Goal: Task Accomplishment & Management: Complete application form

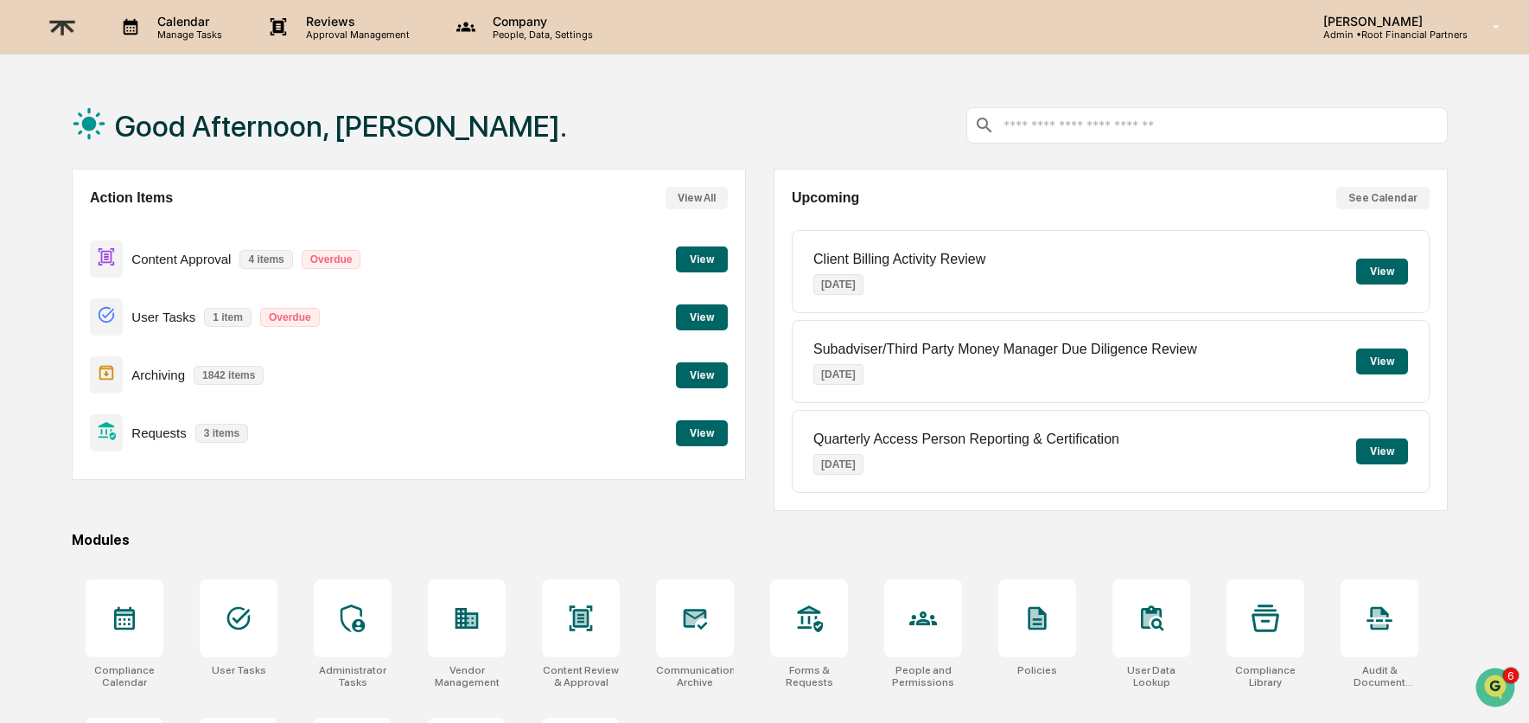
click at [614, 520] on div "Good Afternoon, Alexandra. Action Items View All Content Approval 4 items Overd…" at bounding box center [760, 459] width 1428 height 755
click at [708, 255] on button "View" at bounding box center [702, 259] width 52 height 26
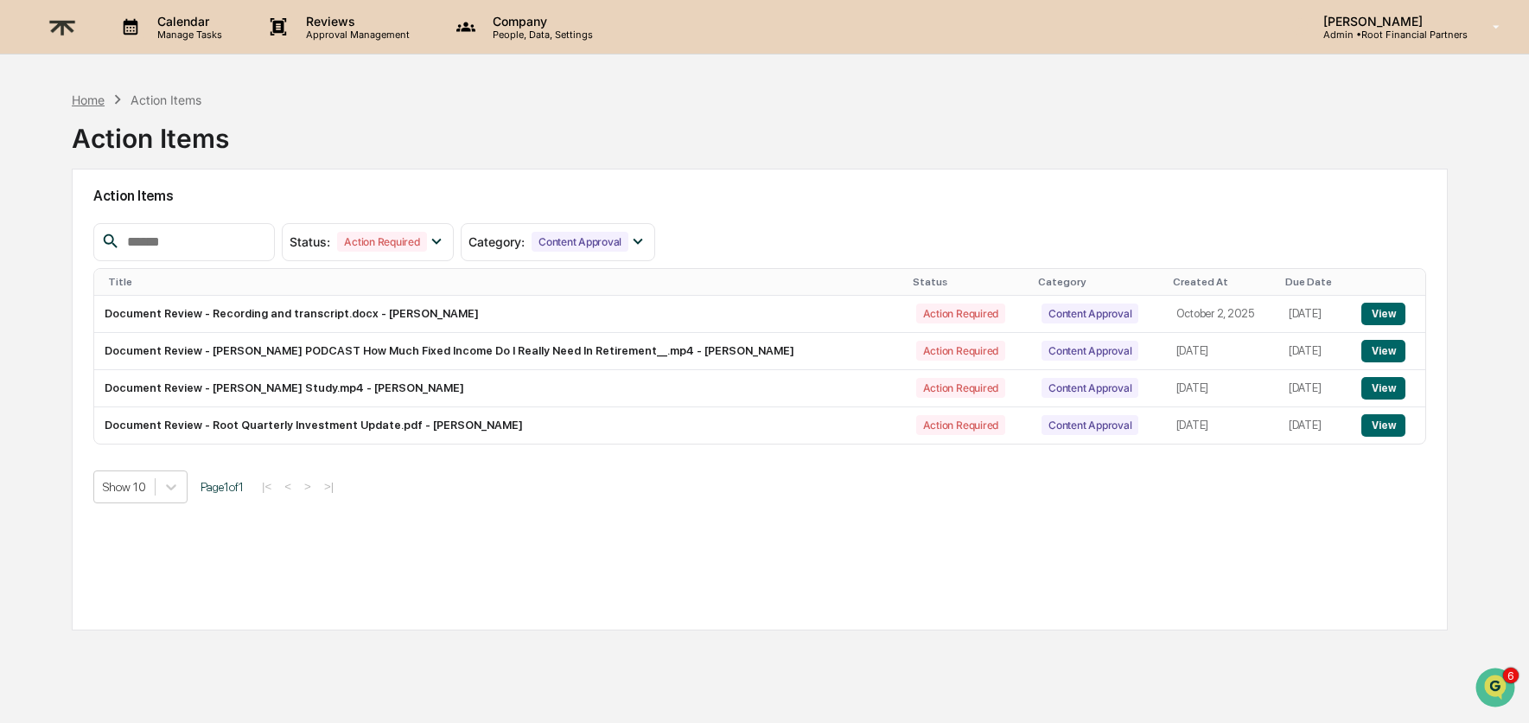
click at [99, 97] on div "Home" at bounding box center [88, 100] width 33 height 15
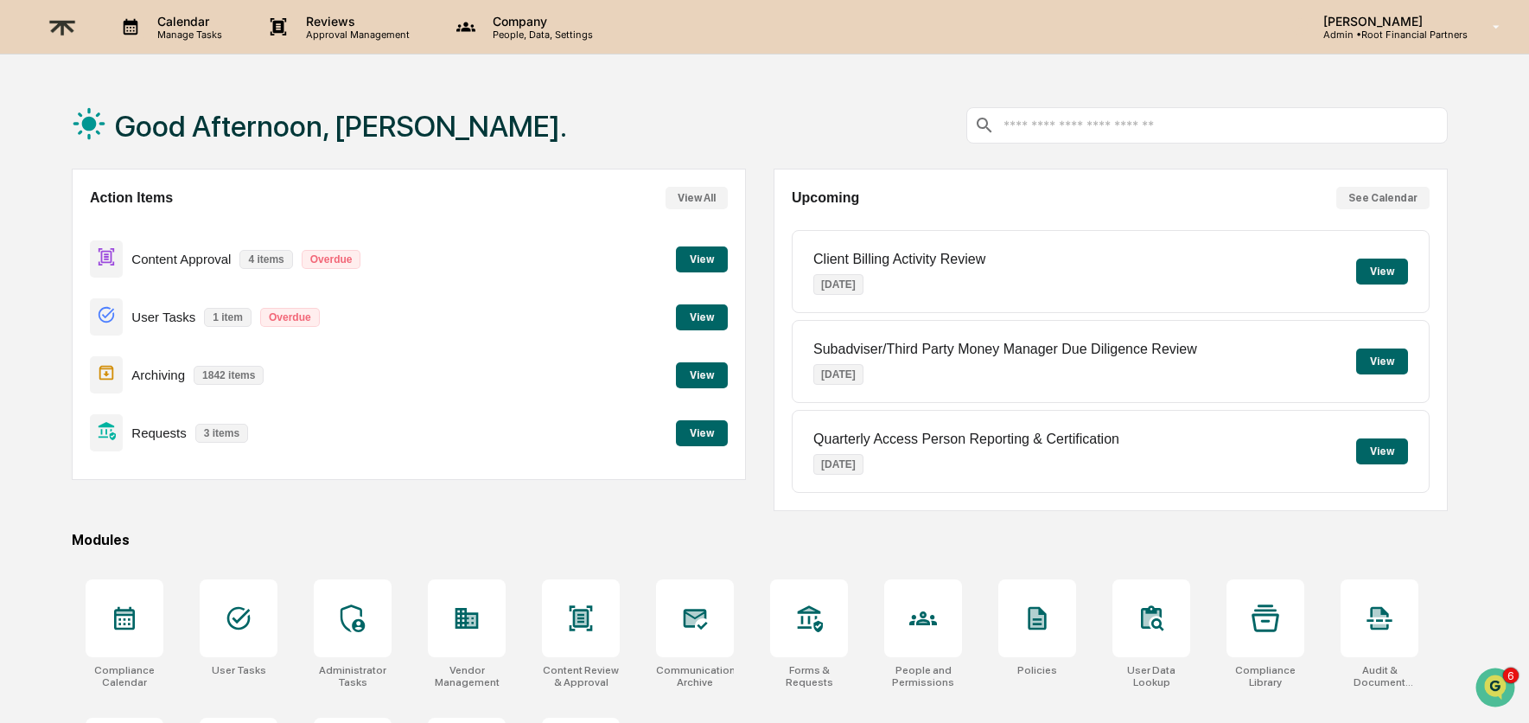
click at [711, 258] on button "View" at bounding box center [702, 259] width 52 height 26
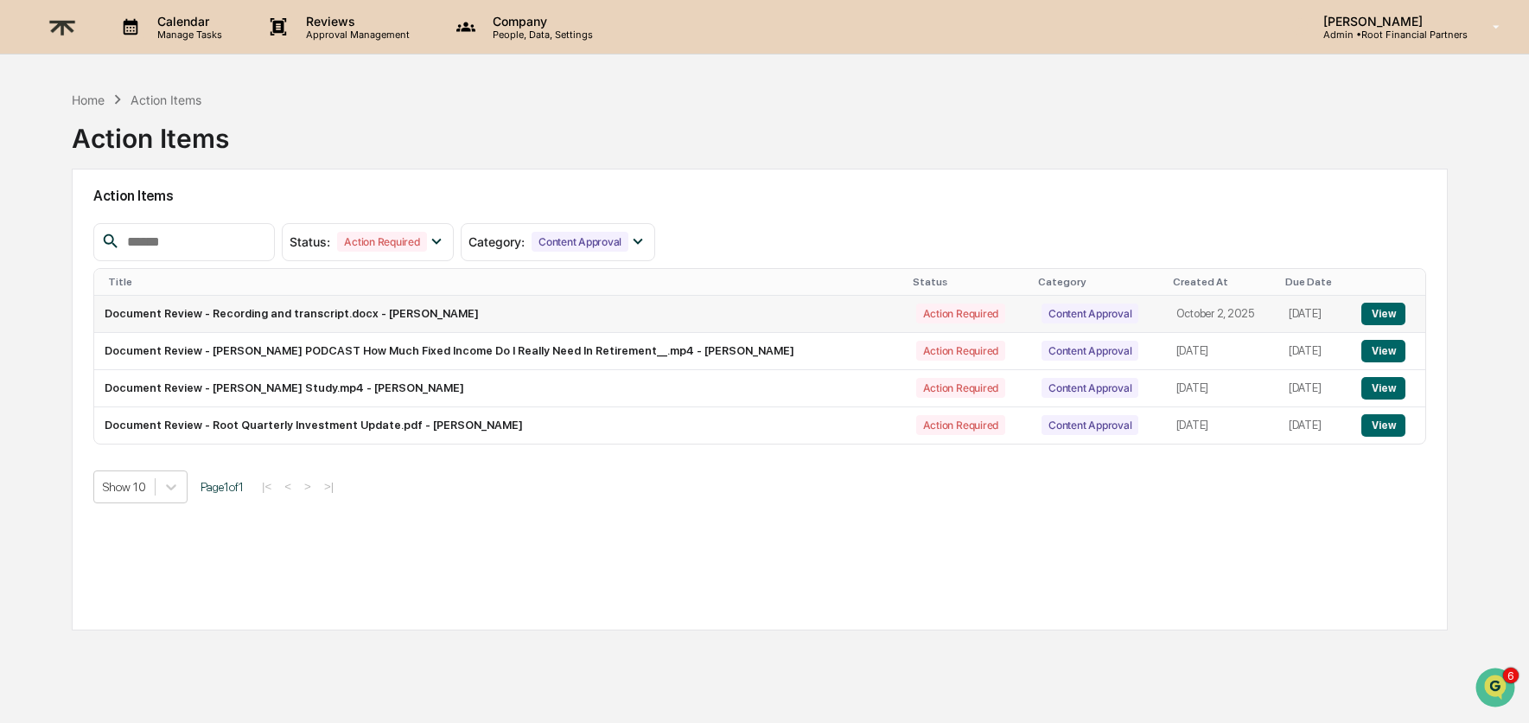
scroll to position [82, 0]
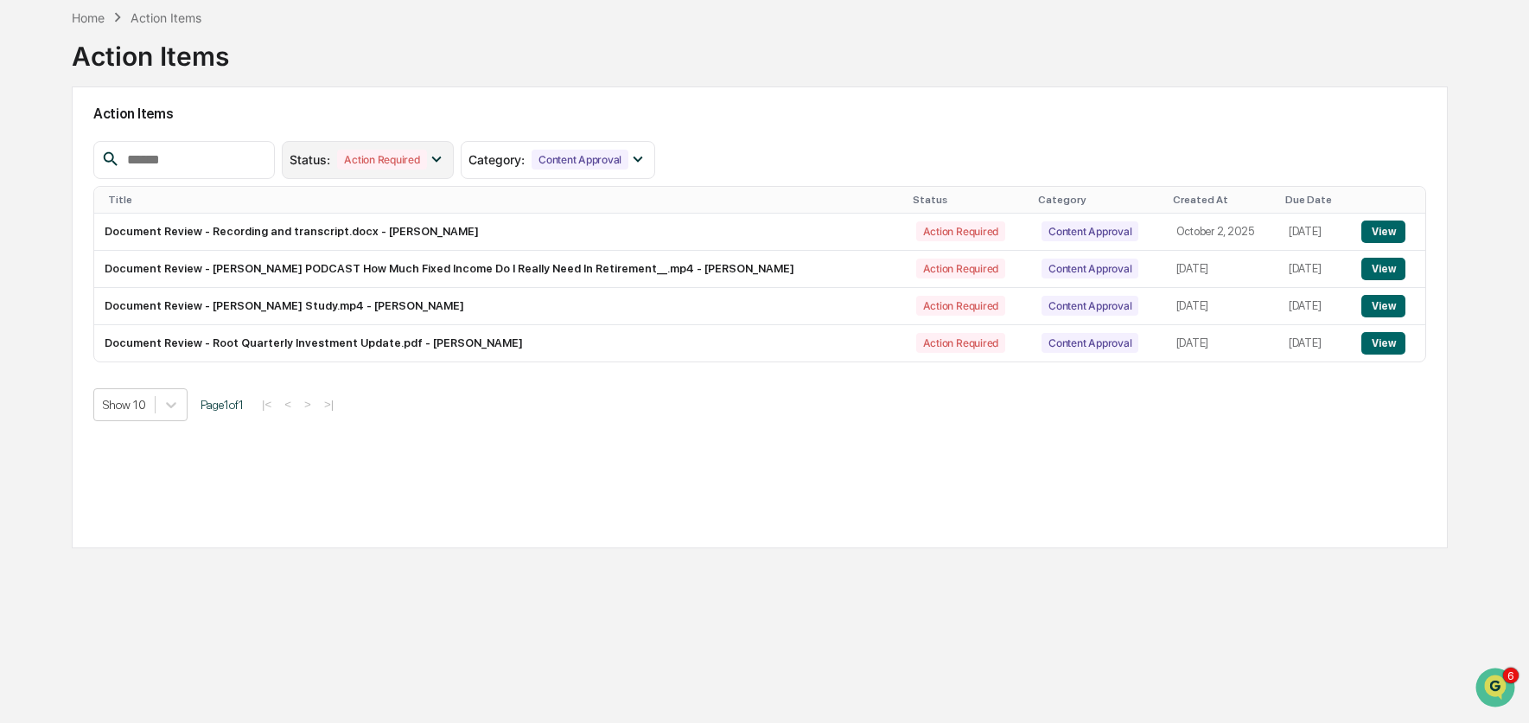
click at [397, 156] on div "Action Required" at bounding box center [381, 160] width 89 height 20
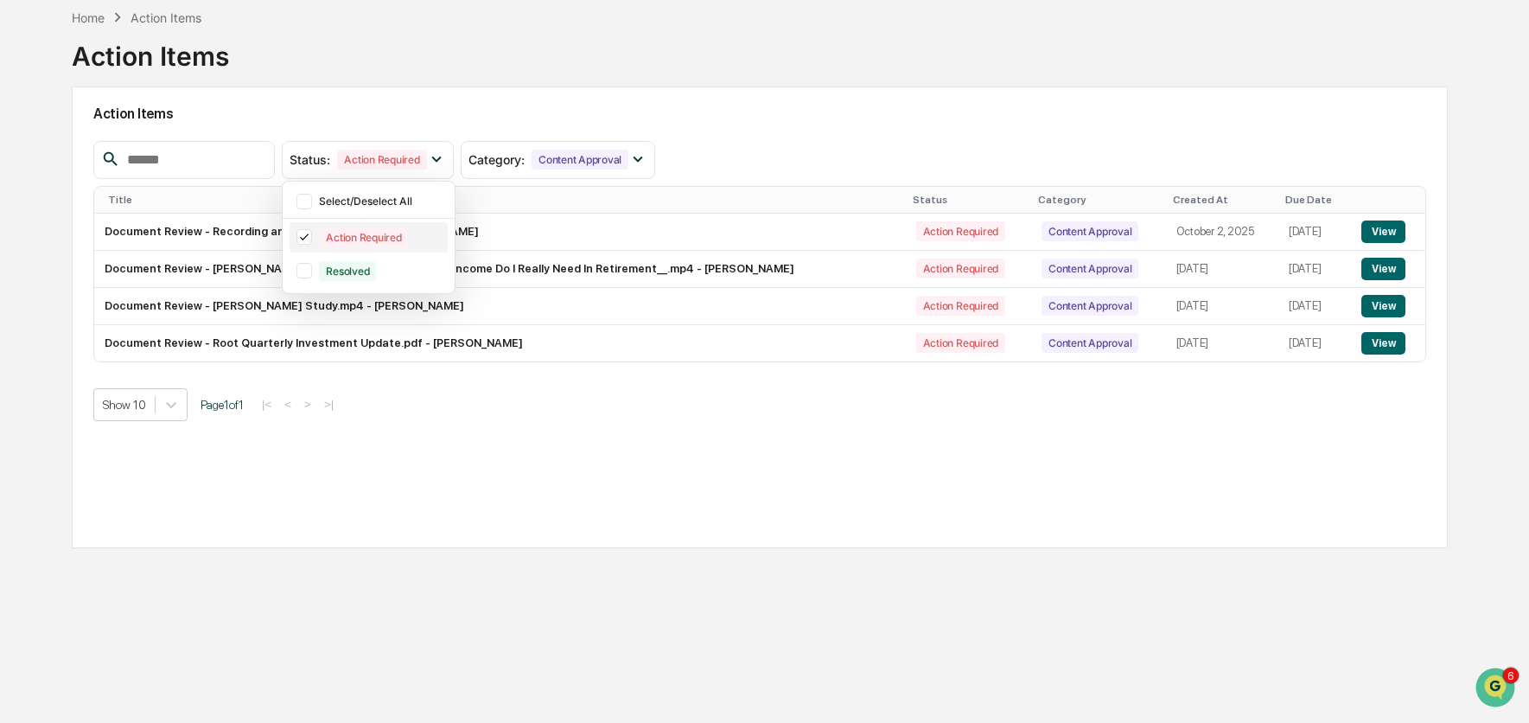
click at [380, 233] on div "Action Required" at bounding box center [363, 237] width 89 height 20
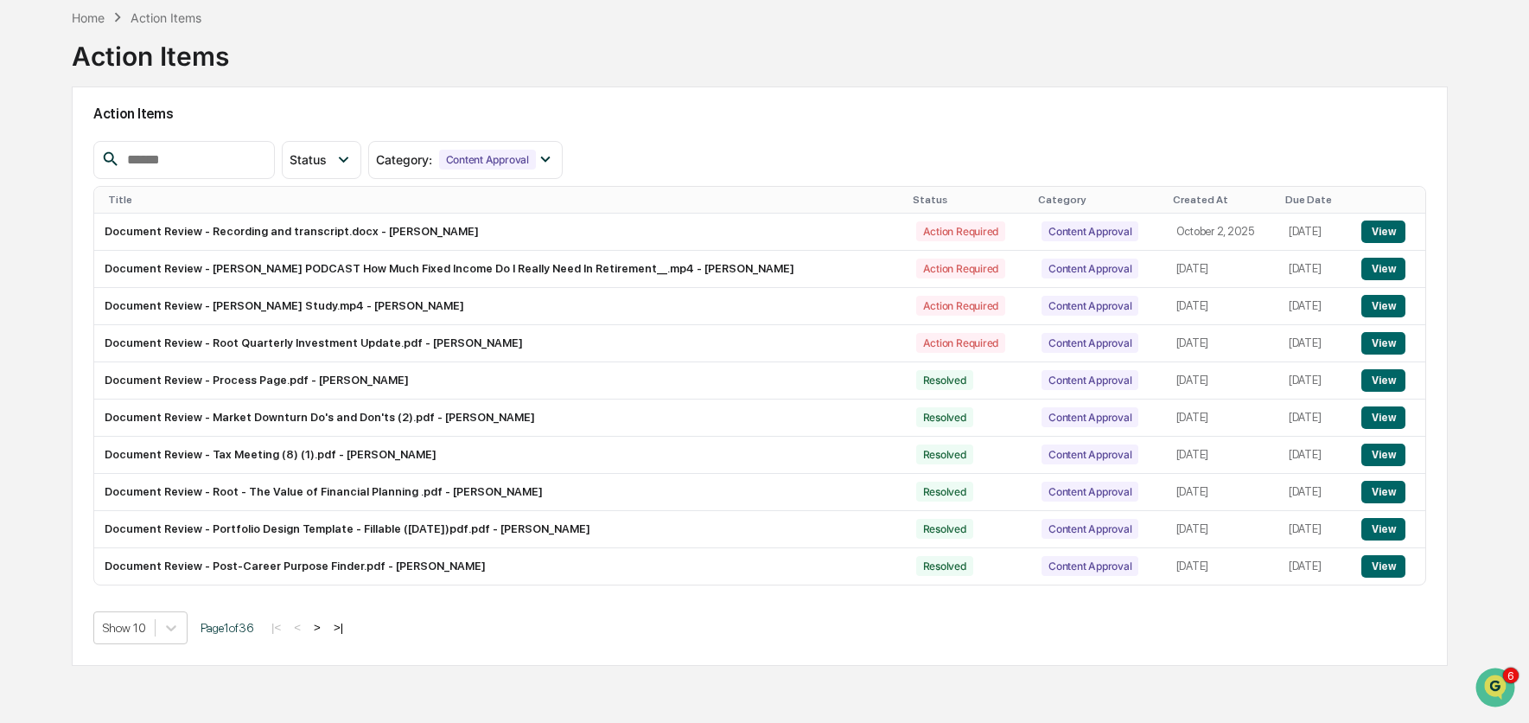
click at [1173, 201] on div "Created At" at bounding box center [1222, 200] width 99 height 12
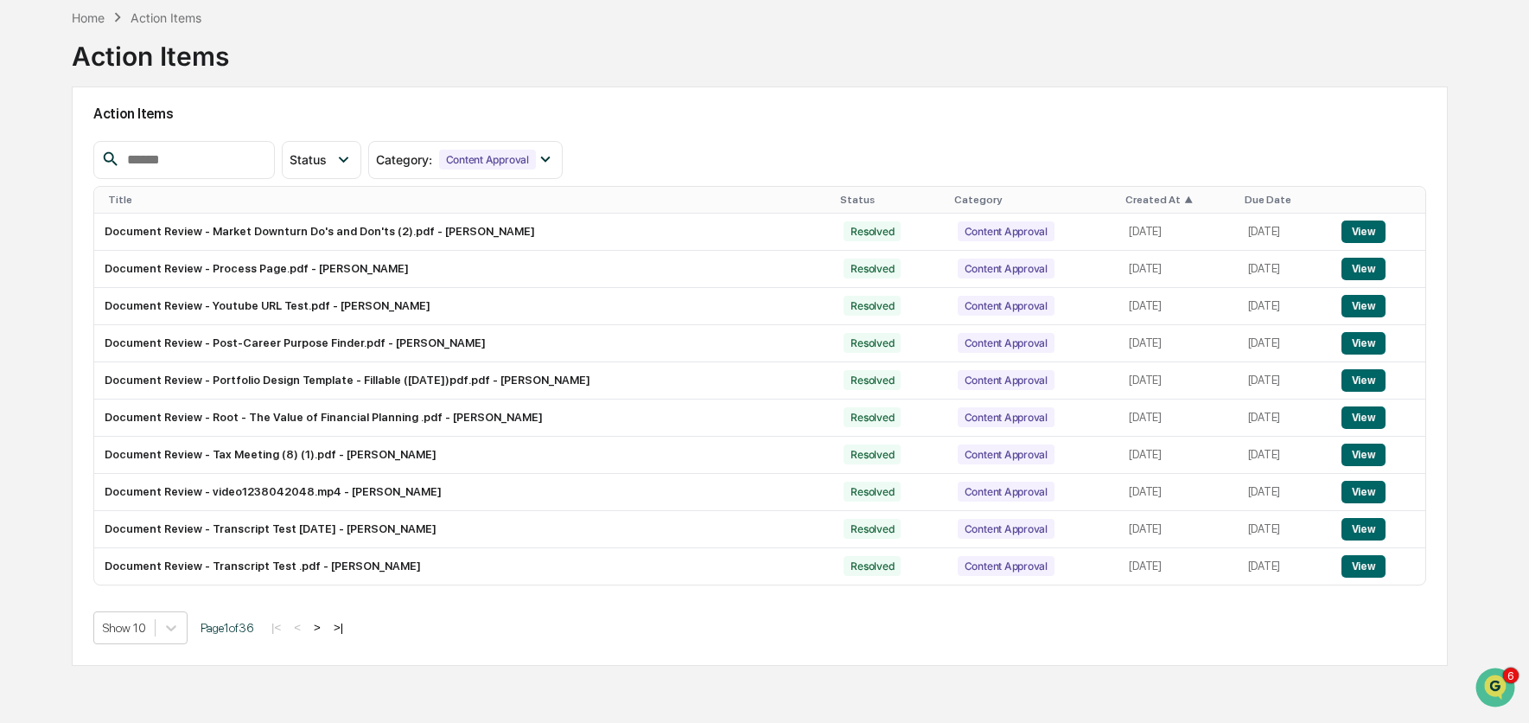
click at [1141, 201] on div "Created At ▲" at bounding box center [1178, 200] width 105 height 12
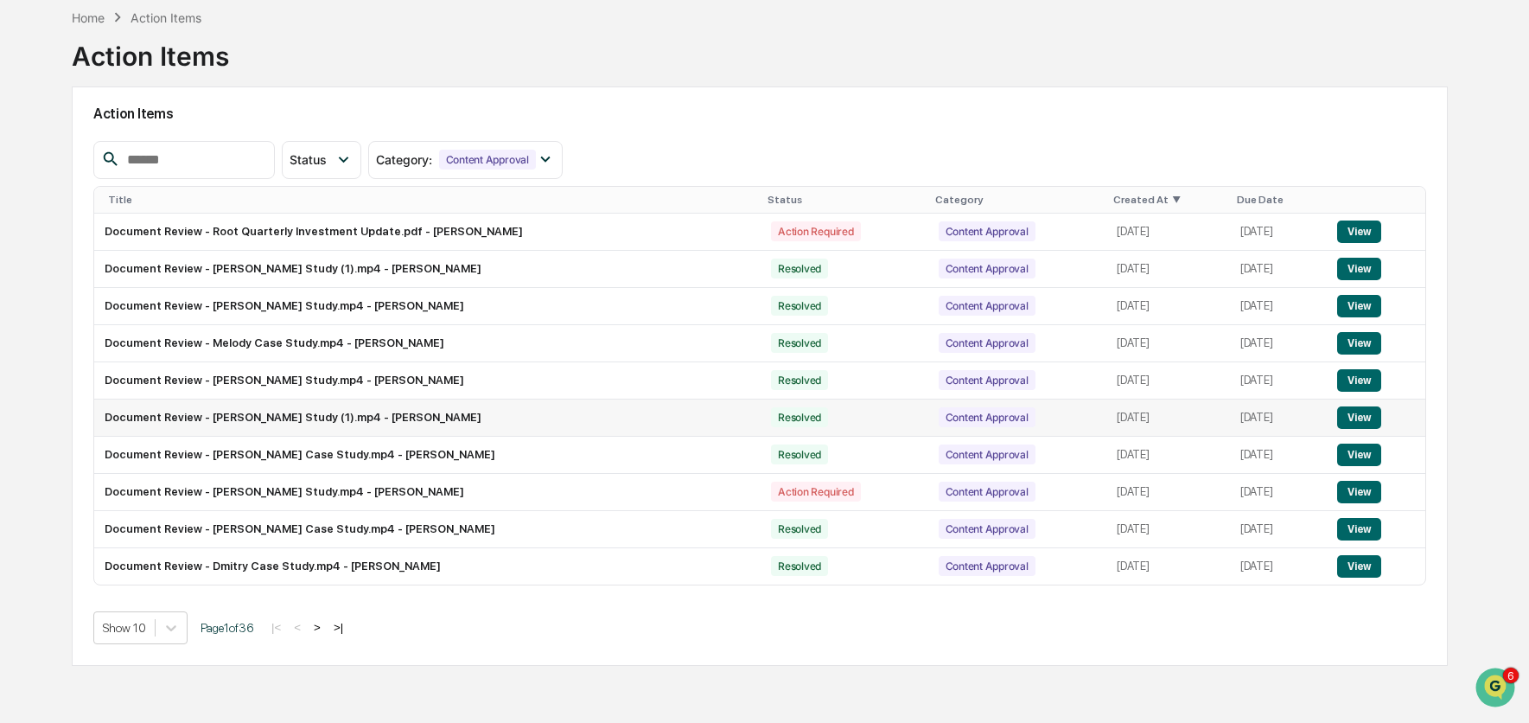
click at [1376, 412] on button "View" at bounding box center [1359, 417] width 44 height 22
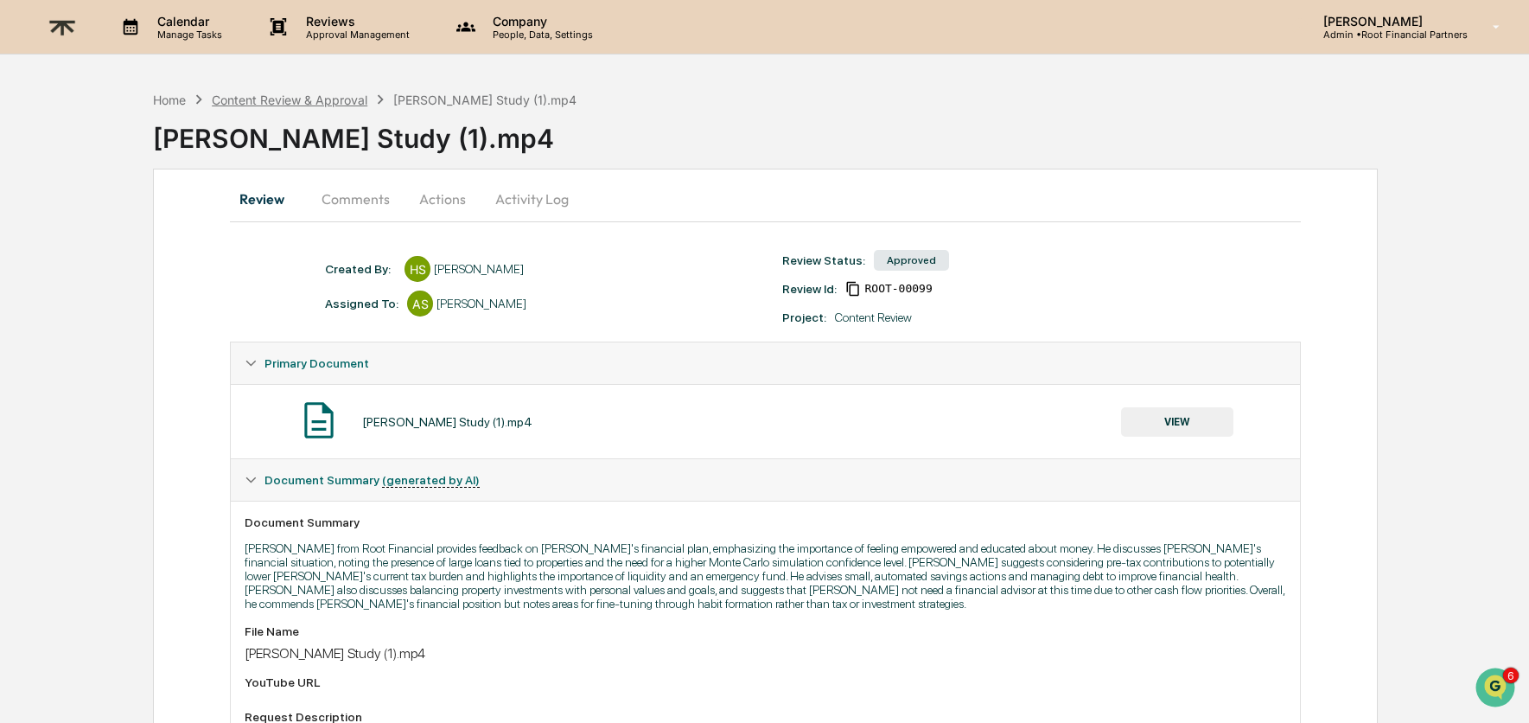
click at [317, 100] on div "Content Review & Approval" at bounding box center [290, 100] width 156 height 15
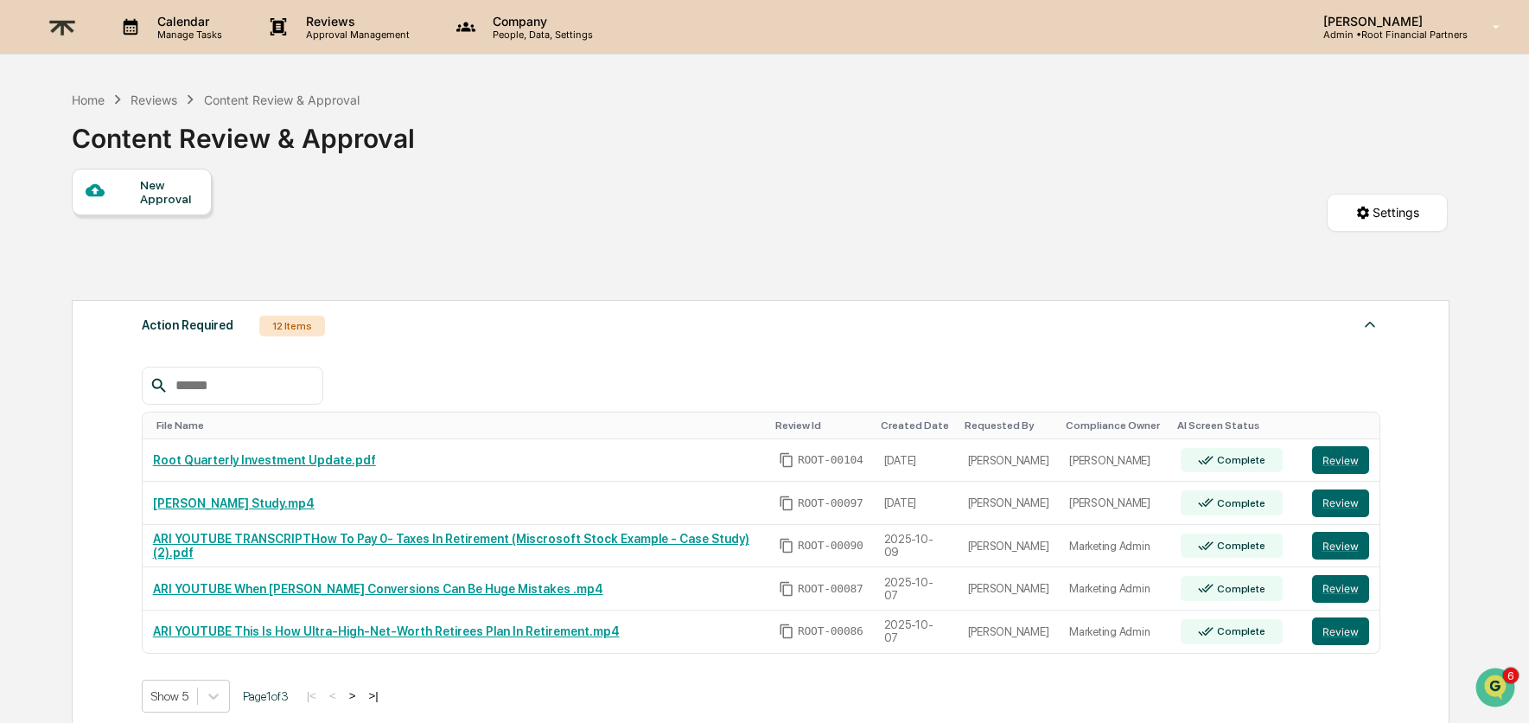
scroll to position [366, 0]
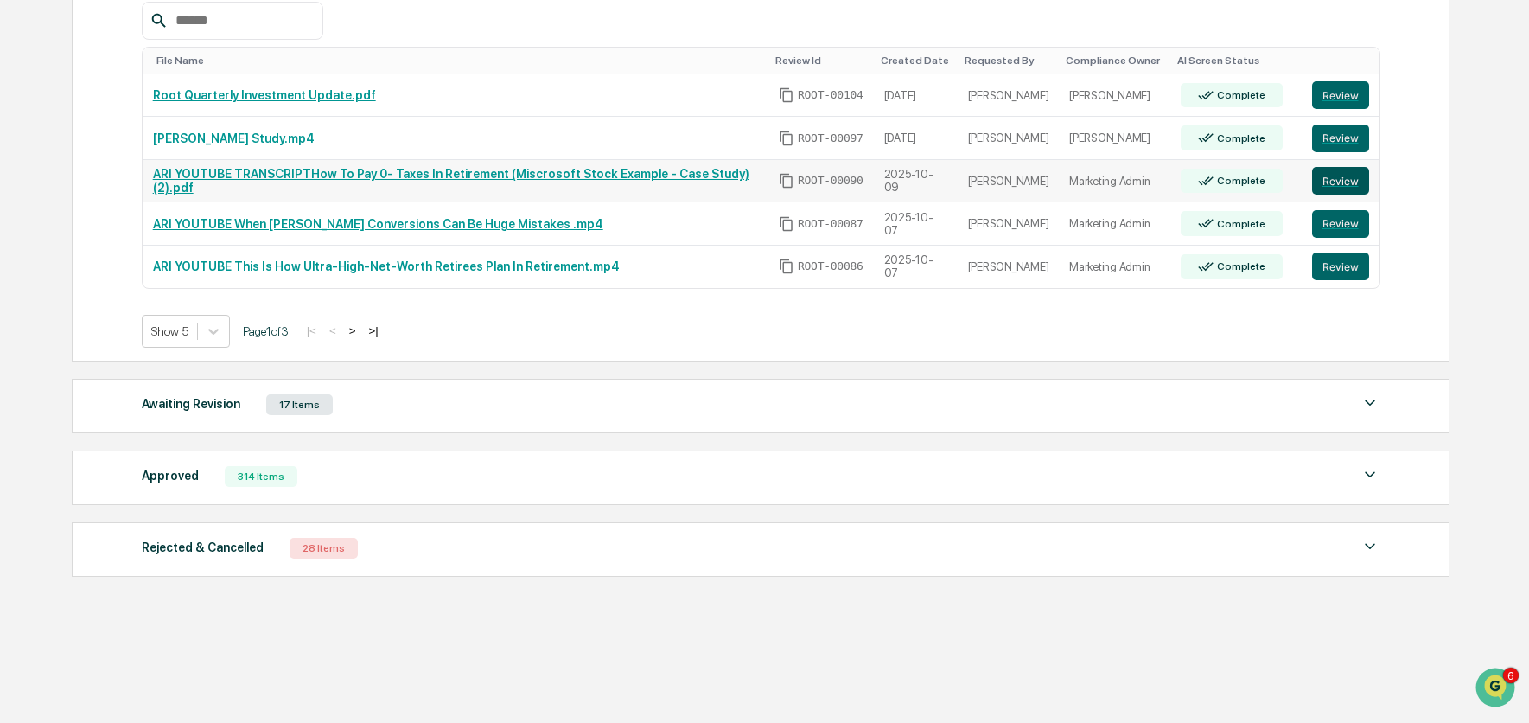
click at [1345, 176] on button "Review" at bounding box center [1340, 181] width 57 height 28
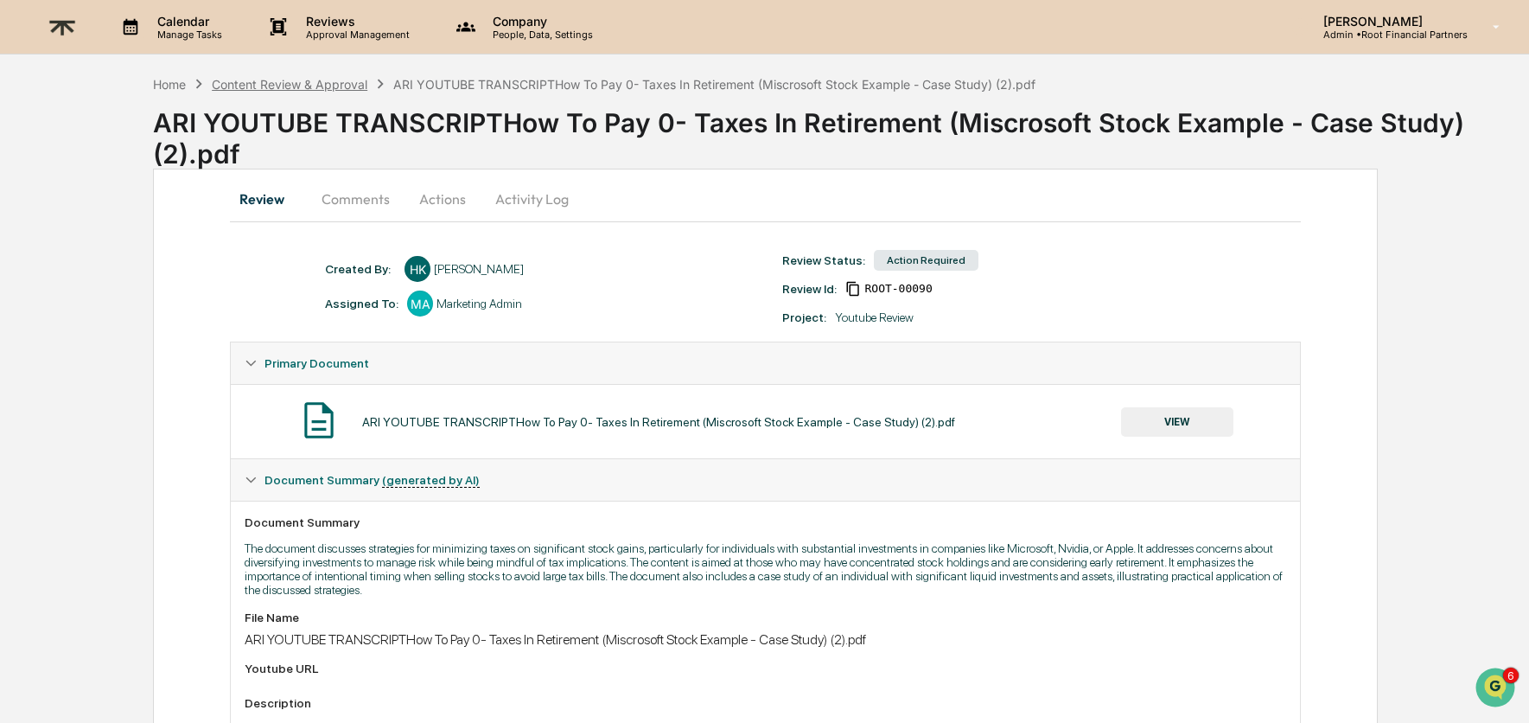
click at [331, 82] on div "Content Review & Approval" at bounding box center [290, 84] width 156 height 15
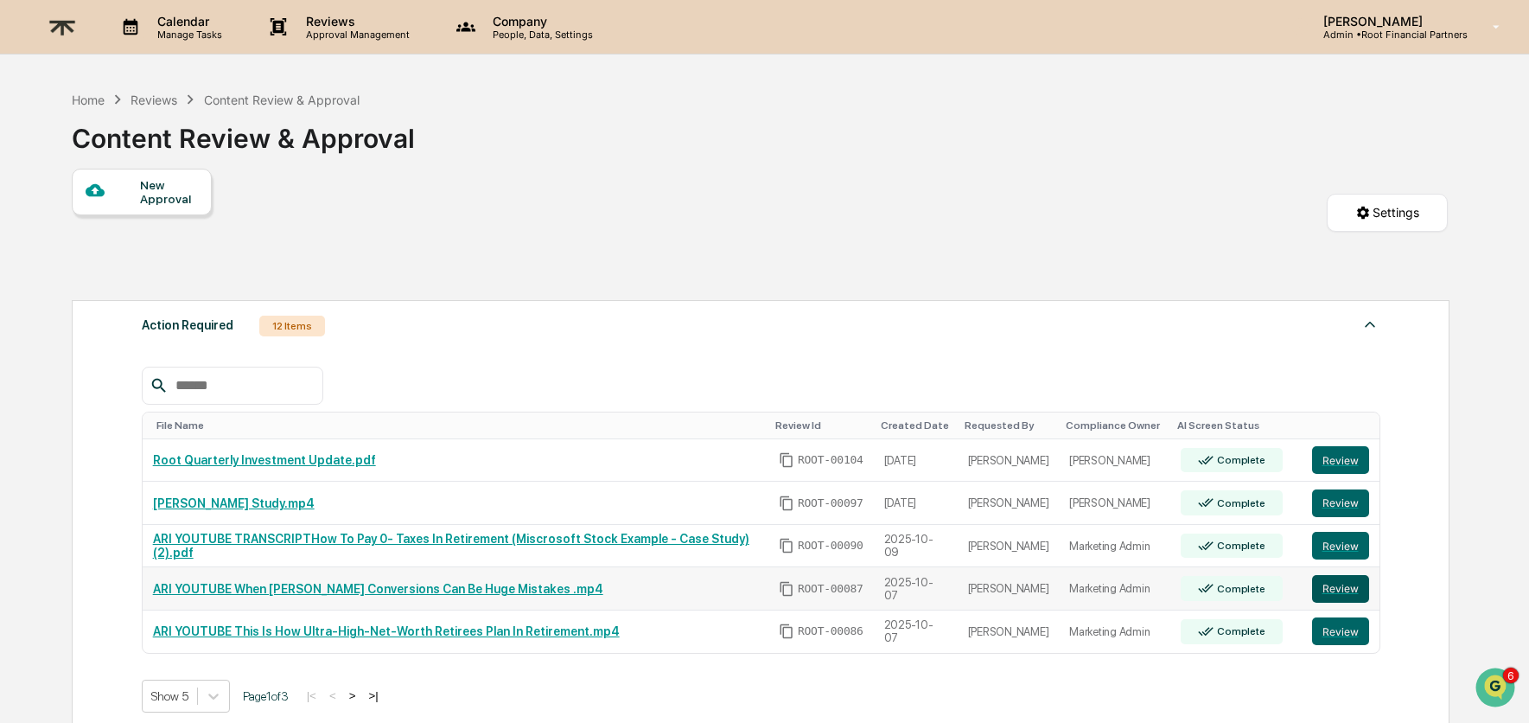
click at [1357, 588] on button "Review" at bounding box center [1340, 589] width 57 height 28
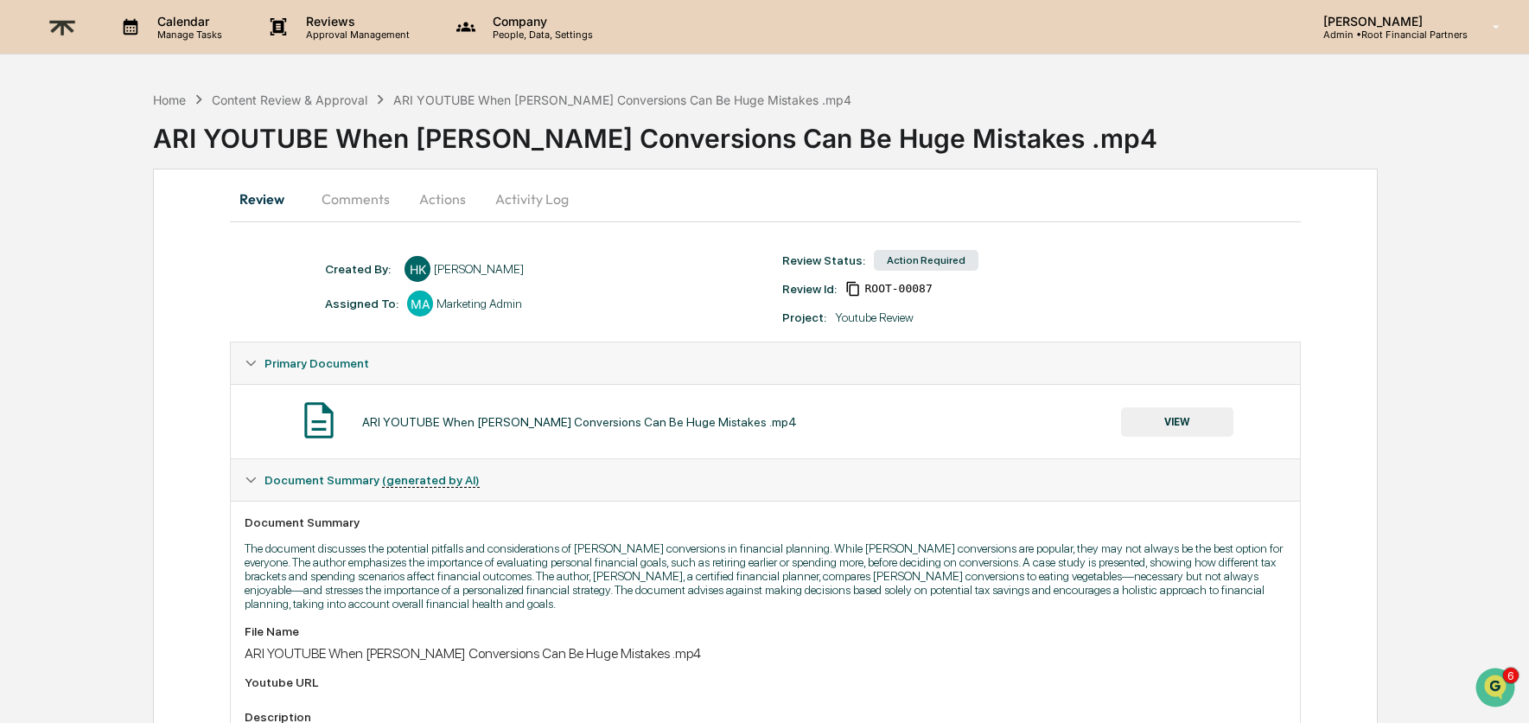
click at [431, 200] on button "Actions" at bounding box center [443, 198] width 78 height 41
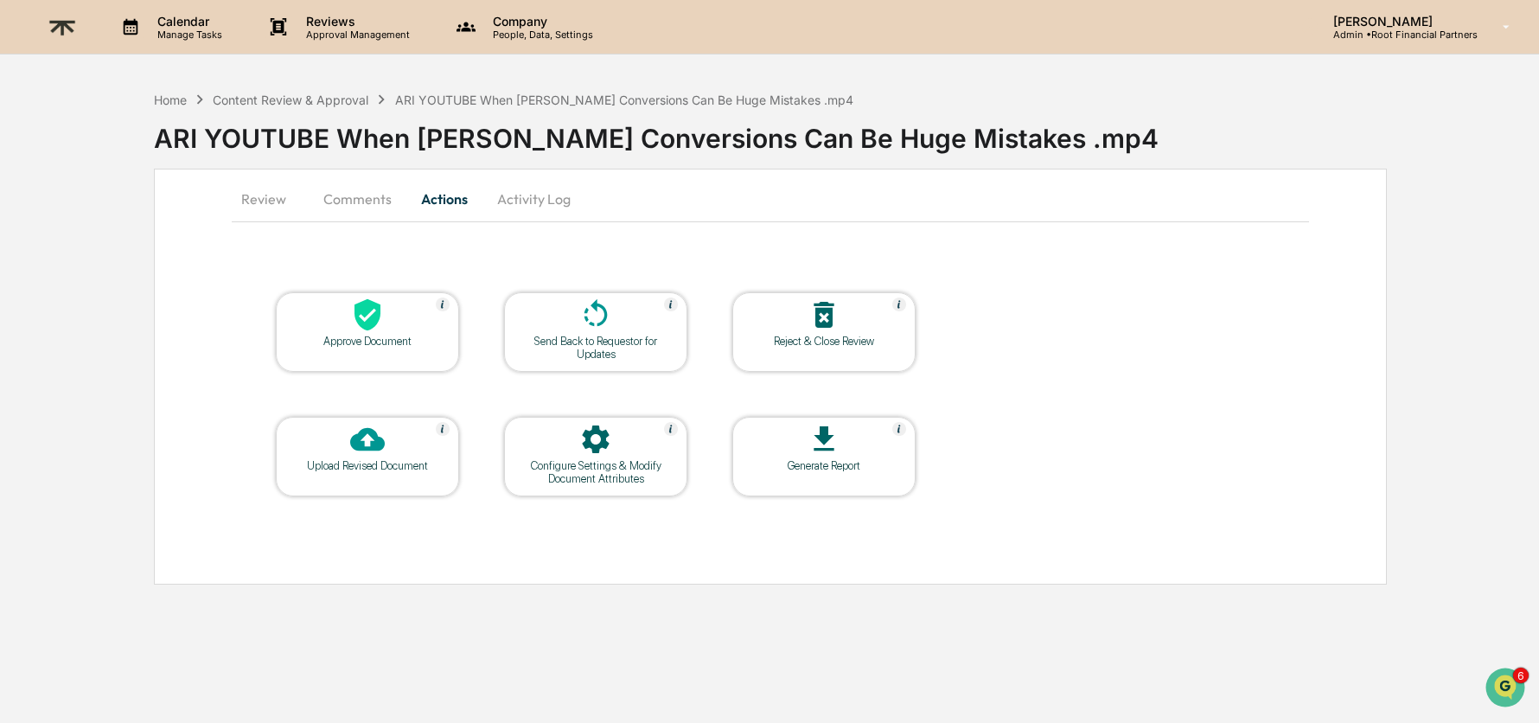
click at [379, 320] on icon at bounding box center [367, 314] width 35 height 35
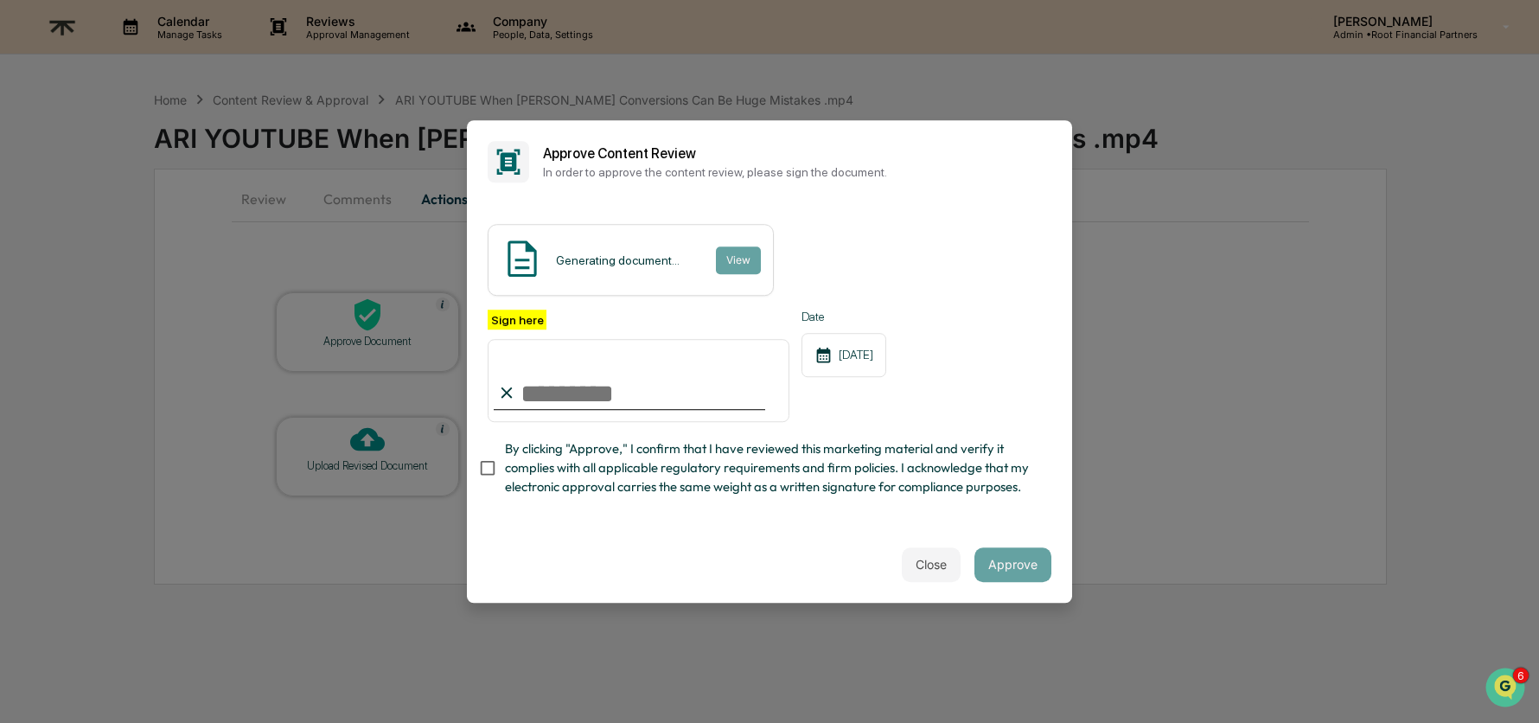
type input "**********"
click at [715, 464] on span "By clicking "Approve," I confirm that I have reviewed this marketing material a…" at bounding box center [771, 468] width 533 height 58
click at [1002, 533] on div "Close Approve" at bounding box center [769, 564] width 605 height 76
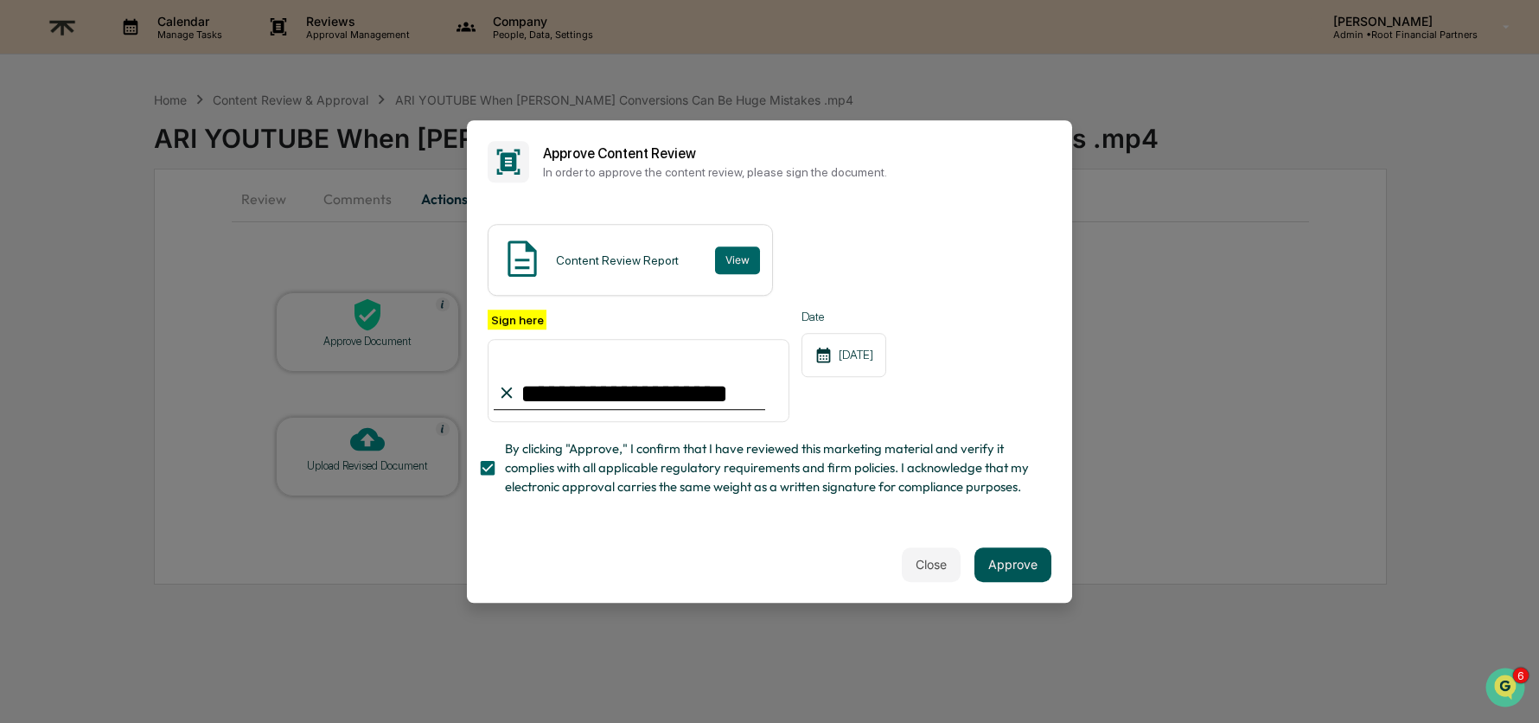
click at [1015, 571] on button "Approve" at bounding box center [1012, 564] width 77 height 35
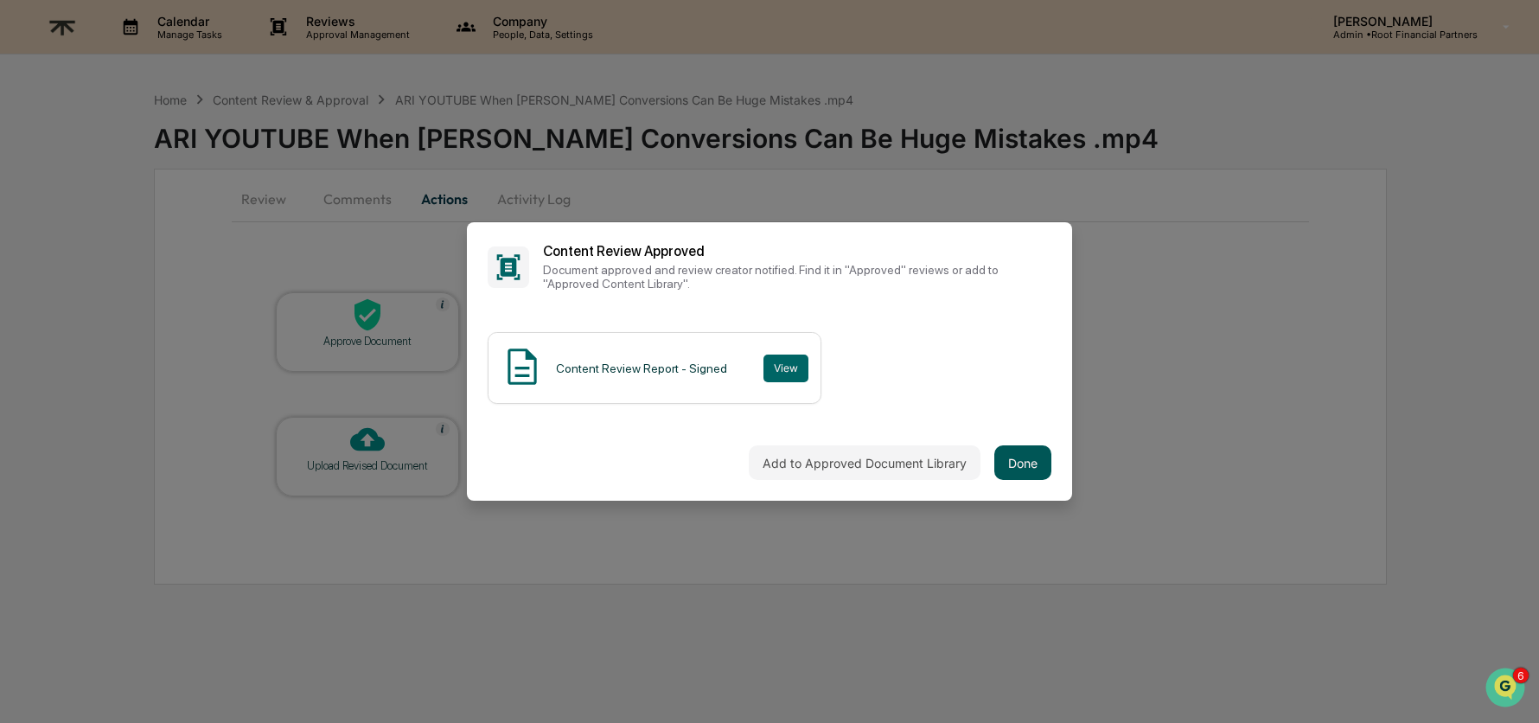
click at [1008, 445] on button "Done" at bounding box center [1022, 462] width 57 height 35
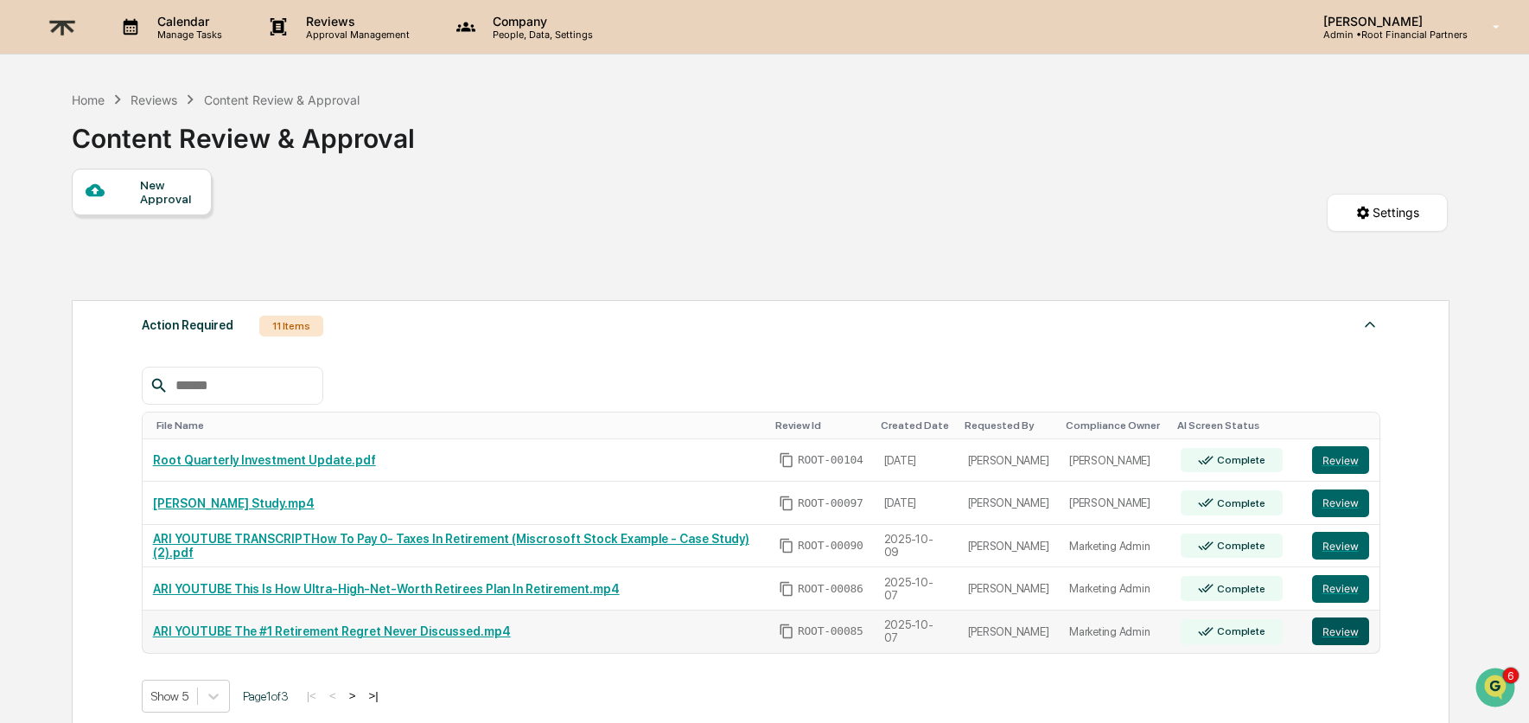
click at [1324, 631] on button "Review" at bounding box center [1340, 631] width 57 height 28
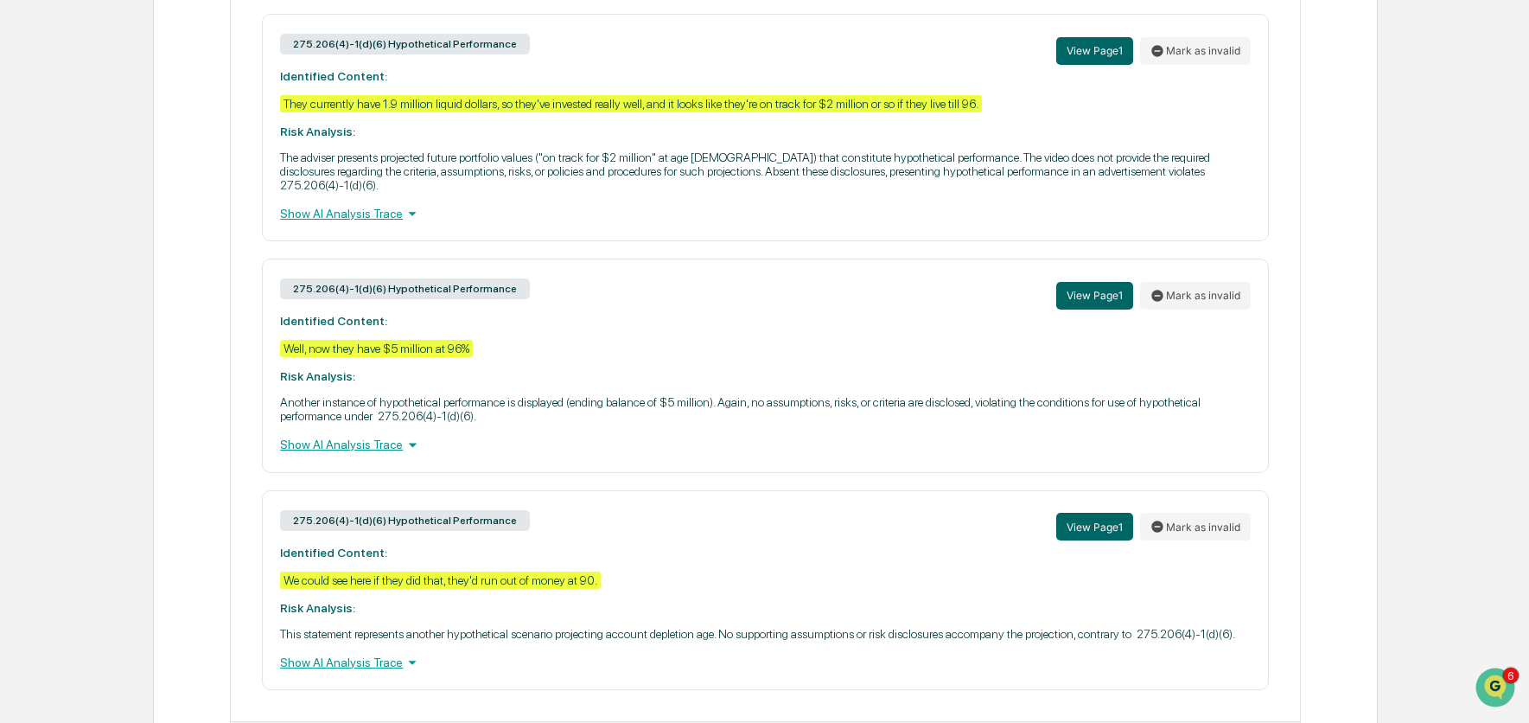
scroll to position [953, 0]
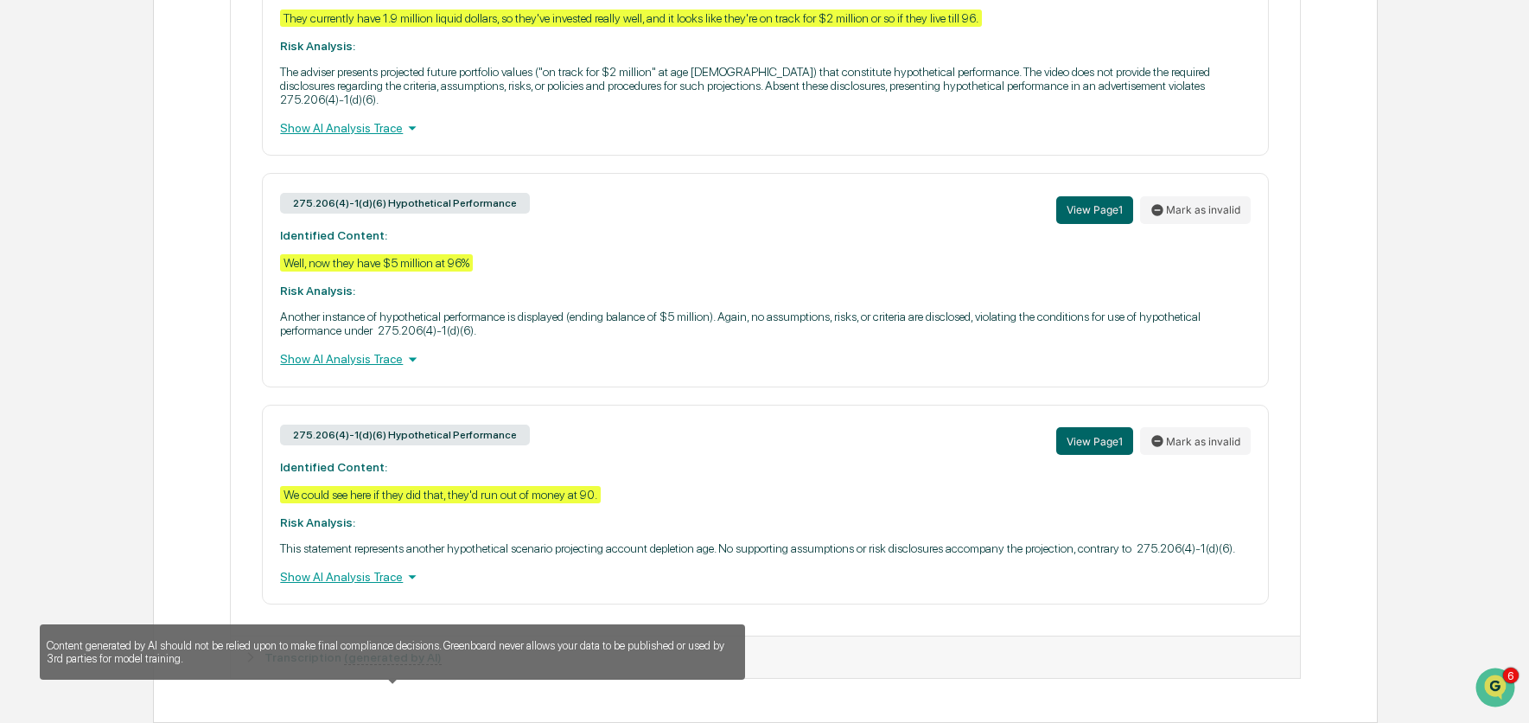
click at [370, 657] on u "(generated by AI)" at bounding box center [393, 657] width 98 height 15
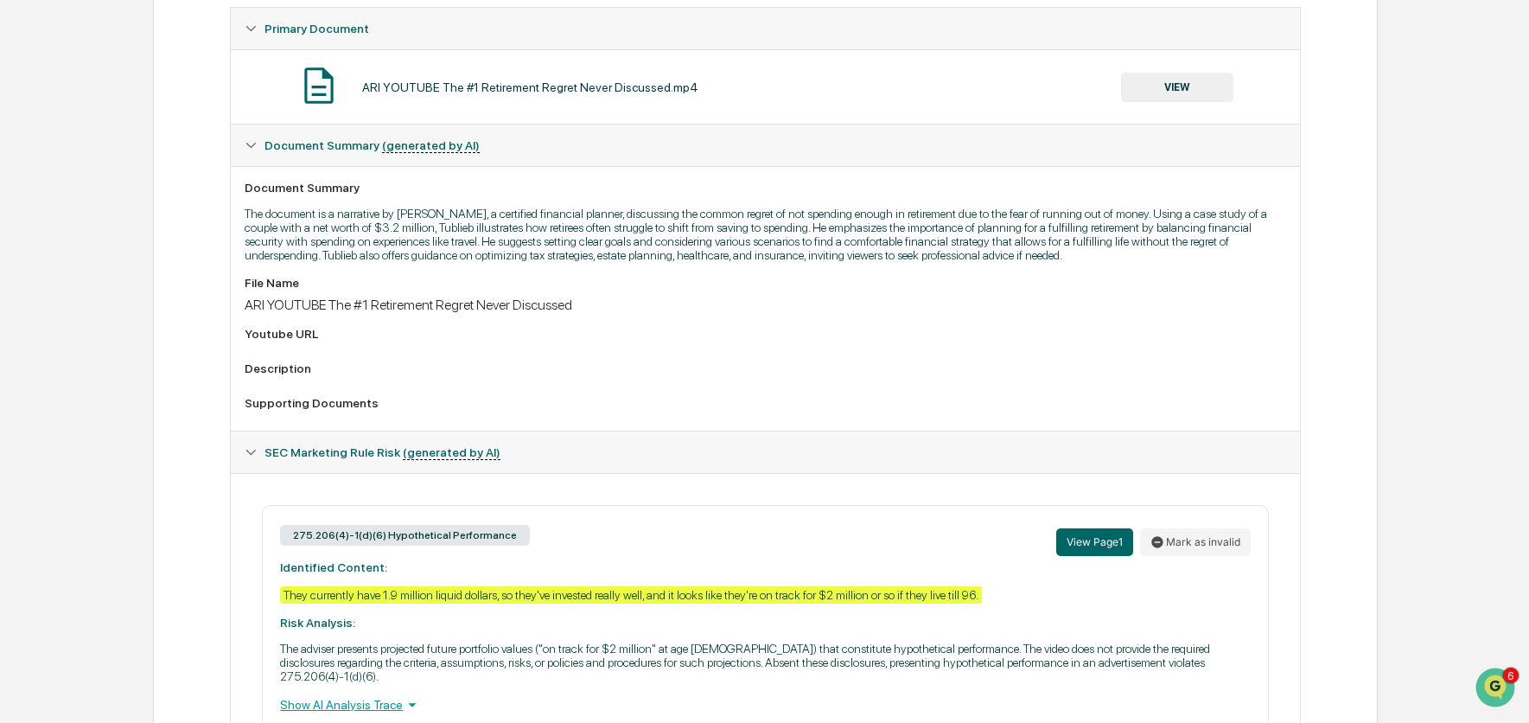
scroll to position [0, 0]
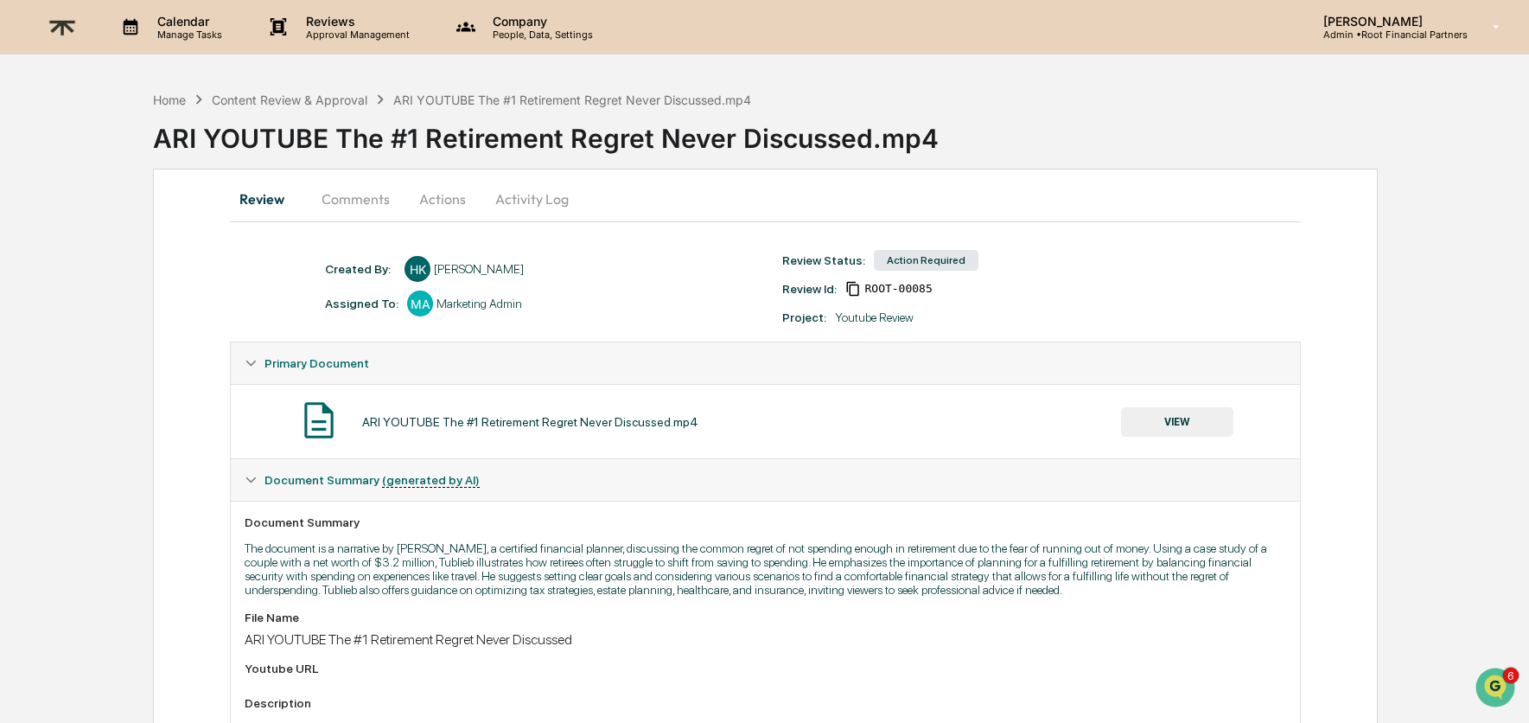
click at [354, 214] on button "Comments" at bounding box center [356, 198] width 96 height 41
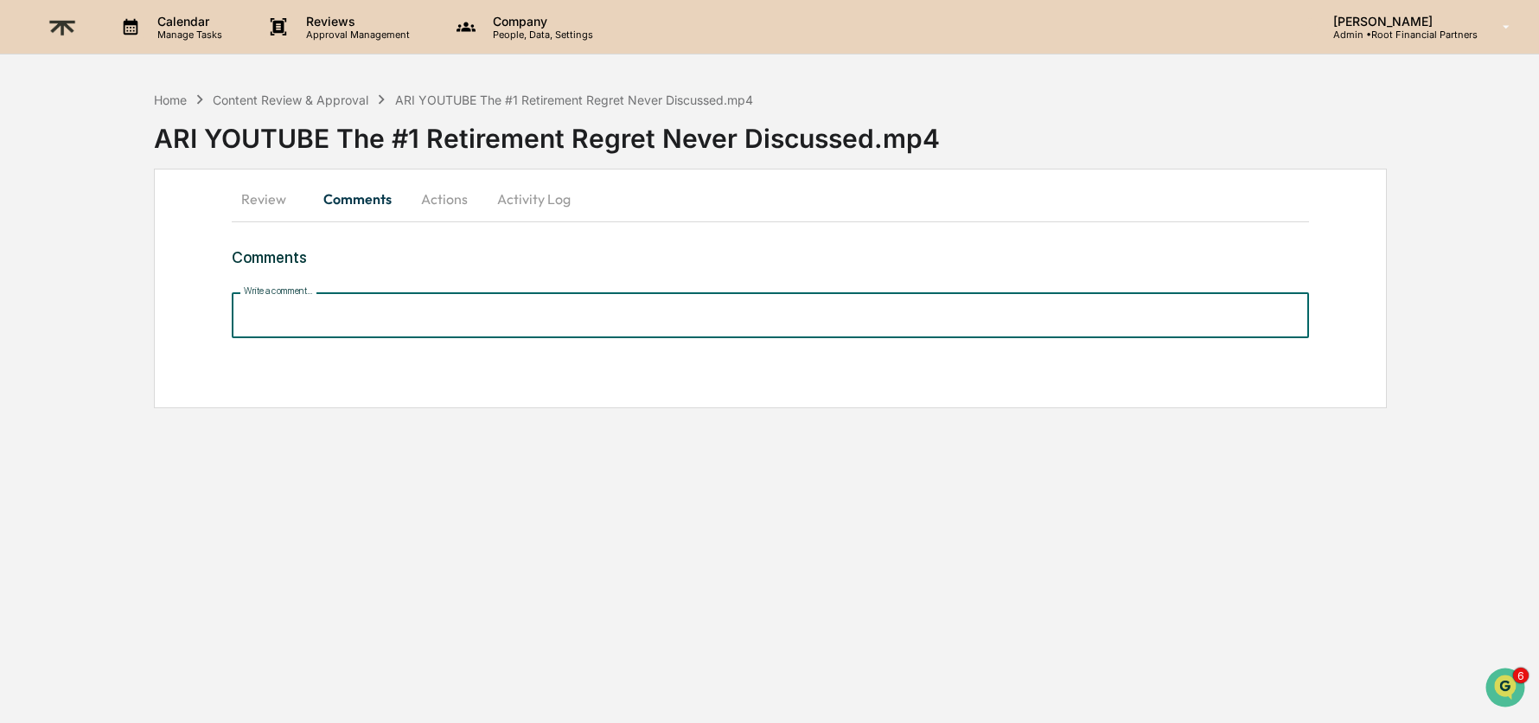
click at [437, 324] on input "Write a comment..." at bounding box center [770, 315] width 1077 height 46
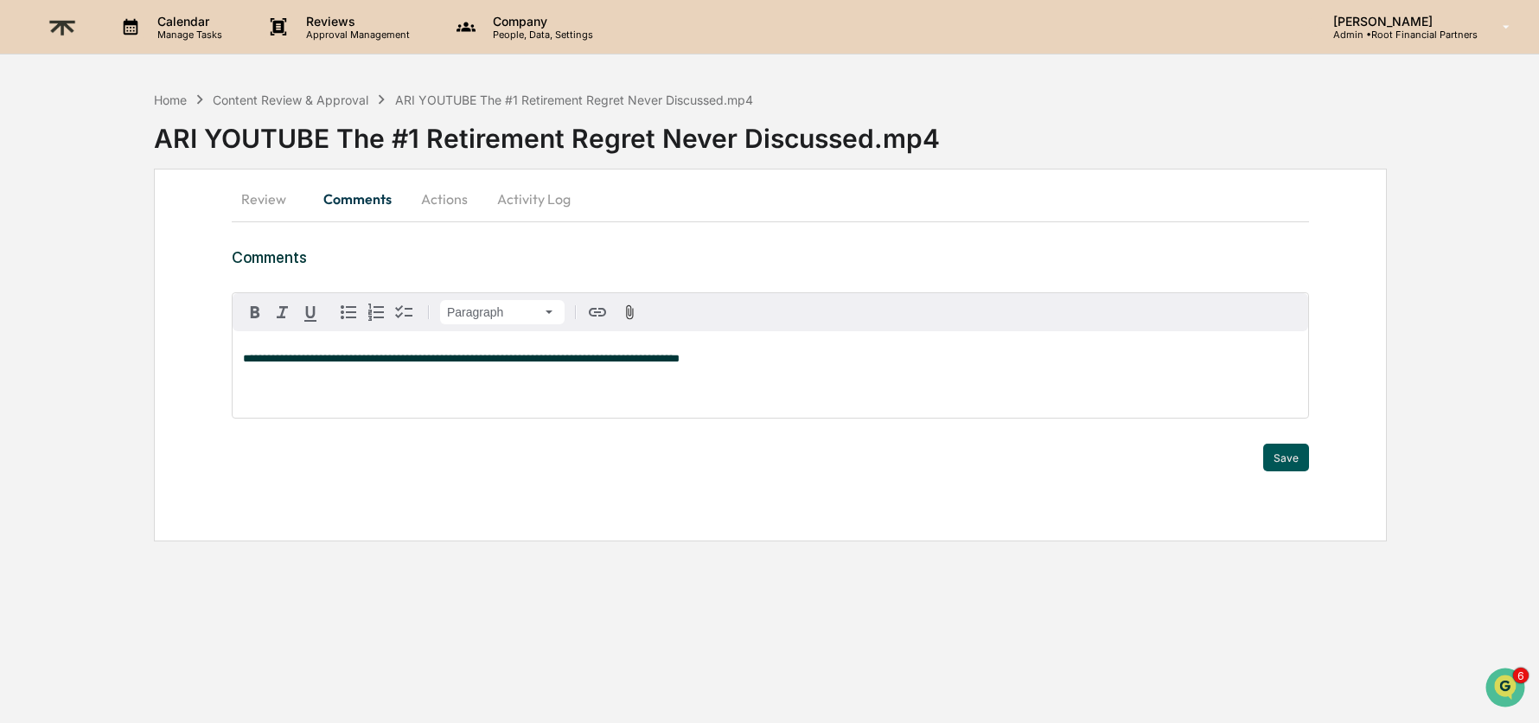
click at [1289, 443] on button "Save" at bounding box center [1286, 457] width 46 height 28
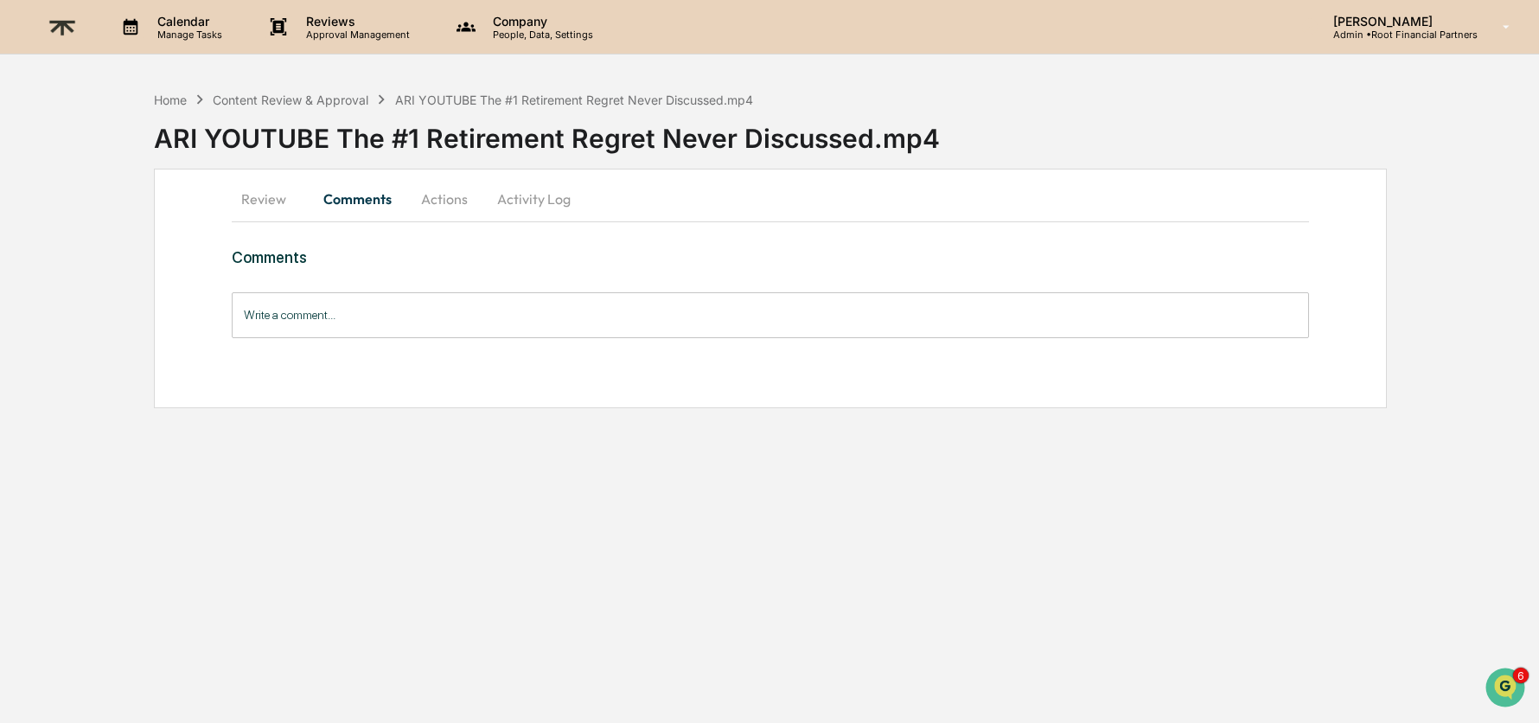
click at [452, 201] on button "Actions" at bounding box center [444, 198] width 78 height 41
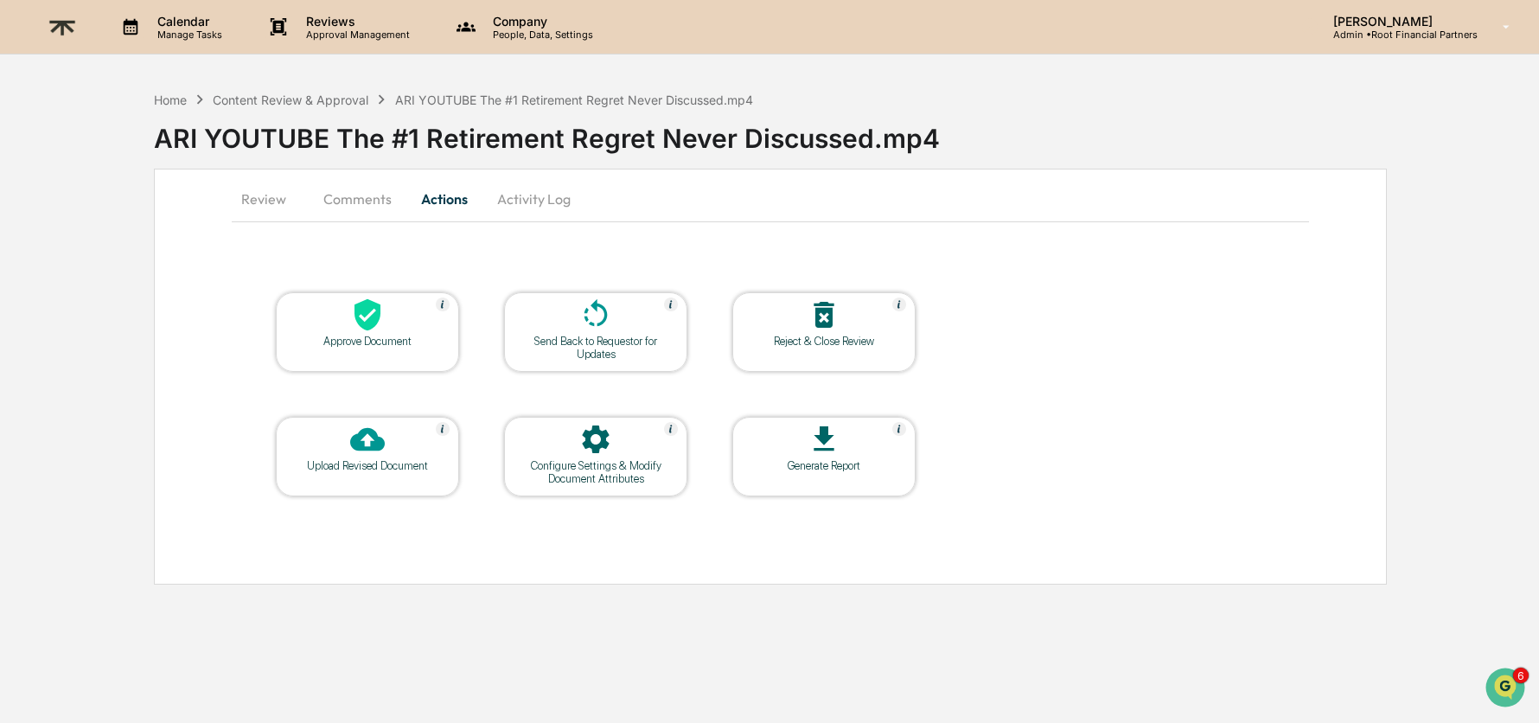
click at [381, 327] on icon at bounding box center [367, 314] width 35 height 35
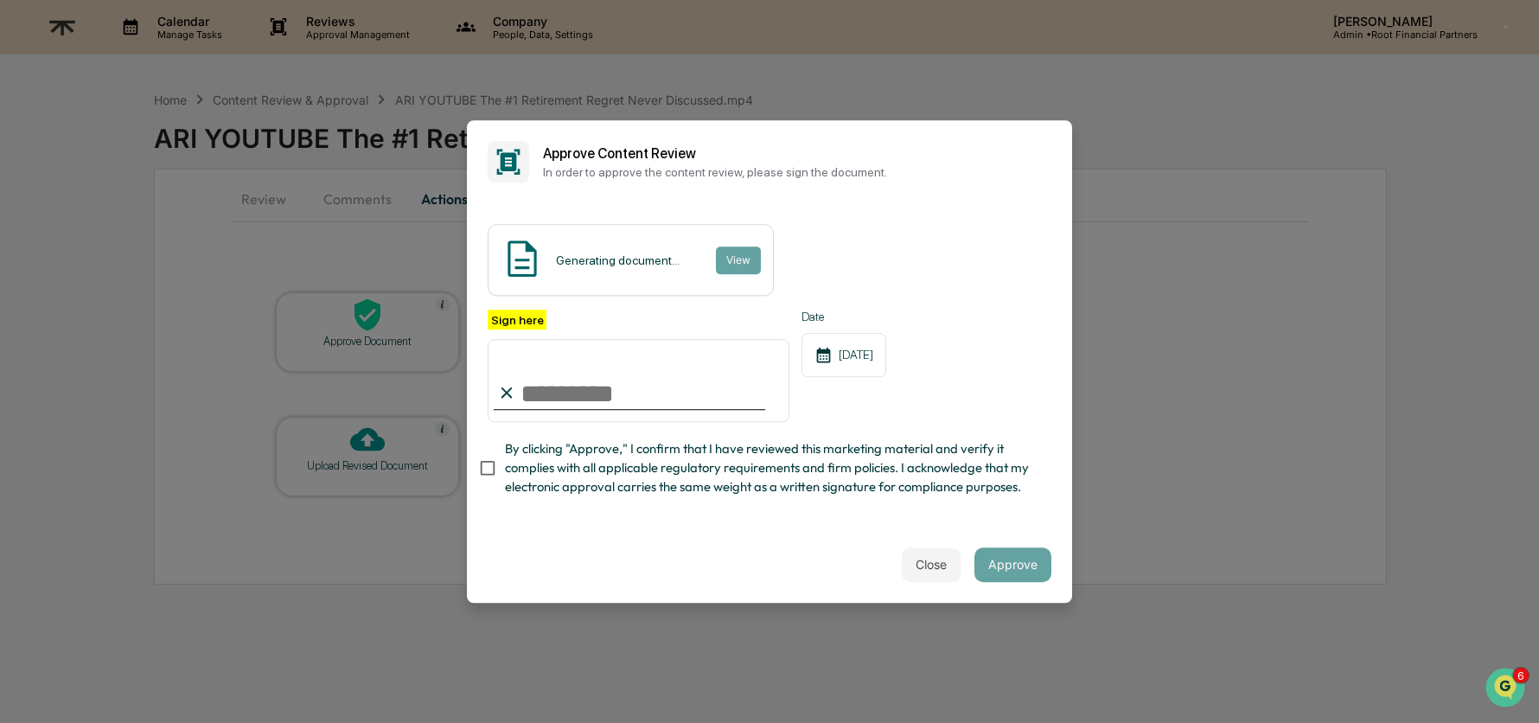
type input "**********"
click at [763, 459] on span "By clicking "Approve," I confirm that I have reviewed this marketing material a…" at bounding box center [771, 468] width 533 height 58
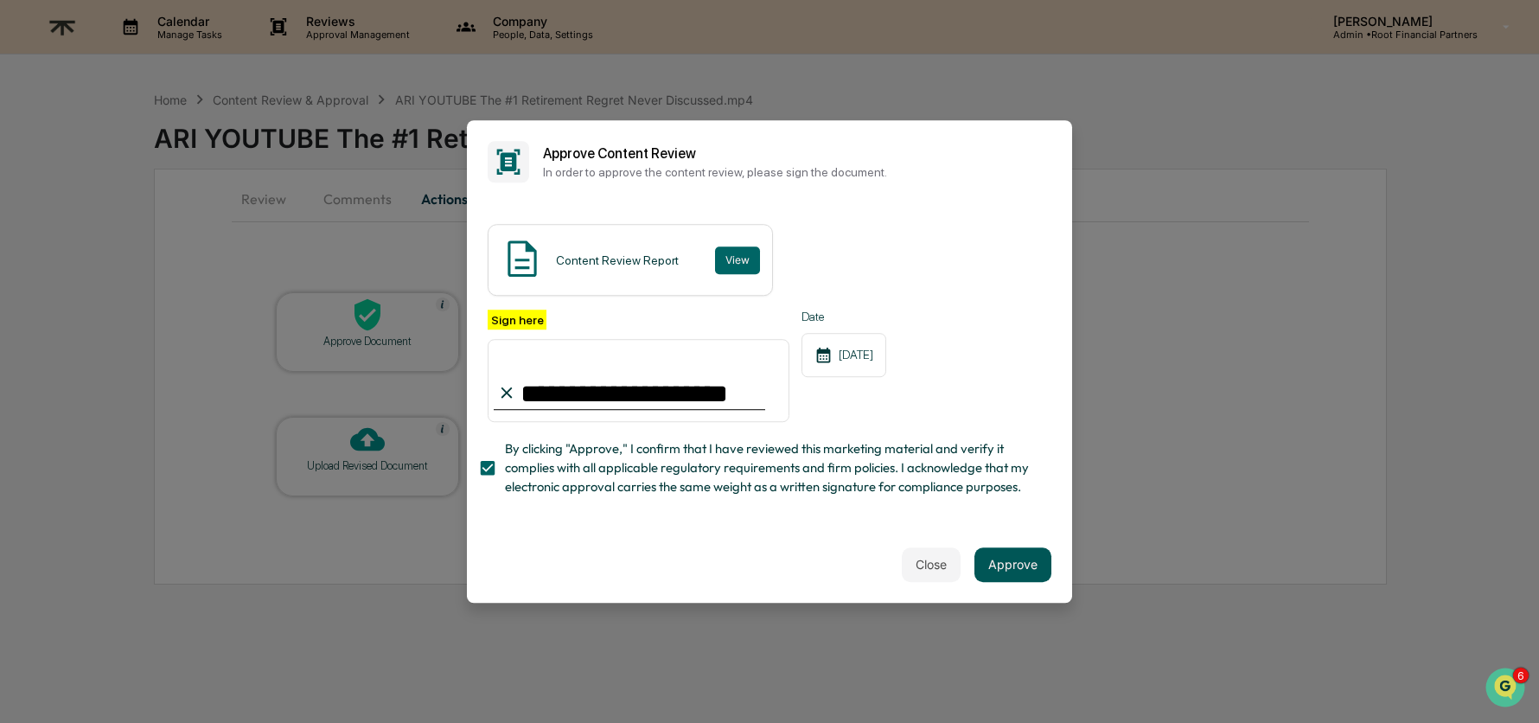
click at [1003, 573] on button "Approve" at bounding box center [1012, 564] width 77 height 35
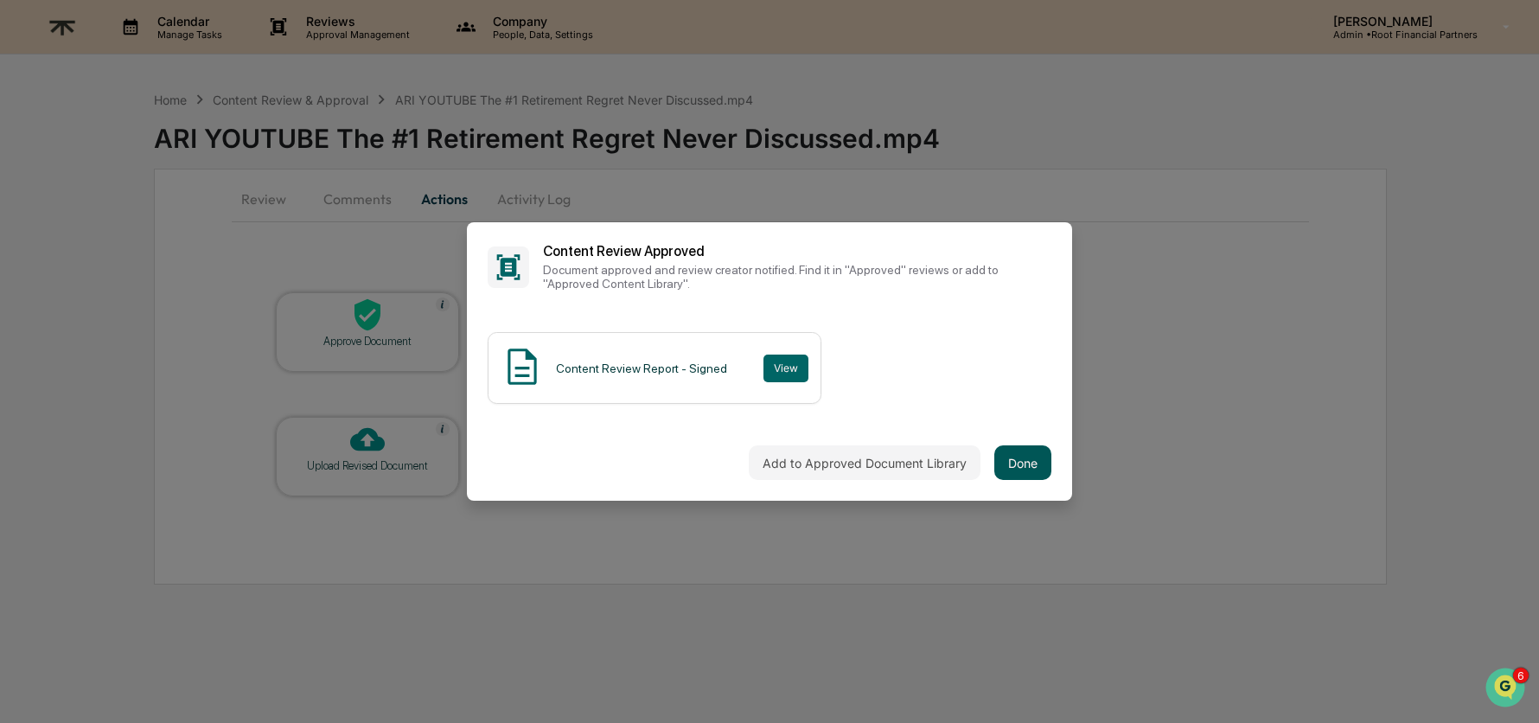
click at [1010, 457] on button "Done" at bounding box center [1022, 462] width 57 height 35
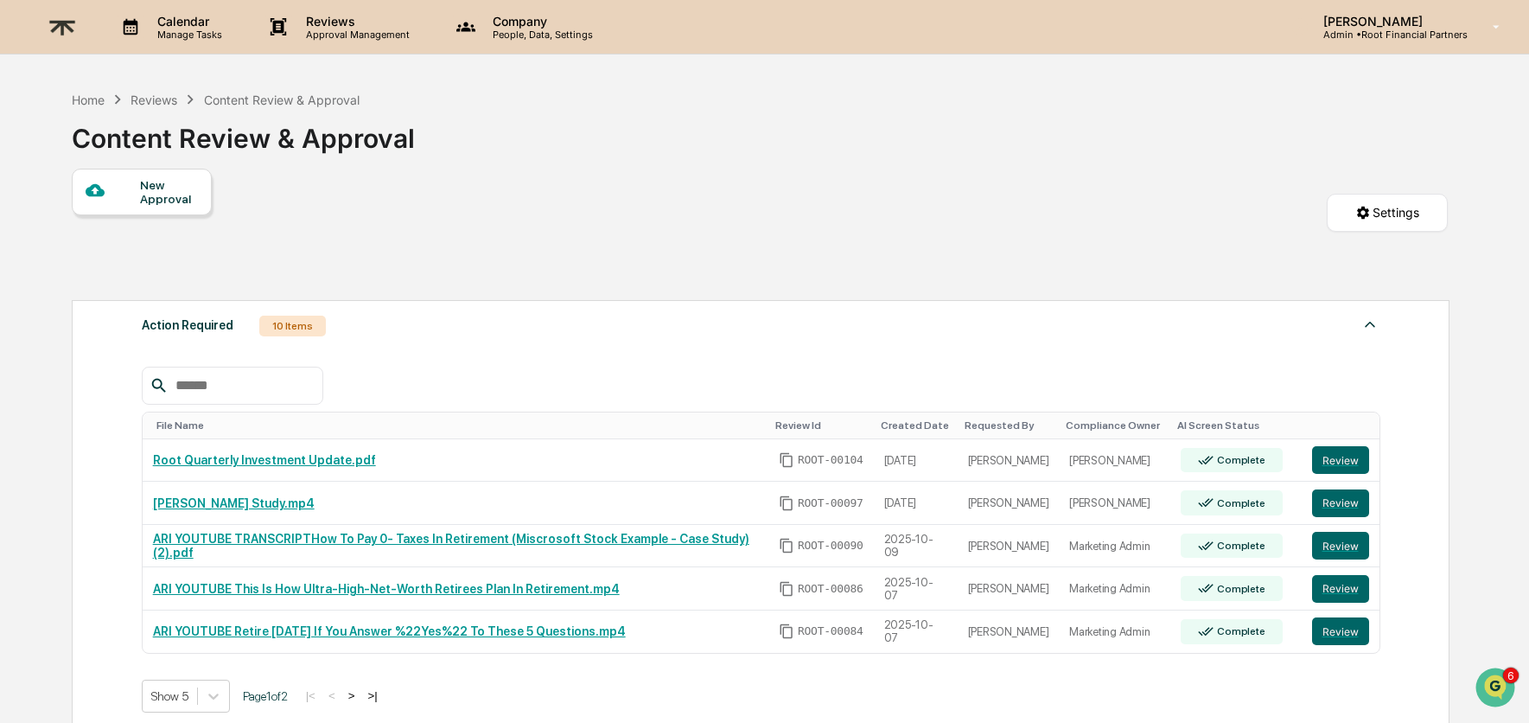
scroll to position [262, 0]
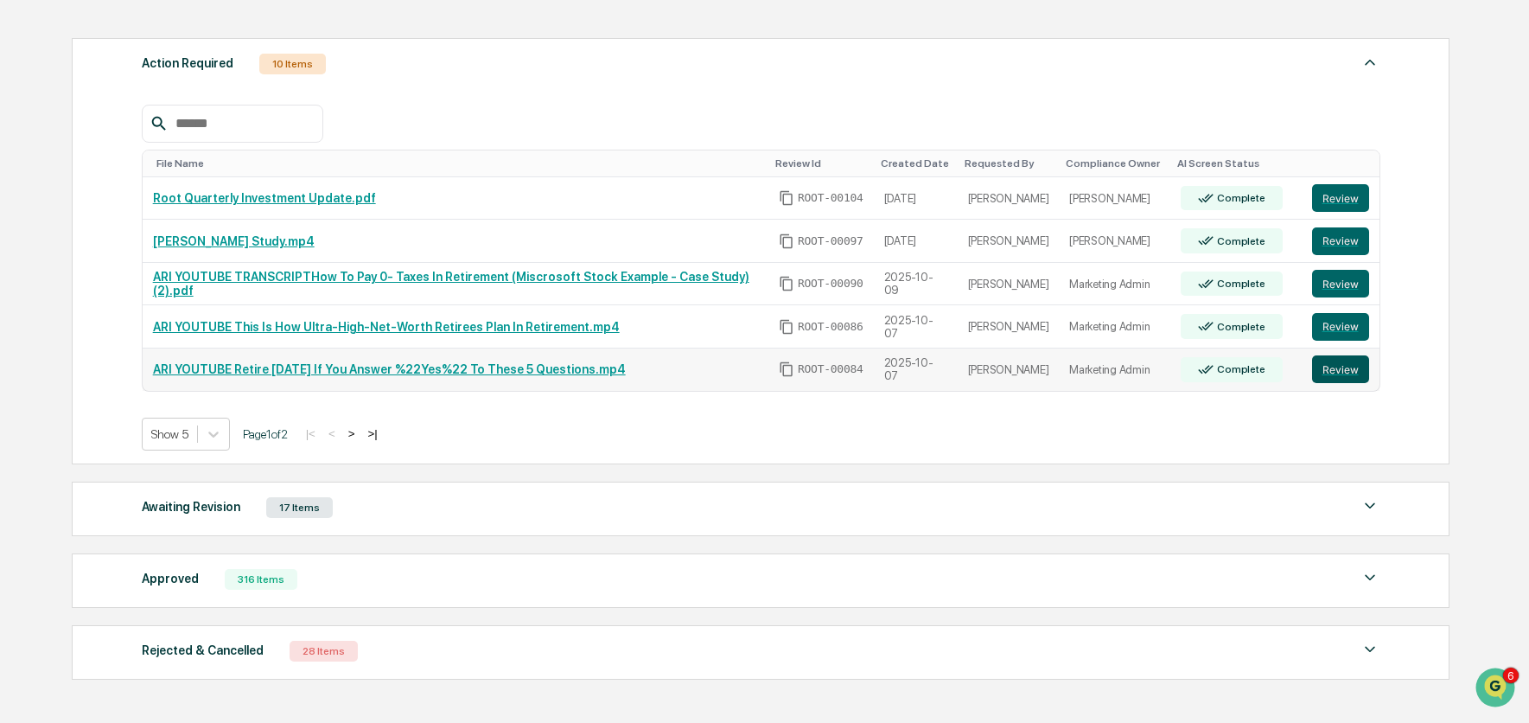
click at [1338, 374] on button "Review" at bounding box center [1340, 369] width 57 height 28
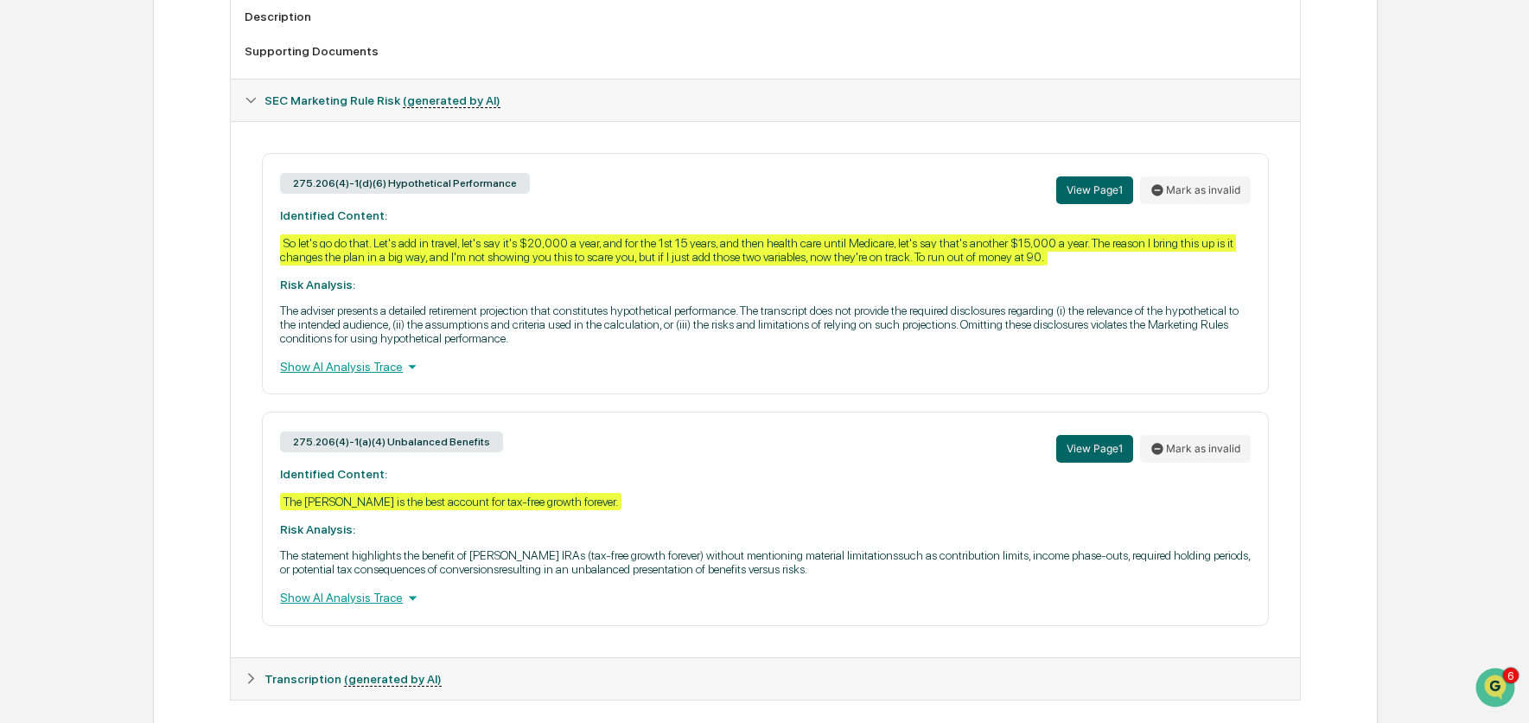
scroll to position [709, 0]
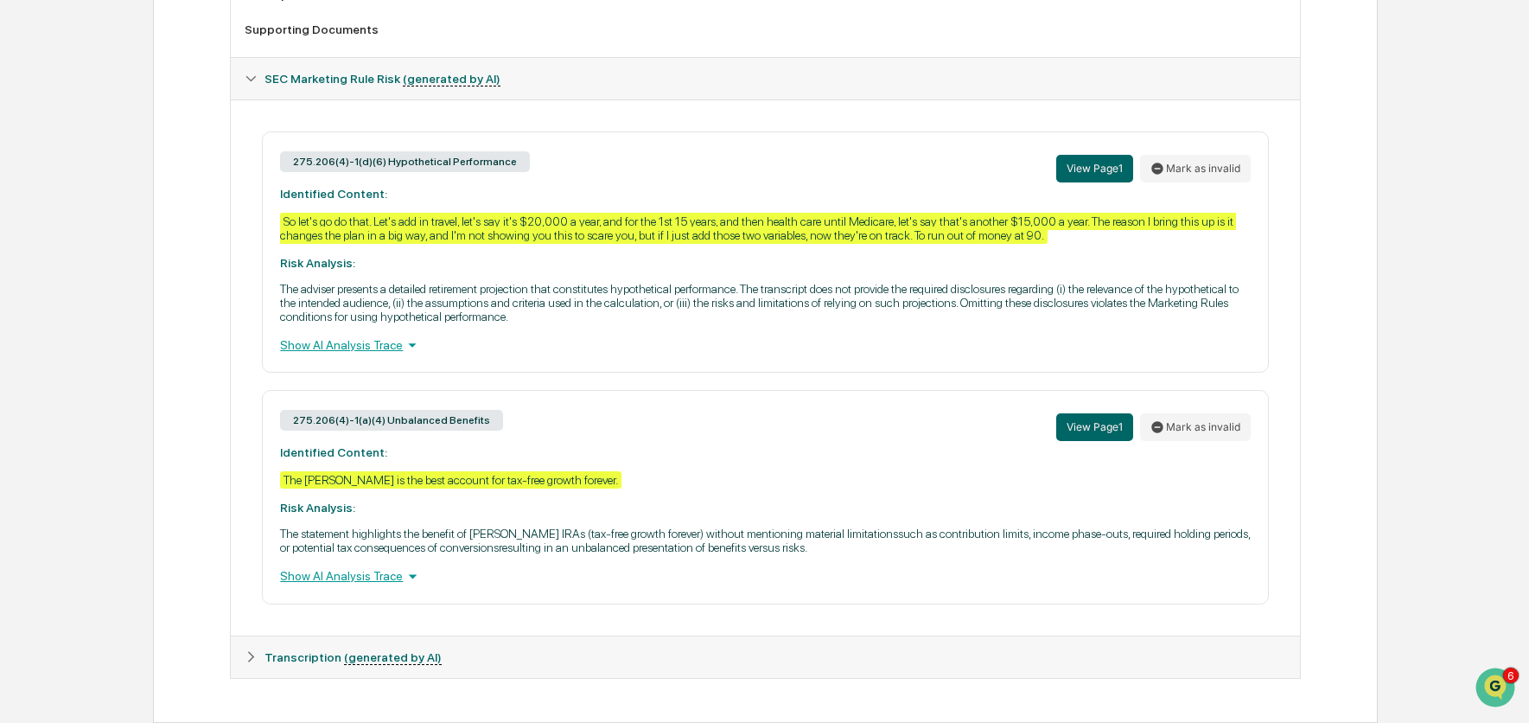
click at [367, 354] on div "Show AI Analysis Trace" at bounding box center [765, 344] width 970 height 19
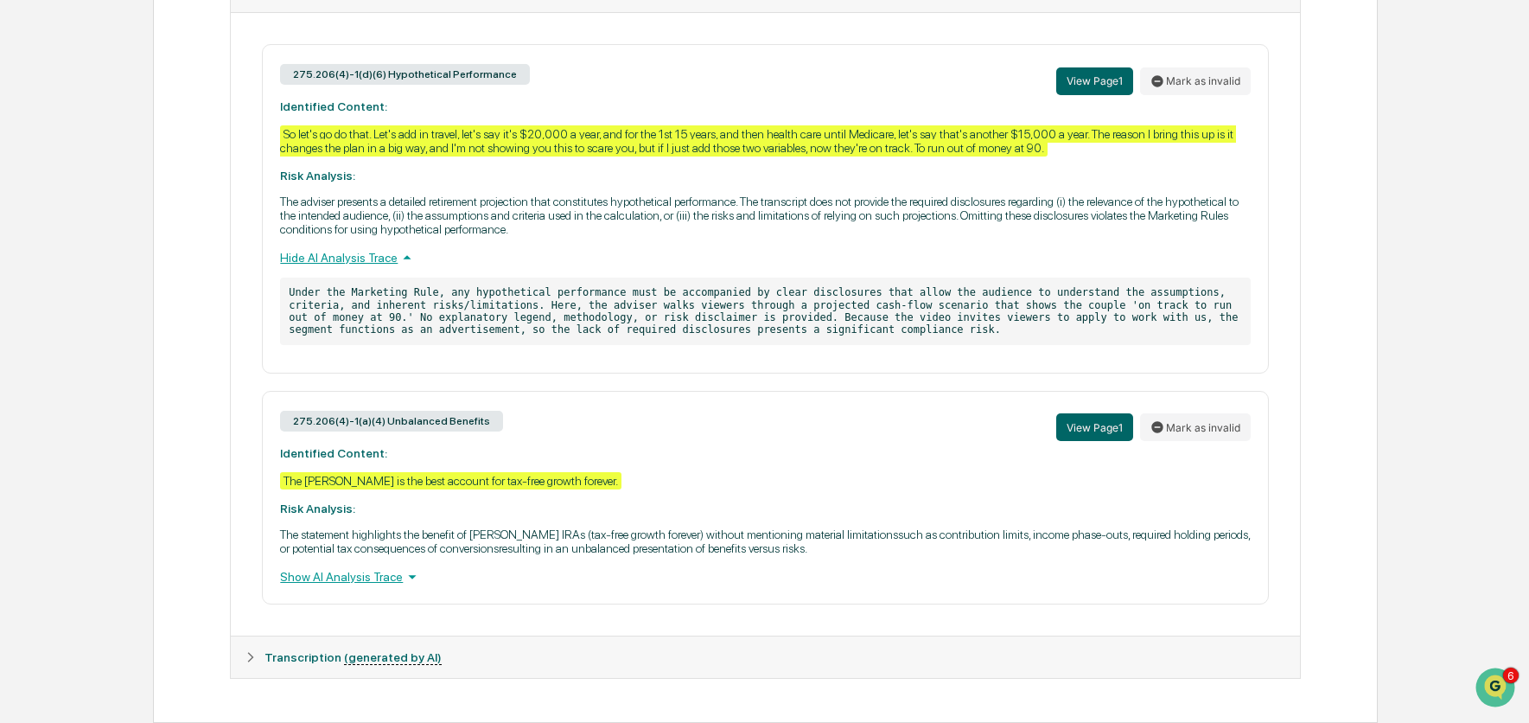
scroll to position [835, 0]
click at [1200, 67] on button "Mark as invalid" at bounding box center [1195, 81] width 111 height 28
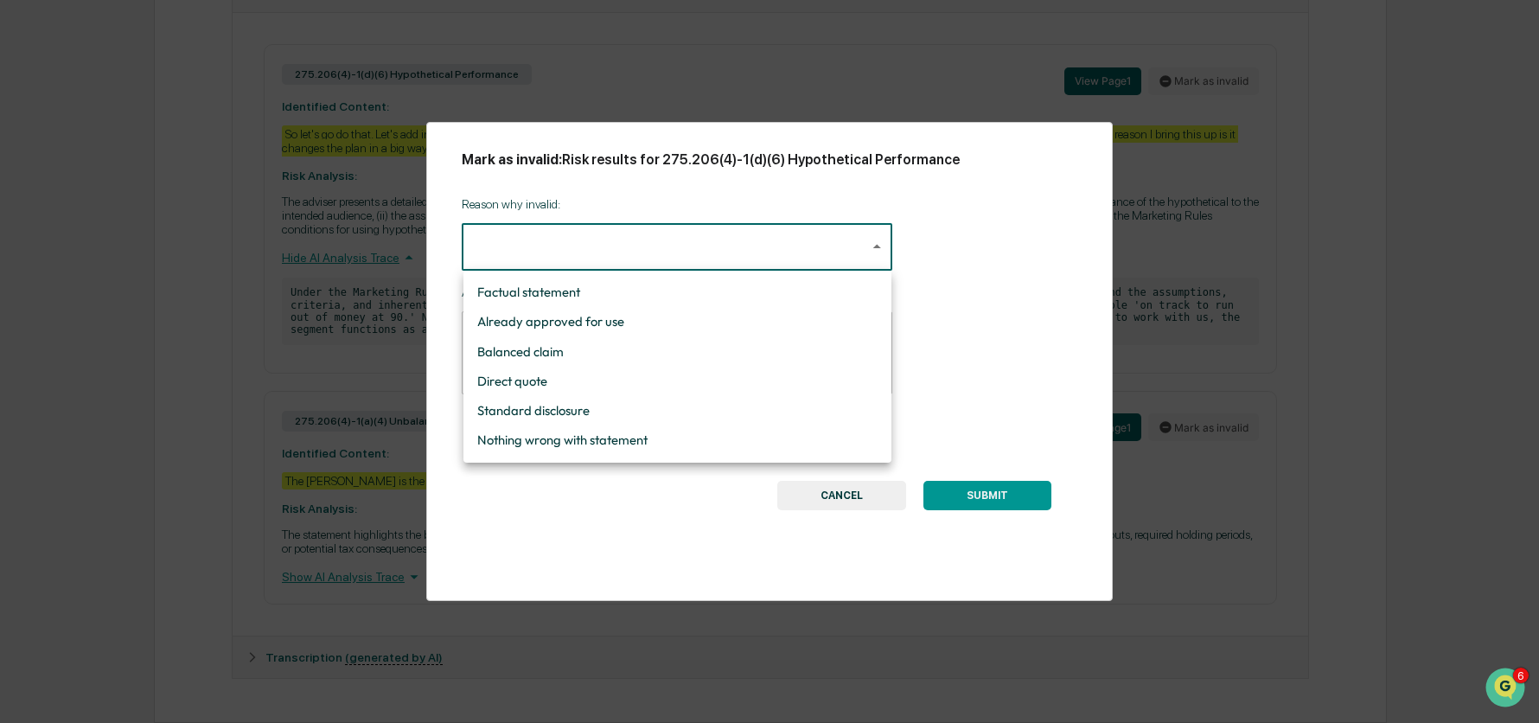
click at [656, 446] on li "Nothing wrong with statement" at bounding box center [677, 439] width 428 height 29
type input "**********"
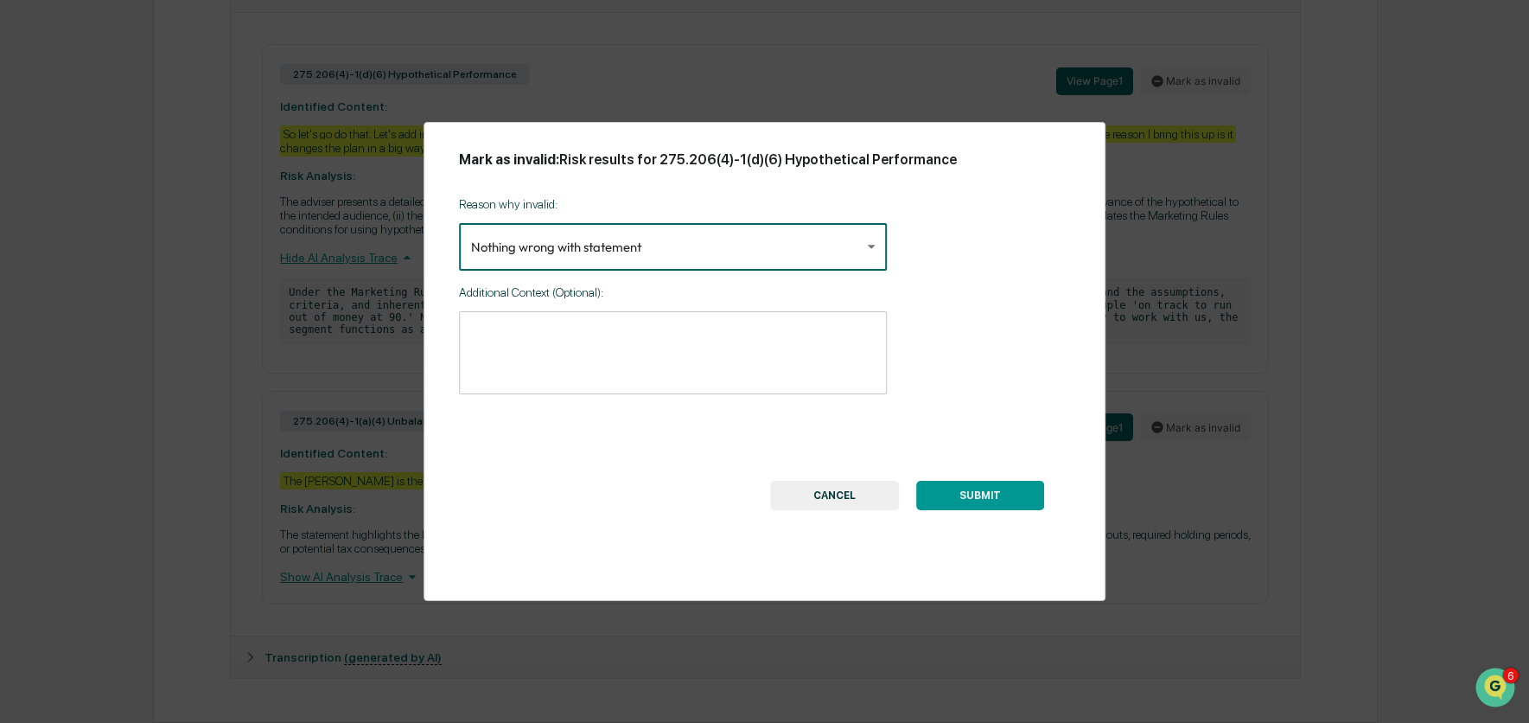
click at [996, 501] on button "SUBMIT" at bounding box center [980, 495] width 128 height 29
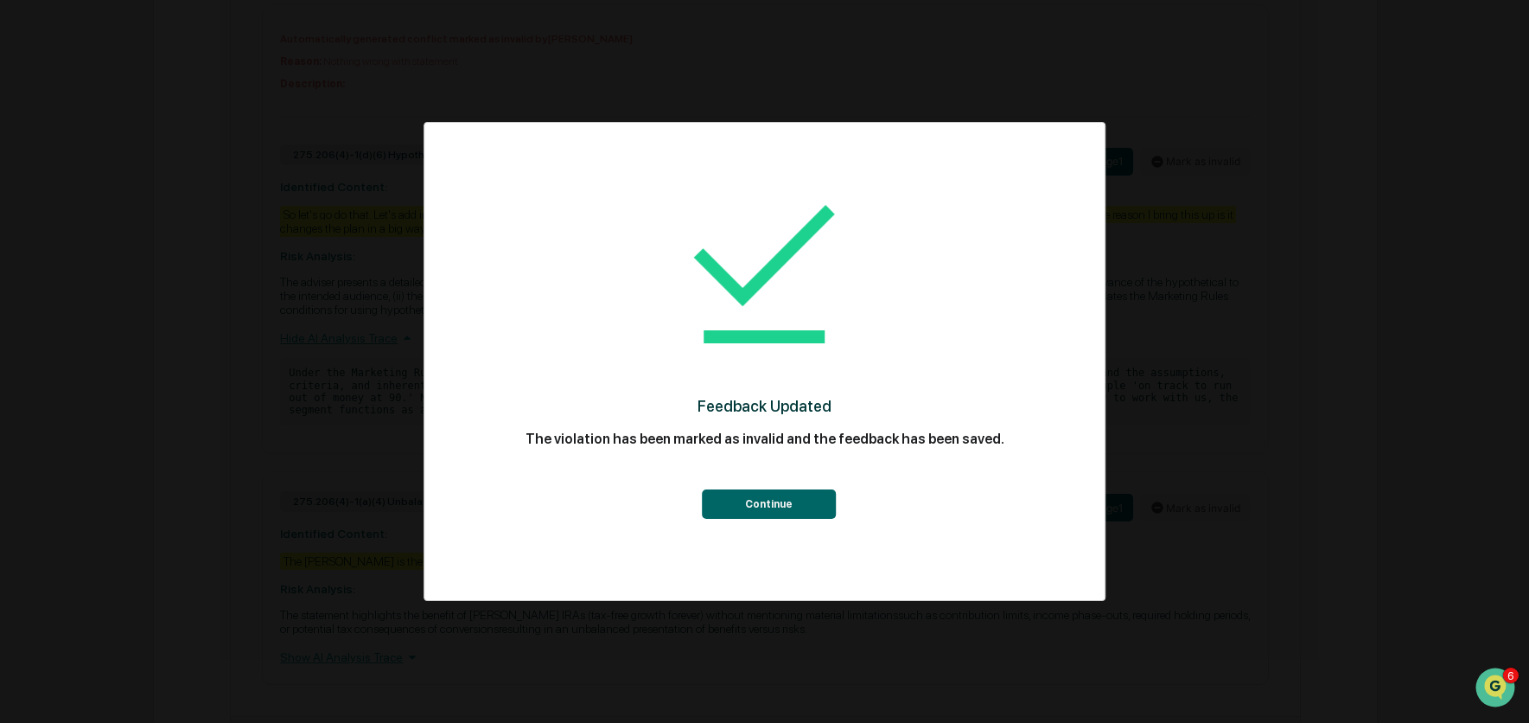
click at [777, 500] on button "Continue" at bounding box center [769, 503] width 134 height 29
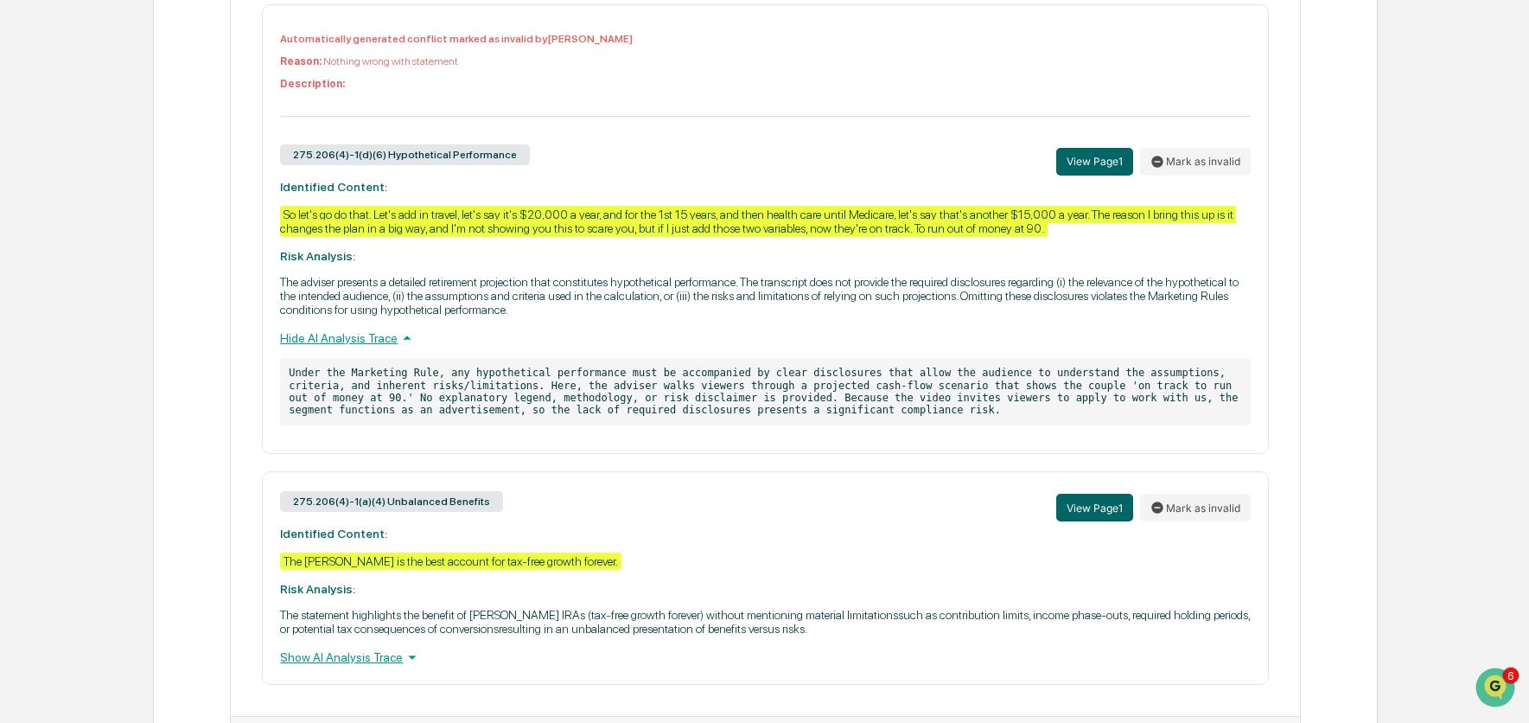
scroll to position [955, 0]
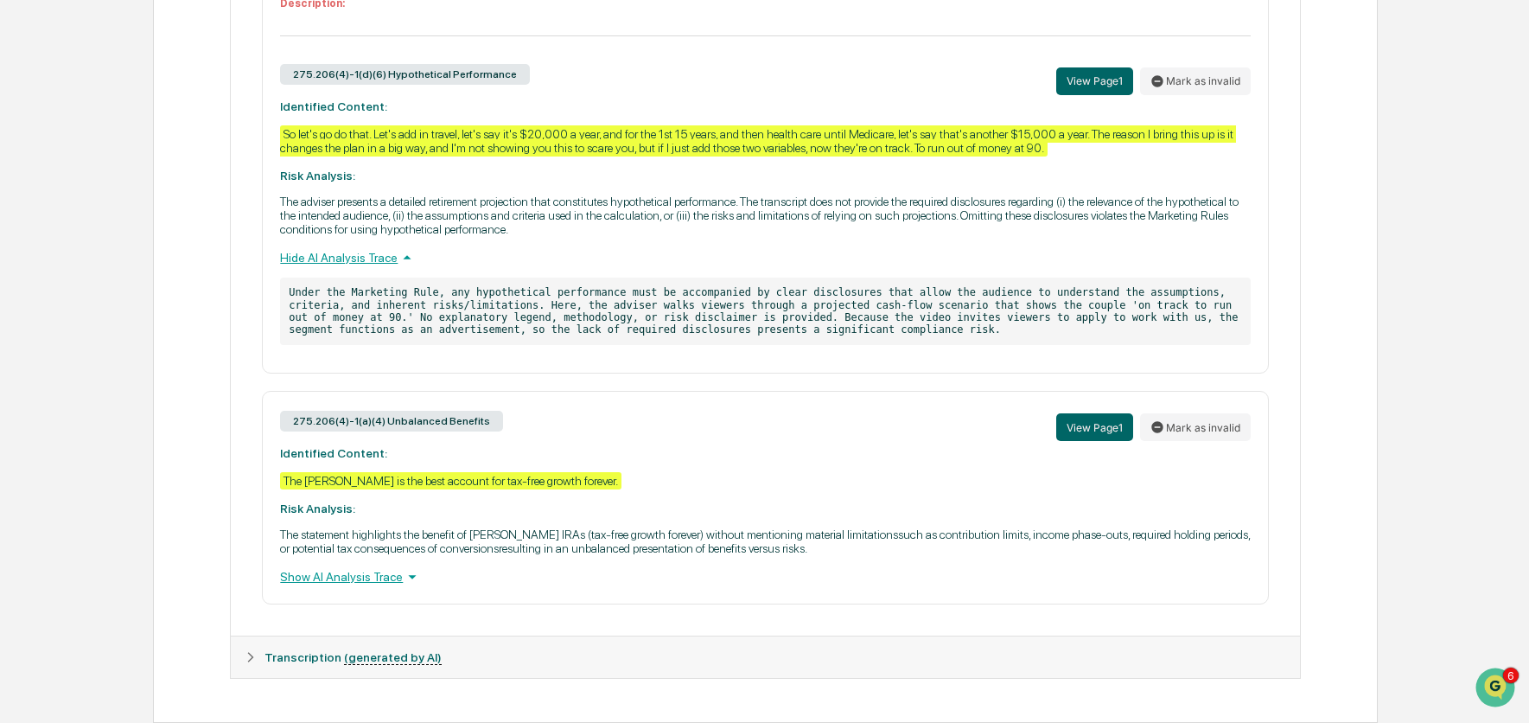
click at [1002, 552] on p "The statement highlights the benefit of [PERSON_NAME] IRAs (tax-free growth for…" at bounding box center [765, 541] width 970 height 28
click at [490, 474] on div "The Roth is the best account for tax-free growth forever." at bounding box center [450, 480] width 341 height 17
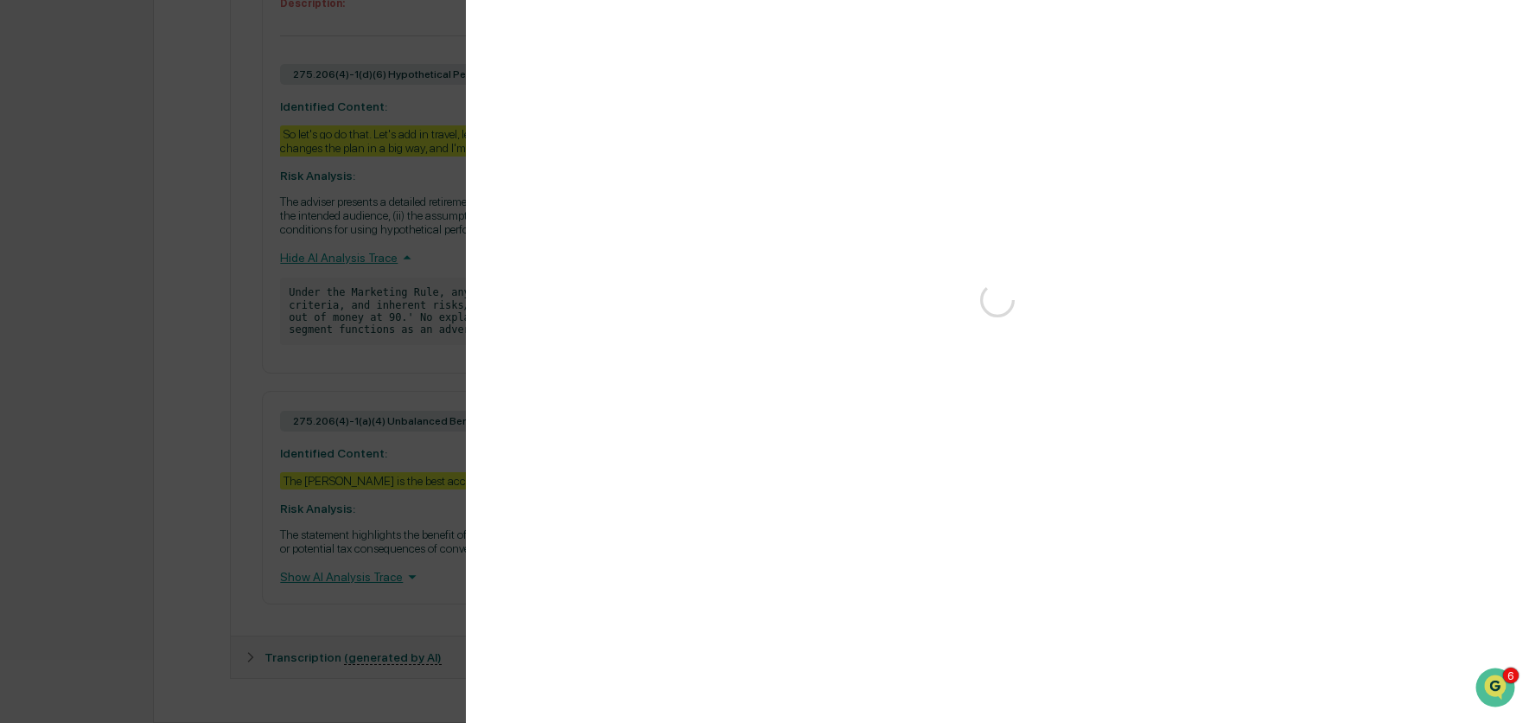
click at [490, 474] on div "Version History" at bounding box center [764, 361] width 1529 height 723
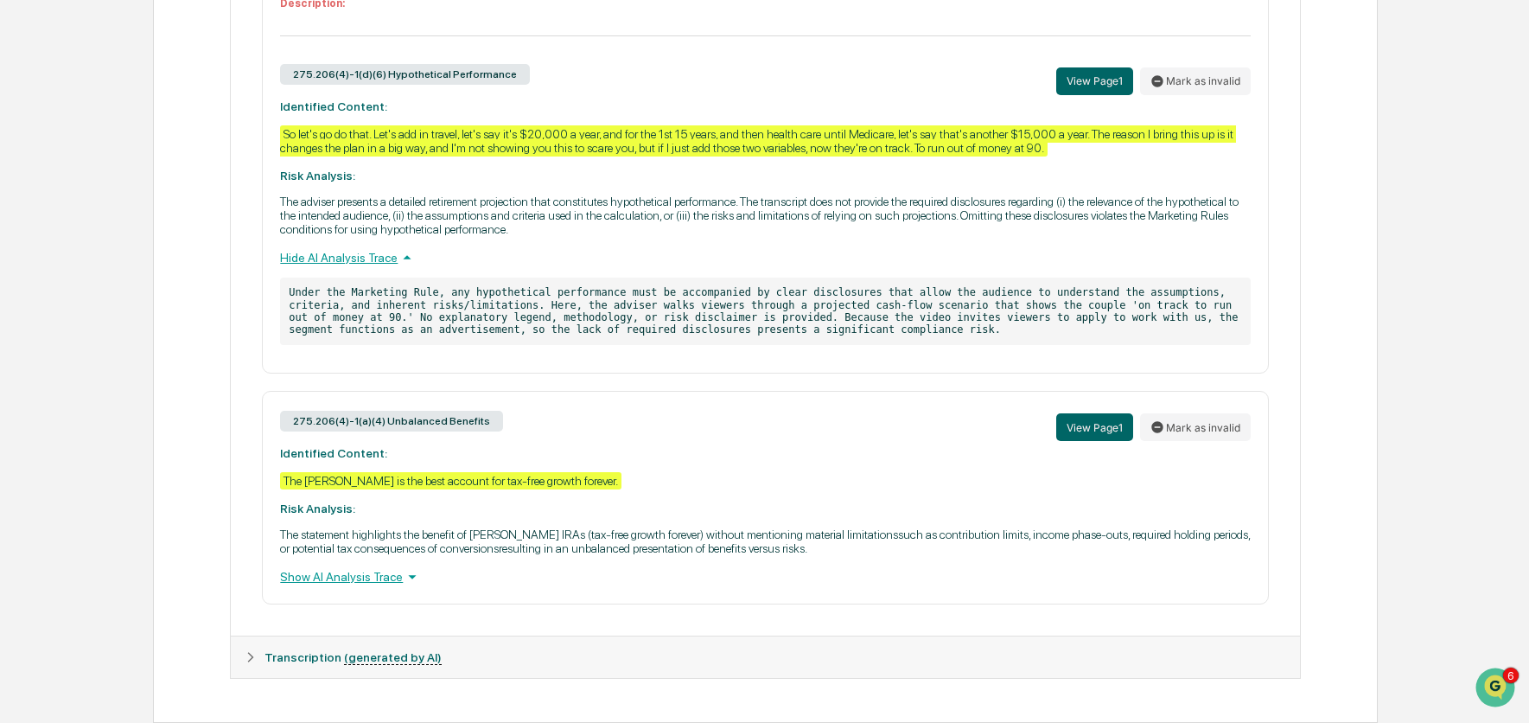
click at [490, 474] on div "Version History 10/07/2025, 10:51 PM Hannah Kaufman ARI YOUTUBE Retire Today If…" at bounding box center [764, 361] width 1529 height 723
drag, startPoint x: 652, startPoint y: 477, endPoint x: 272, endPoint y: 479, distance: 379.5
click at [272, 479] on div "275.206(4)-1(a)(4) Unbalanced Benefits View Page 1 Mark as invalid Identified C…" at bounding box center [765, 498] width 1006 height 214
copy div "The Roth is the best account for tax-free growth forever."
click at [855, 431] on div "275.206(4)-1(a)(4) Unbalanced Benefits View Page 1 Mark as invalid" at bounding box center [765, 427] width 970 height 37
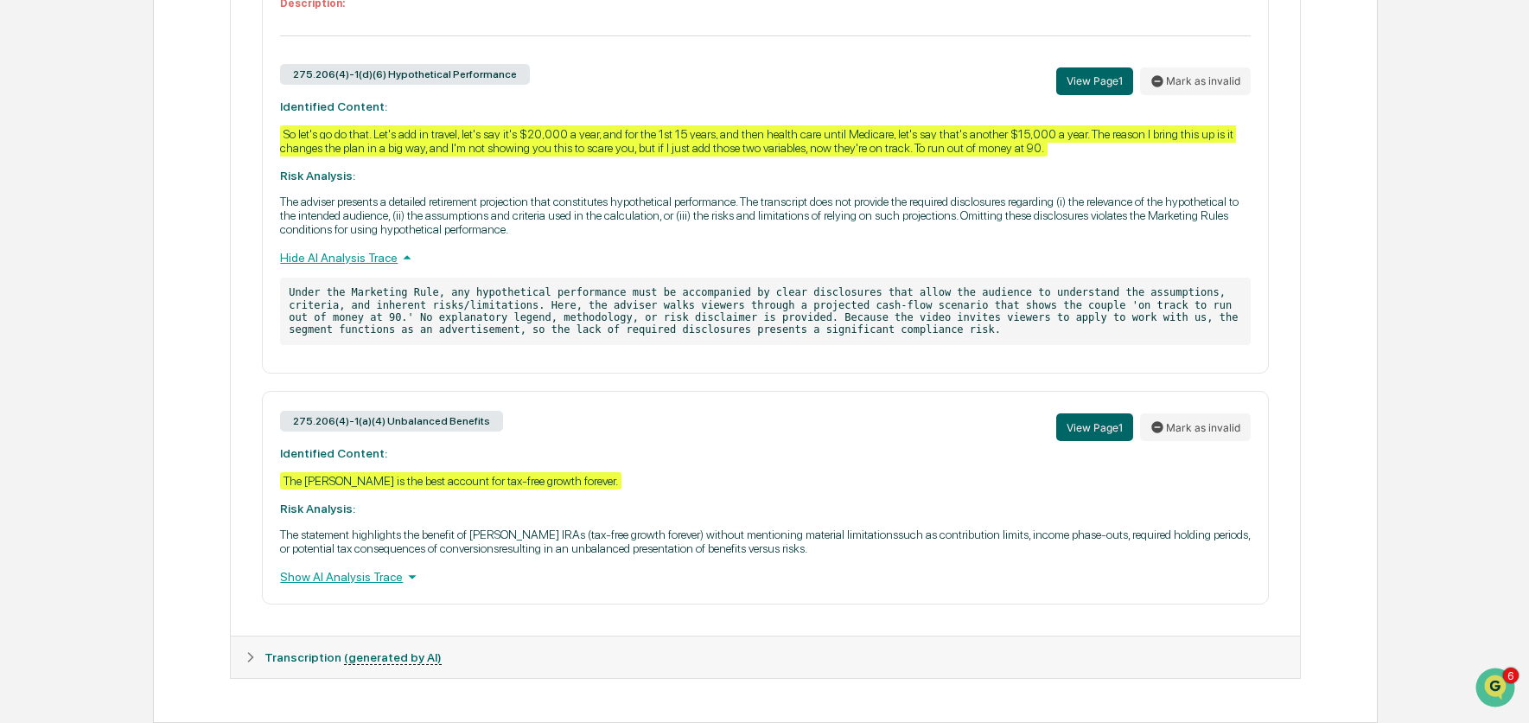
scroll to position [0, 0]
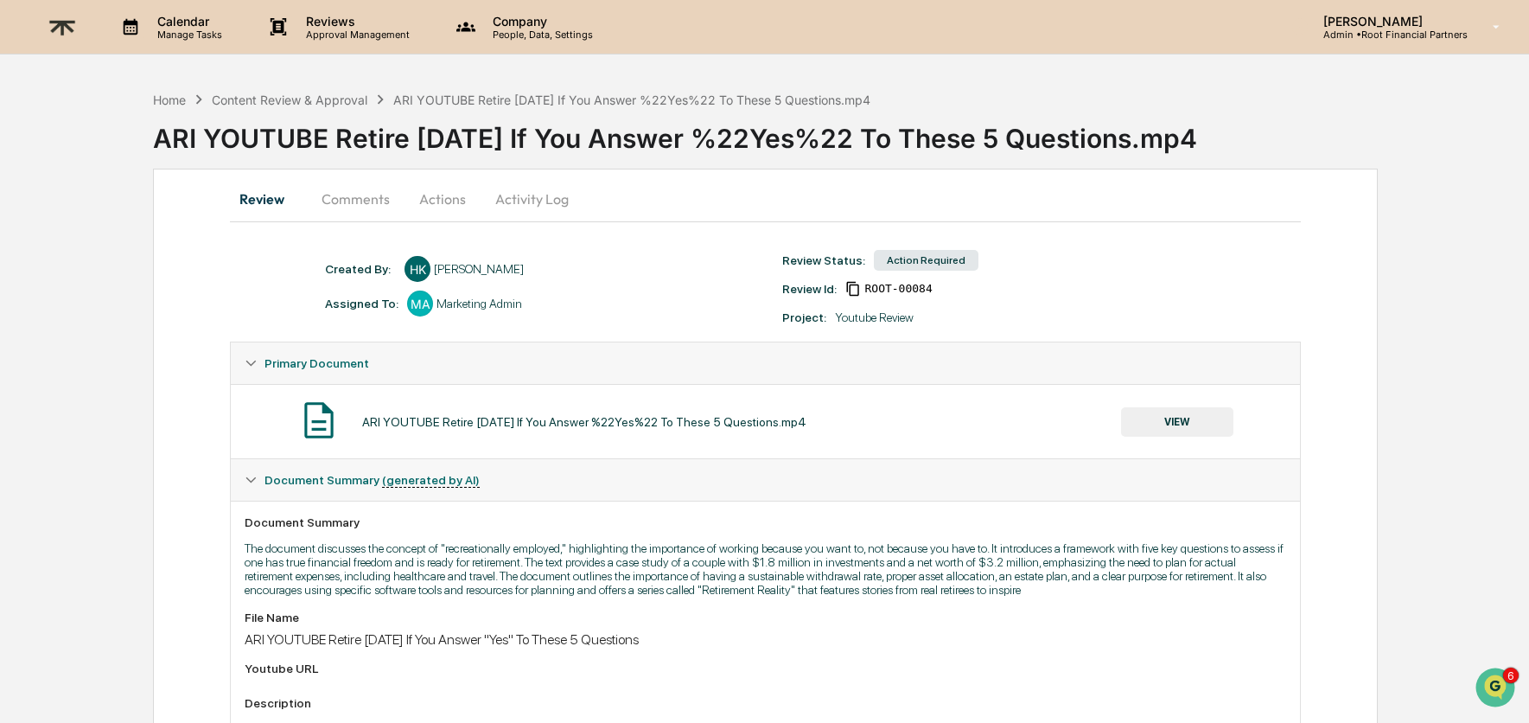
click at [364, 203] on button "Comments" at bounding box center [356, 198] width 96 height 41
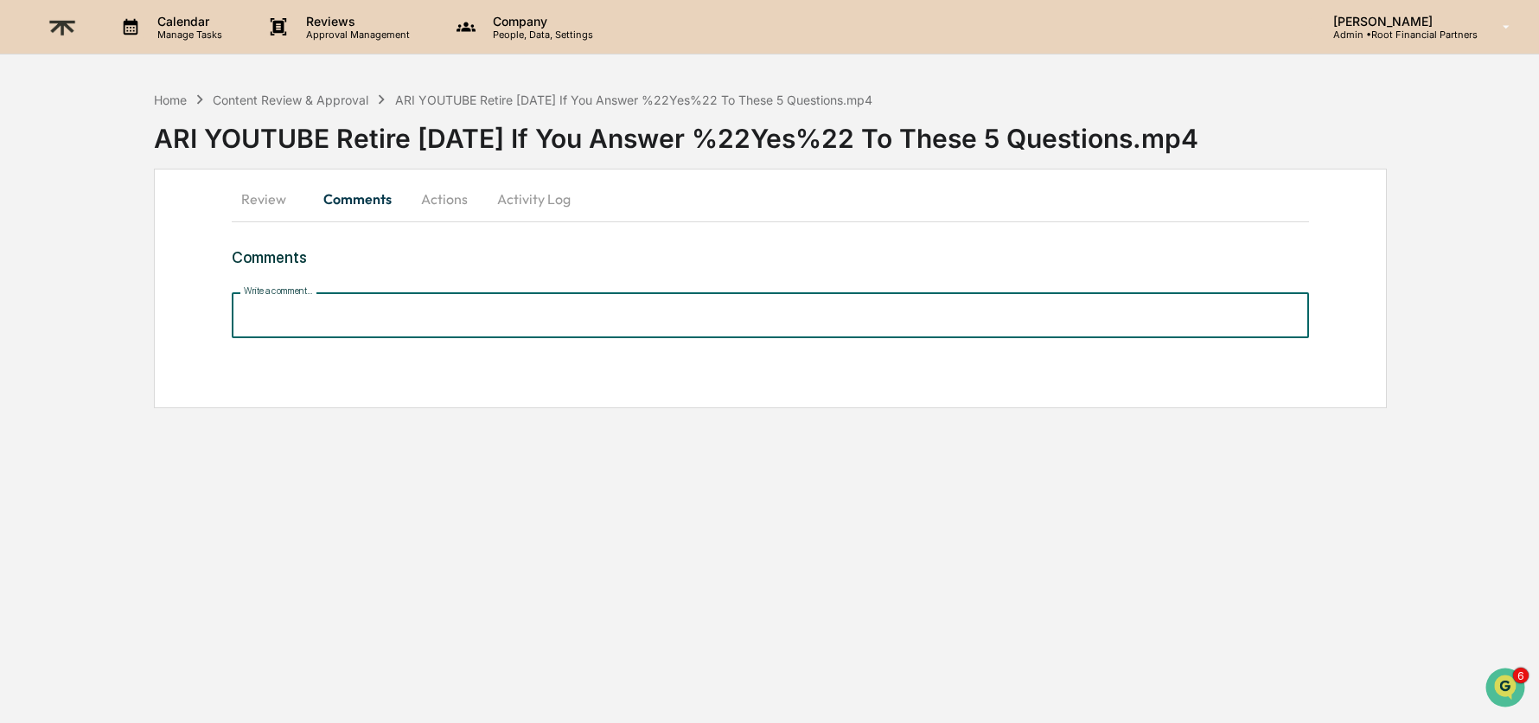
click at [550, 316] on input "Write a comment..." at bounding box center [770, 315] width 1077 height 46
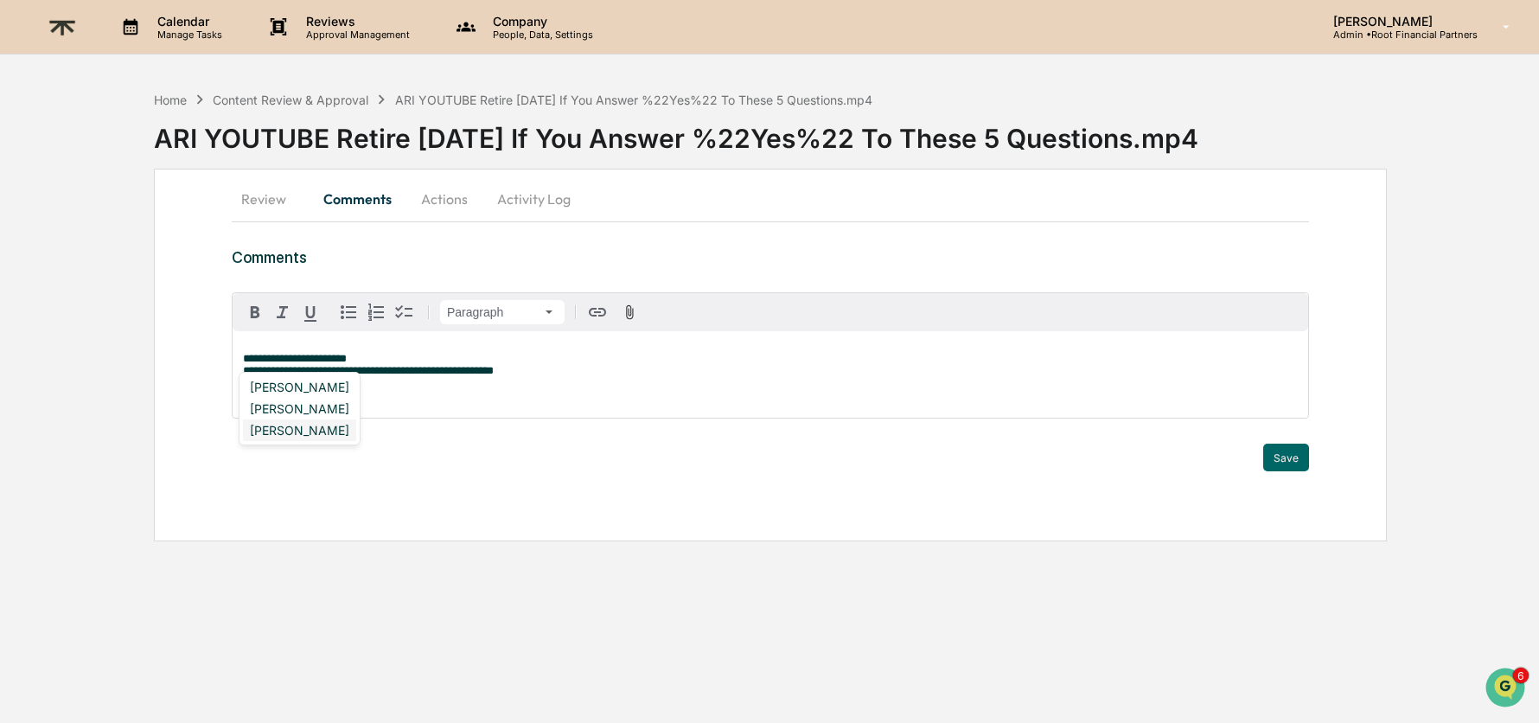
click at [300, 437] on div "Hannah Kaufman" at bounding box center [299, 430] width 113 height 22
click at [540, 373] on p "**********" at bounding box center [770, 365] width 1055 height 24
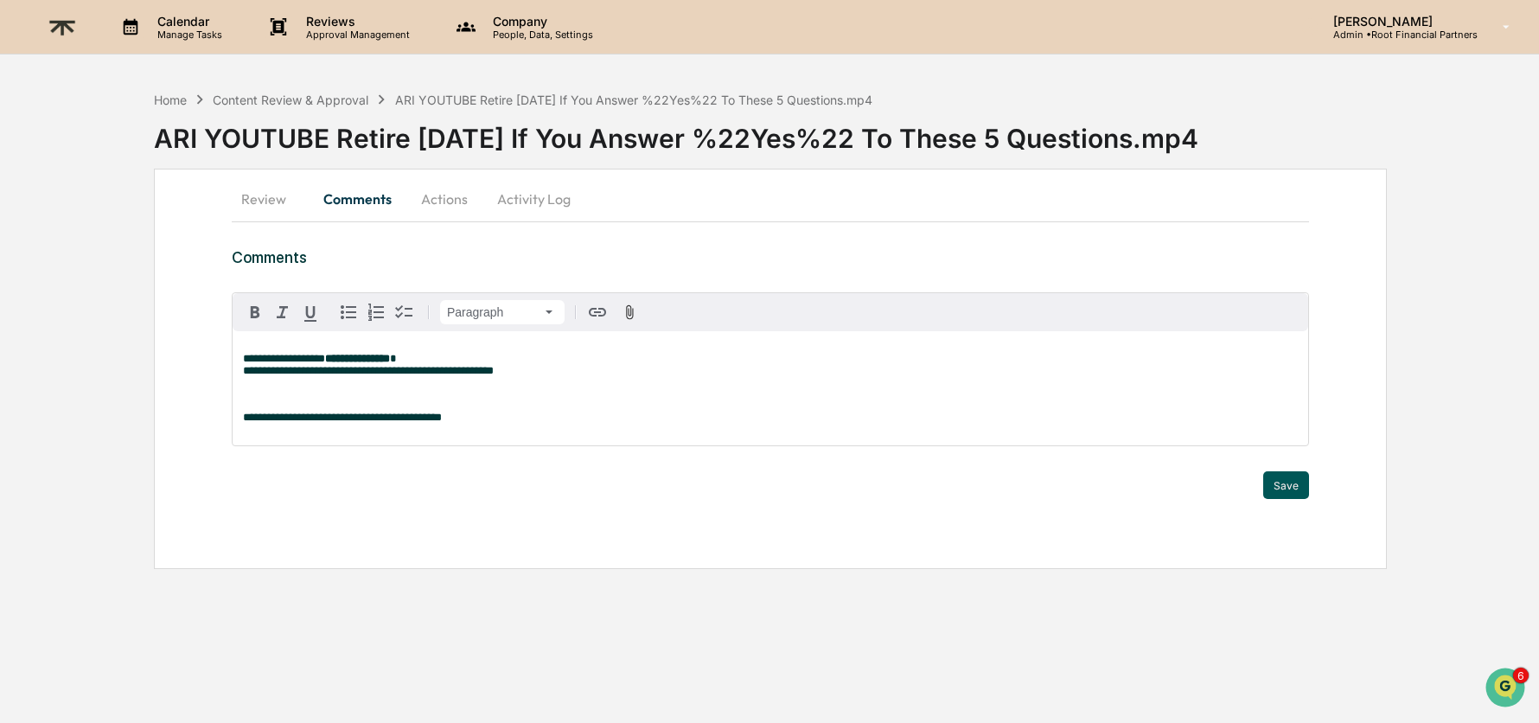
click at [1283, 496] on button "Save" at bounding box center [1286, 485] width 46 height 28
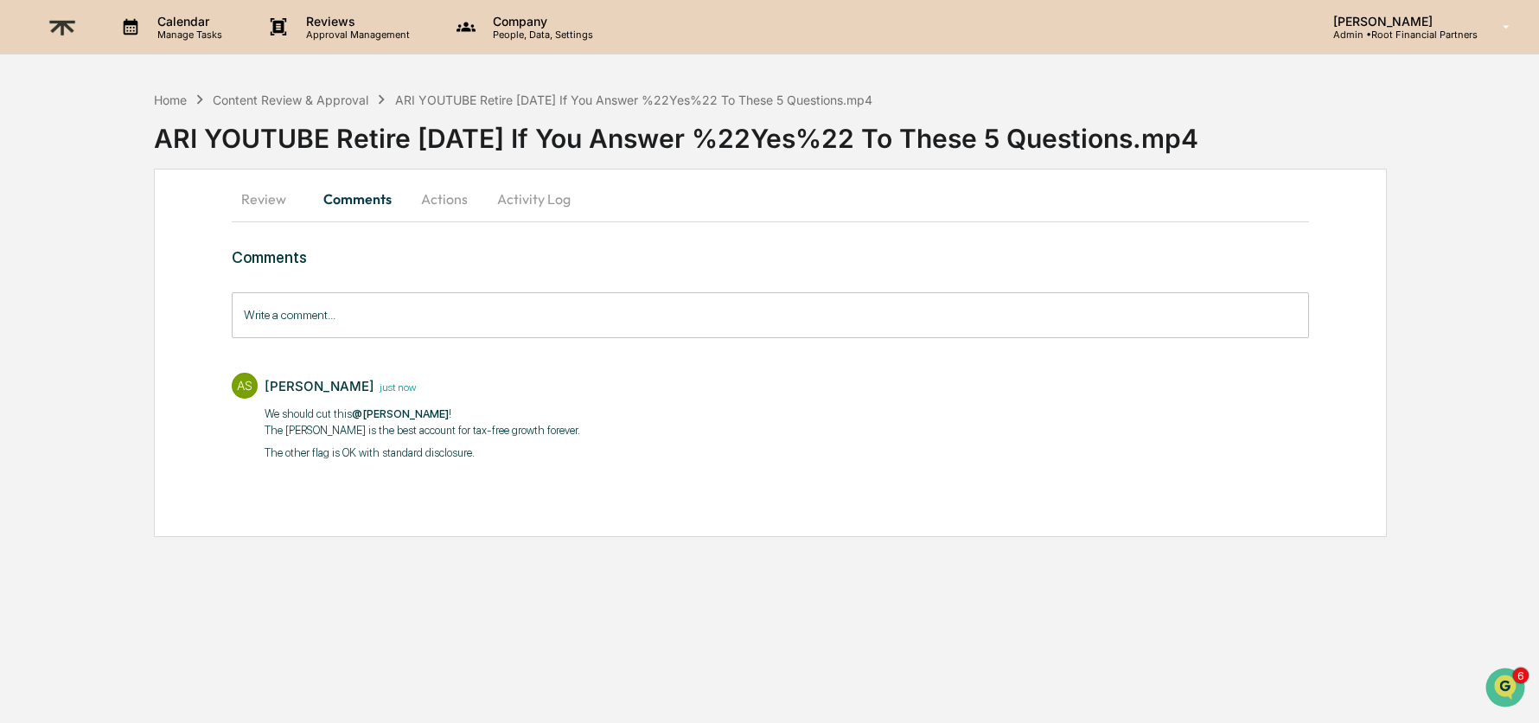
click at [443, 201] on button "Actions" at bounding box center [444, 198] width 78 height 41
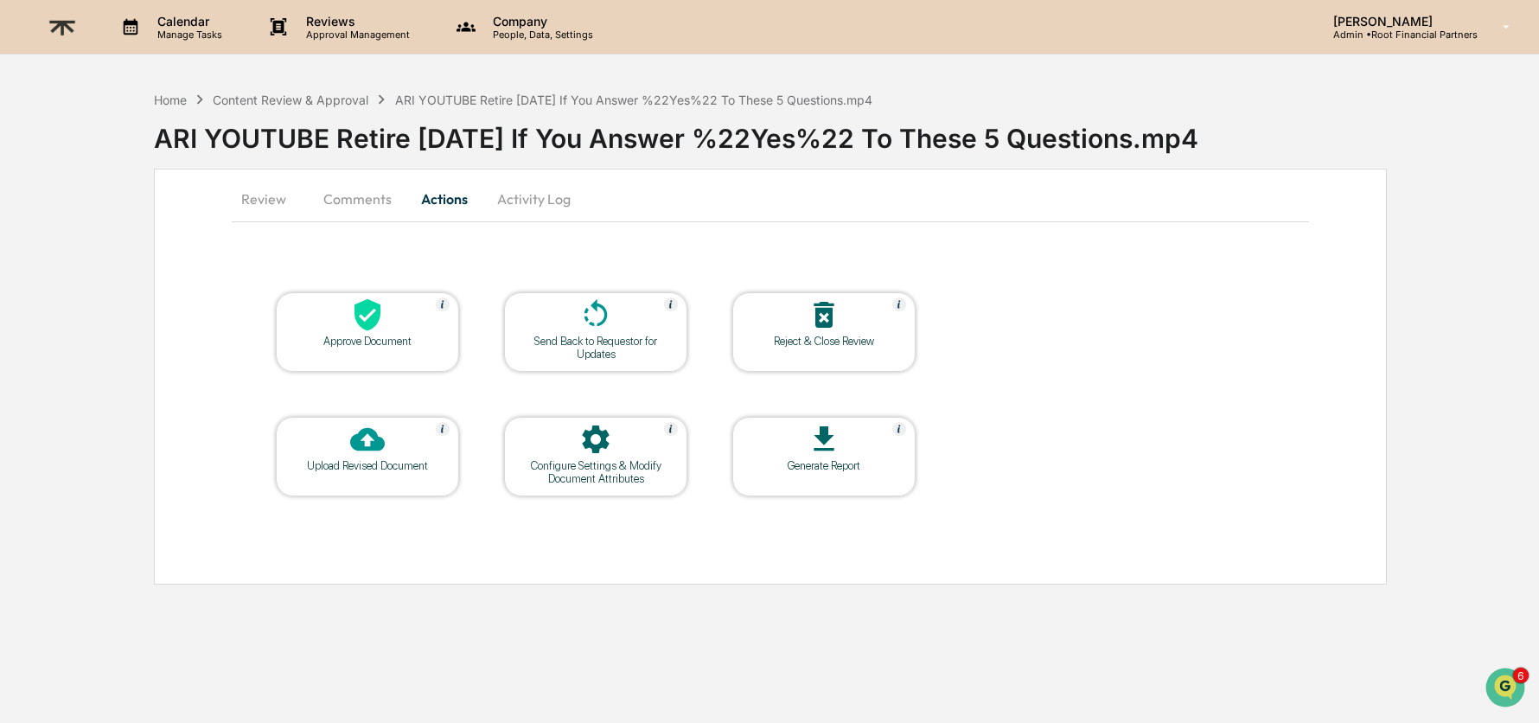
click at [380, 307] on icon at bounding box center [367, 315] width 26 height 32
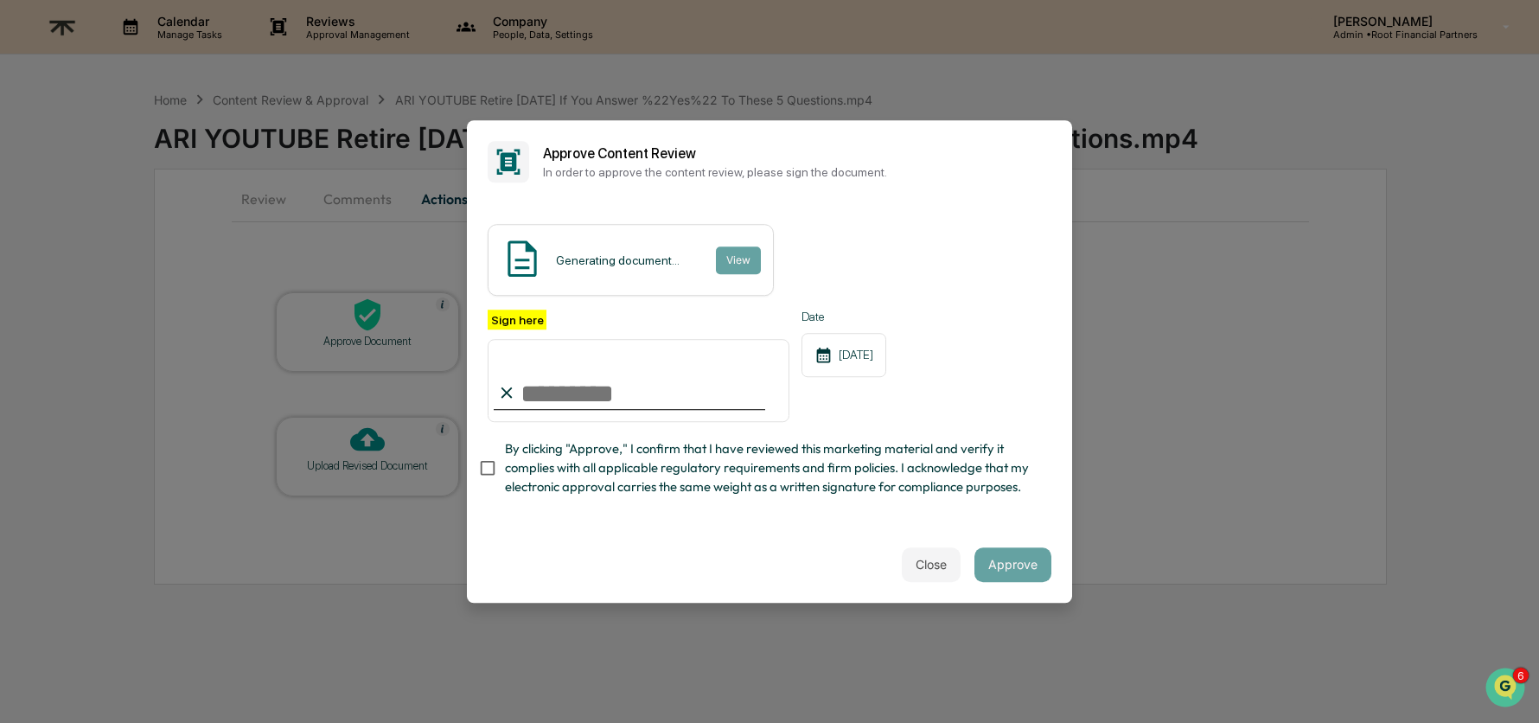
type input "**********"
click at [756, 447] on span "By clicking "Approve," I confirm that I have reviewed this marketing material a…" at bounding box center [771, 468] width 533 height 58
click at [730, 545] on div "Close Approve" at bounding box center [769, 564] width 605 height 76
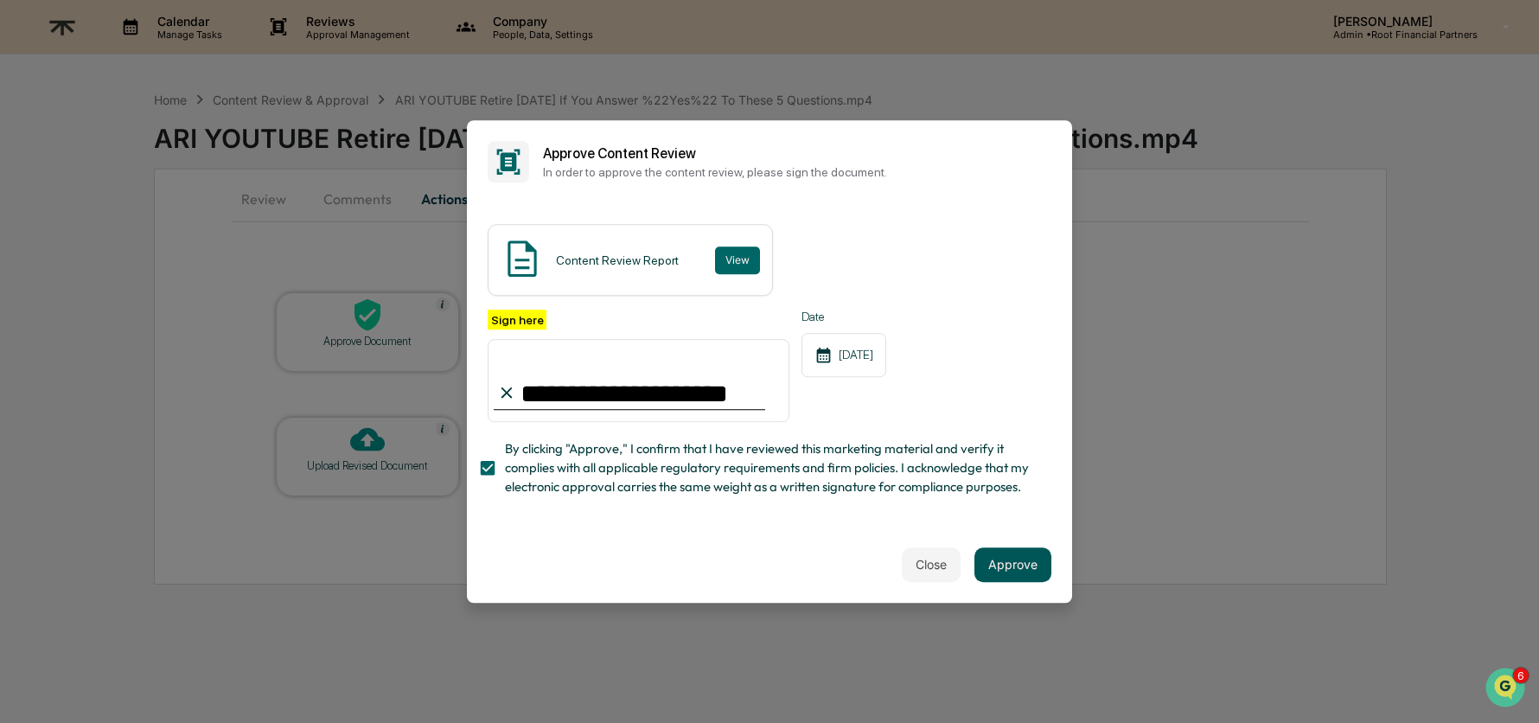
click at [997, 565] on button "Approve" at bounding box center [1012, 564] width 77 height 35
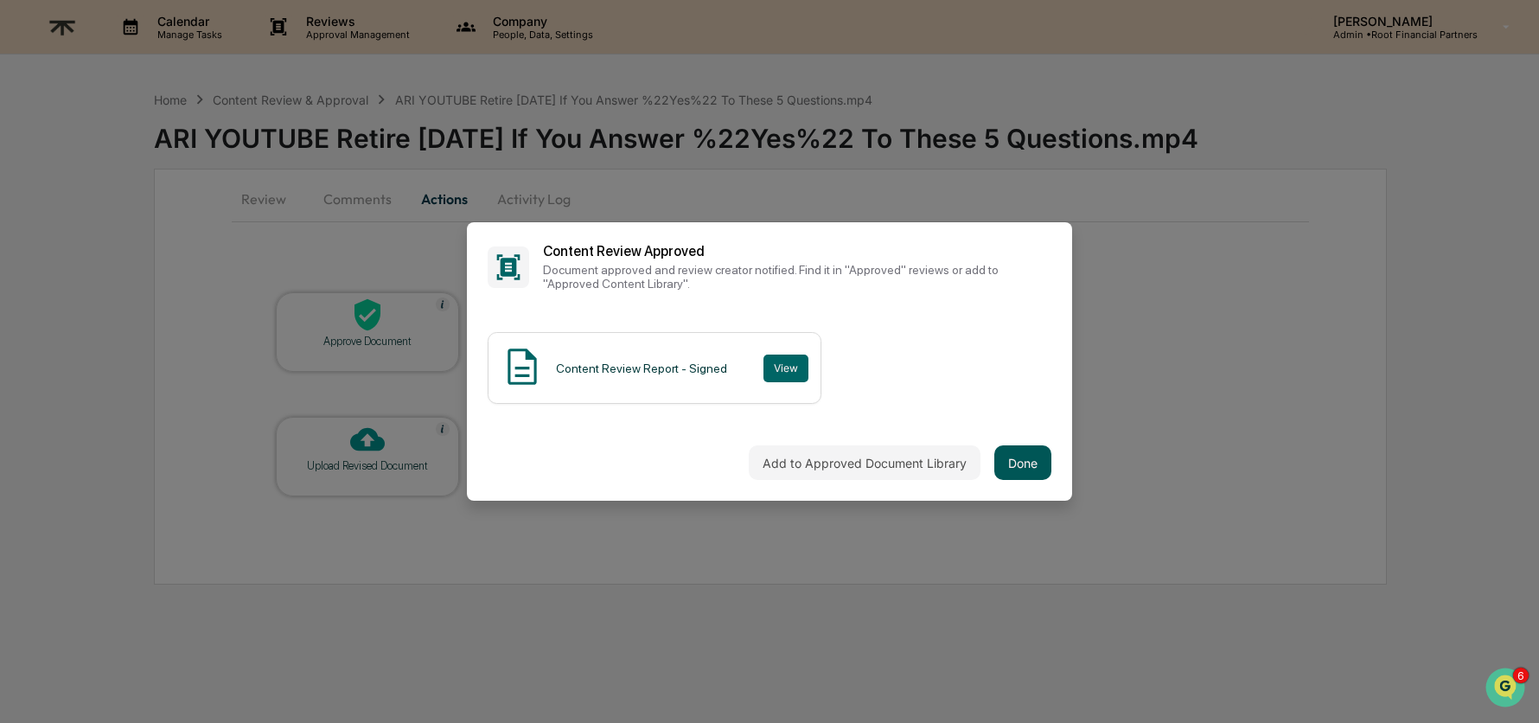
click at [1013, 457] on button "Done" at bounding box center [1022, 462] width 57 height 35
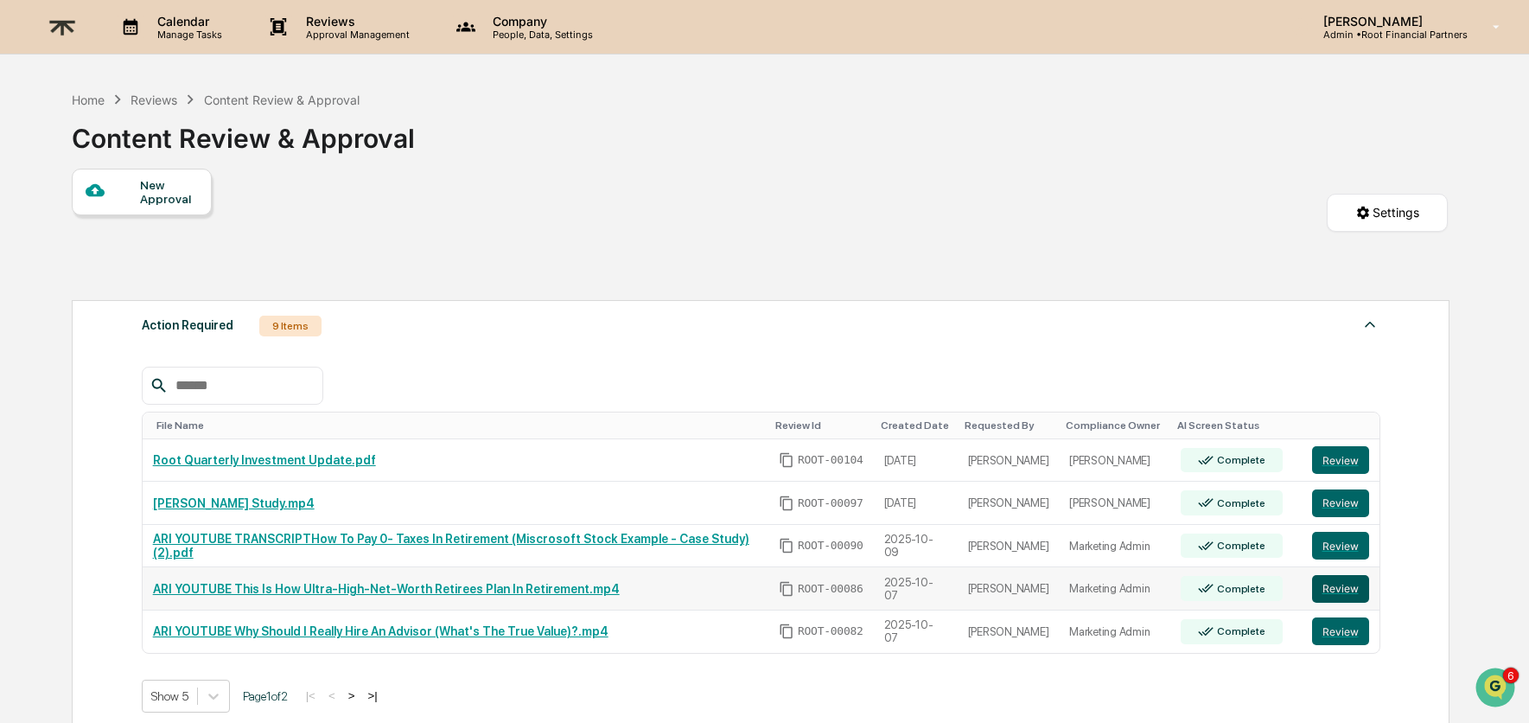
click at [1344, 581] on button "Review" at bounding box center [1340, 589] width 57 height 28
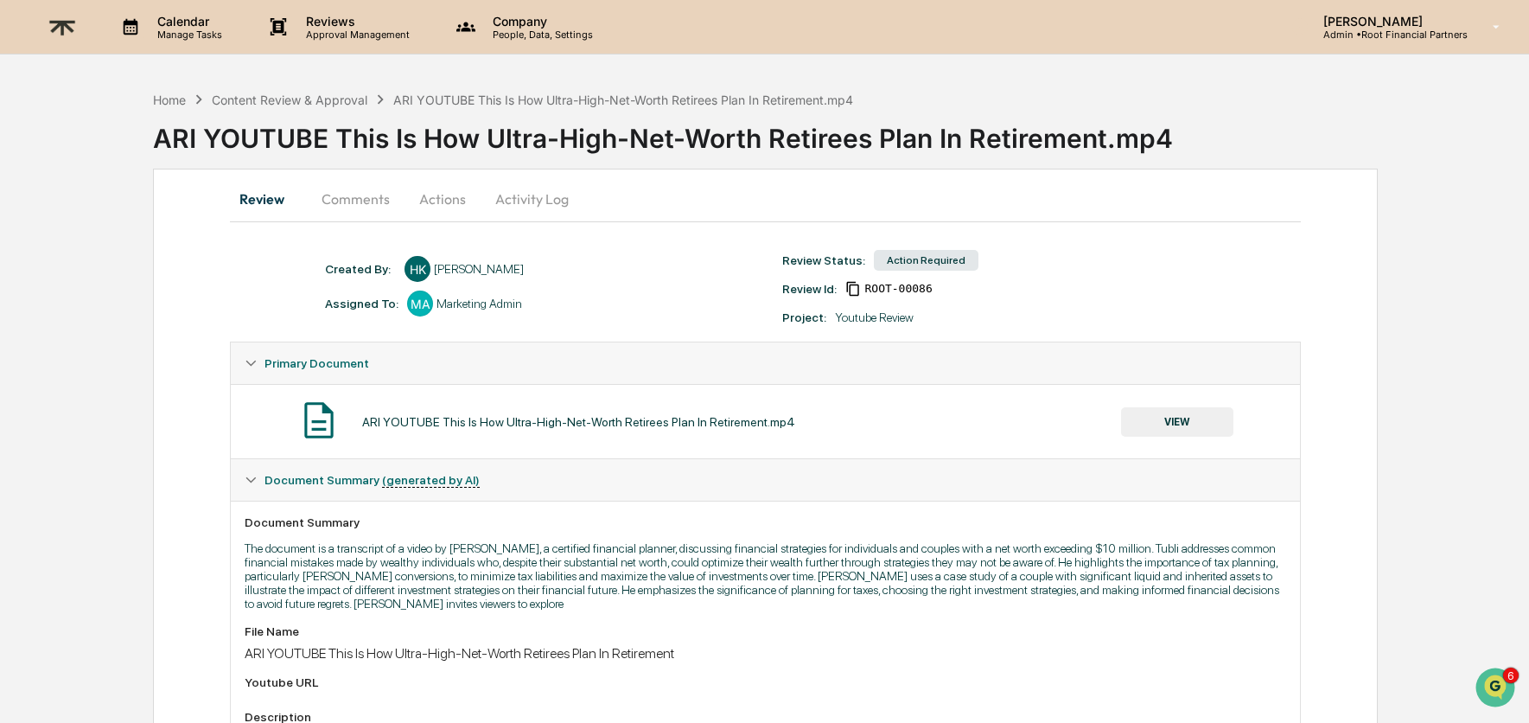
scroll to position [22, 0]
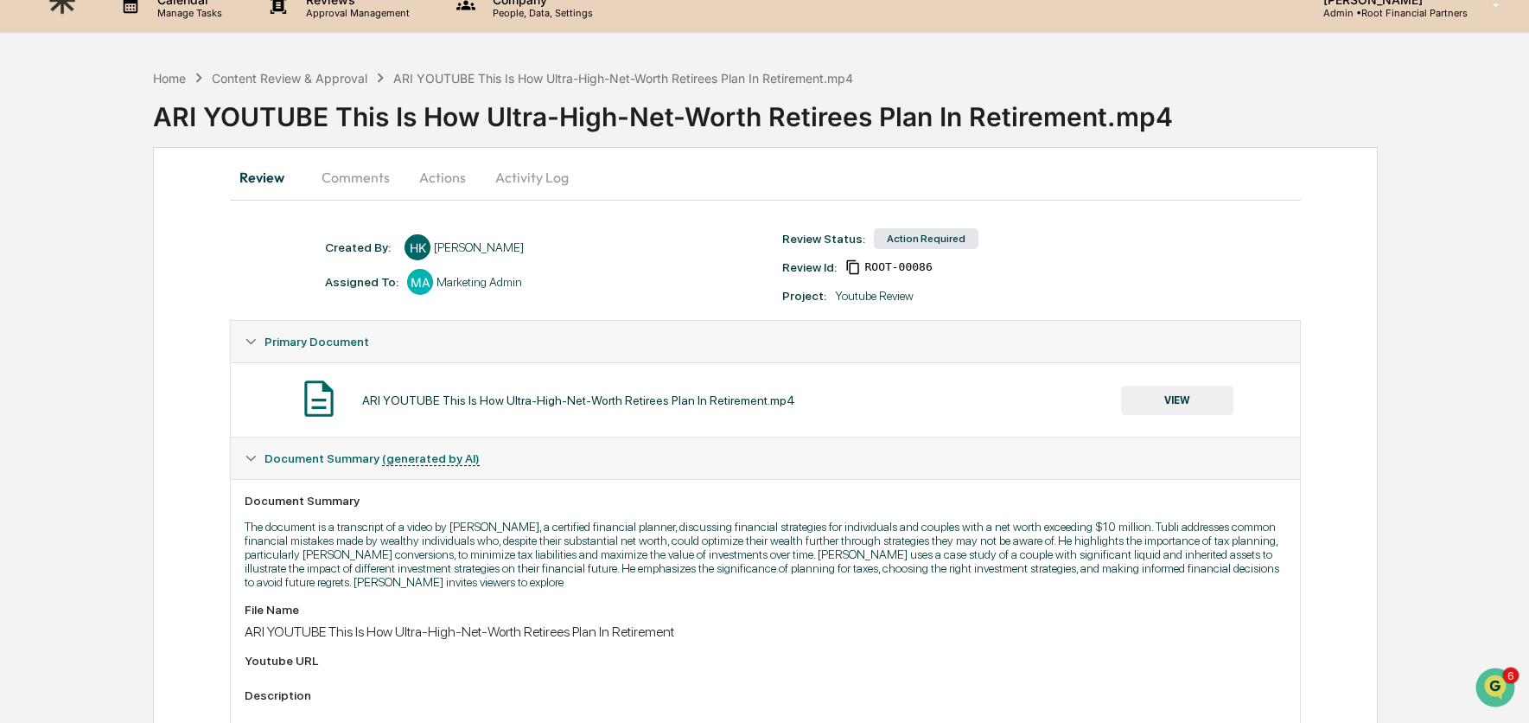
click at [515, 175] on button "Activity Log" at bounding box center [532, 176] width 101 height 41
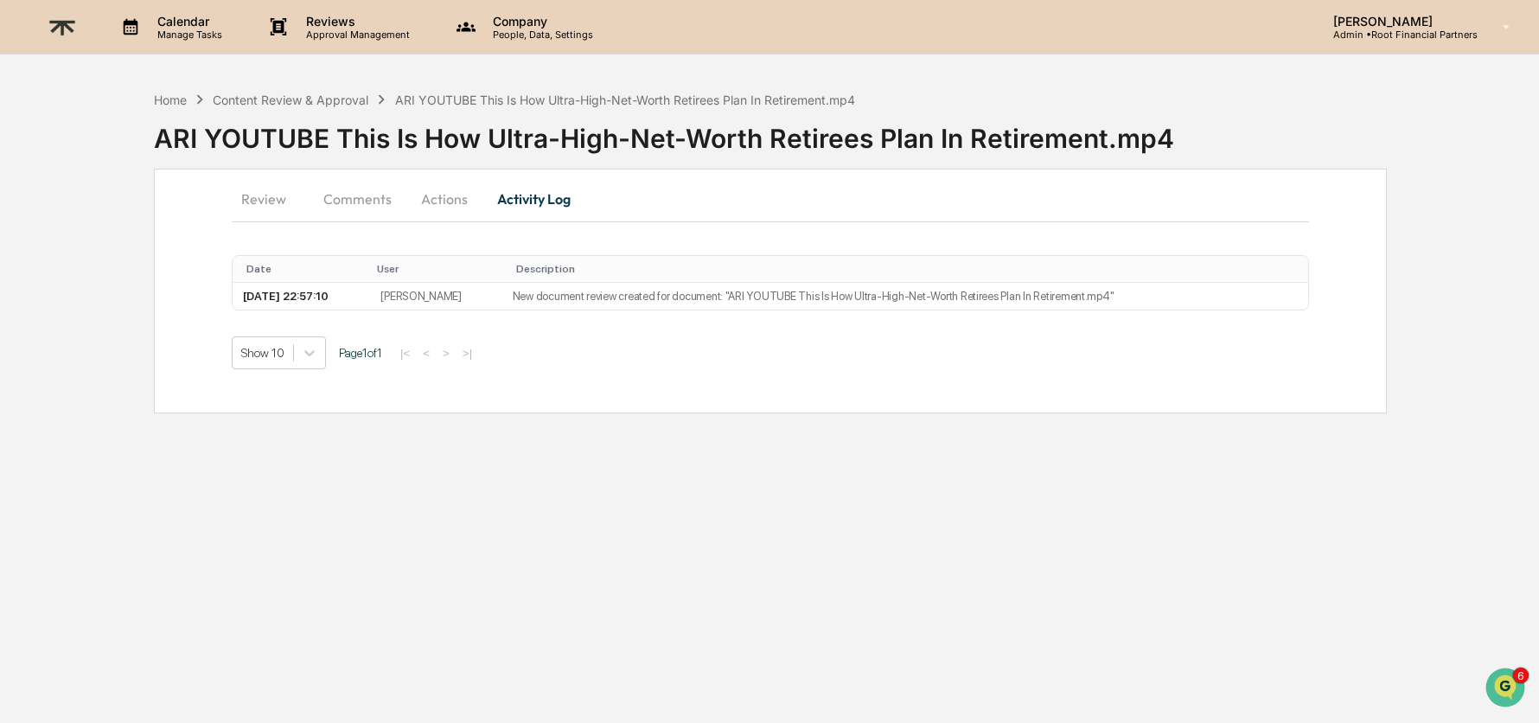
click at [461, 193] on button "Actions" at bounding box center [444, 198] width 78 height 41
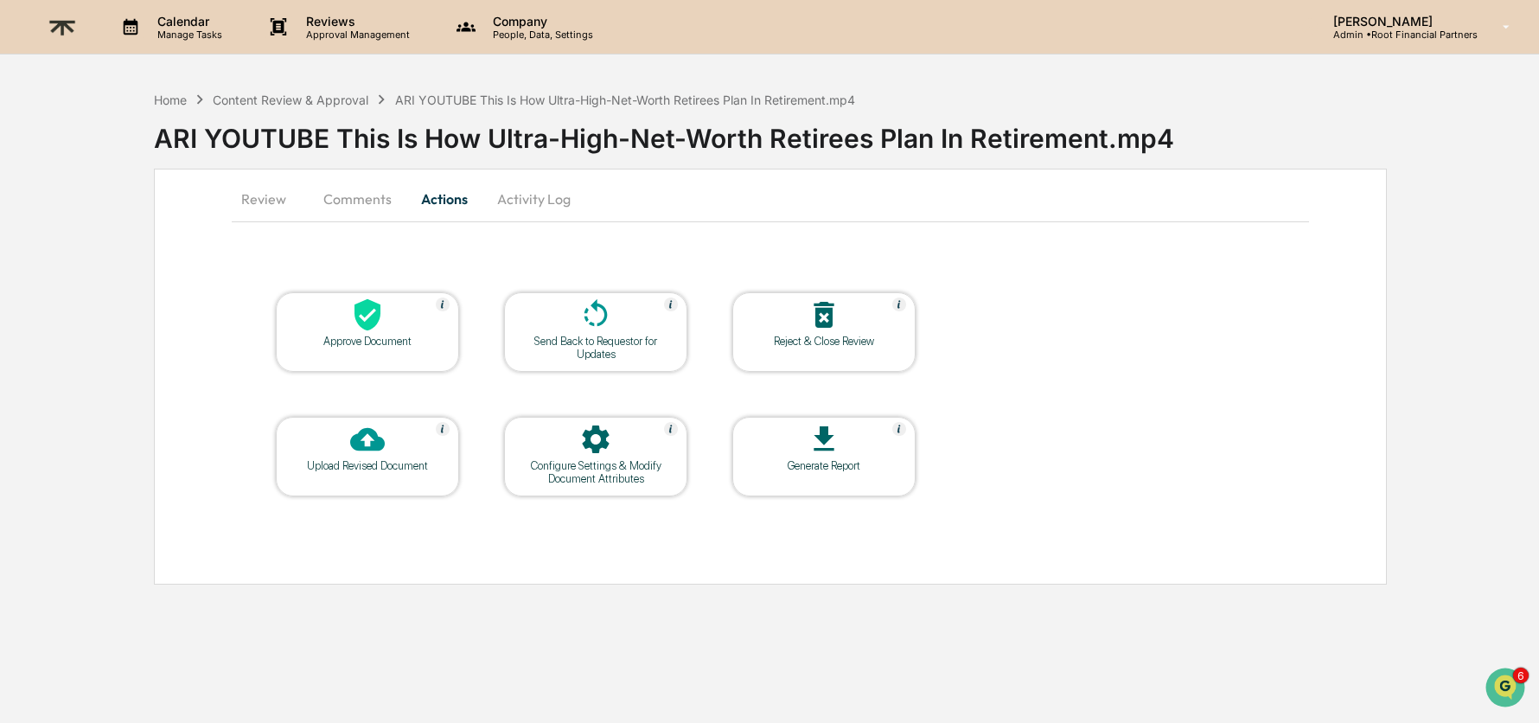
click at [365, 204] on button "Comments" at bounding box center [357, 198] width 96 height 41
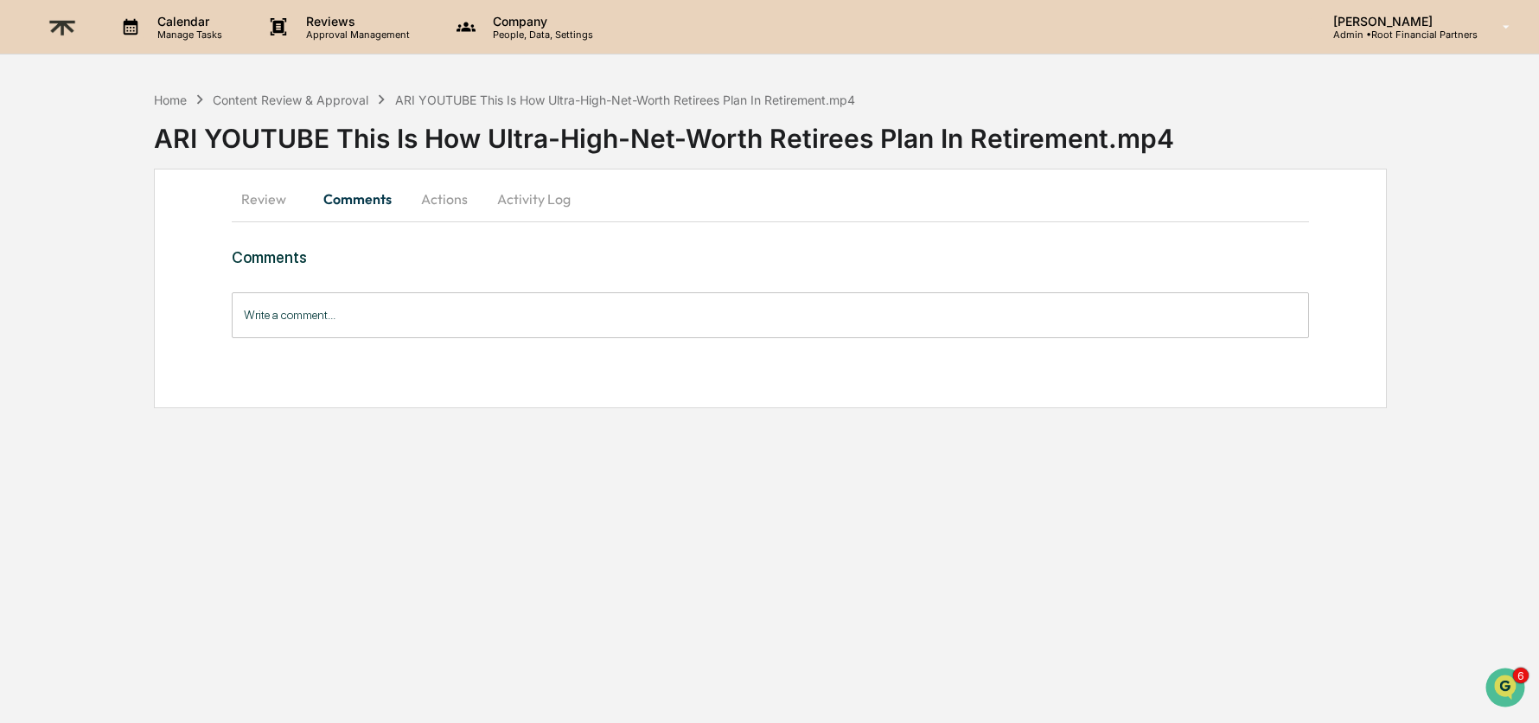
click at [260, 209] on button "Review" at bounding box center [271, 198] width 78 height 41
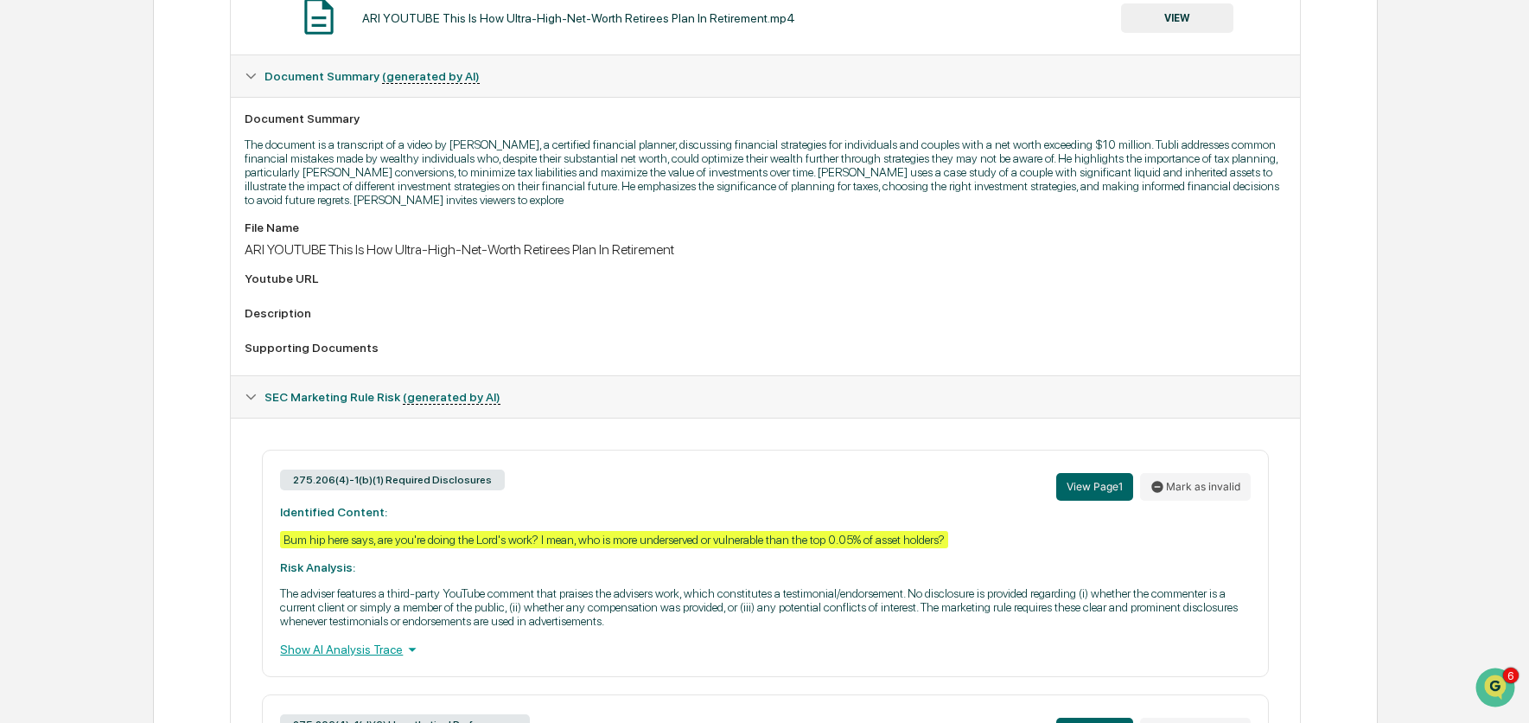
scroll to position [679, 0]
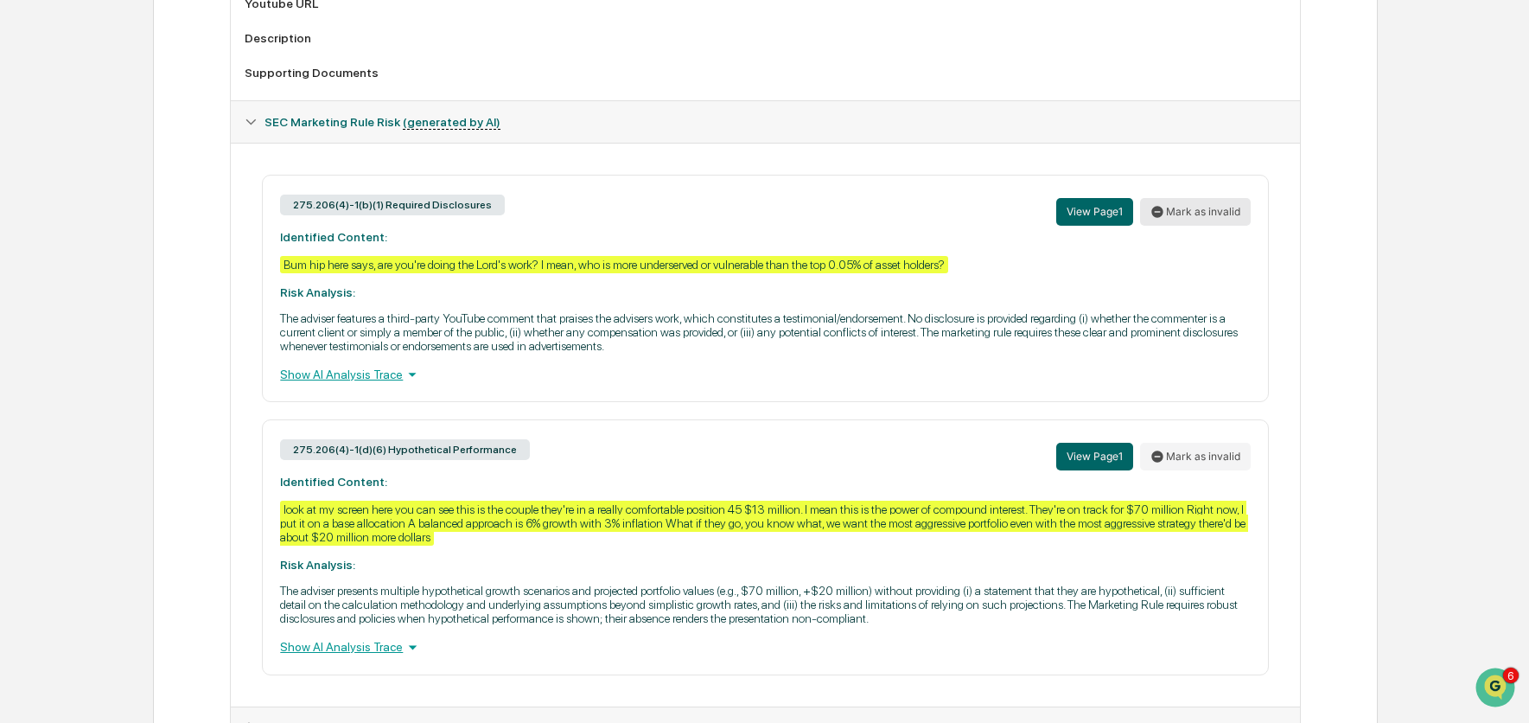
click at [1211, 215] on button "Mark as invalid" at bounding box center [1195, 212] width 111 height 28
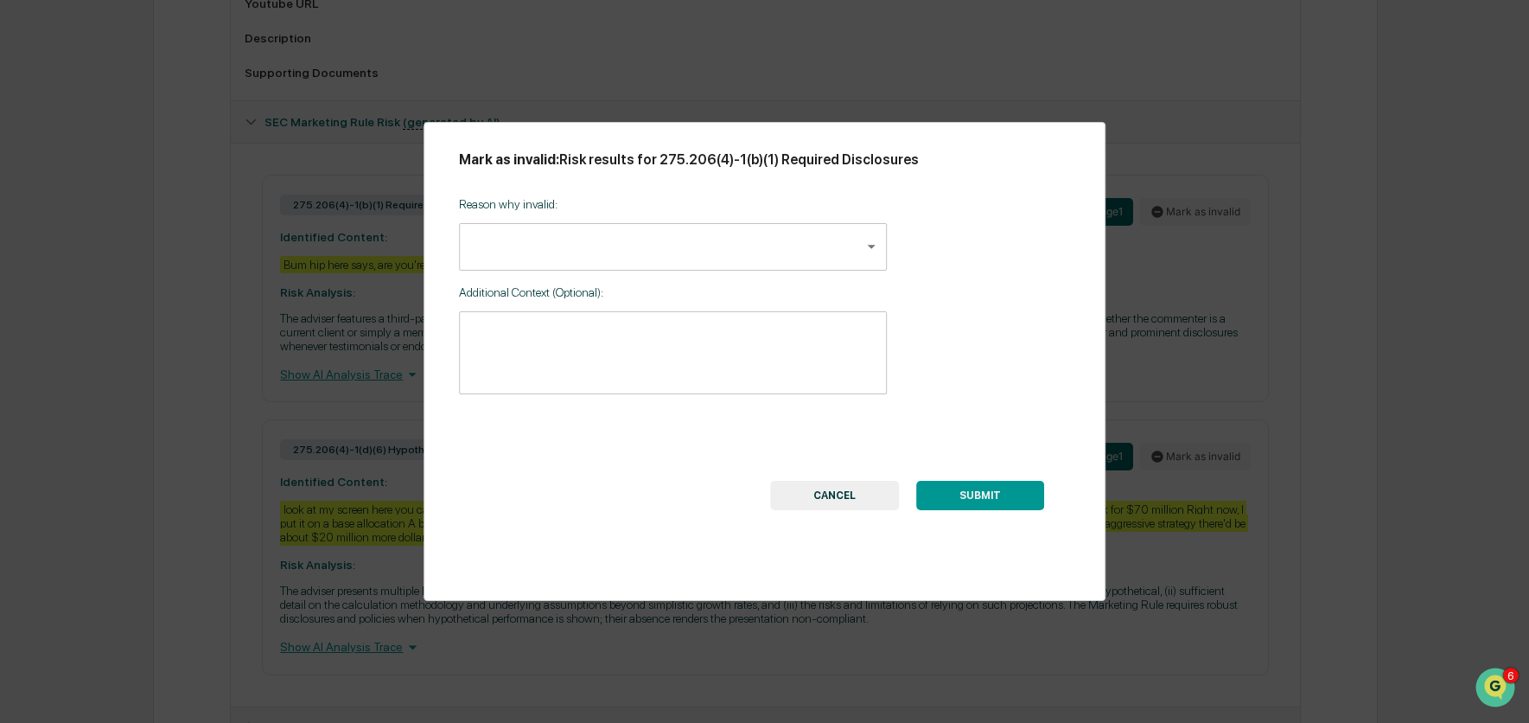
click at [739, 257] on body "Calendar Manage Tasks Reviews Approval Management Company People, Data, Setting…" at bounding box center [764, 57] width 1529 height 1472
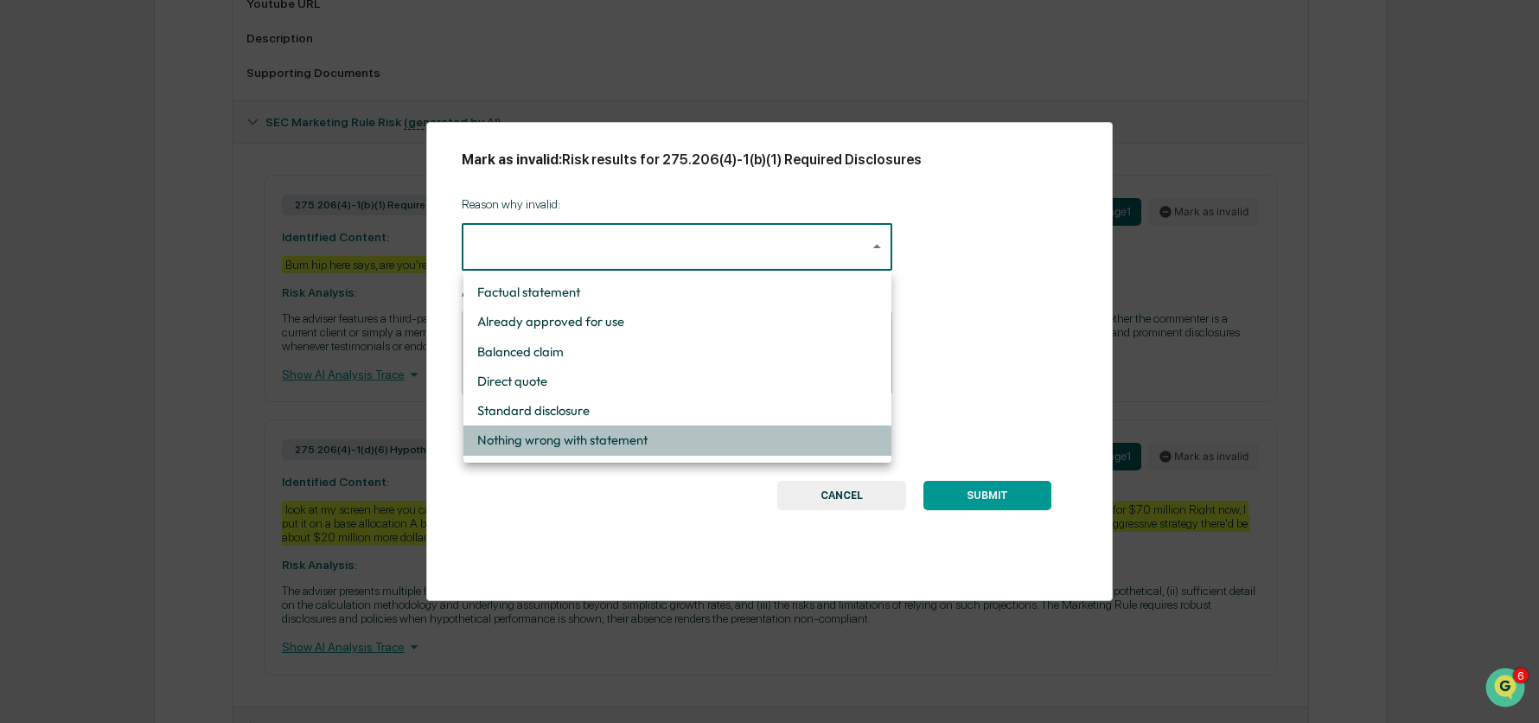
click at [692, 439] on li "Nothing wrong with statement" at bounding box center [677, 439] width 428 height 29
type input "**********"
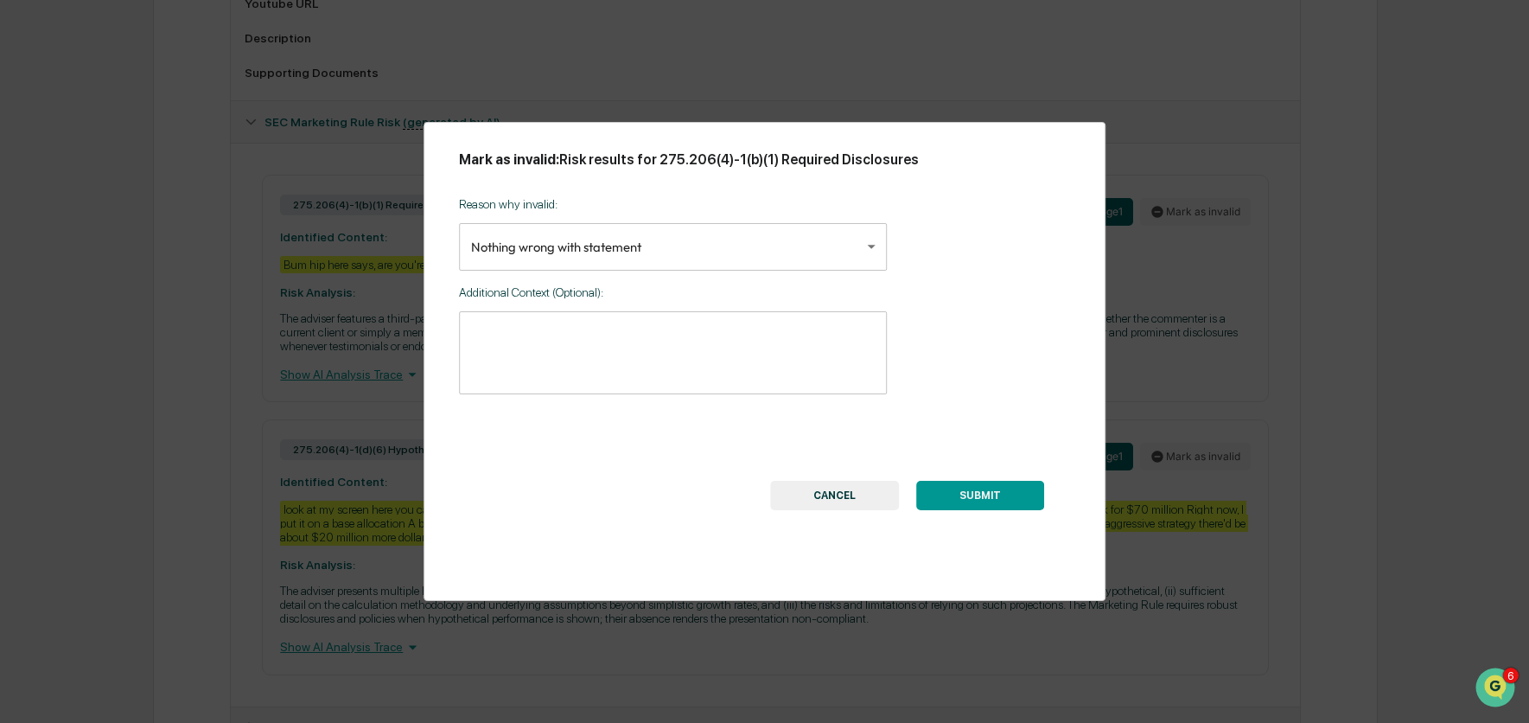
click at [1048, 501] on div "SUBMIT CANCEL" at bounding box center [907, 461] width 326 height 99
click at [976, 501] on button "SUBMIT" at bounding box center [980, 495] width 128 height 29
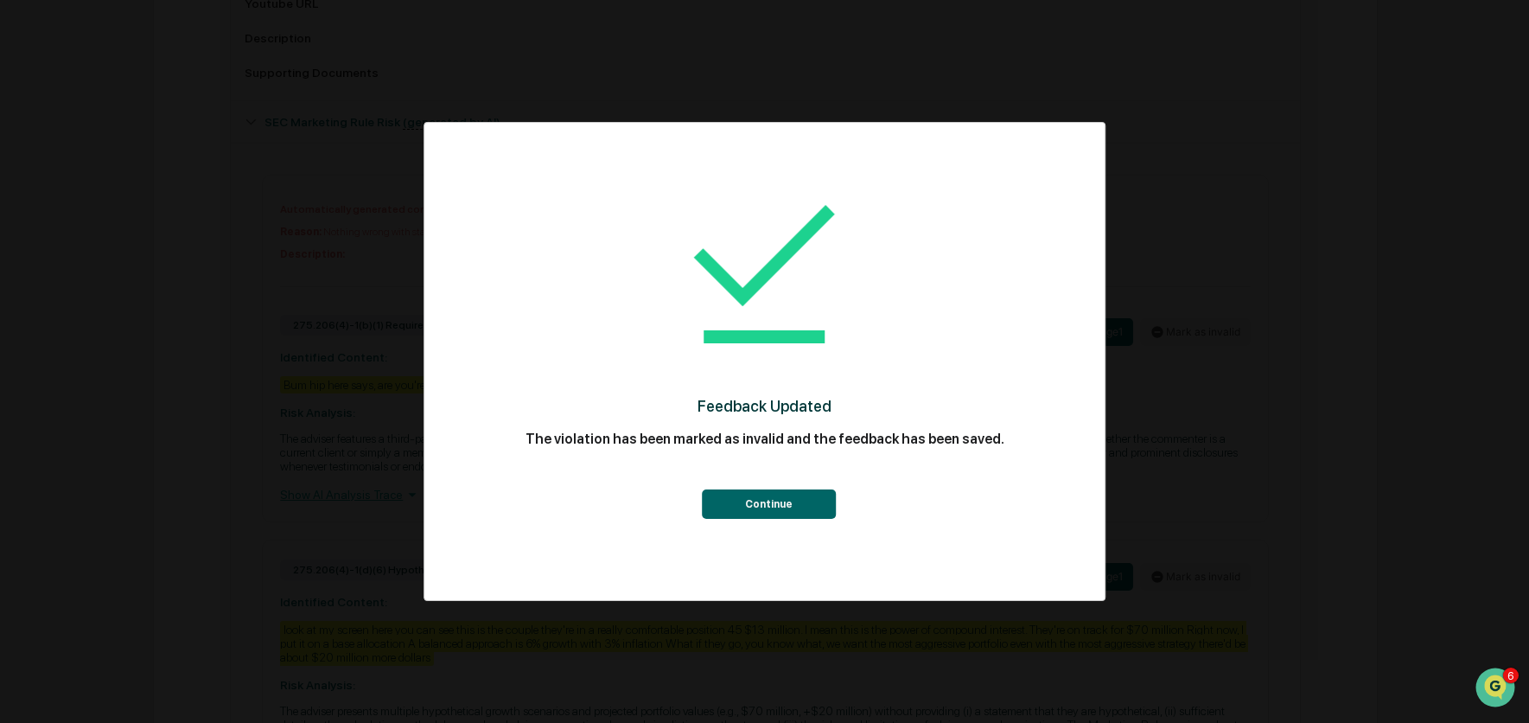
click at [750, 513] on button "Continue" at bounding box center [769, 503] width 134 height 29
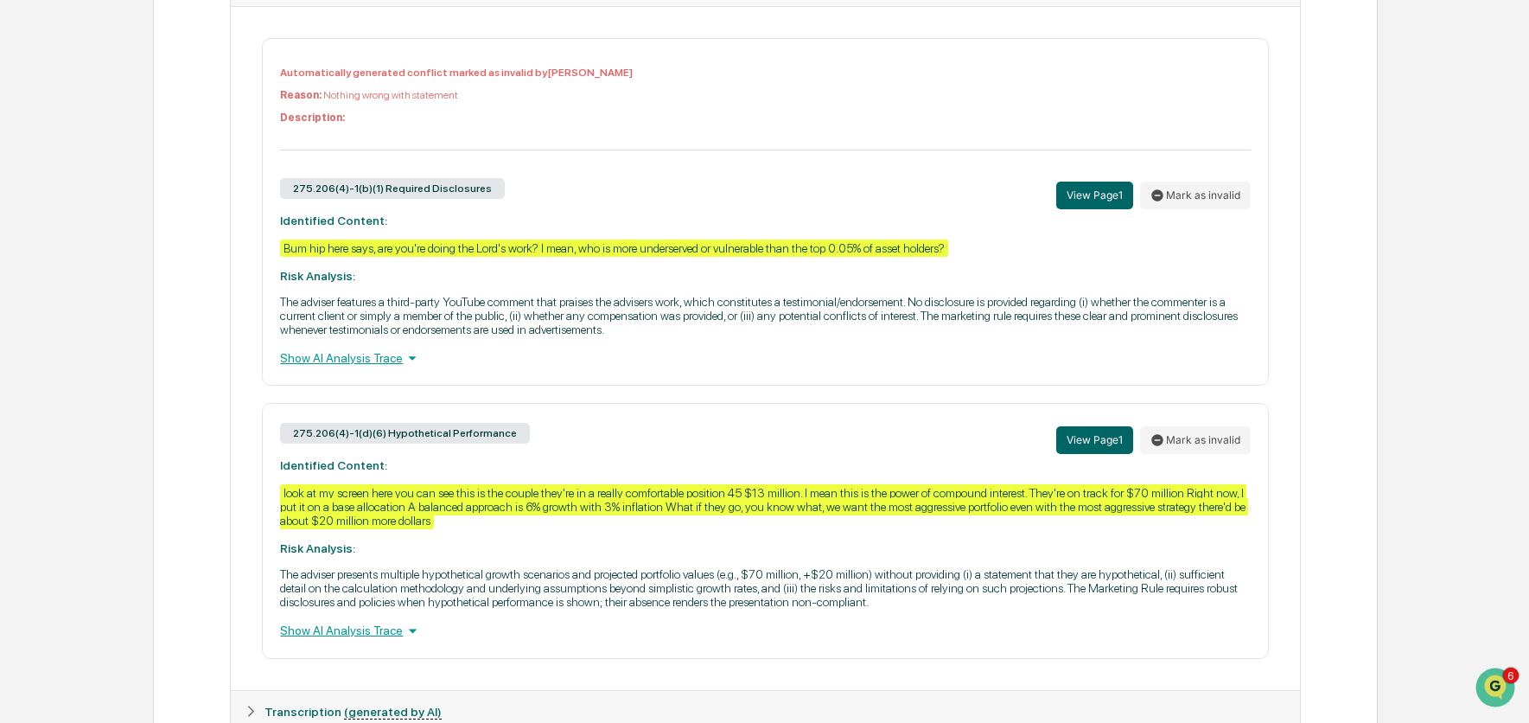
scroll to position [882, 0]
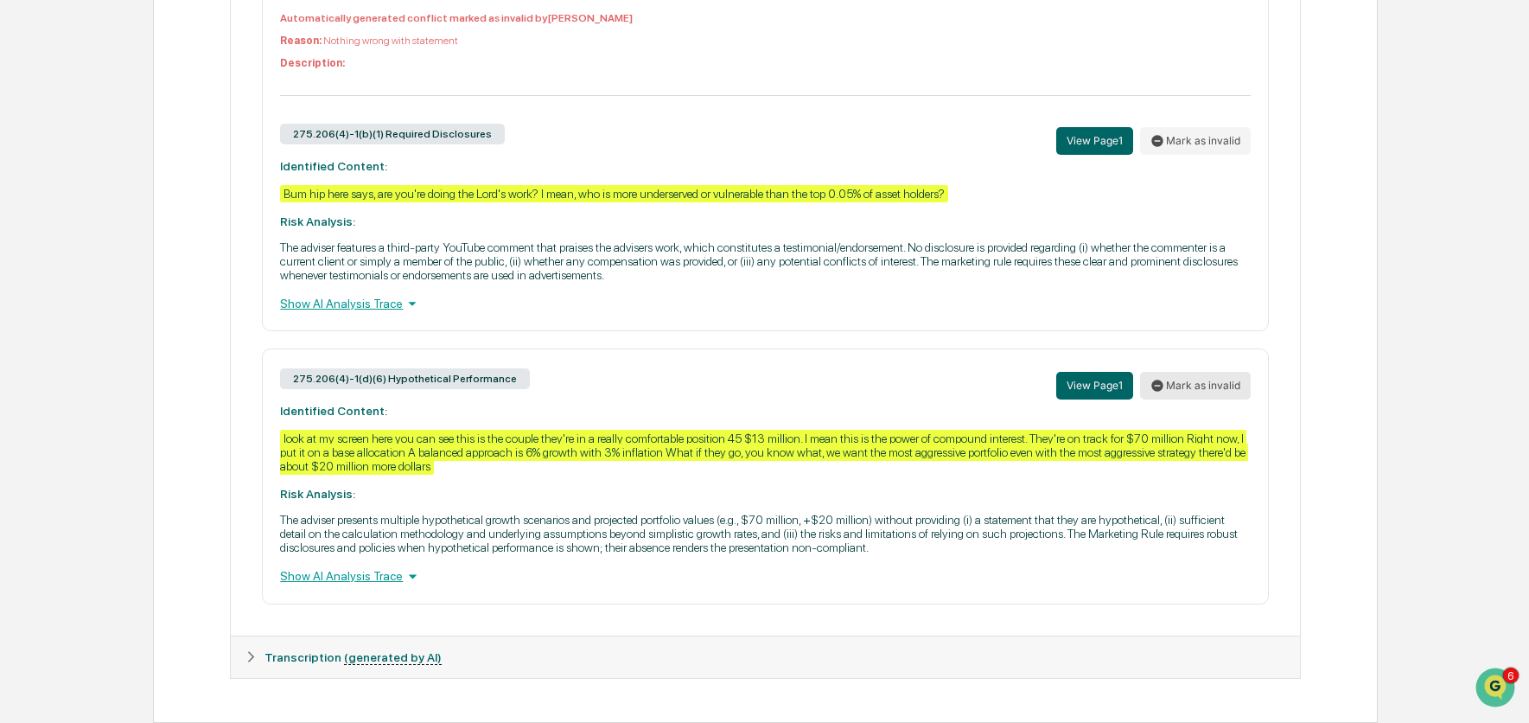
click at [1195, 384] on button "Mark as invalid" at bounding box center [1195, 386] width 111 height 28
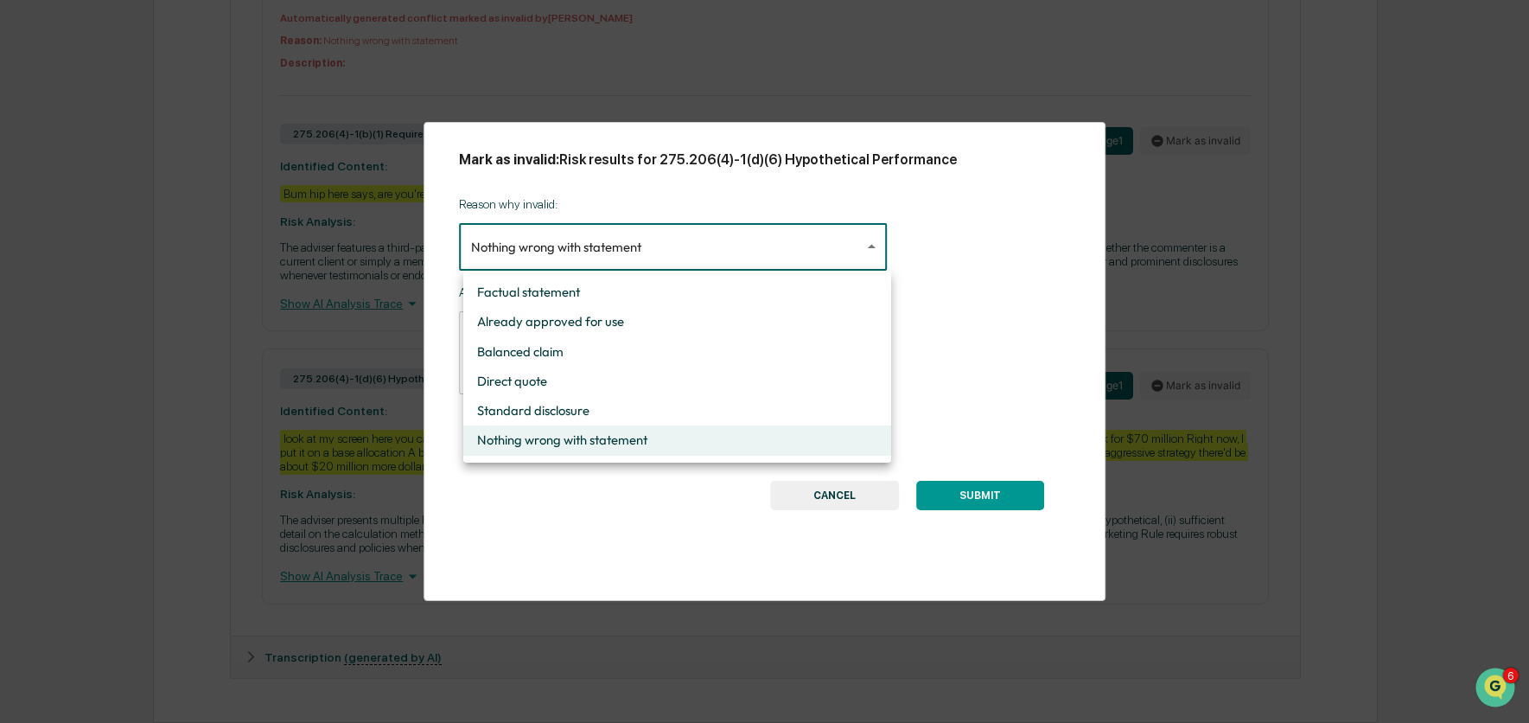
click at [791, 252] on div at bounding box center [769, 361] width 1539 height 723
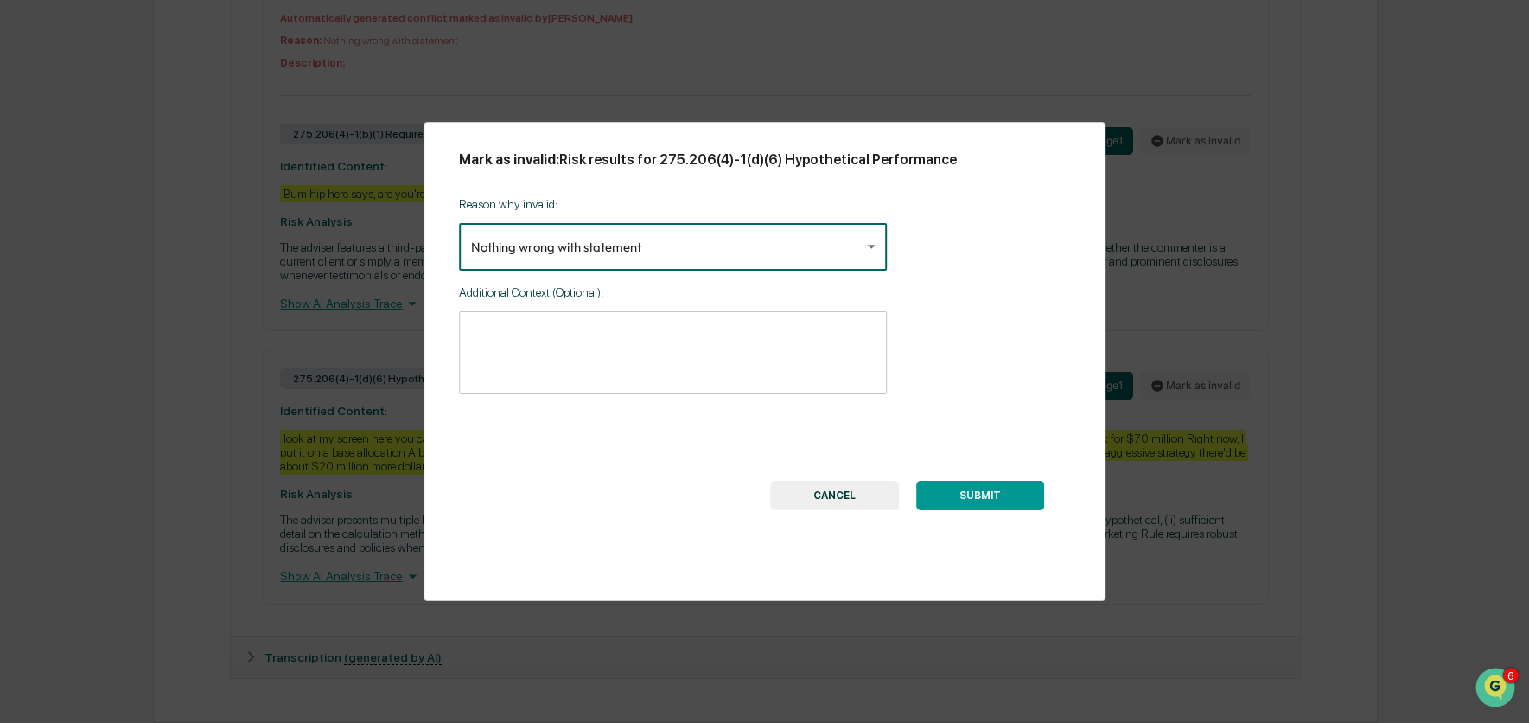
click at [769, 361] on textarea at bounding box center [673, 352] width 404 height 54
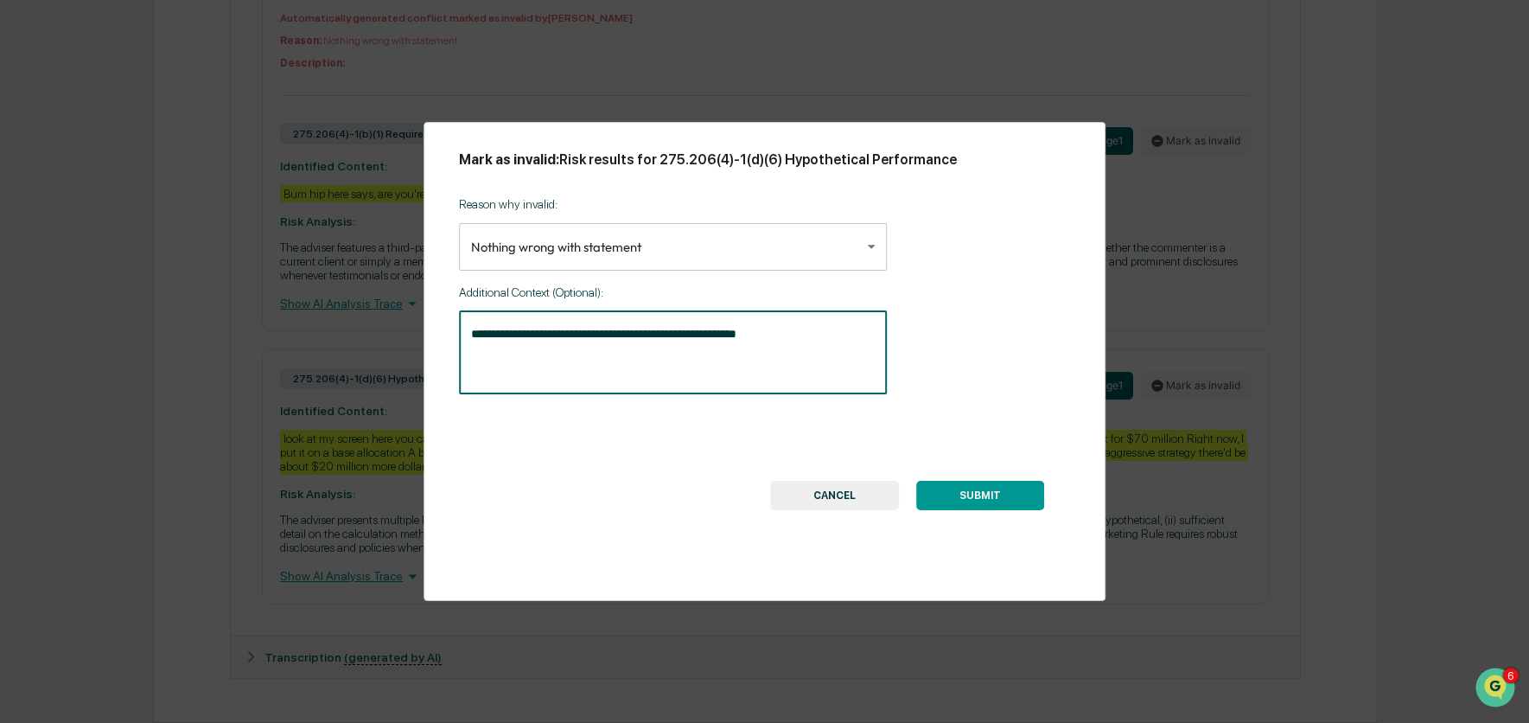
type textarea "**********"
click at [993, 510] on div "**********" at bounding box center [765, 361] width 683 height 479
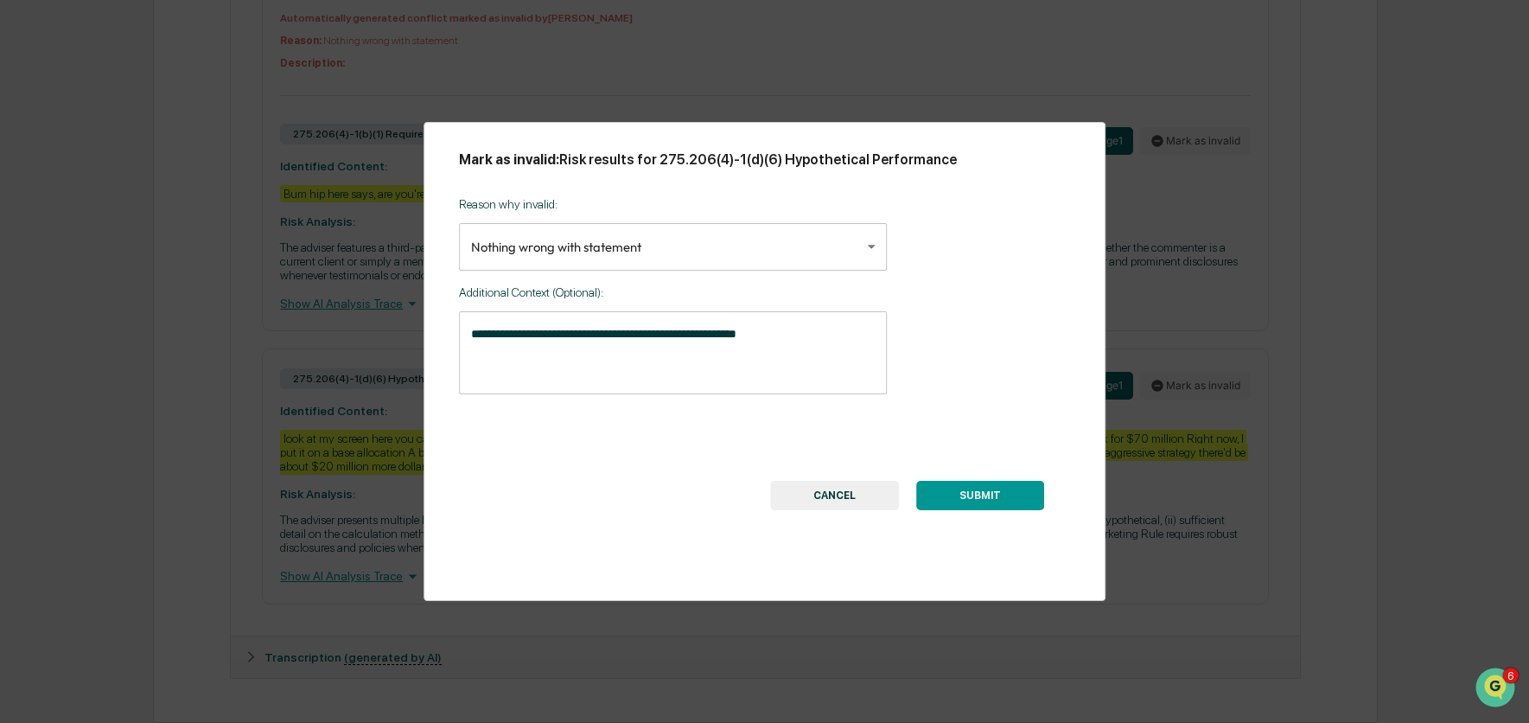
click at [969, 488] on button "SUBMIT" at bounding box center [980, 495] width 128 height 29
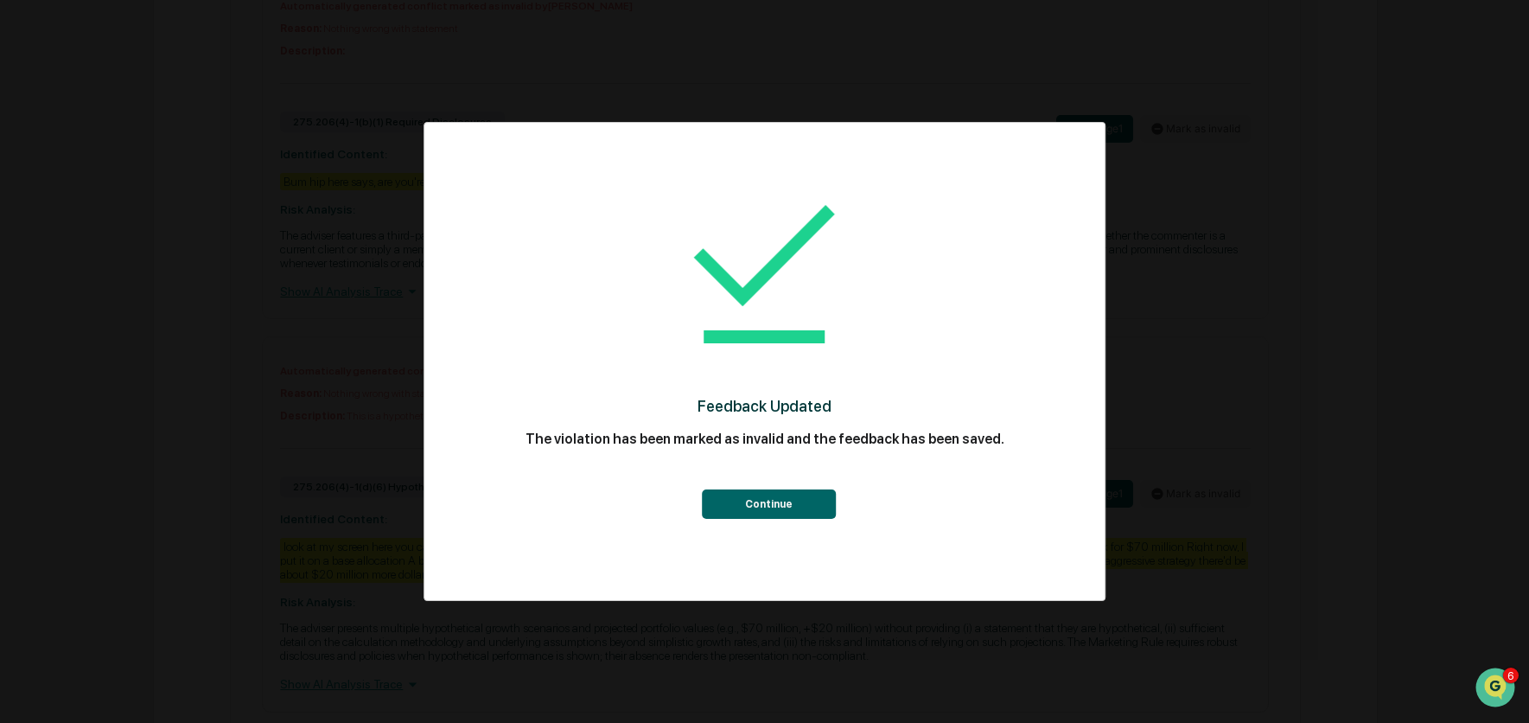
click at [808, 494] on button "Continue" at bounding box center [769, 503] width 134 height 29
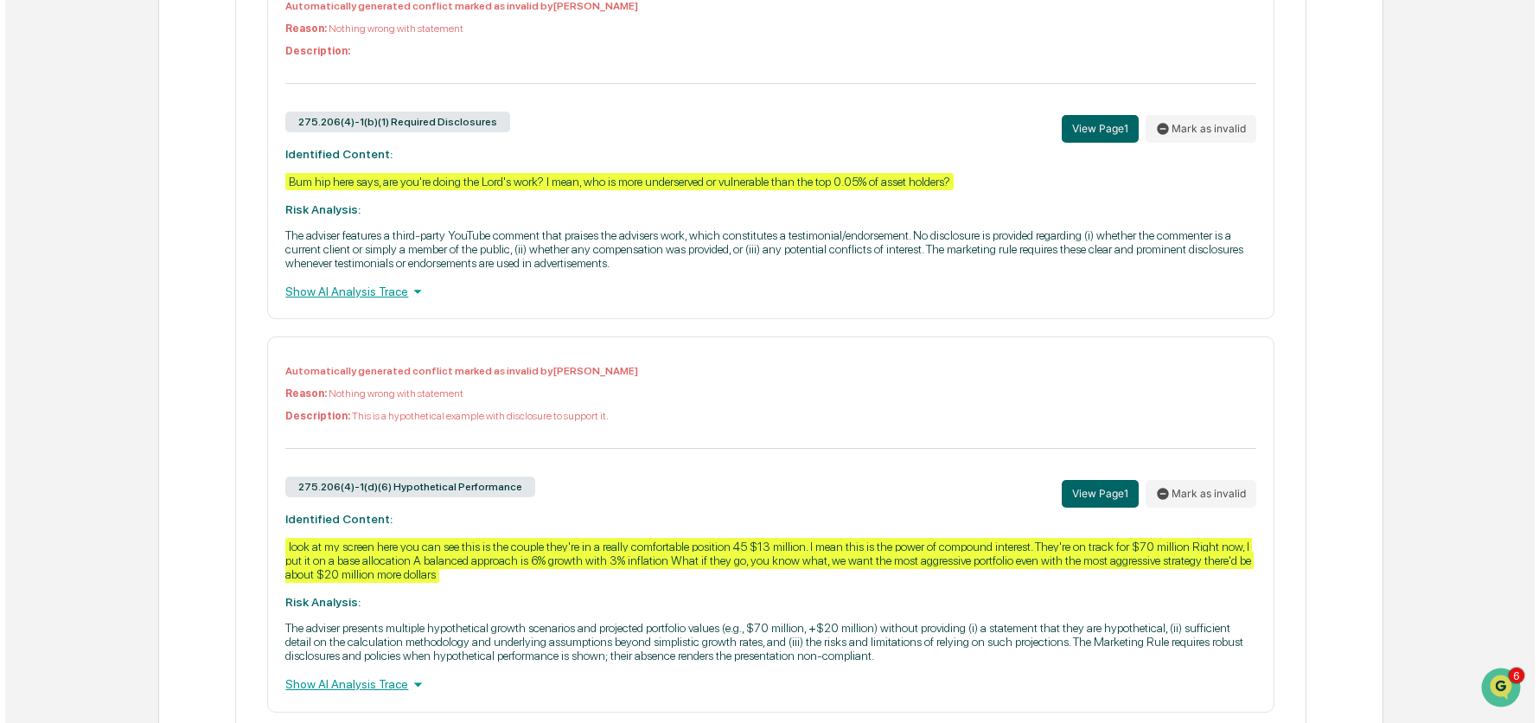
scroll to position [0, 0]
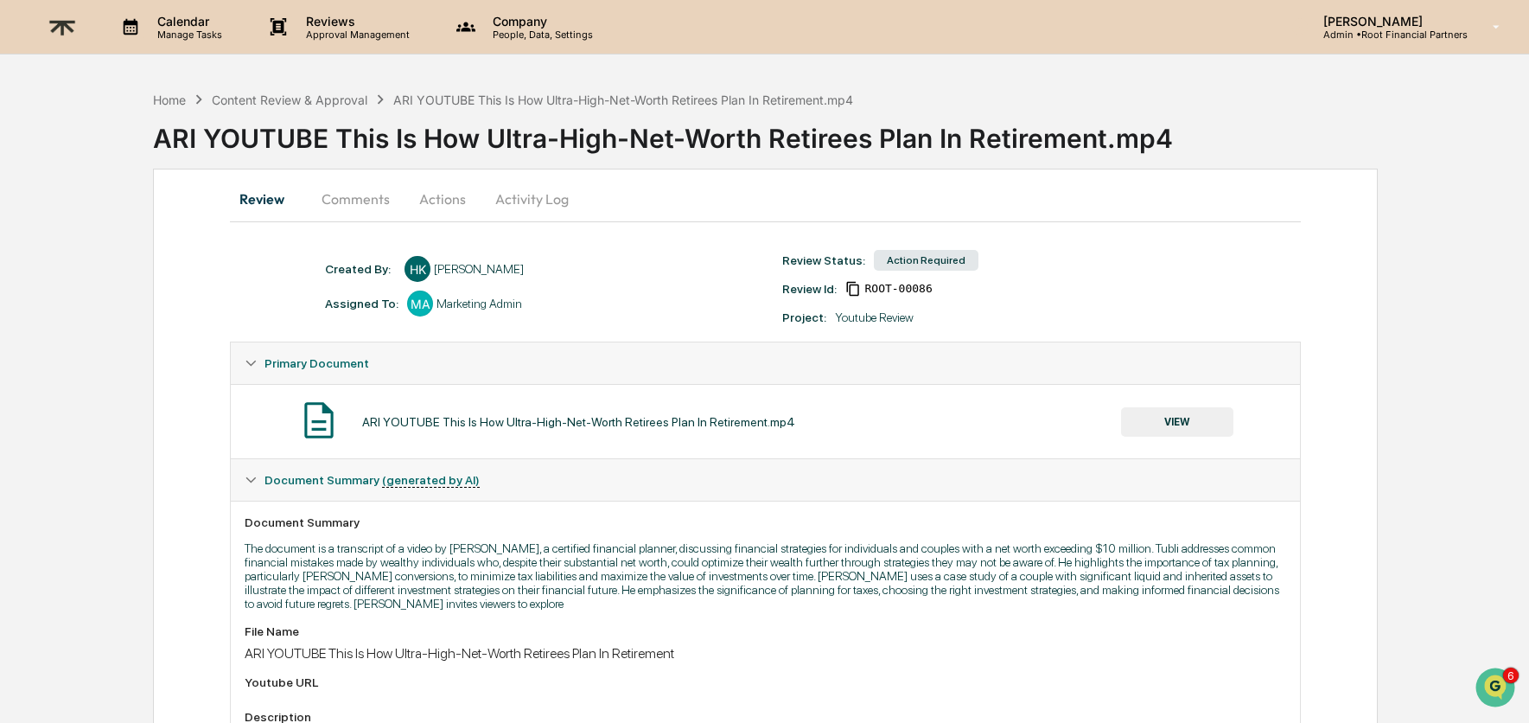
click at [346, 211] on button "Comments" at bounding box center [356, 198] width 96 height 41
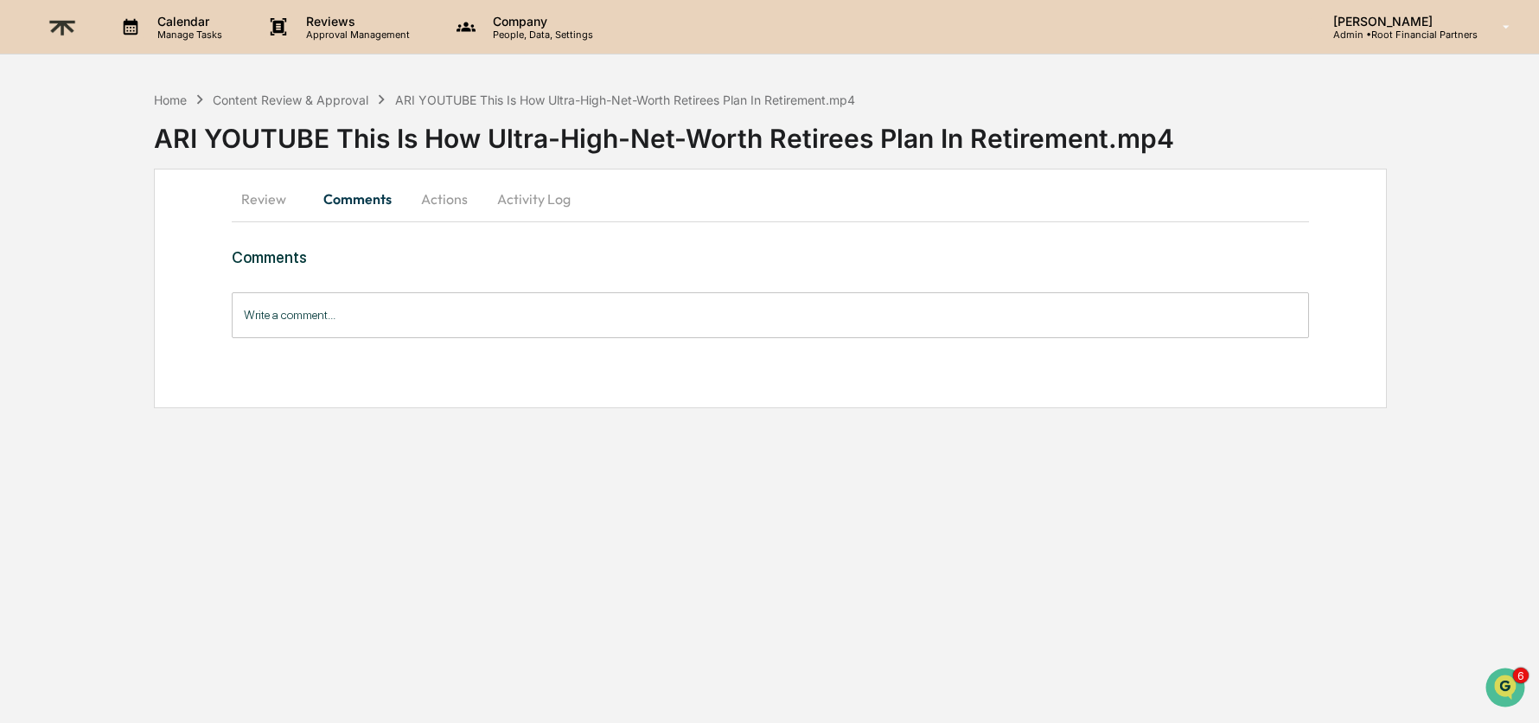
click at [427, 203] on button "Actions" at bounding box center [444, 198] width 78 height 41
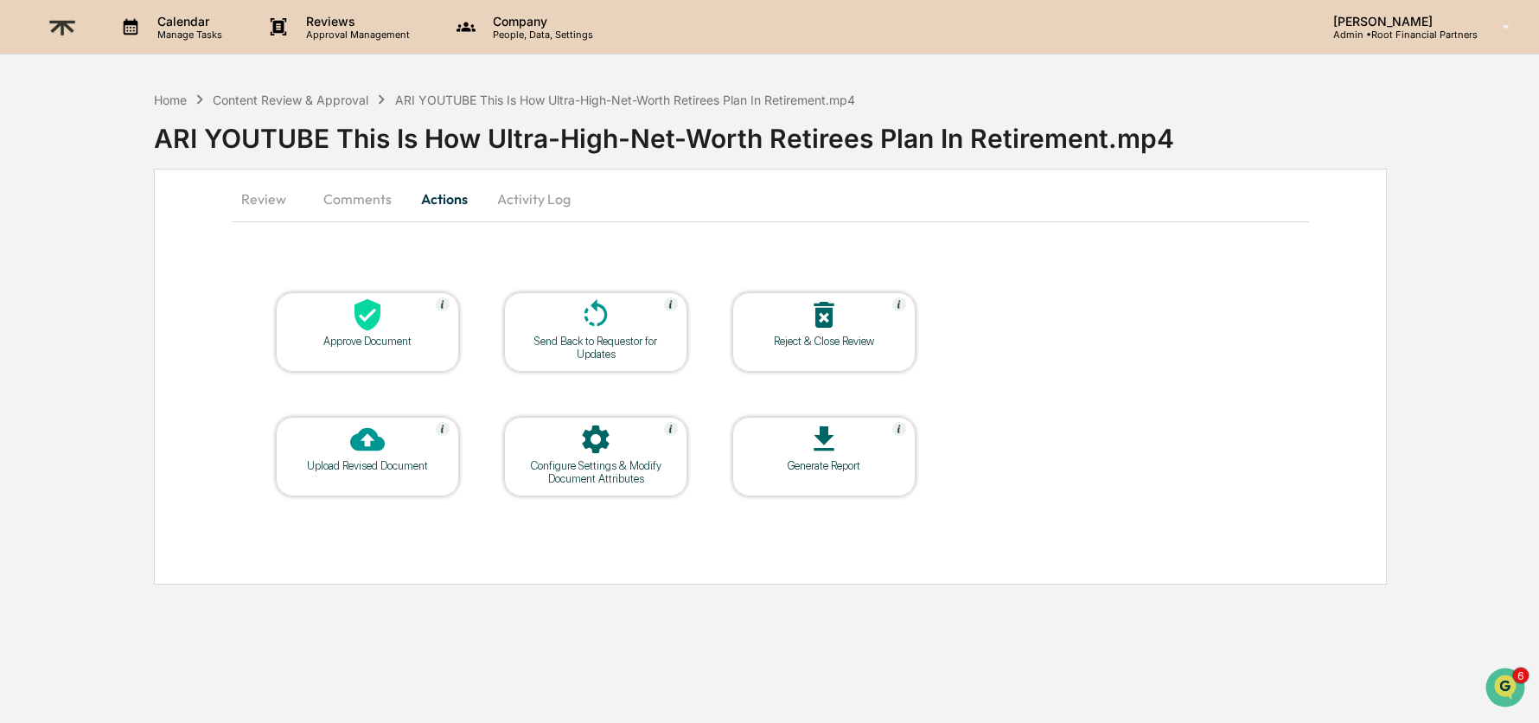
click at [387, 350] on div "Approve Document" at bounding box center [367, 332] width 183 height 80
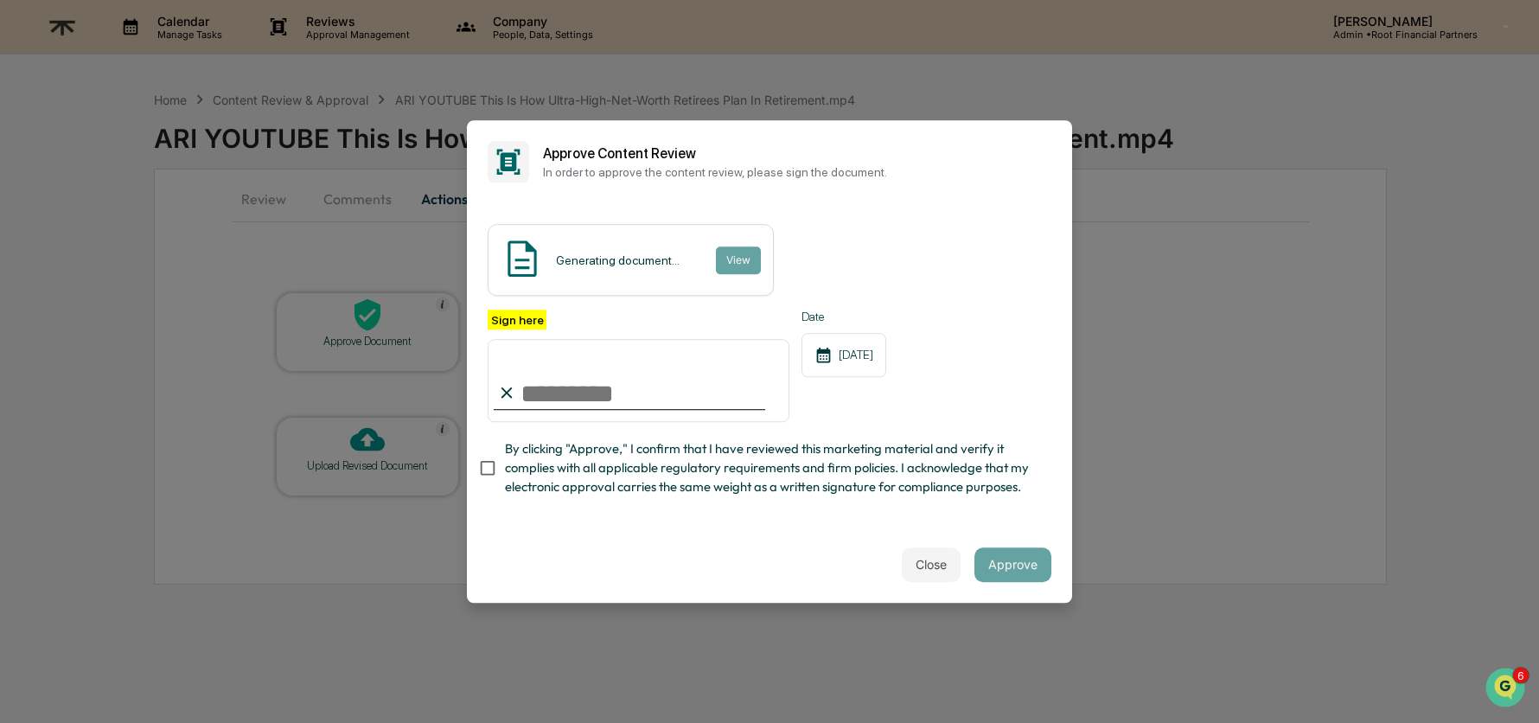
type input "**********"
click at [739, 472] on span "By clicking "Approve," I confirm that I have reviewed this marketing material a…" at bounding box center [771, 468] width 533 height 58
click at [1018, 590] on div "Close Approve" at bounding box center [769, 564] width 605 height 76
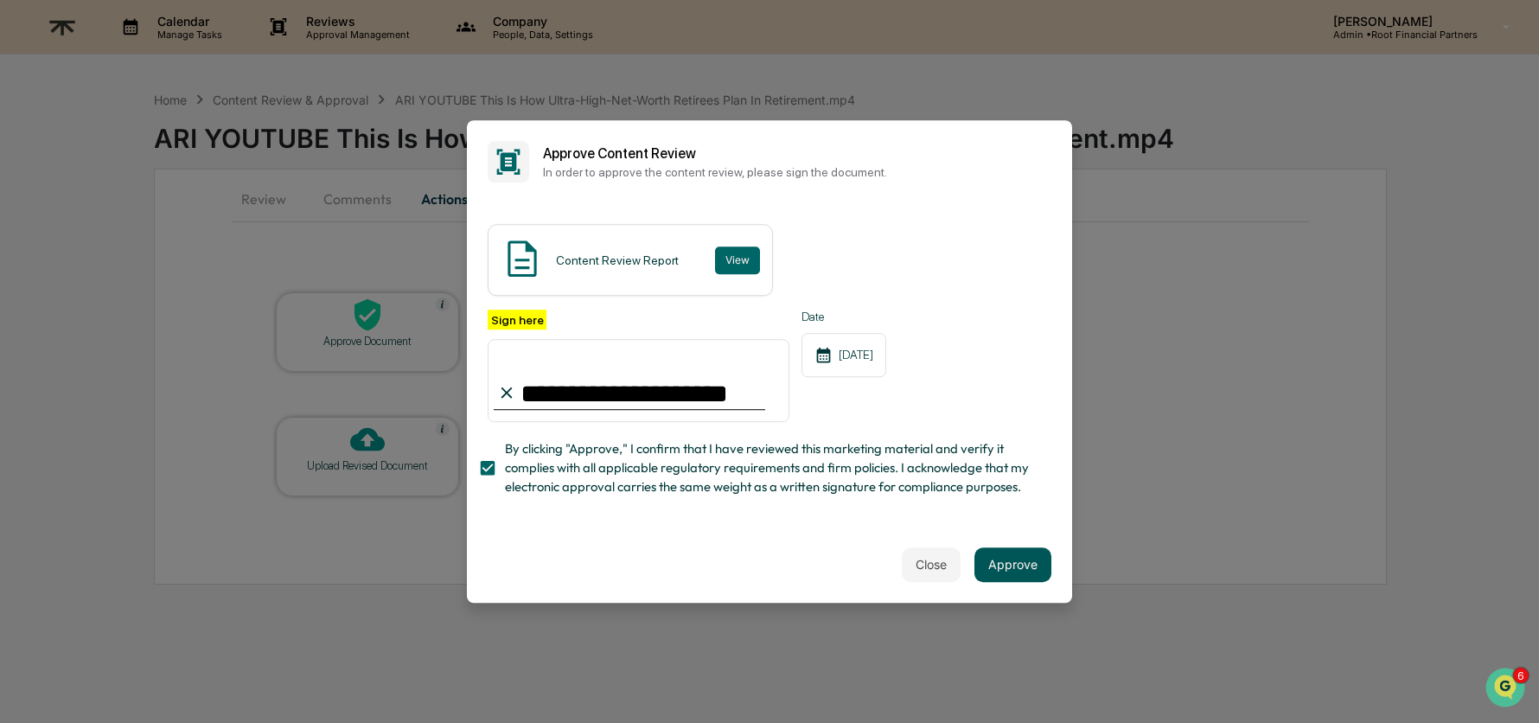
click at [987, 565] on button "Approve" at bounding box center [1012, 564] width 77 height 35
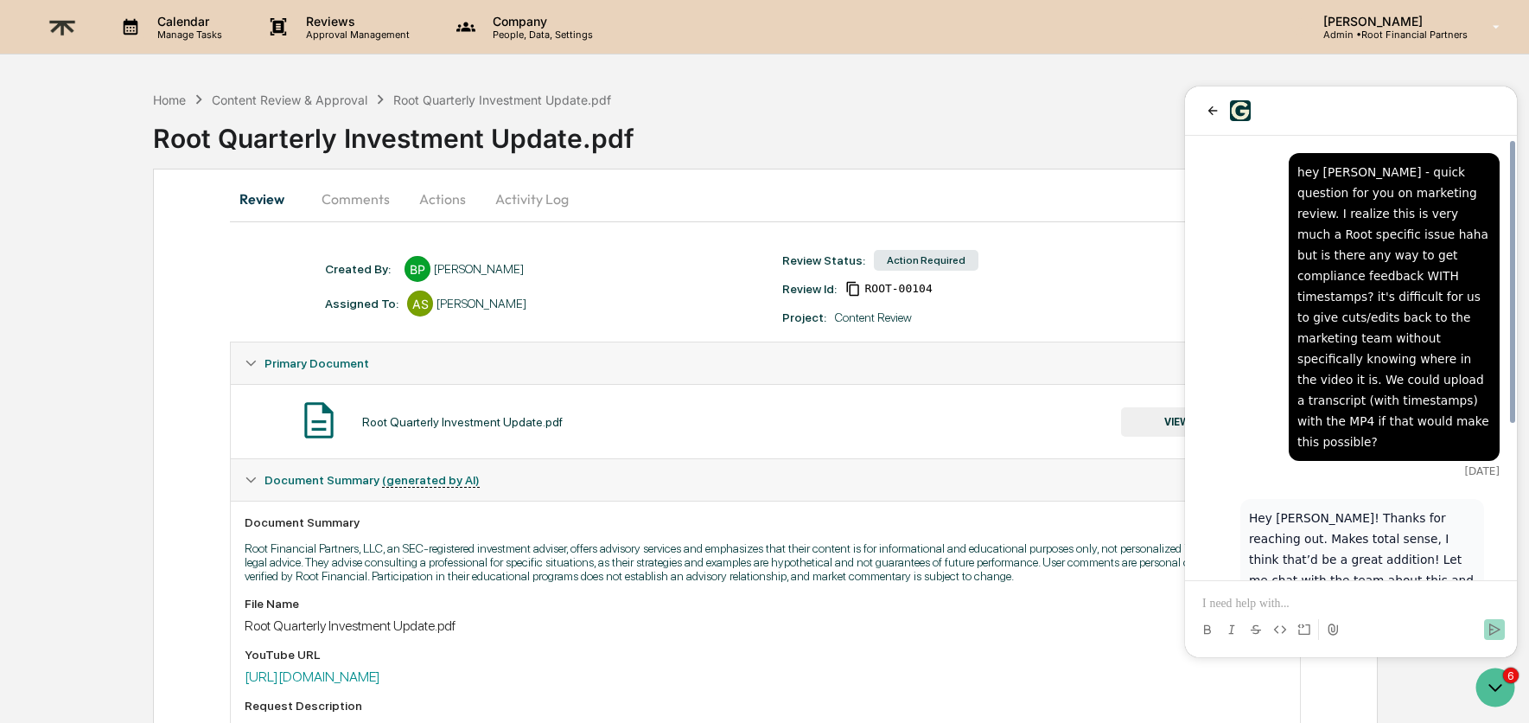
scroll to position [240, 0]
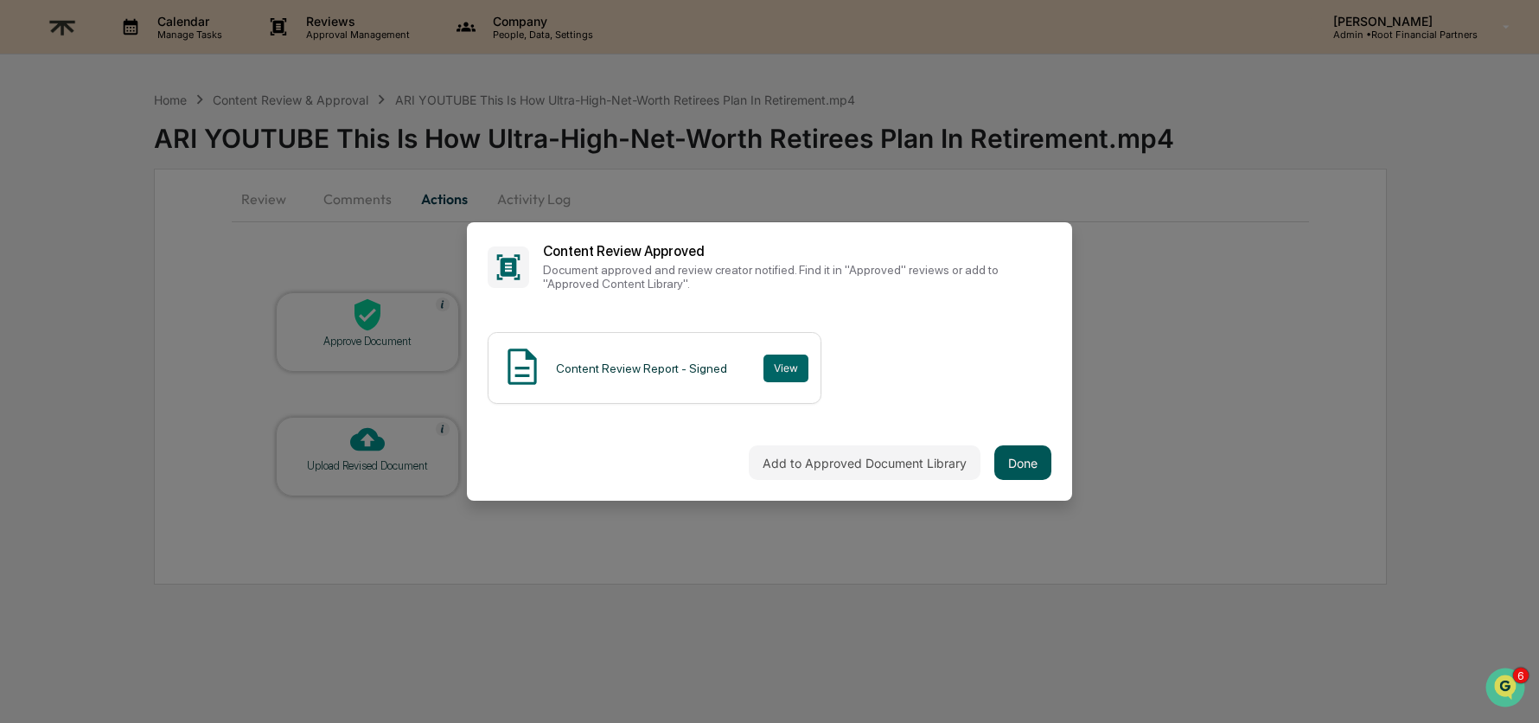
click at [996, 457] on button "Done" at bounding box center [1022, 462] width 57 height 35
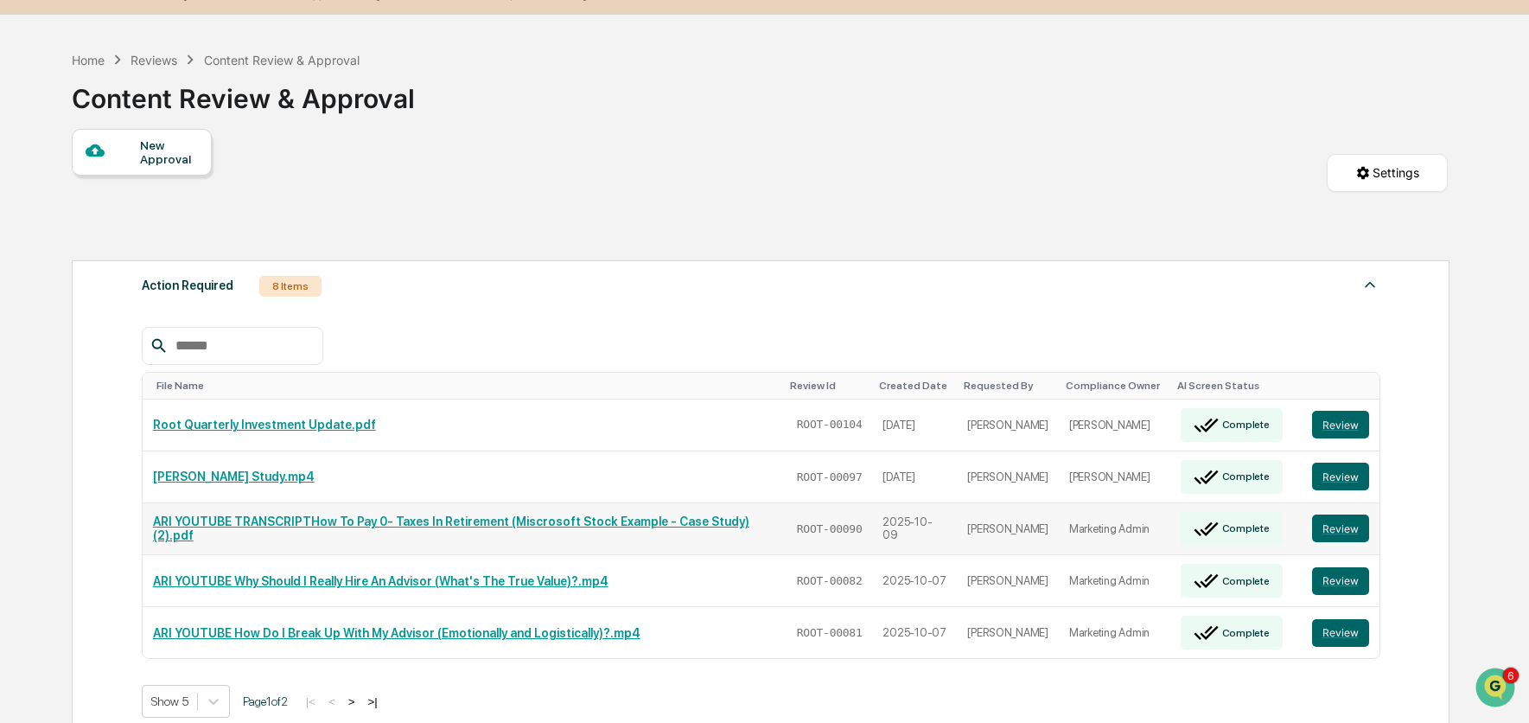
scroll to position [101, 0]
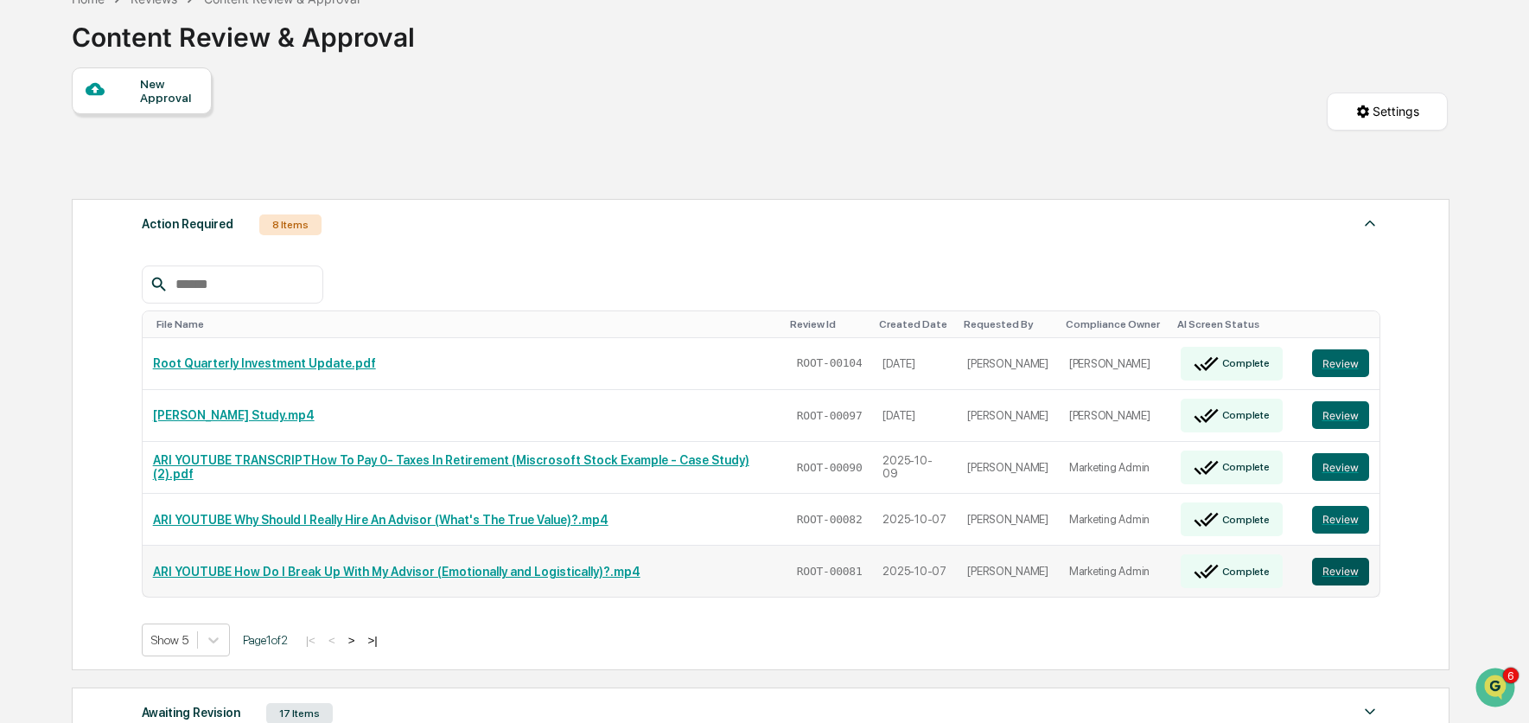
click at [1350, 558] on button "Review" at bounding box center [1340, 572] width 57 height 28
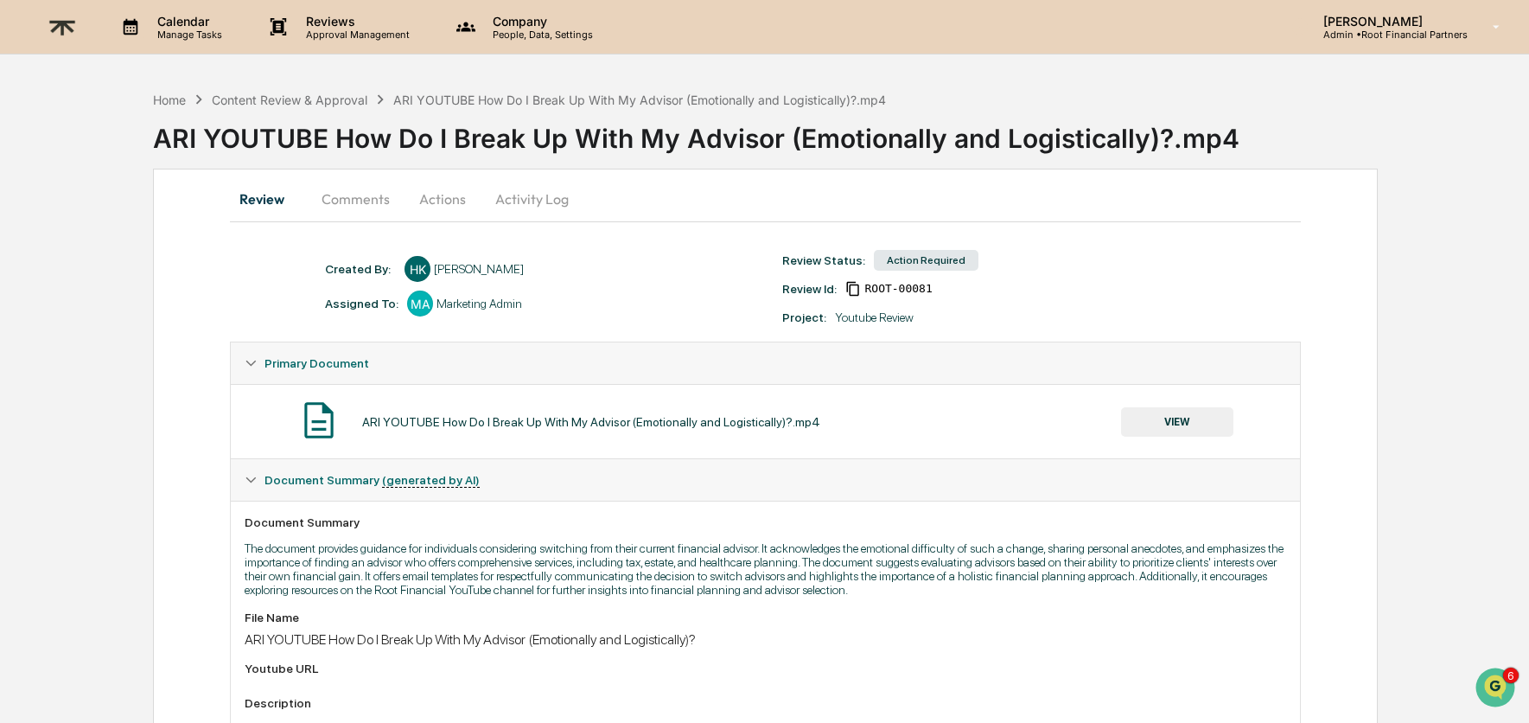
scroll to position [264, 0]
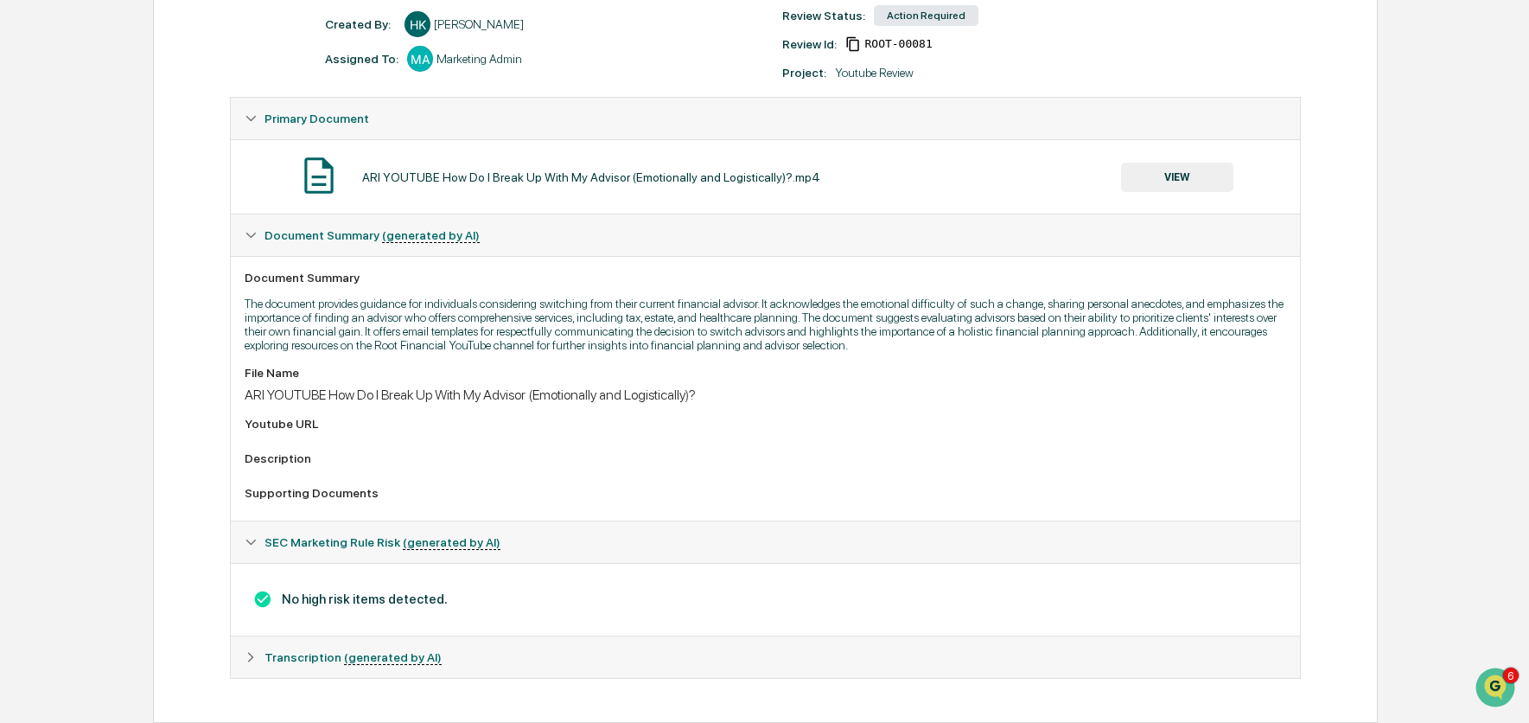
drag, startPoint x: 271, startPoint y: 596, endPoint x: 509, endPoint y: 592, distance: 238.6
click at [508, 592] on h3 "No high risk items detected." at bounding box center [765, 599] width 1041 height 19
drag, startPoint x: 406, startPoint y: 595, endPoint x: 323, endPoint y: 594, distance: 83.0
click at [320, 594] on h3 "No high risk items detected." at bounding box center [765, 599] width 1041 height 19
drag, startPoint x: 499, startPoint y: 599, endPoint x: 508, endPoint y: 598, distance: 9.5
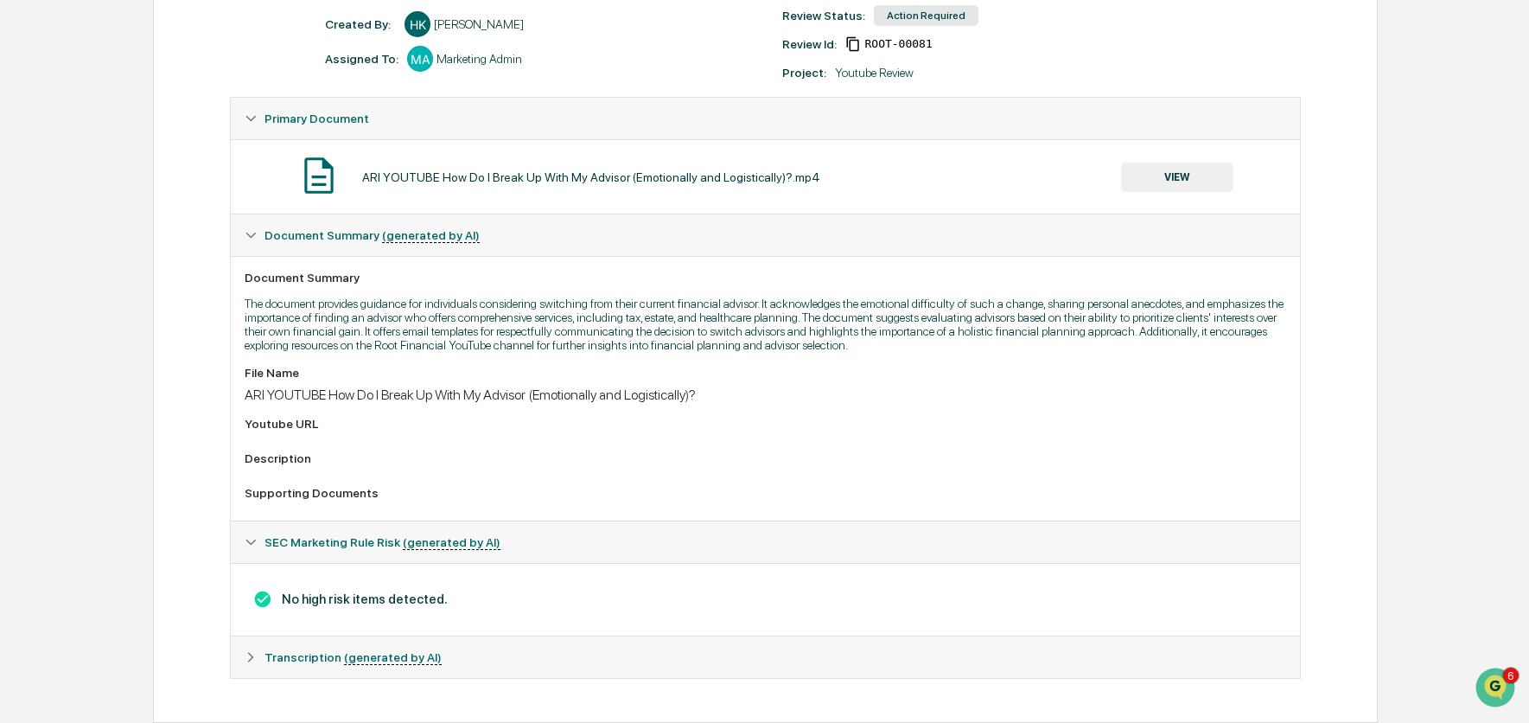
click at [499, 599] on h3 "No high risk items detected." at bounding box center [765, 599] width 1041 height 19
click at [245, 654] on icon at bounding box center [251, 657] width 12 height 12
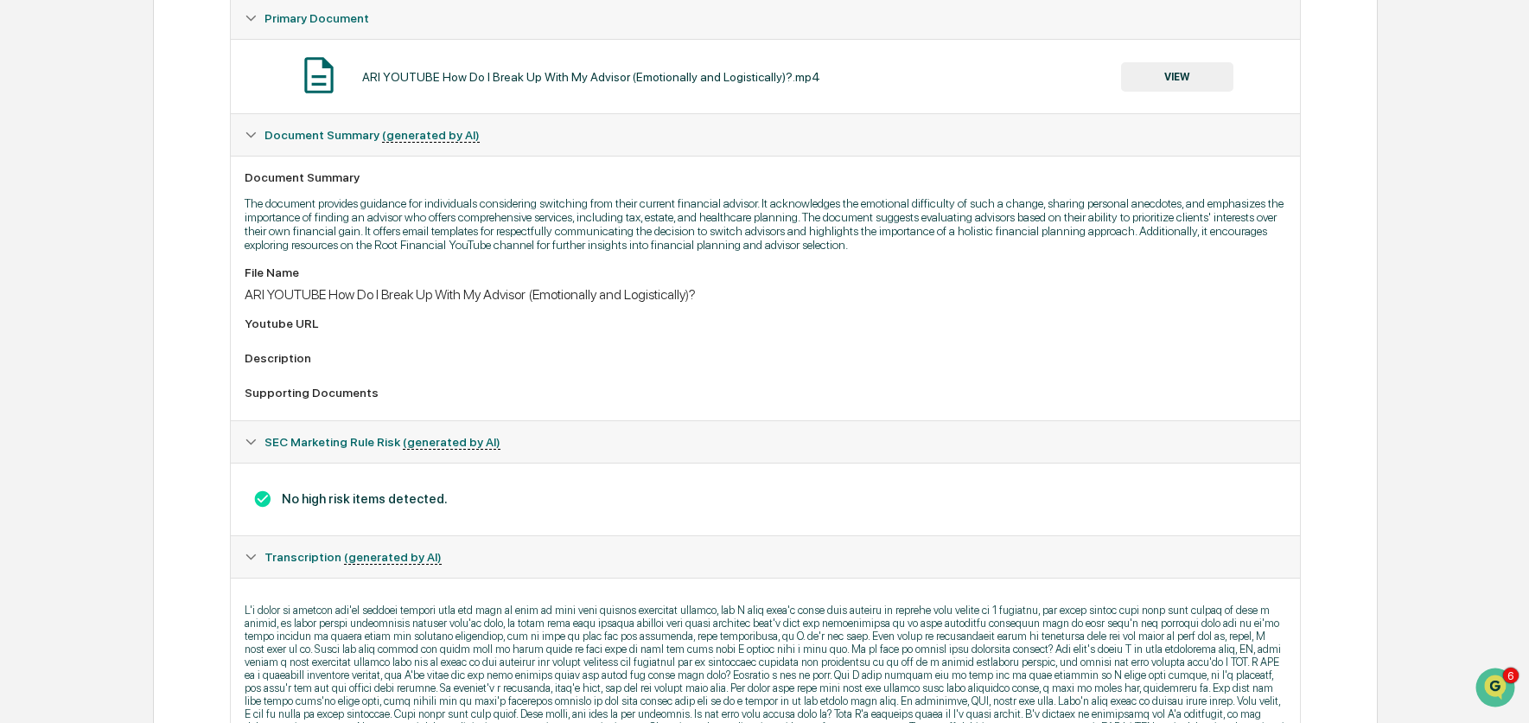
scroll to position [0, 0]
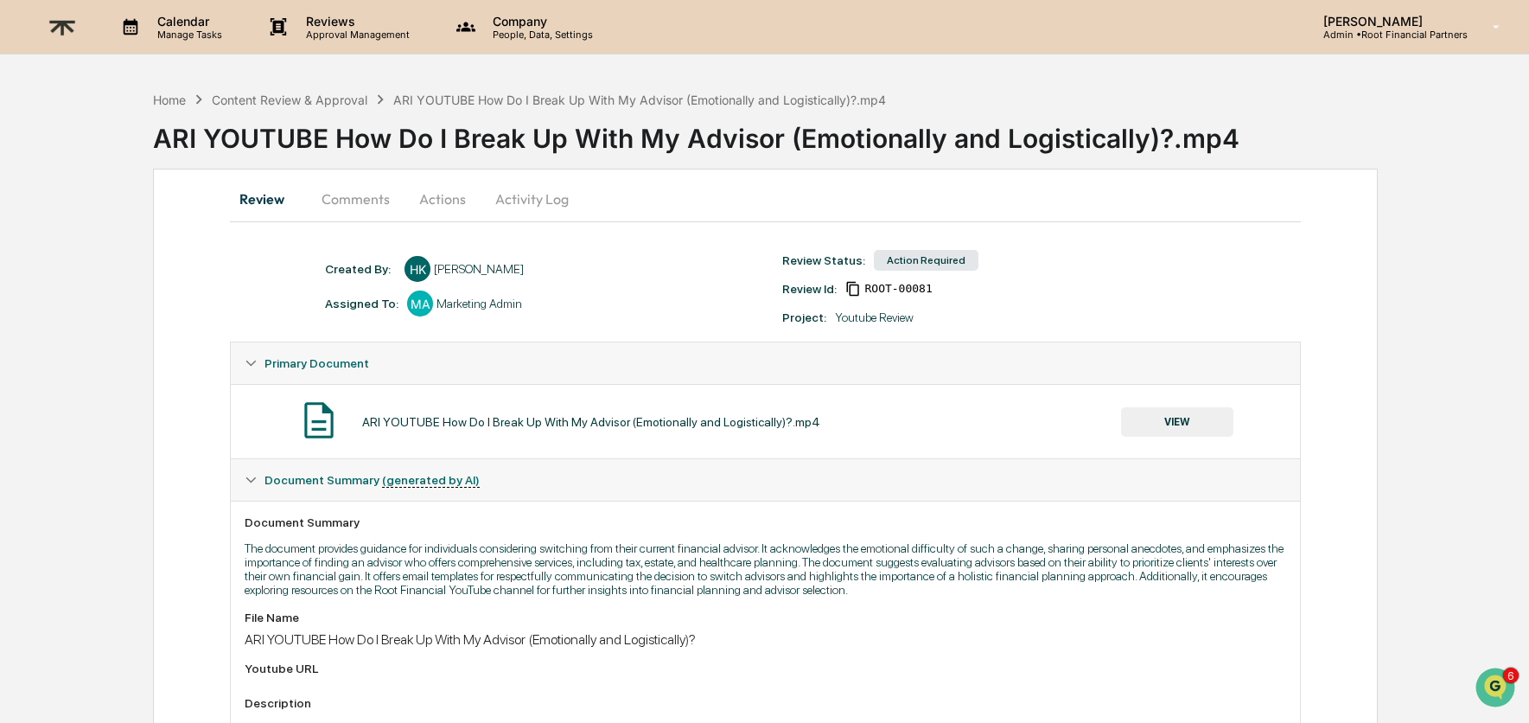
click at [443, 205] on button "Actions" at bounding box center [443, 198] width 78 height 41
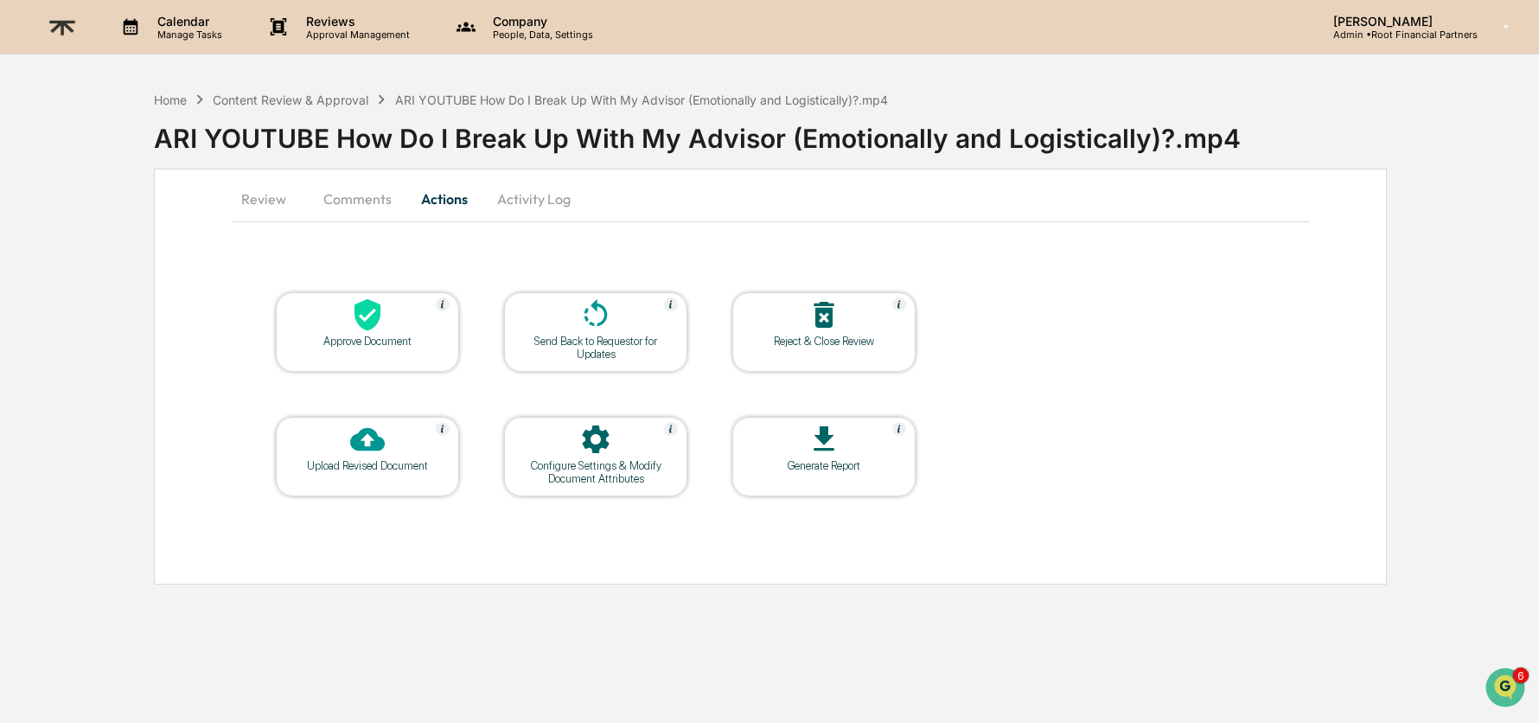
click at [344, 324] on div at bounding box center [367, 315] width 173 height 37
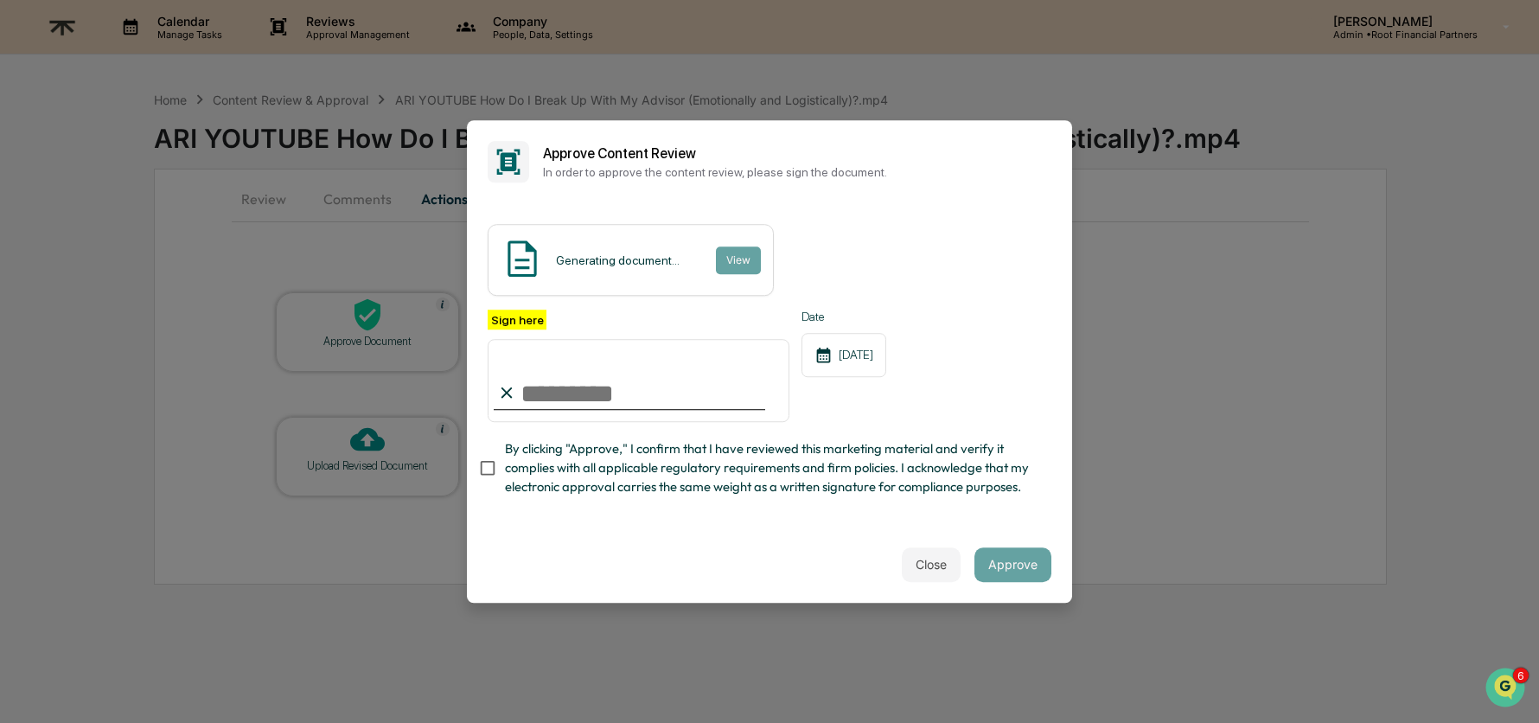
type input "**********"
click at [782, 469] on span "By clicking "Approve," I confirm that I have reviewed this marketing material a…" at bounding box center [771, 468] width 533 height 58
click at [684, 532] on div "Close Approve" at bounding box center [769, 564] width 605 height 76
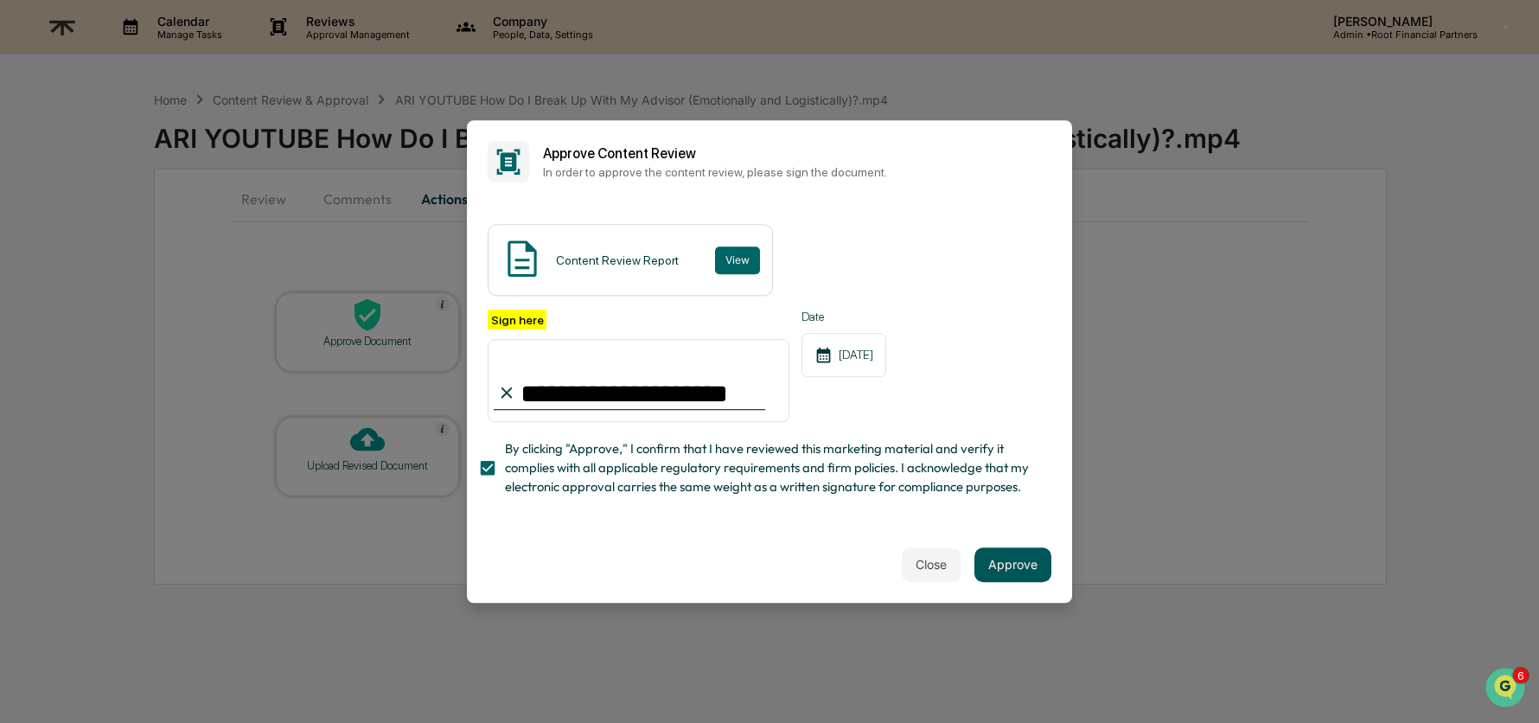
click at [1019, 570] on button "Approve" at bounding box center [1012, 564] width 77 height 35
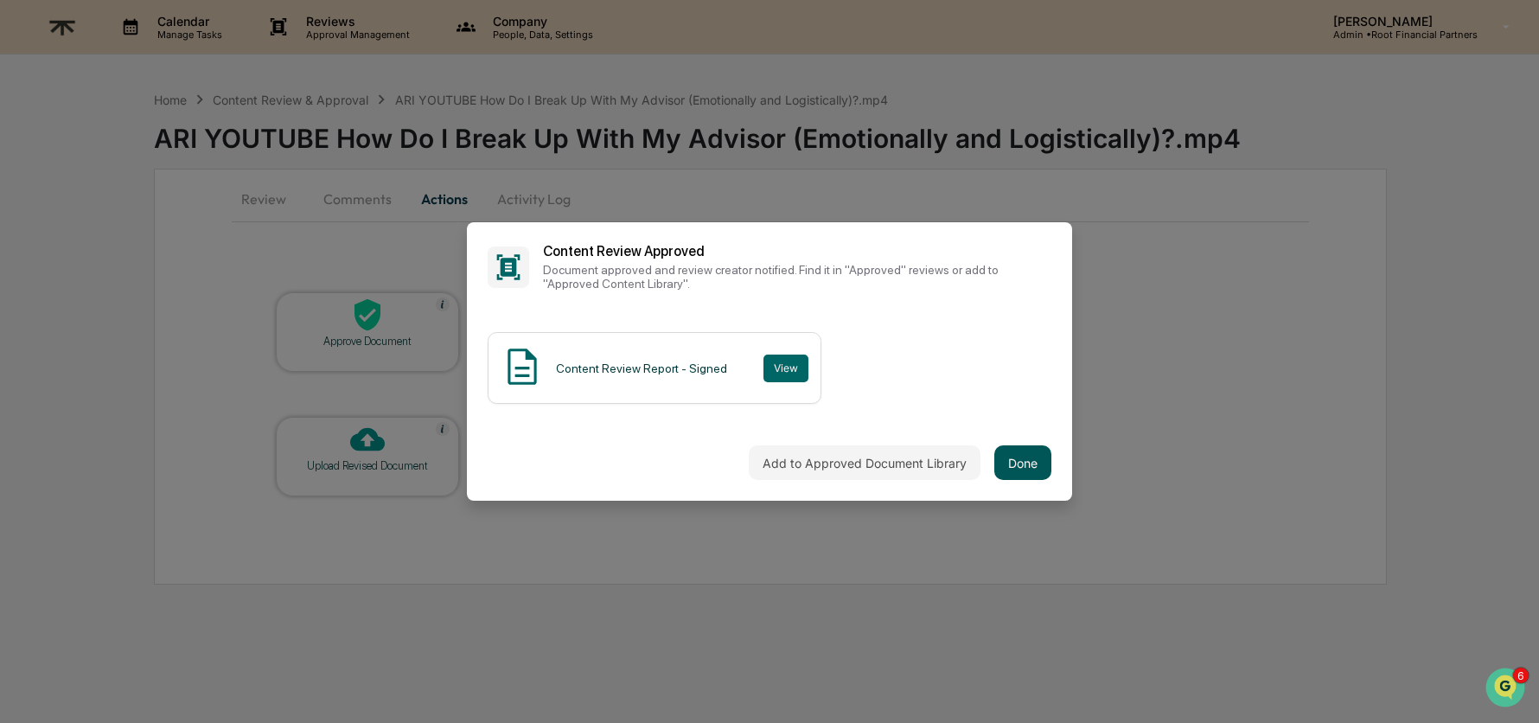
click at [1029, 455] on button "Done" at bounding box center [1022, 462] width 57 height 35
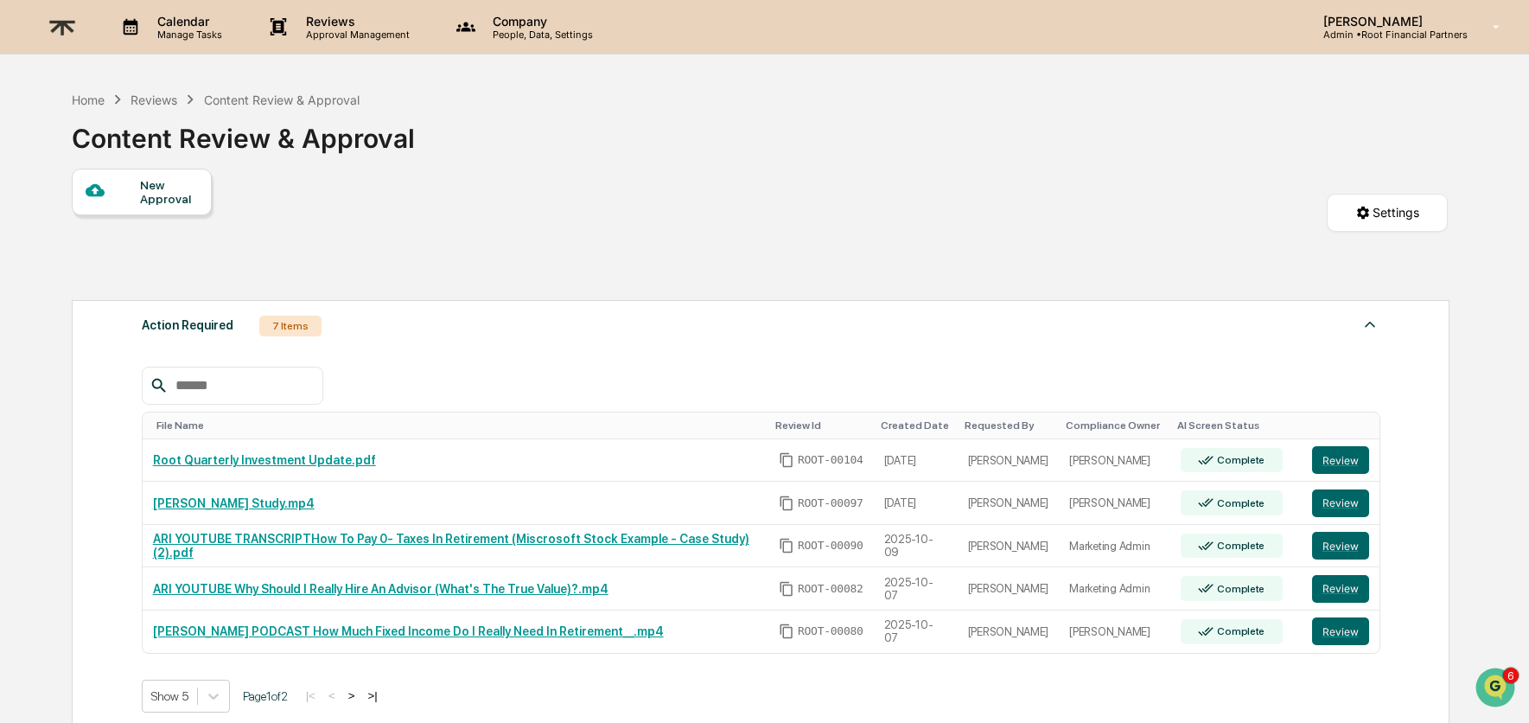
scroll to position [166, 0]
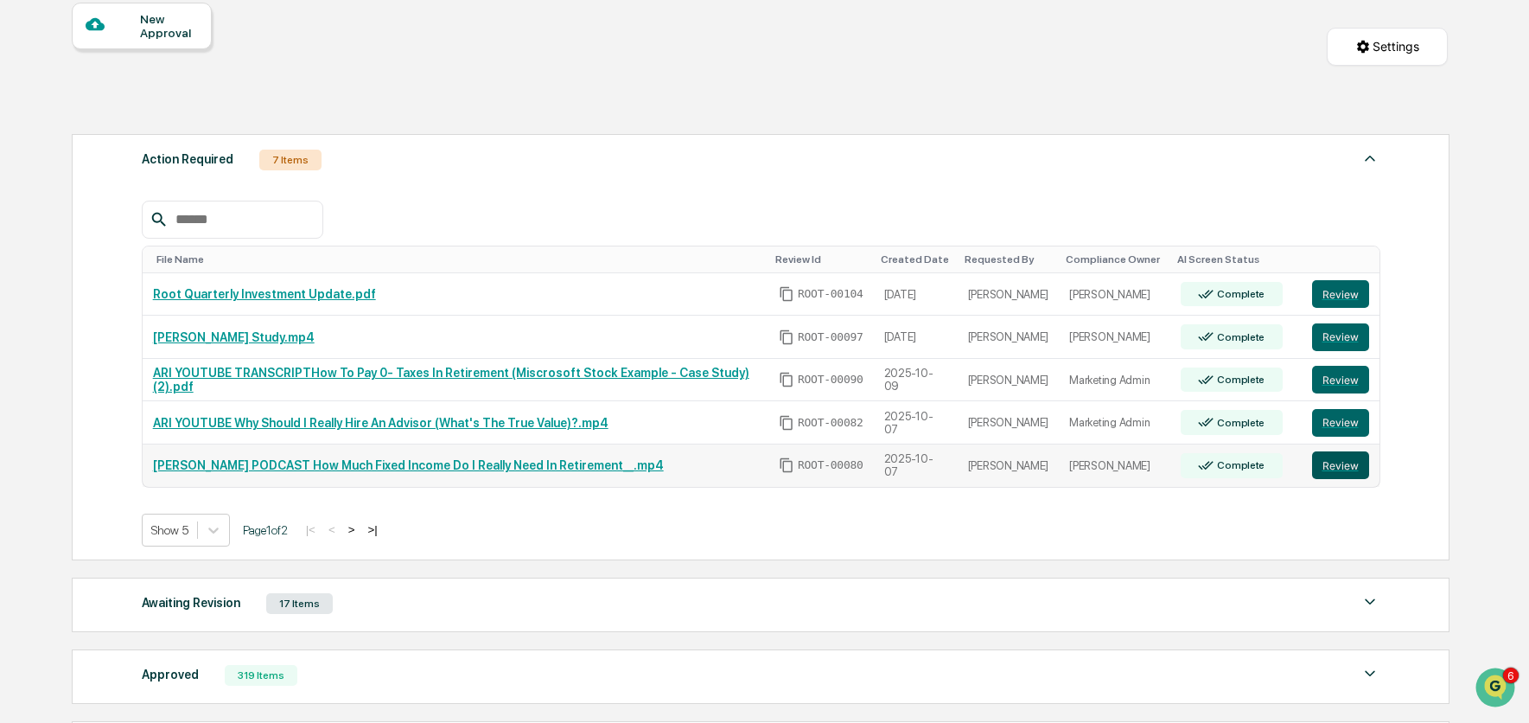
click at [1351, 468] on button "Review" at bounding box center [1340, 465] width 57 height 28
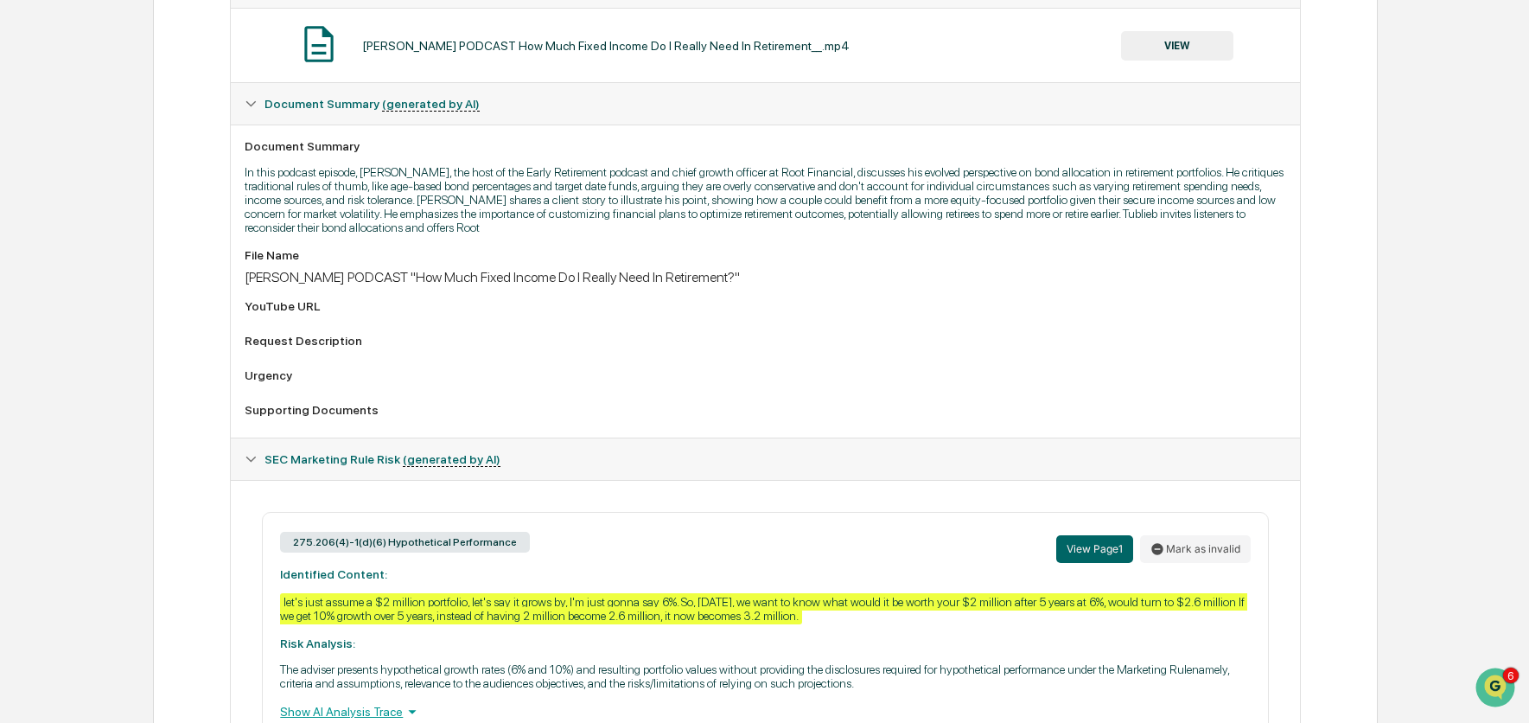
scroll to position [520, 0]
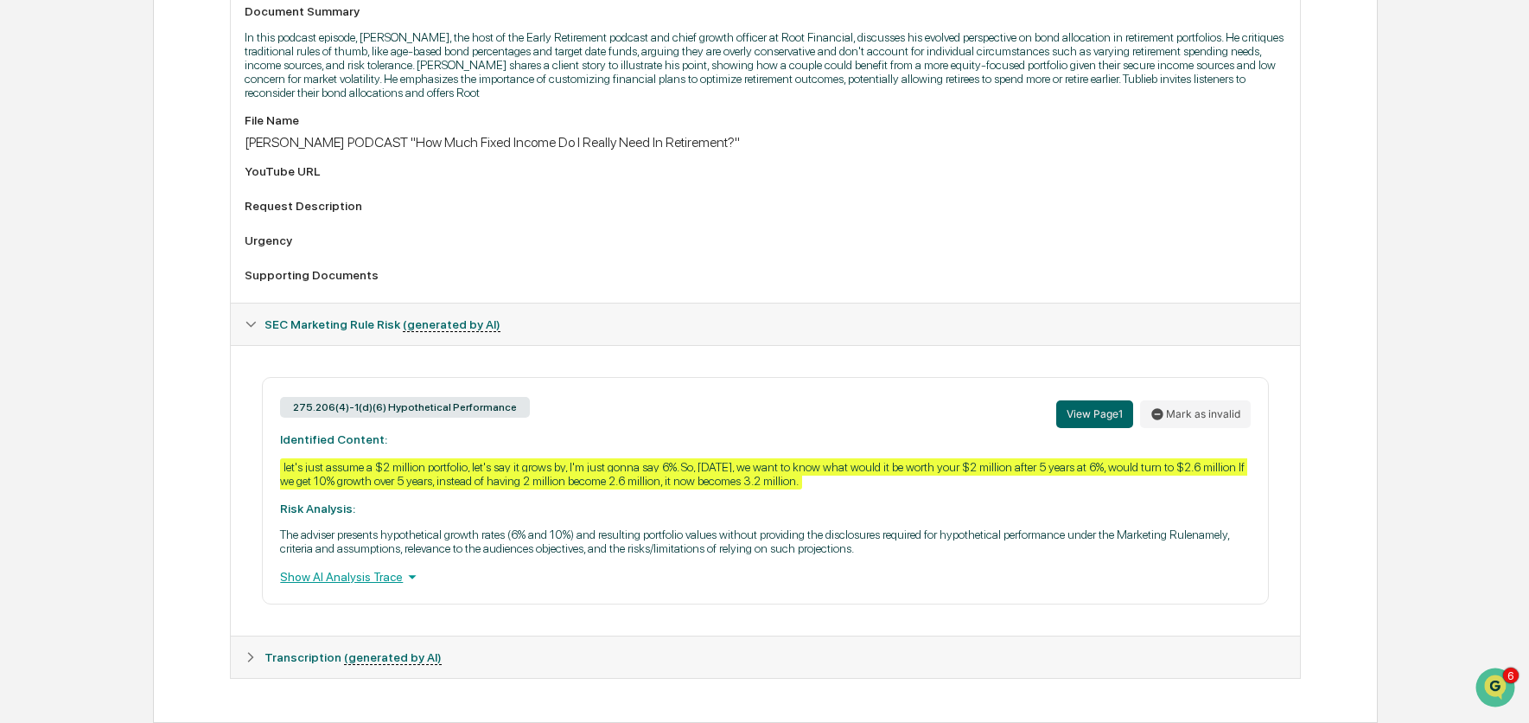
drag, startPoint x: 341, startPoint y: 571, endPoint x: 431, endPoint y: 577, distance: 90.1
click at [341, 570] on div "Show AI Analysis Trace" at bounding box center [765, 576] width 970 height 19
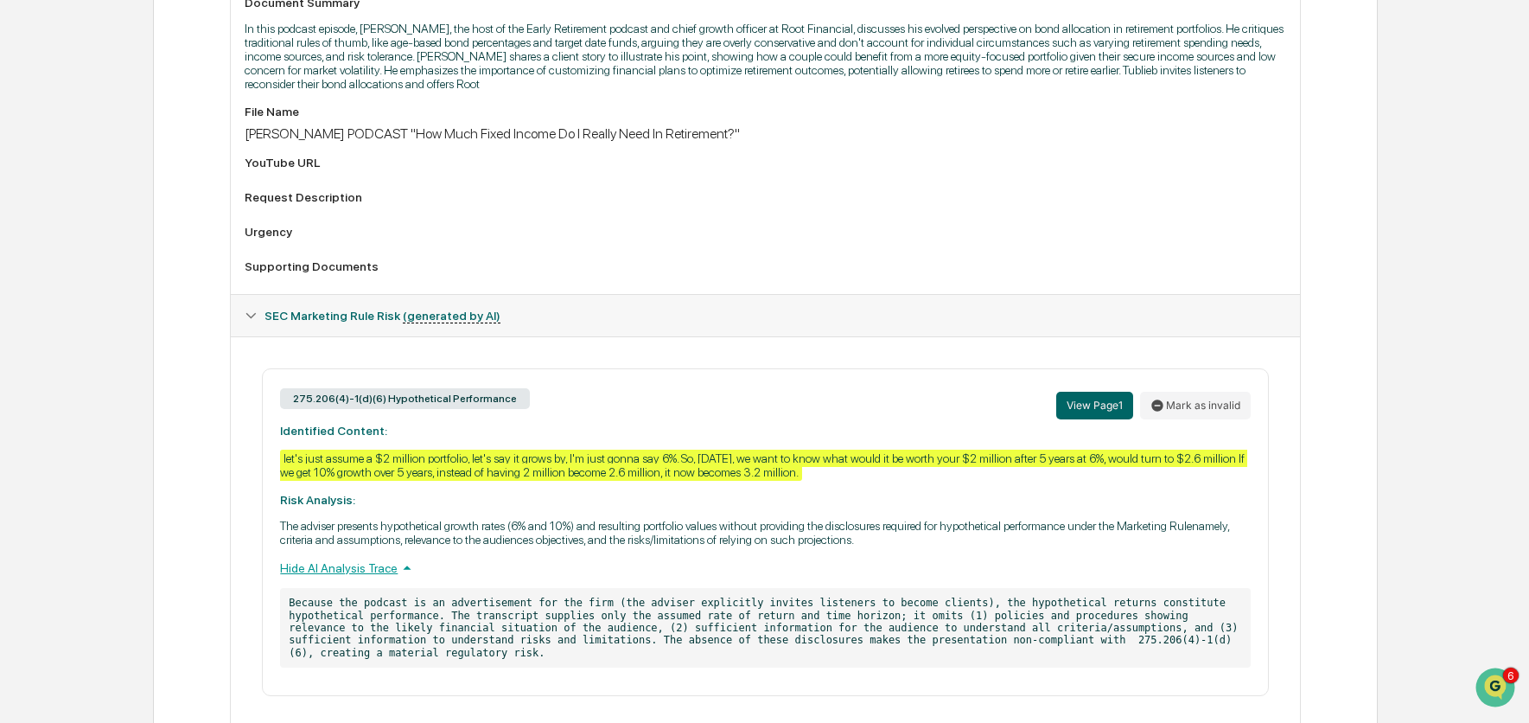
scroll to position [620, 0]
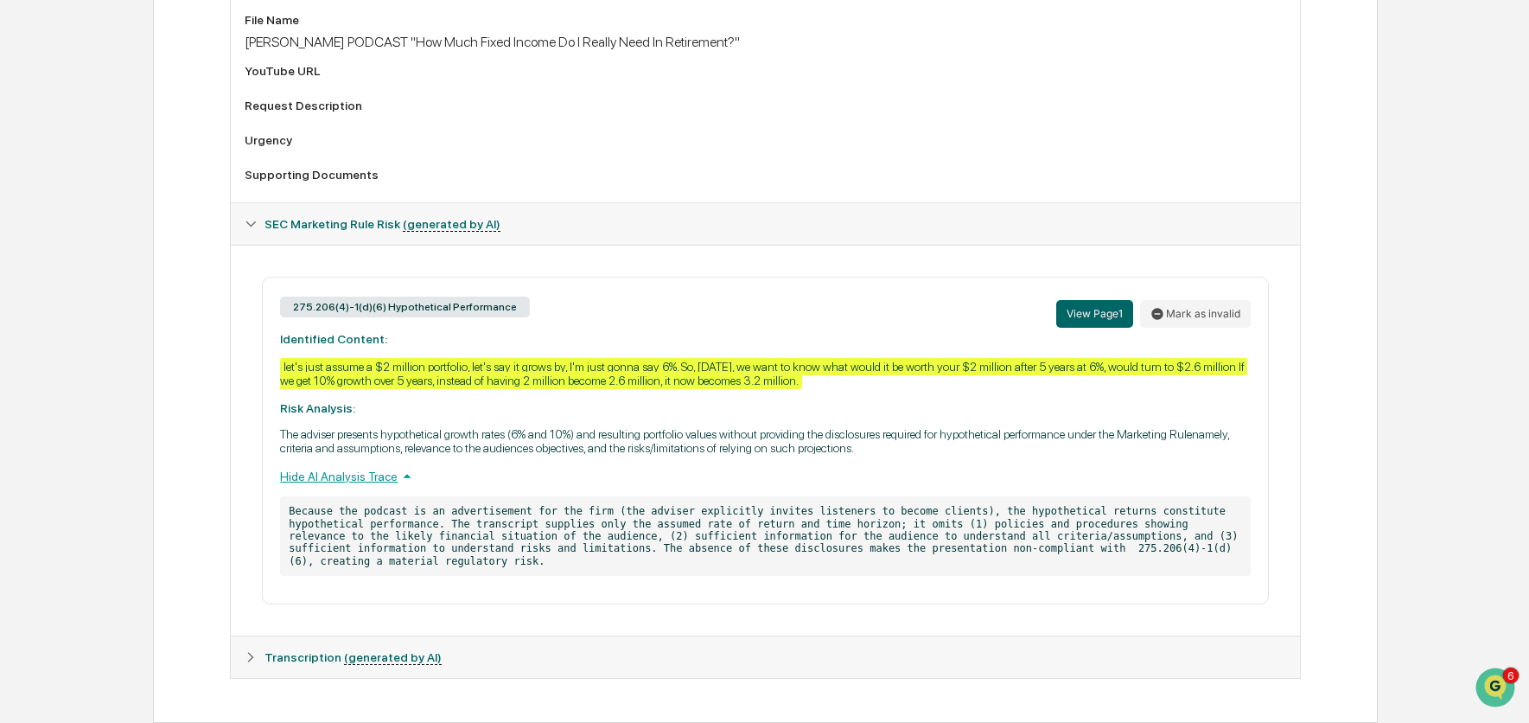
drag, startPoint x: 410, startPoint y: 308, endPoint x: 573, endPoint y: 300, distance: 163.6
click at [573, 300] on div "275.206(4)-1(d)(6) Hypothetical Performance View Page 1 Mark as invalid" at bounding box center [765, 313] width 970 height 37
click at [650, 295] on div "275.206(4)-1(d)(6) Hypothetical Performance View Page 1 Mark as invalid" at bounding box center [765, 313] width 970 height 37
click at [282, 662] on span "Transcription (generated by AI)" at bounding box center [353, 657] width 177 height 14
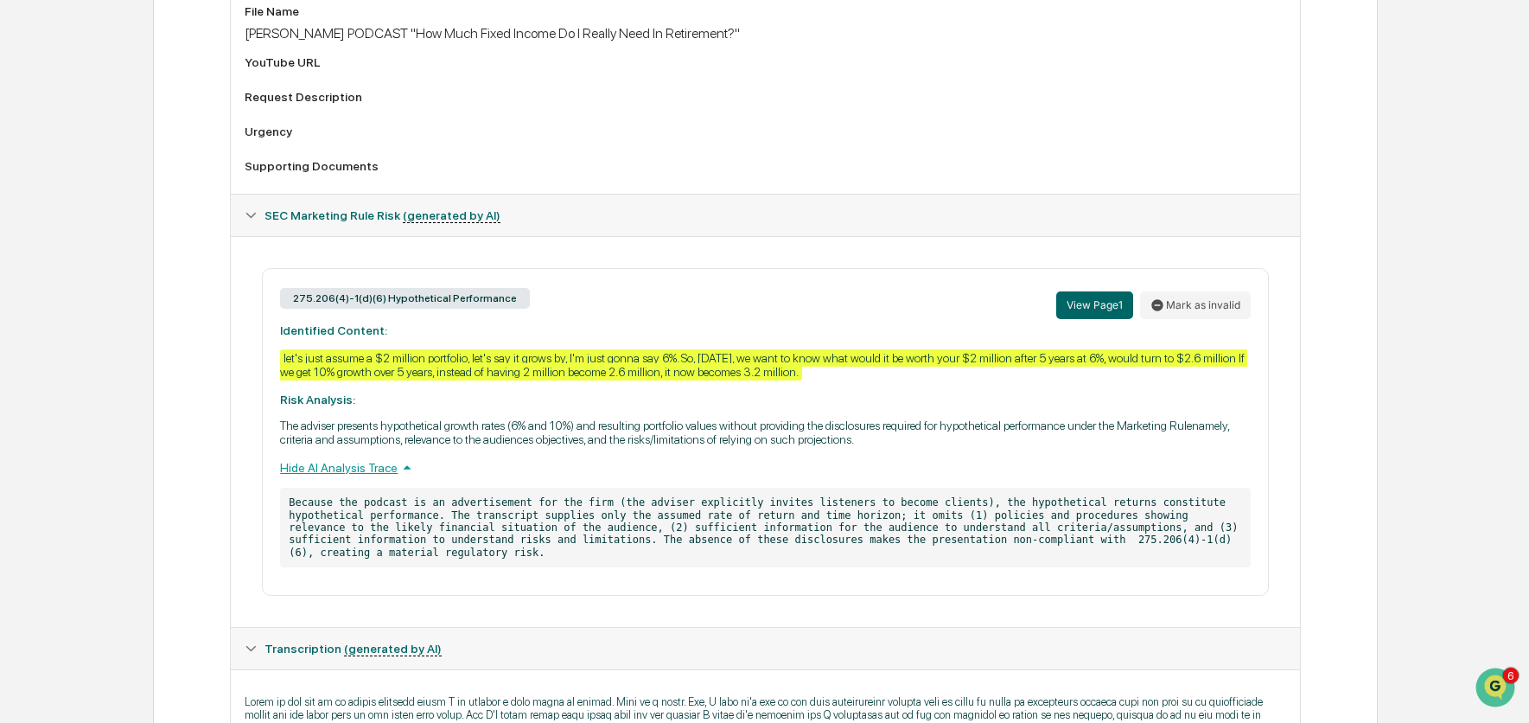
scroll to position [979, 0]
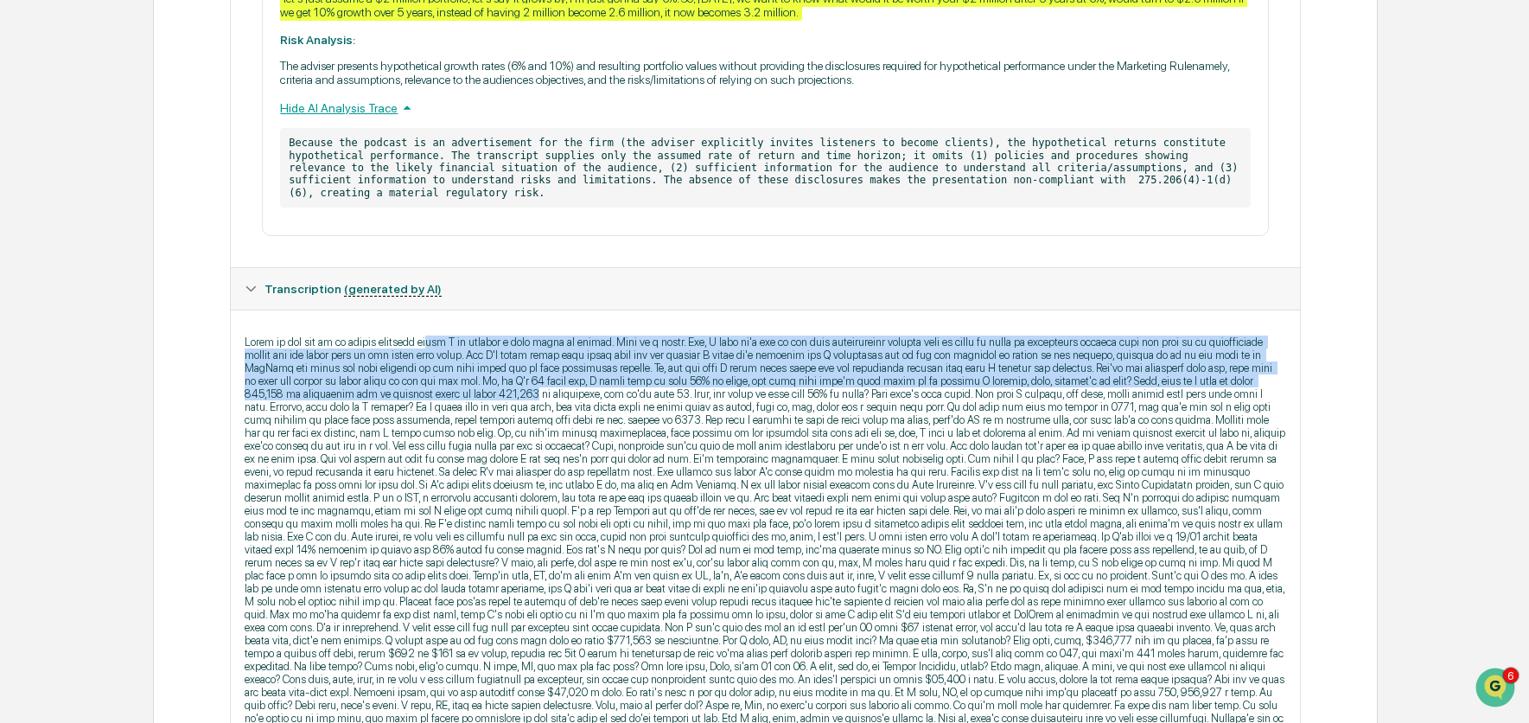
drag, startPoint x: 519, startPoint y: 347, endPoint x: 1090, endPoint y: 403, distance: 574.2
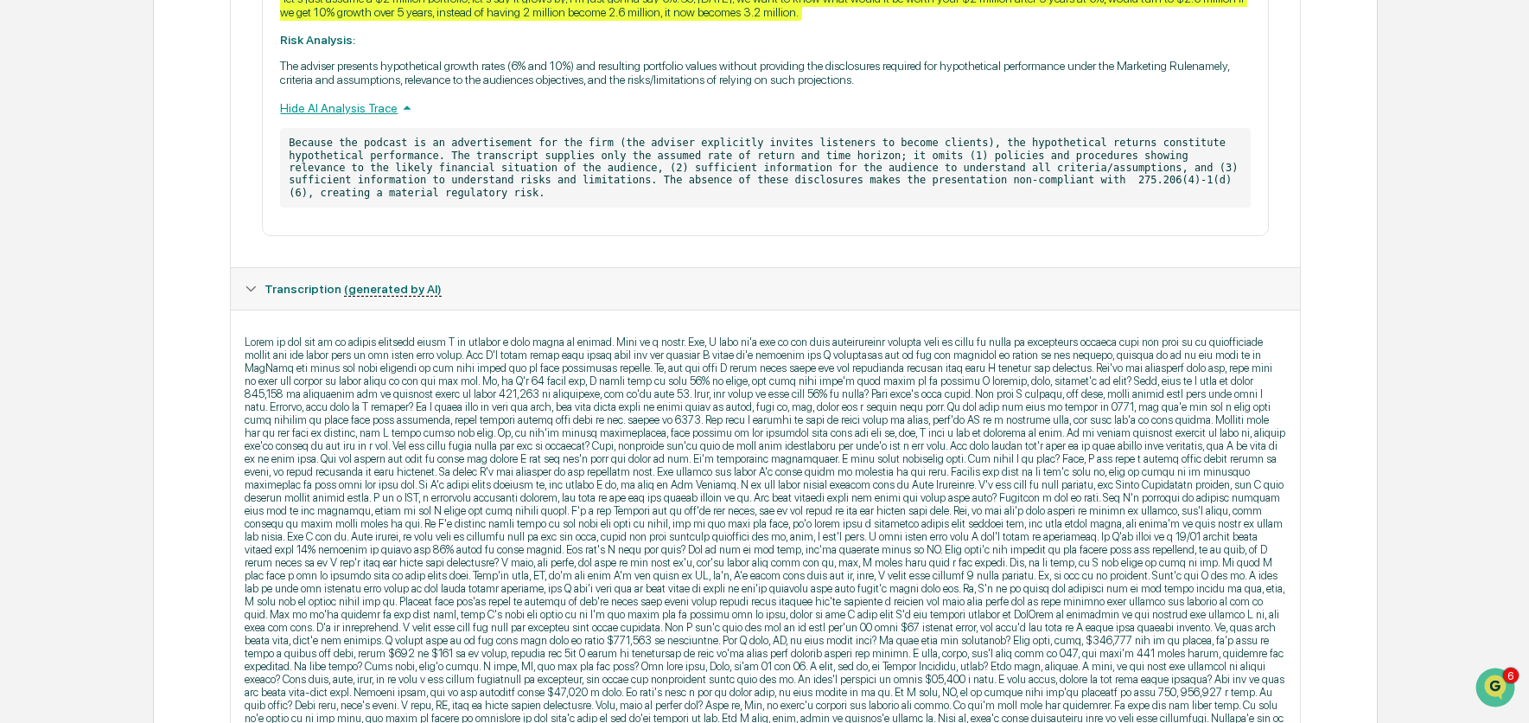
drag, startPoint x: 541, startPoint y: 350, endPoint x: 661, endPoint y: 348, distance: 120.2
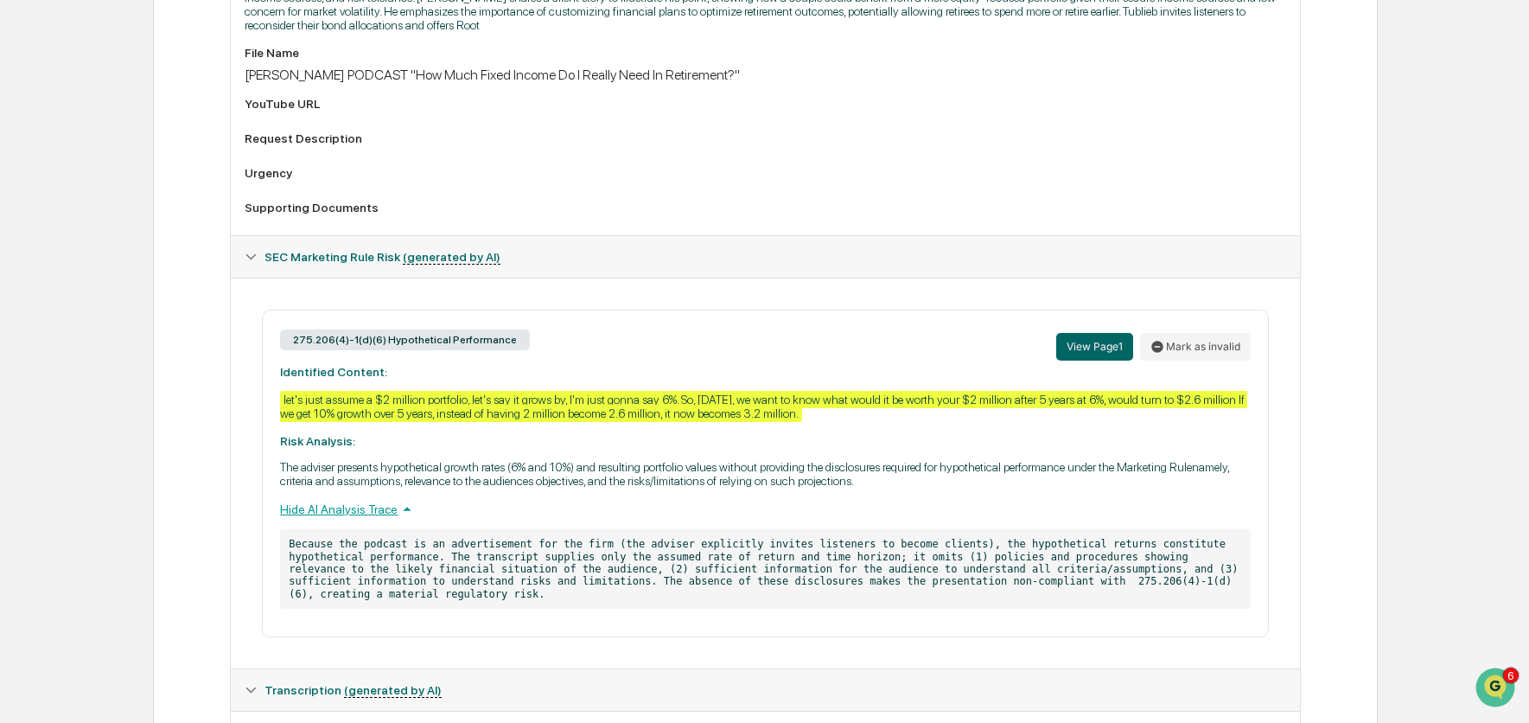
scroll to position [590, 0]
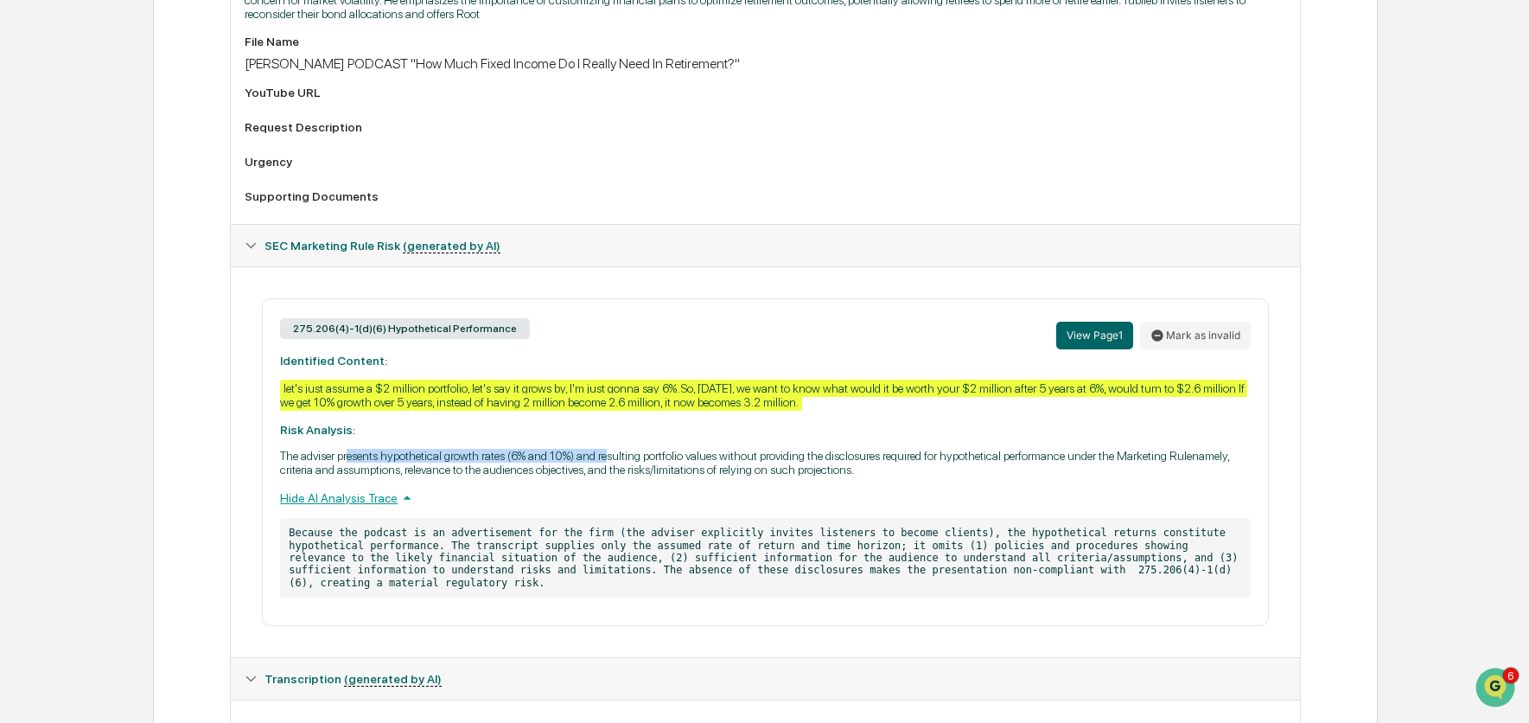
drag, startPoint x: 359, startPoint y: 469, endPoint x: 657, endPoint y: 466, distance: 298.3
click at [657, 466] on p "The adviser presents hypothetical growth rates (6% and 10%) and resulting portf…" at bounding box center [765, 463] width 970 height 28
click at [1199, 435] on div "275.206(4)-1(d)(6) Hypothetical Performance View Page 1 Mark as invalid Identif…" at bounding box center [765, 462] width 1006 height 328
click at [1216, 329] on button "Mark as invalid" at bounding box center [1195, 336] width 111 height 28
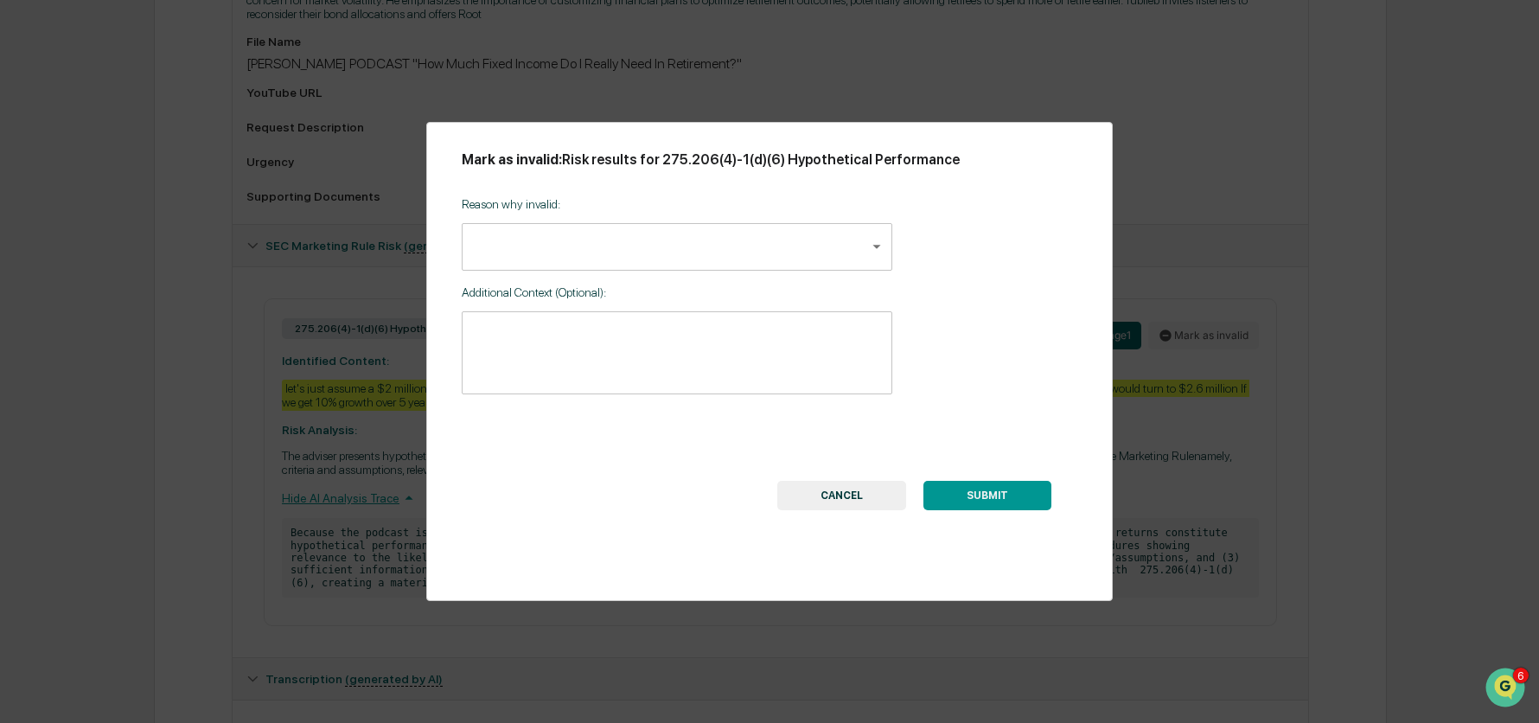
click at [797, 264] on body "Calendar Manage Tasks Reviews Approval Management Company People, Data, Setting…" at bounding box center [769, 601] width 1539 height 2383
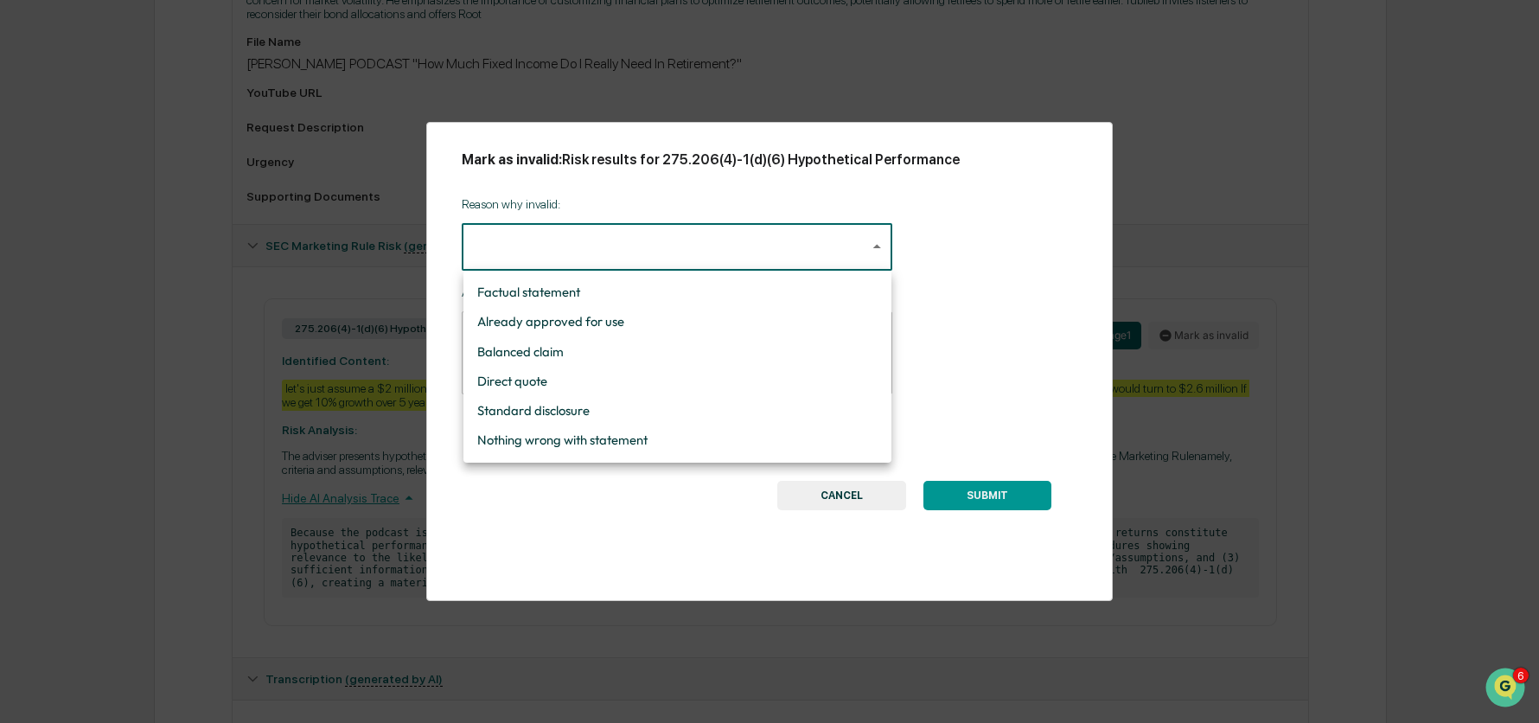
click at [987, 293] on div at bounding box center [769, 361] width 1539 height 723
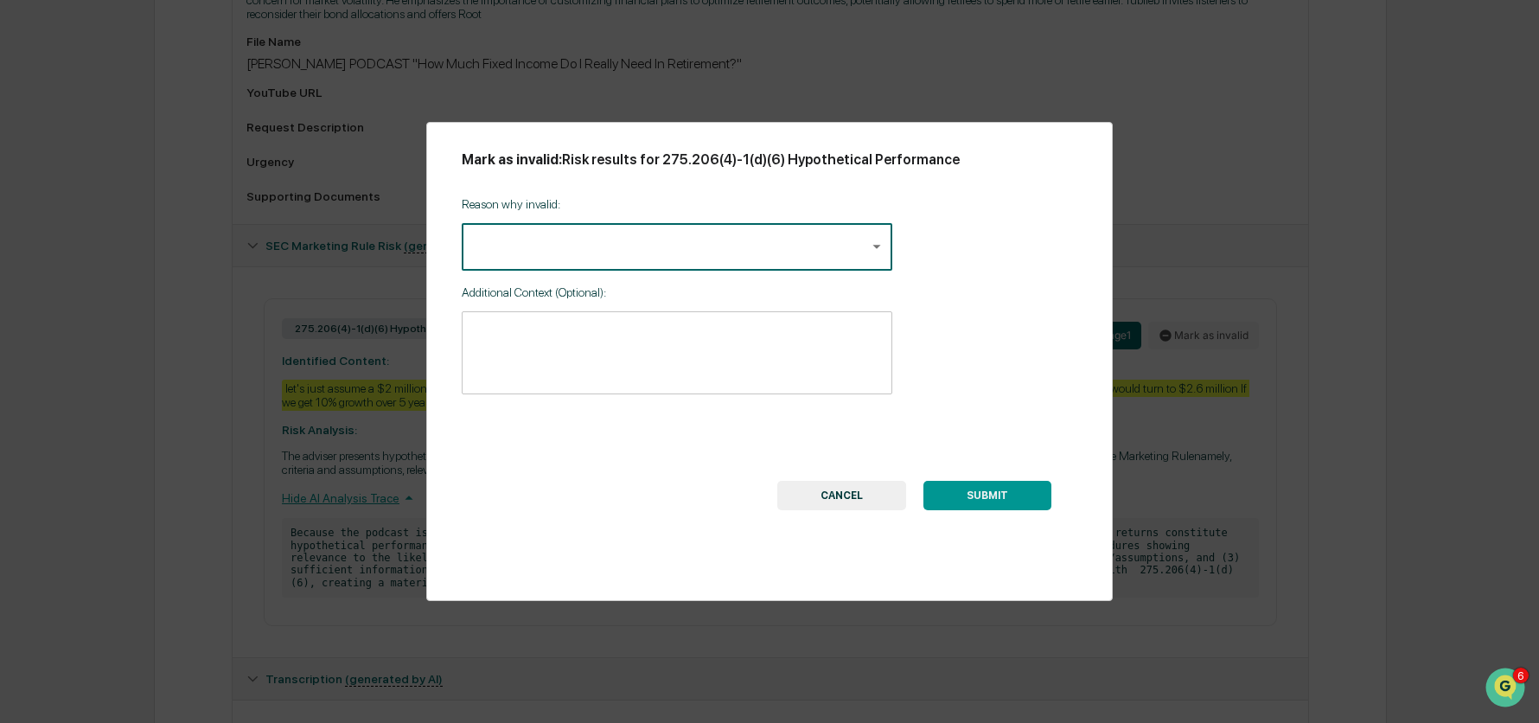
click at [817, 257] on body "Calendar Manage Tasks Reviews Approval Management Company People, Data, Setting…" at bounding box center [769, 601] width 1539 height 2383
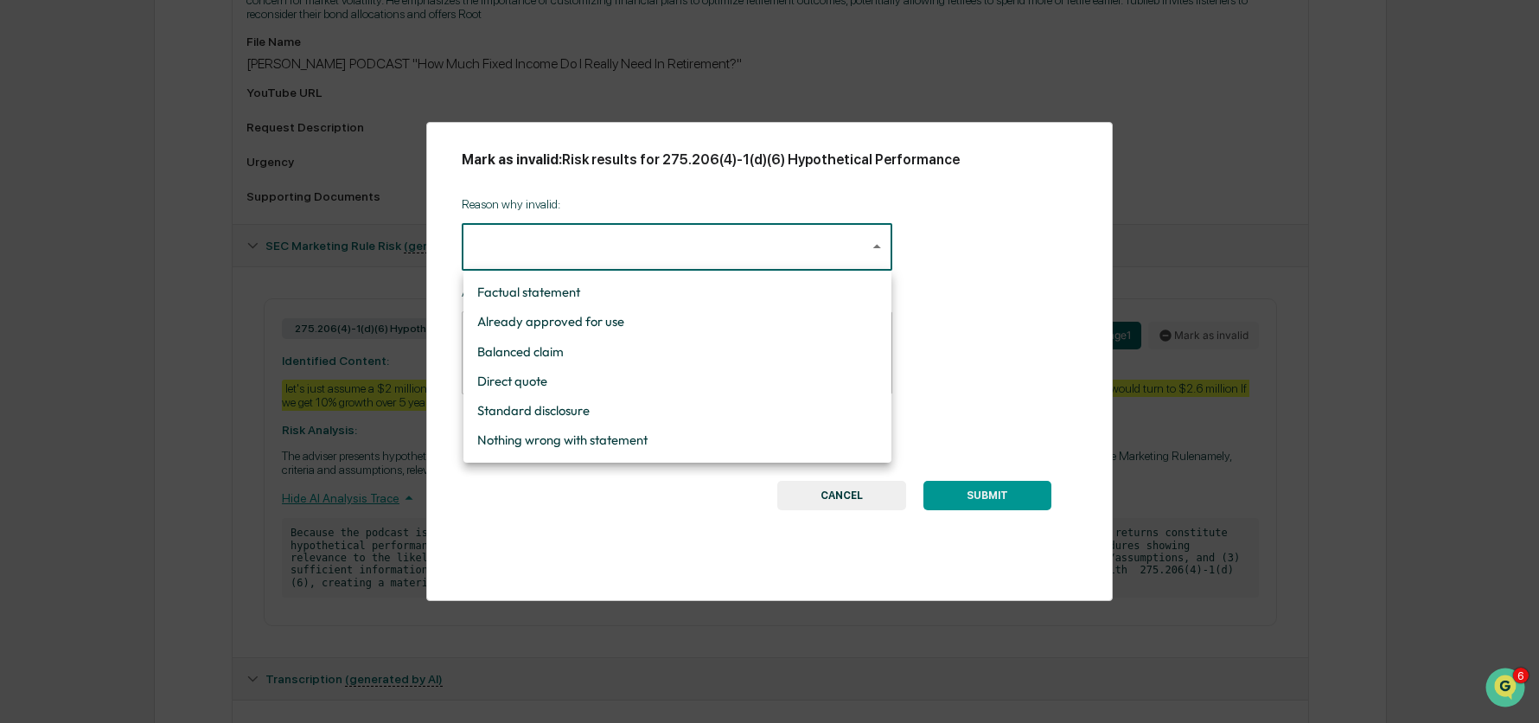
click at [995, 344] on div at bounding box center [769, 361] width 1539 height 723
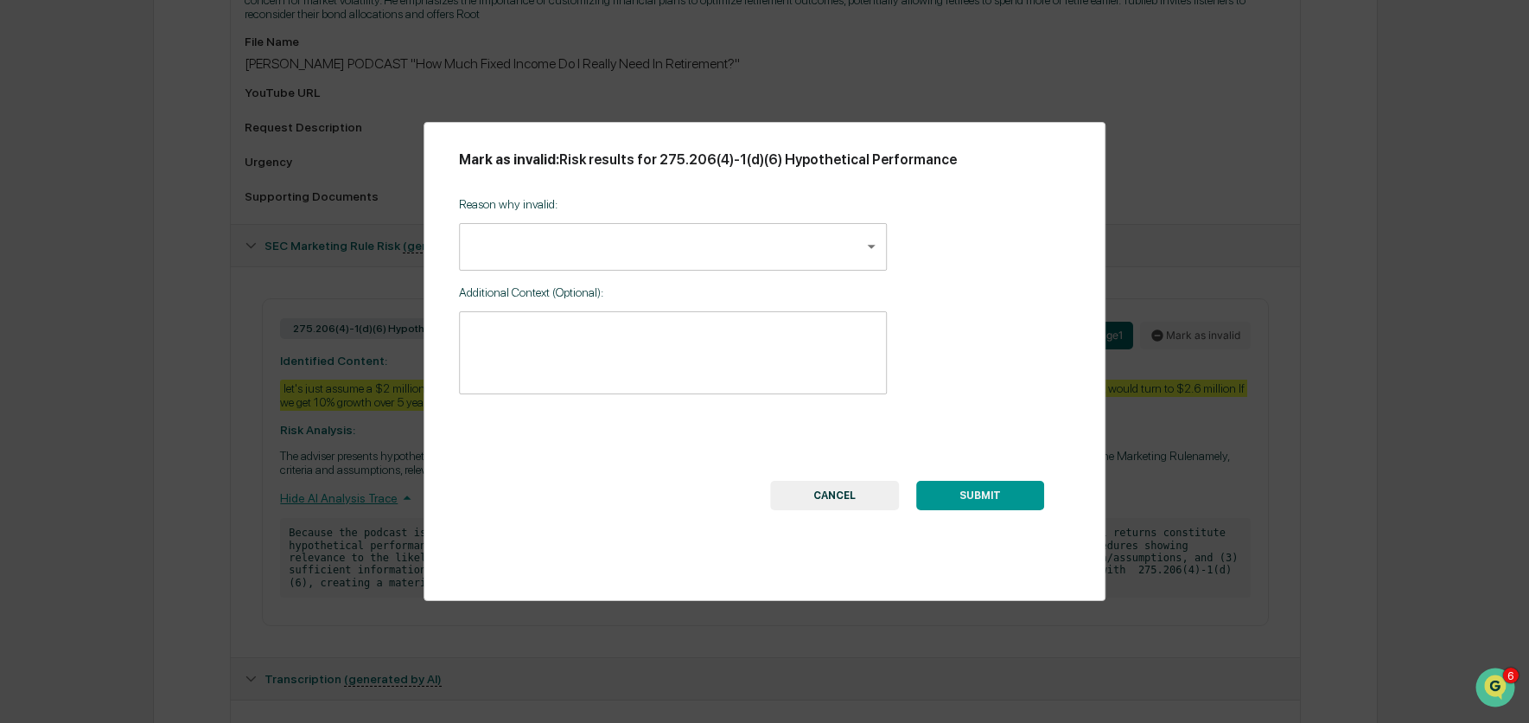
click at [839, 483] on button "CANCEL" at bounding box center [834, 495] width 129 height 29
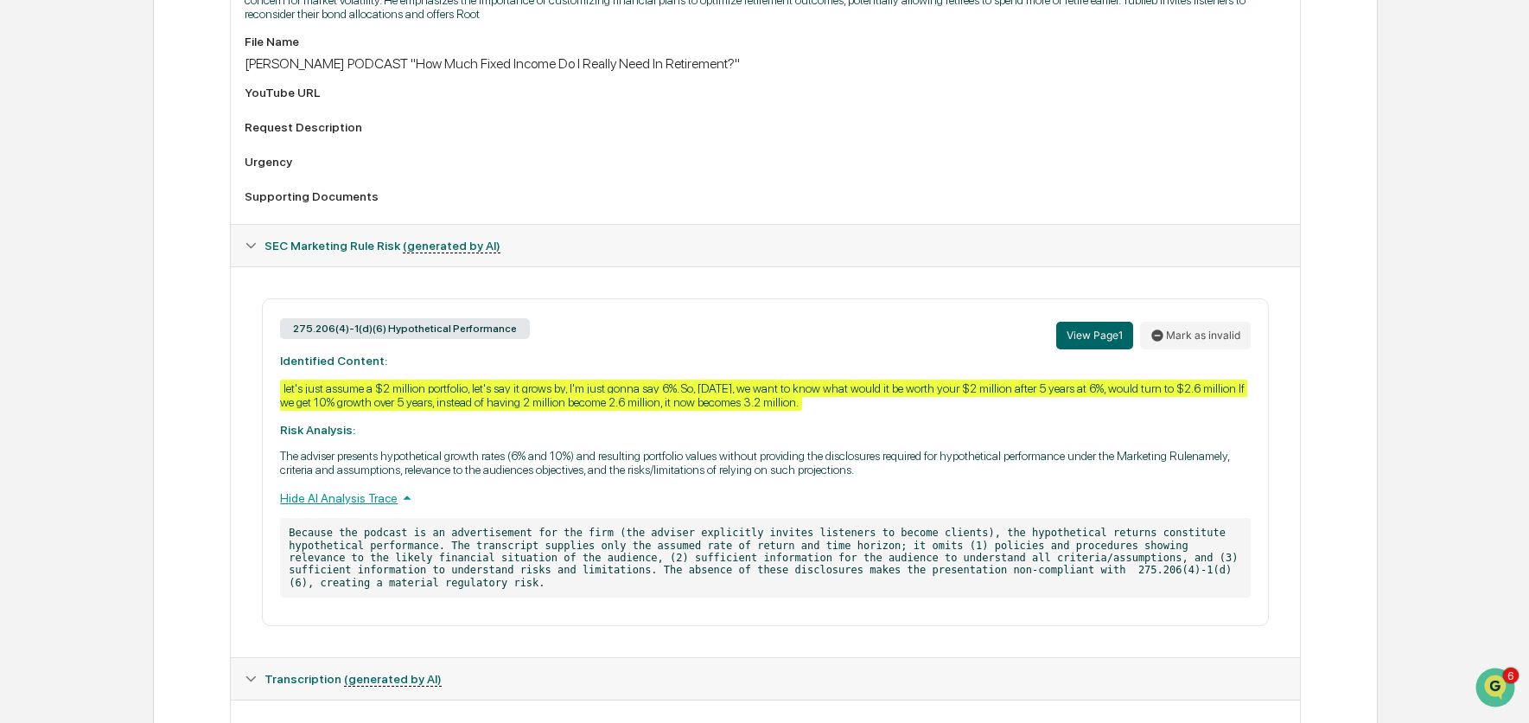
click at [338, 505] on div "Hide AI Analysis Trace" at bounding box center [765, 497] width 970 height 19
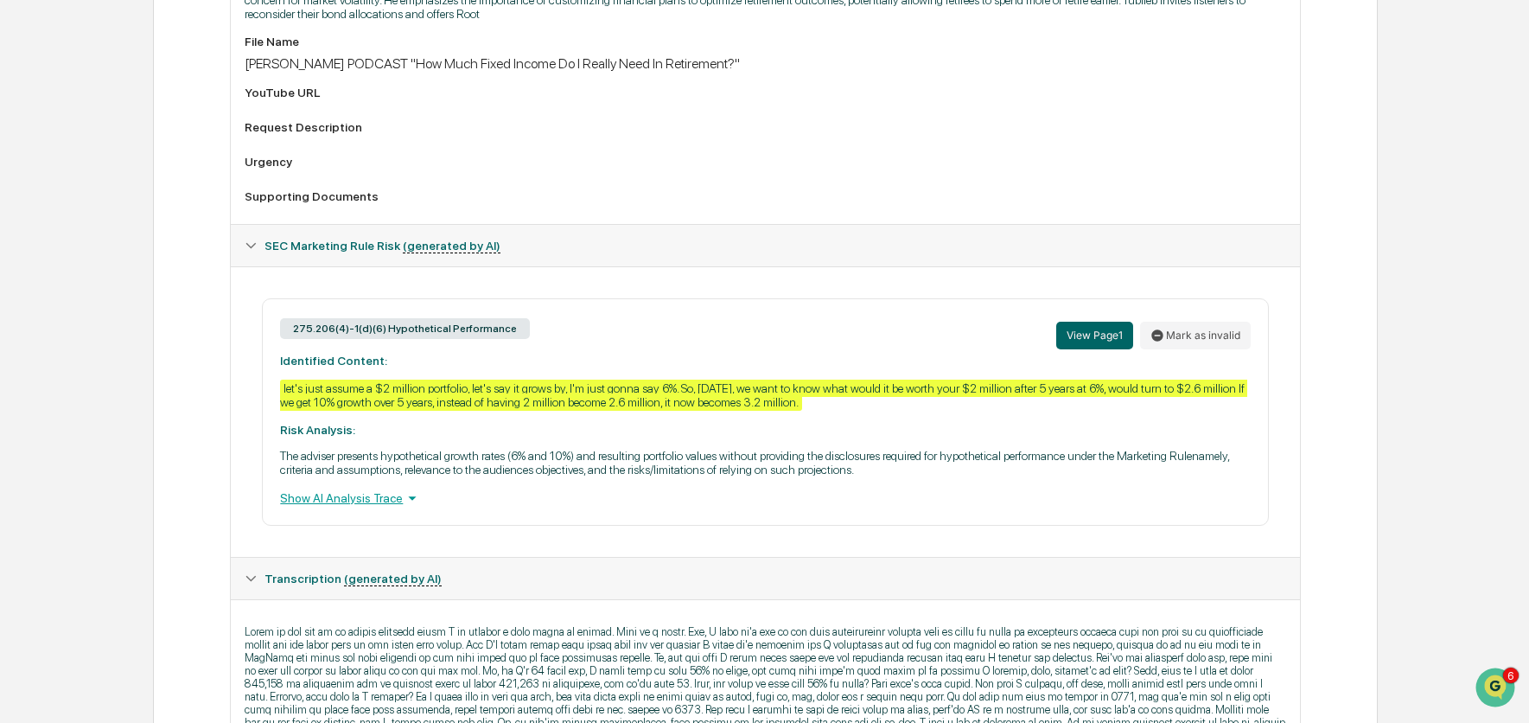
click at [338, 507] on div "Show AI Analysis Trace" at bounding box center [765, 497] width 970 height 19
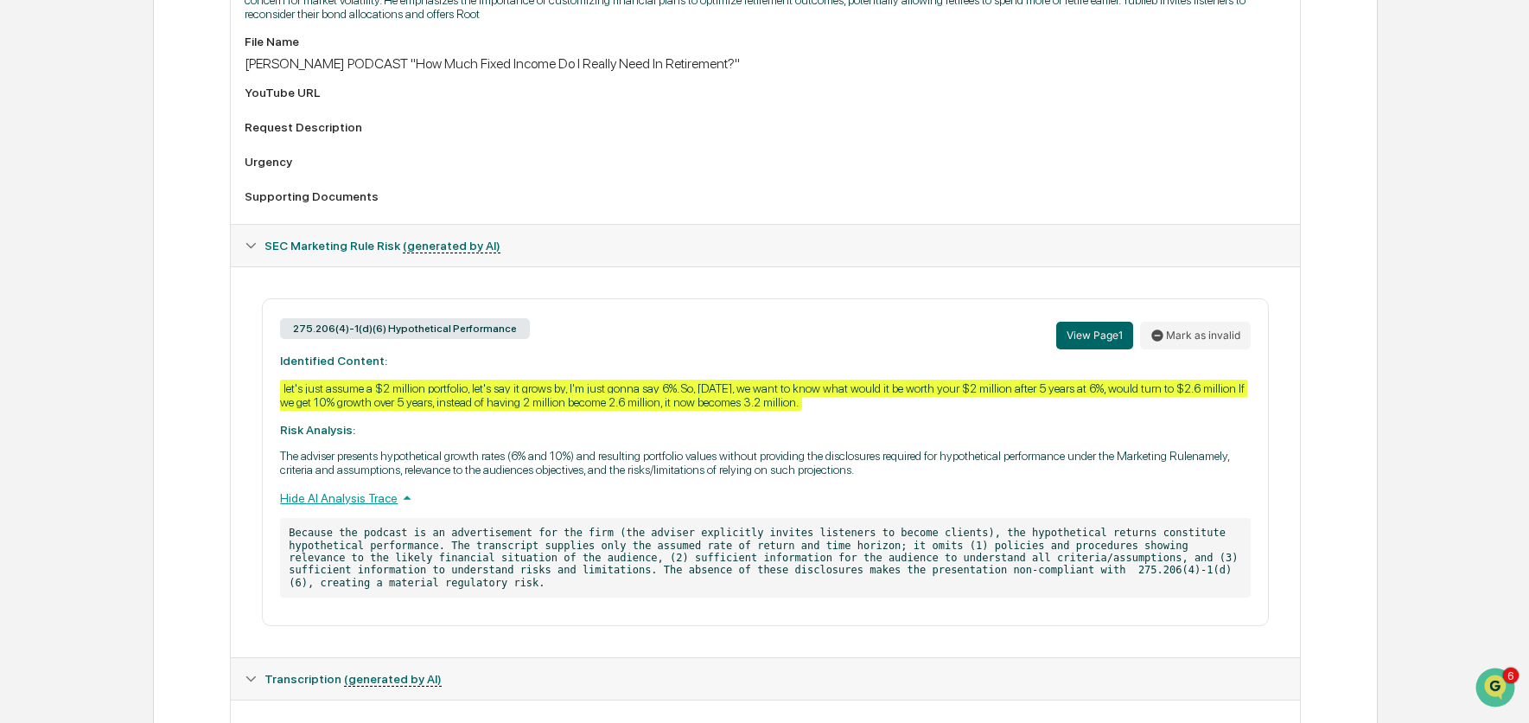
scroll to position [692, 0]
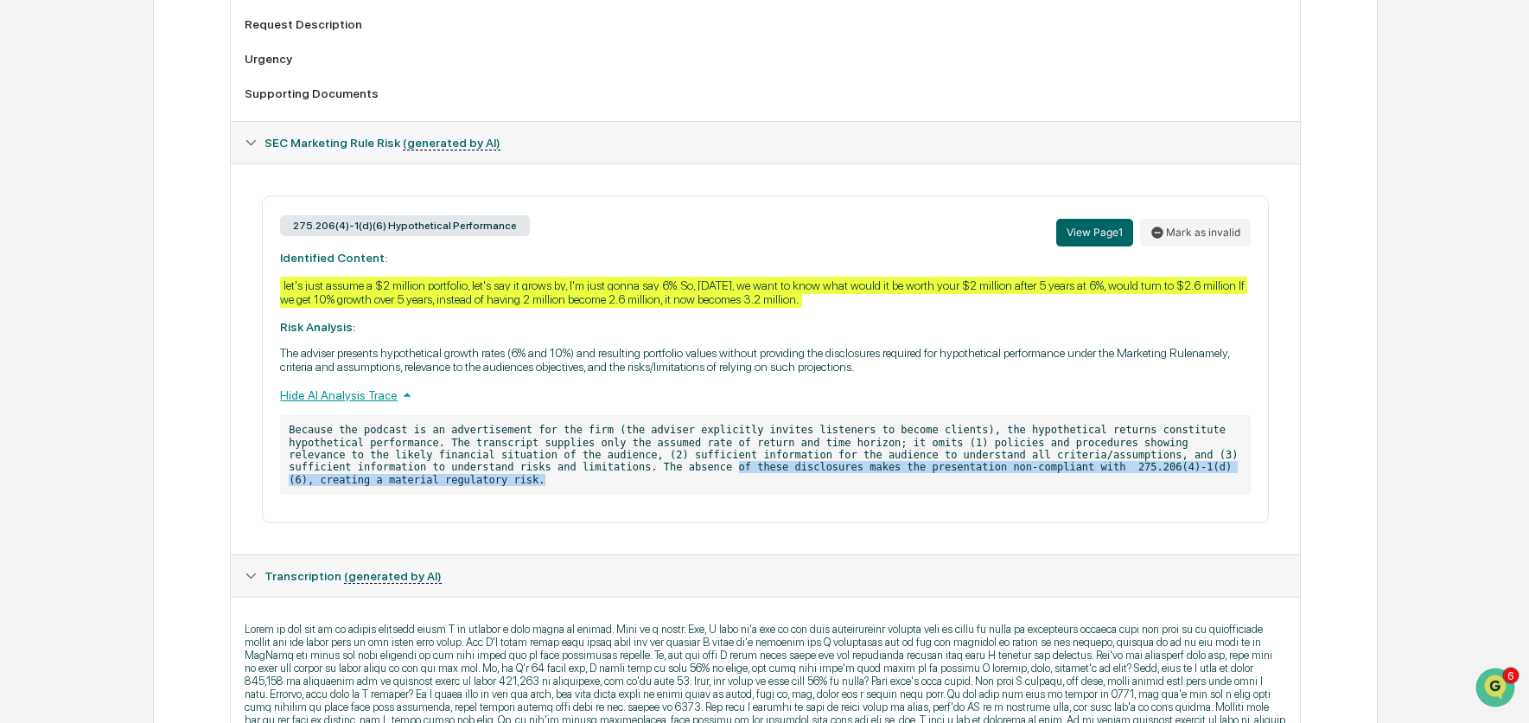
drag, startPoint x: 654, startPoint y: 482, endPoint x: 739, endPoint y: 475, distance: 85.0
click at [739, 475] on p "Because the podcast is an advertisement for the firm (the adviser explicitly in…" at bounding box center [765, 455] width 970 height 80
click at [865, 492] on p "Because the podcast is an advertisement for the firm (the adviser explicitly in…" at bounding box center [765, 455] width 970 height 80
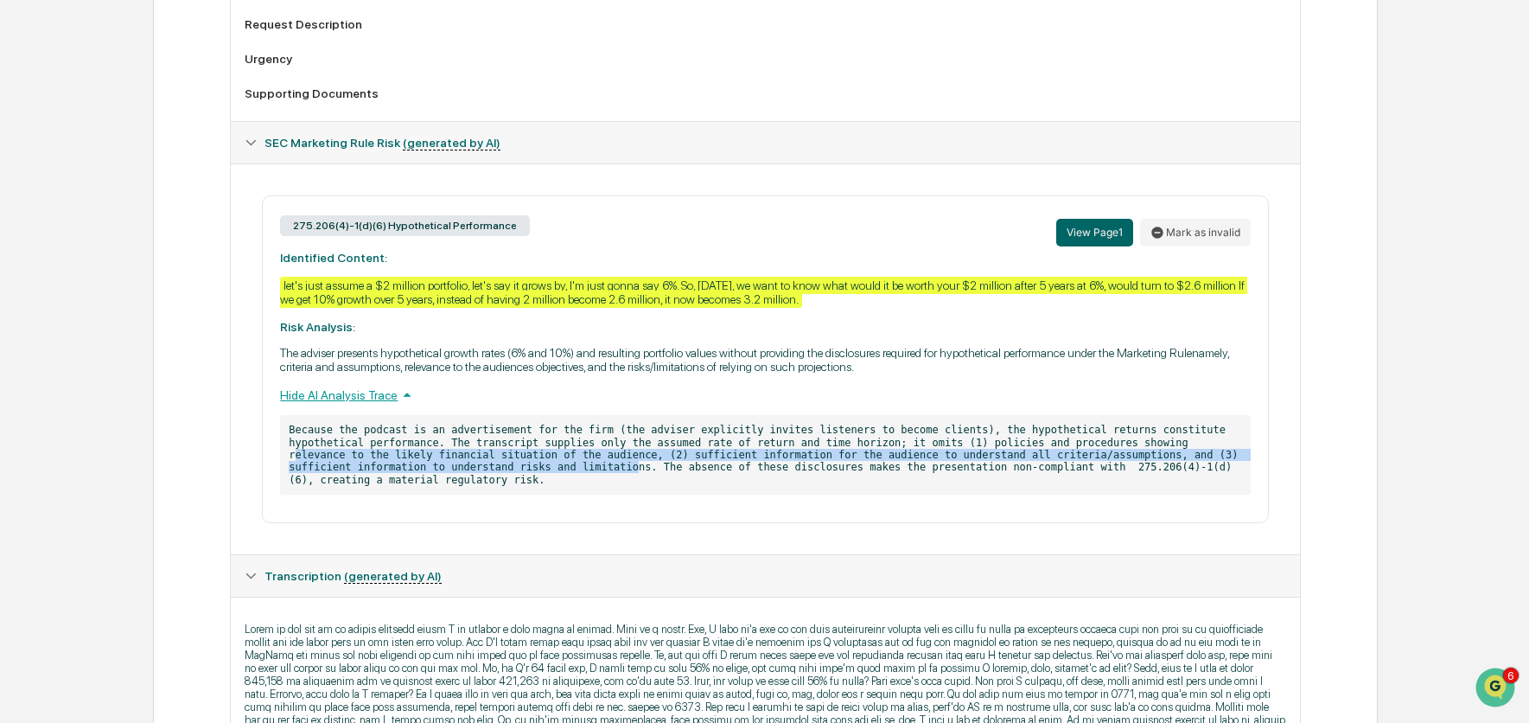
drag, startPoint x: 296, startPoint y: 467, endPoint x: 683, endPoint y: 485, distance: 387.7
click at [641, 476] on p "Because the podcast is an advertisement for the firm (the adviser explicitly in…" at bounding box center [765, 455] width 970 height 80
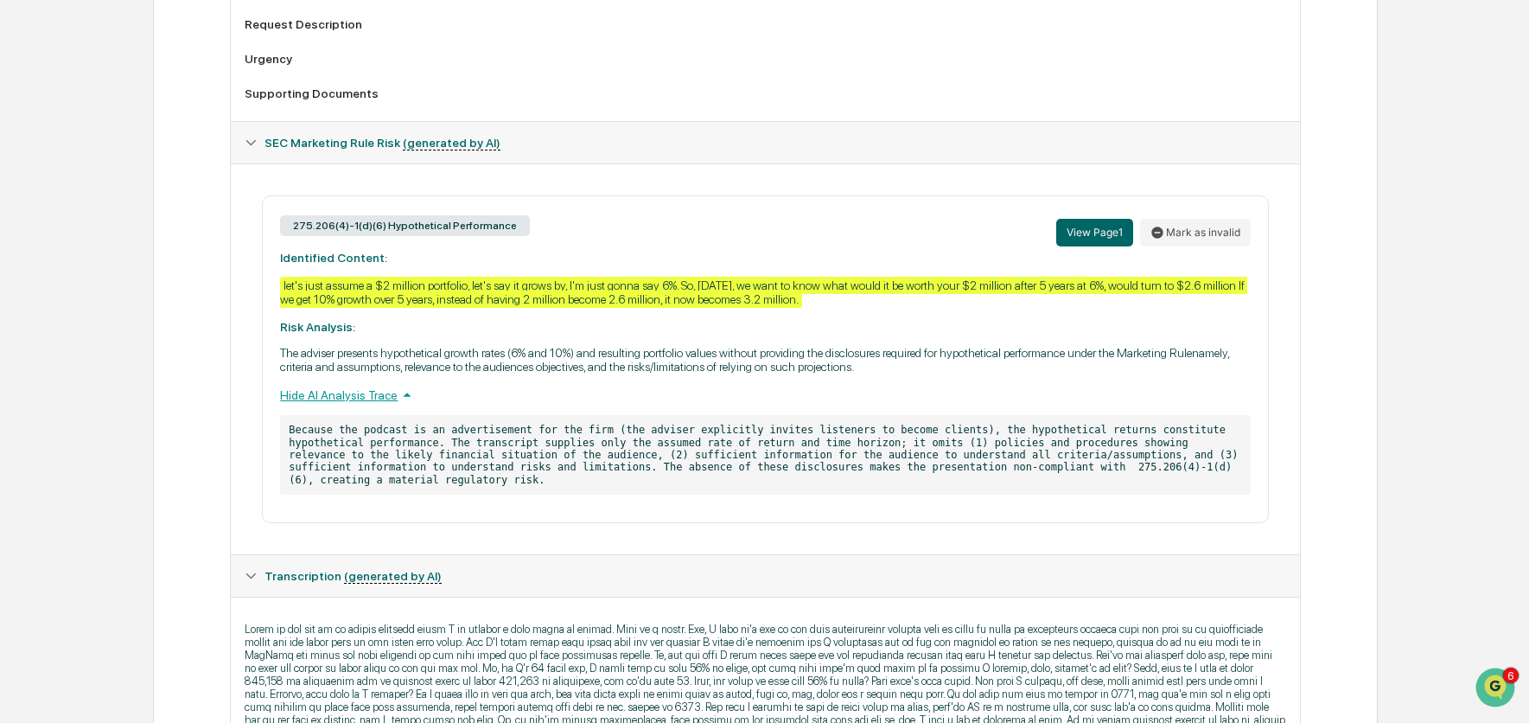
click at [688, 486] on p "Because the podcast is an advertisement for the firm (the adviser explicitly in…" at bounding box center [765, 455] width 970 height 80
click at [1201, 239] on button "Mark as invalid" at bounding box center [1195, 233] width 111 height 28
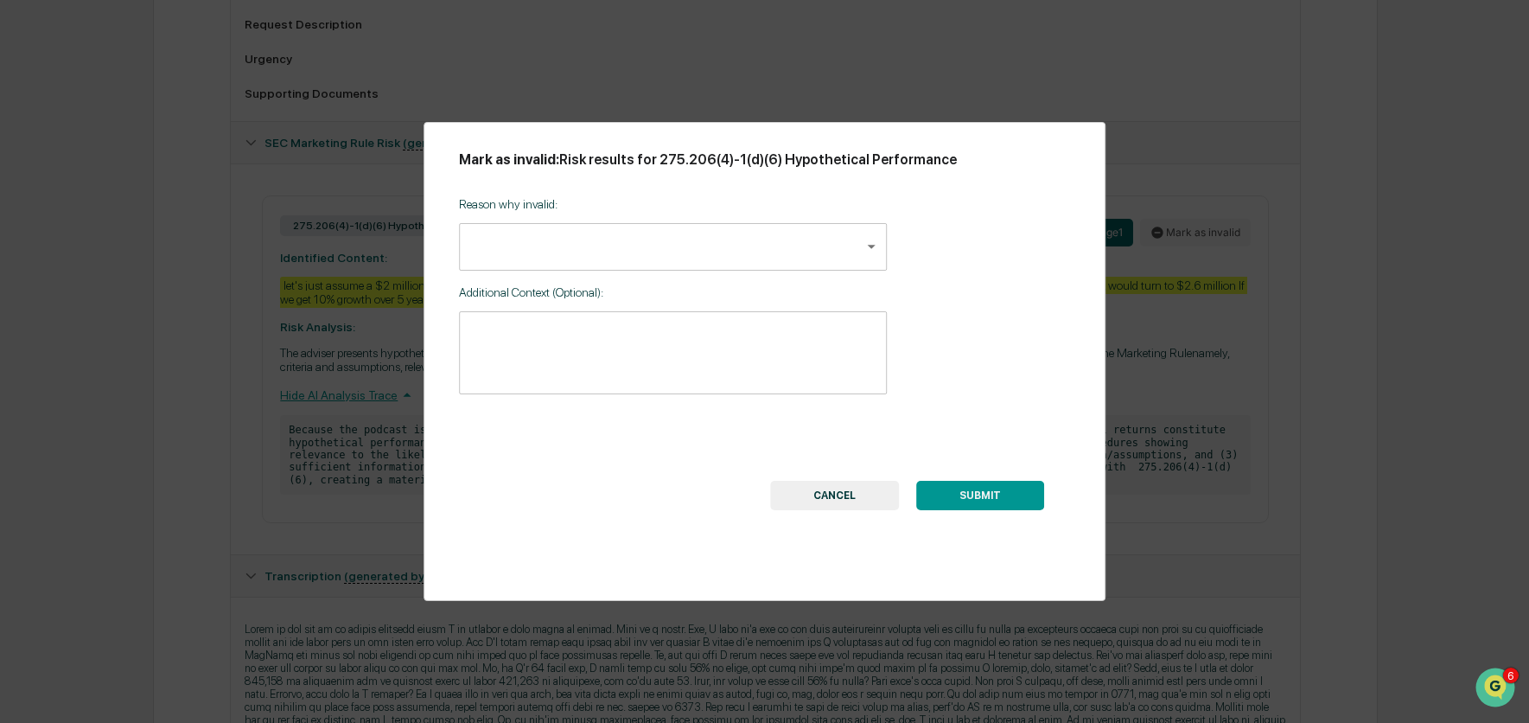
click at [565, 256] on body "Calendar Manage Tasks Reviews Approval Management Company People, Data, Setting…" at bounding box center [764, 506] width 1529 height 2396
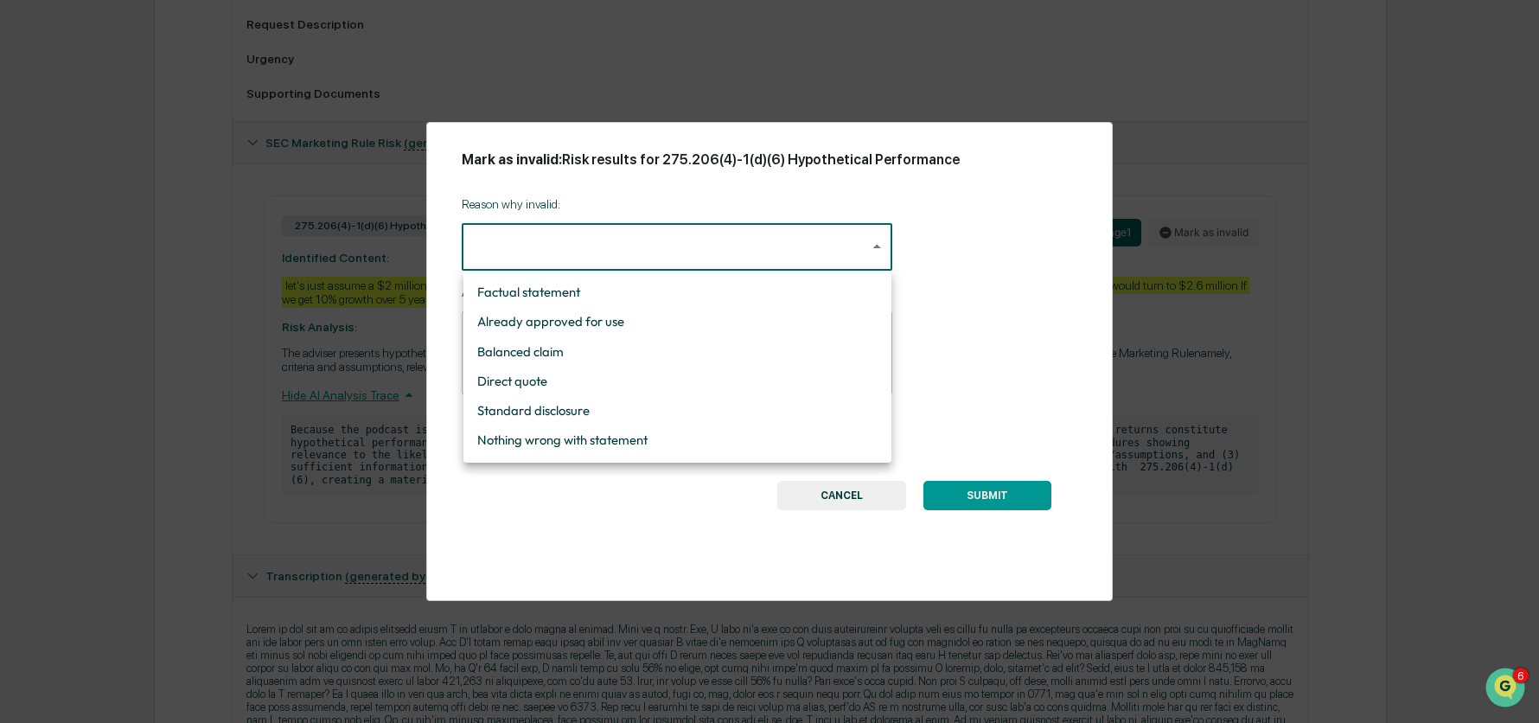
click at [602, 438] on li "Nothing wrong with statement" at bounding box center [677, 439] width 428 height 29
type input "**********"
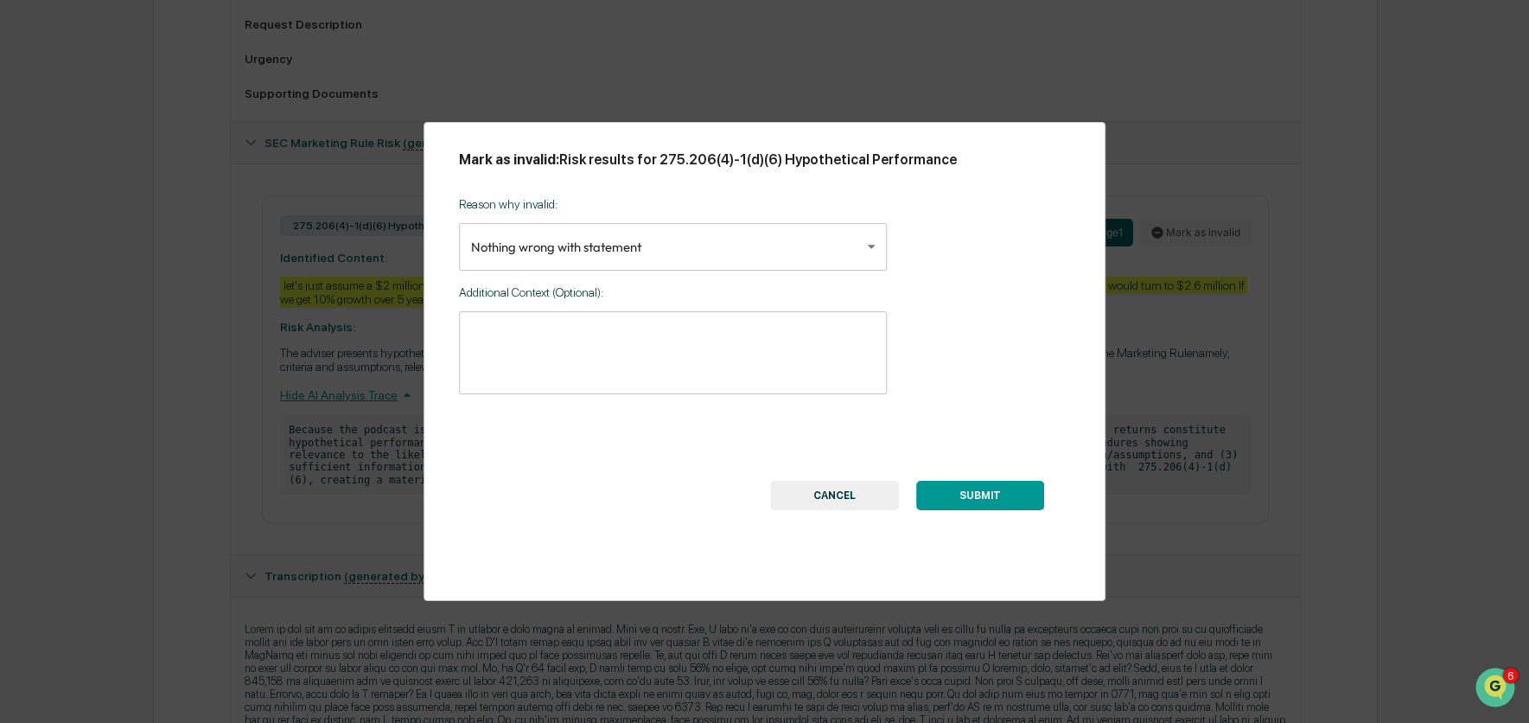
click at [997, 495] on button "SUBMIT" at bounding box center [980, 495] width 128 height 29
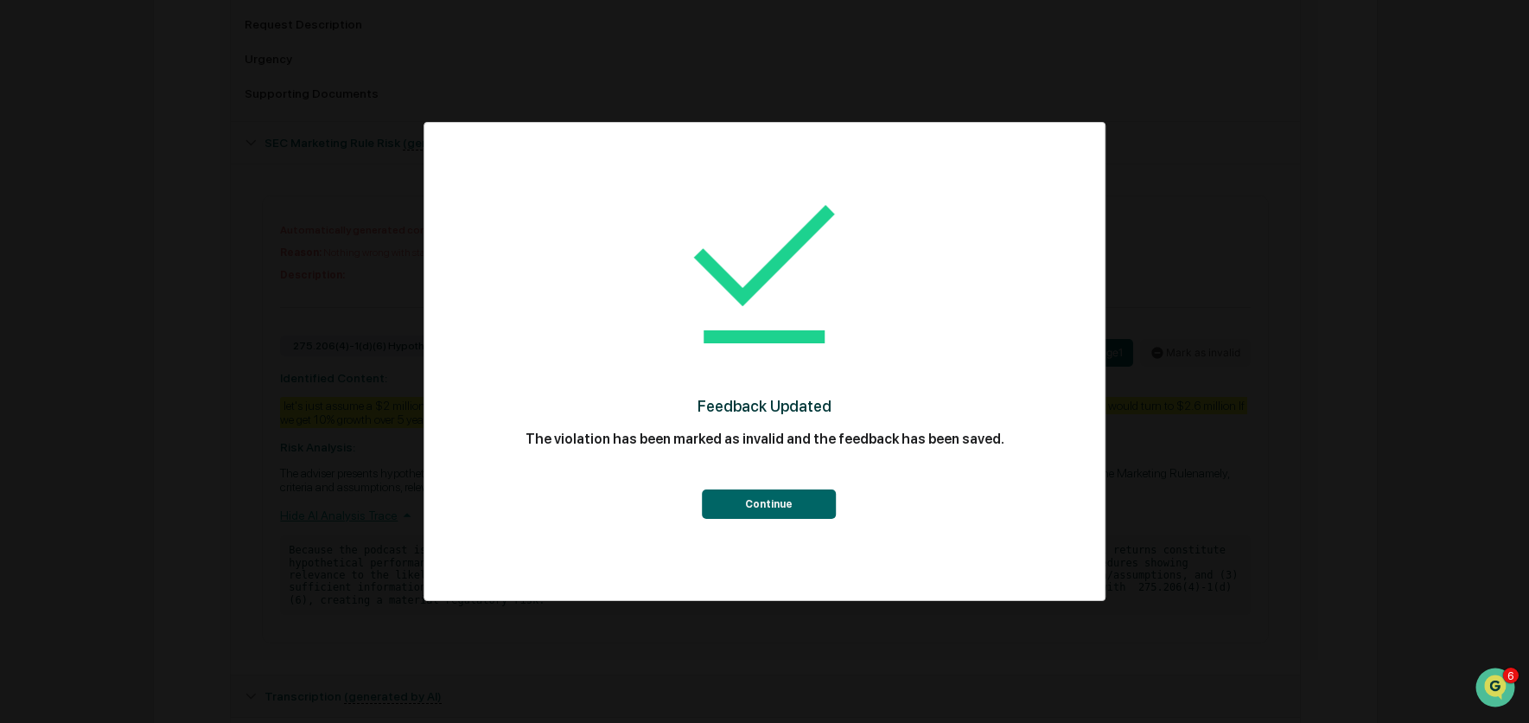
click at [774, 508] on button "Continue" at bounding box center [769, 503] width 134 height 29
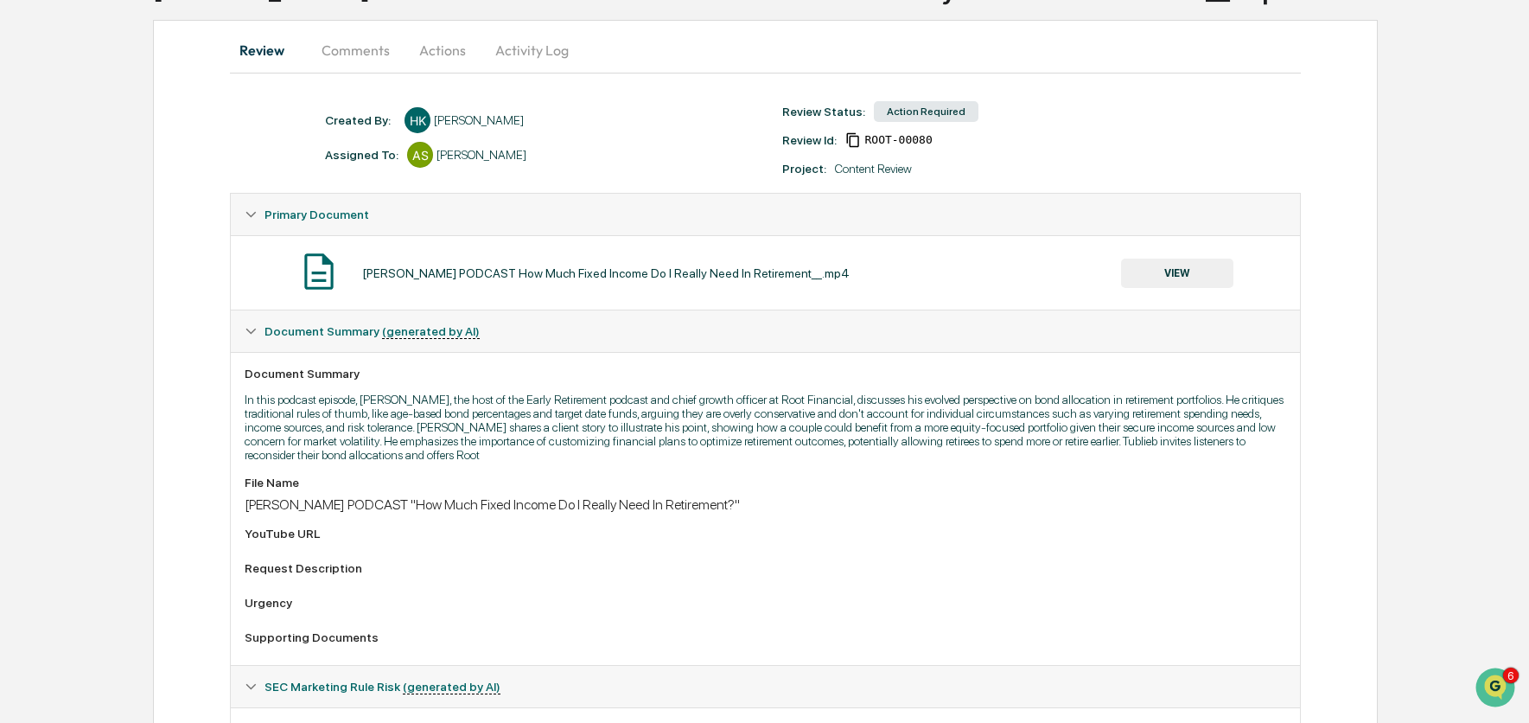
scroll to position [51, 0]
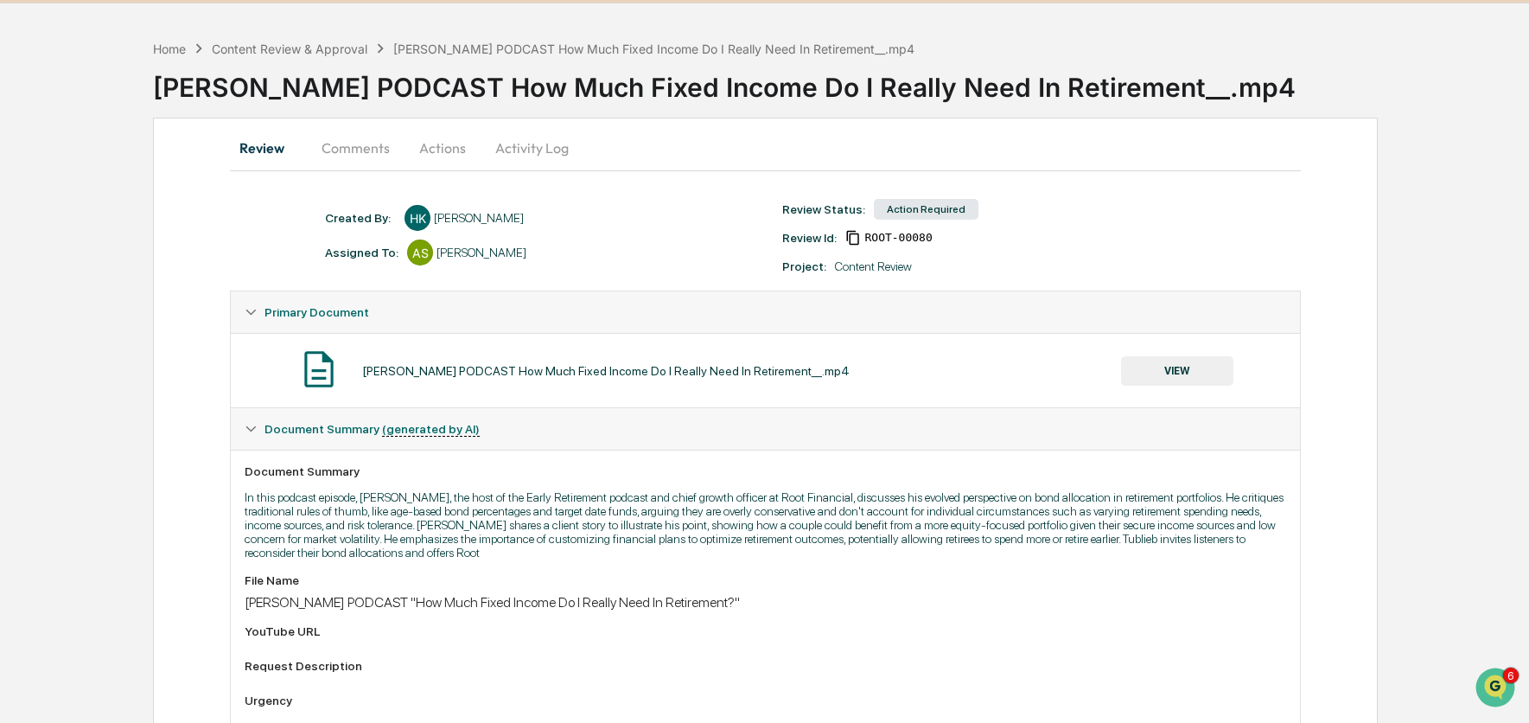
click at [431, 150] on button "Actions" at bounding box center [443, 147] width 78 height 41
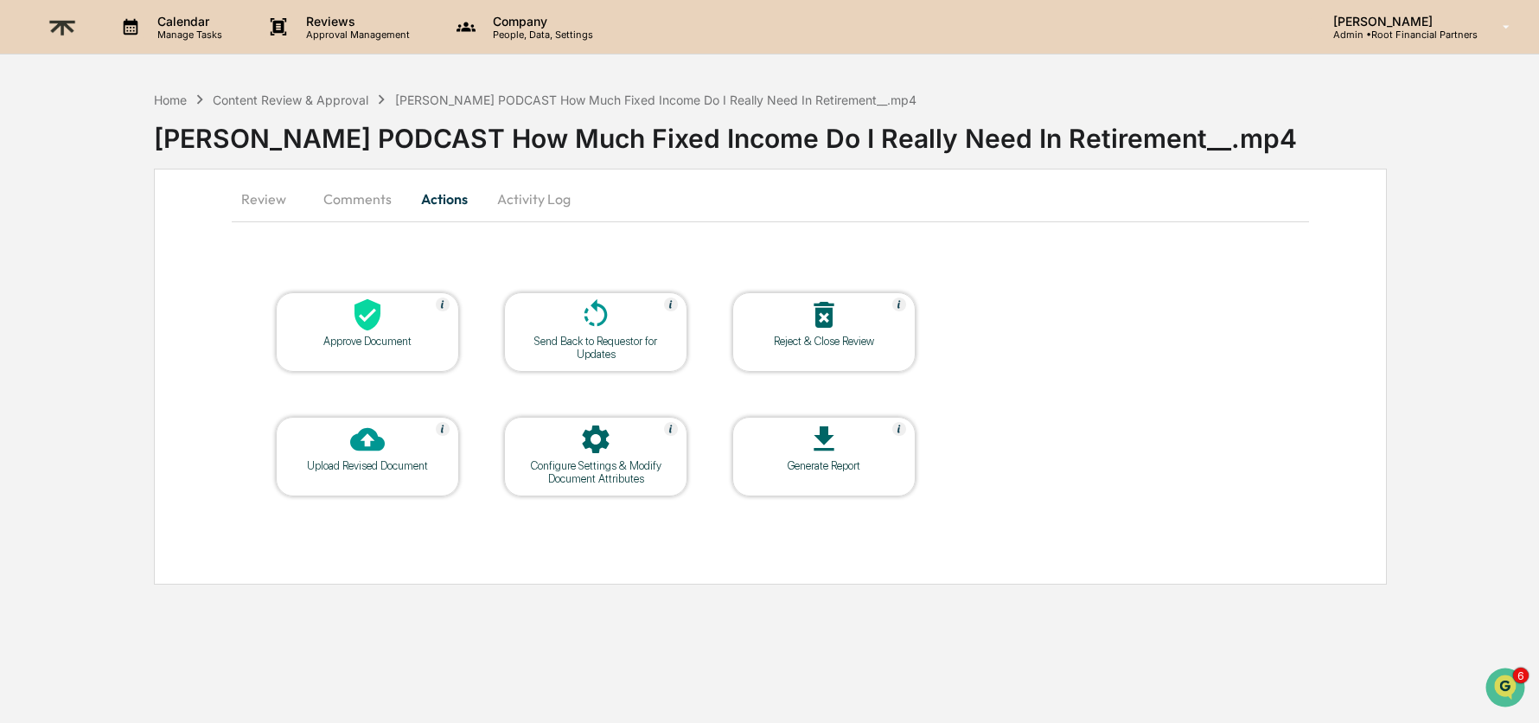
click at [396, 310] on div at bounding box center [367, 315] width 173 height 37
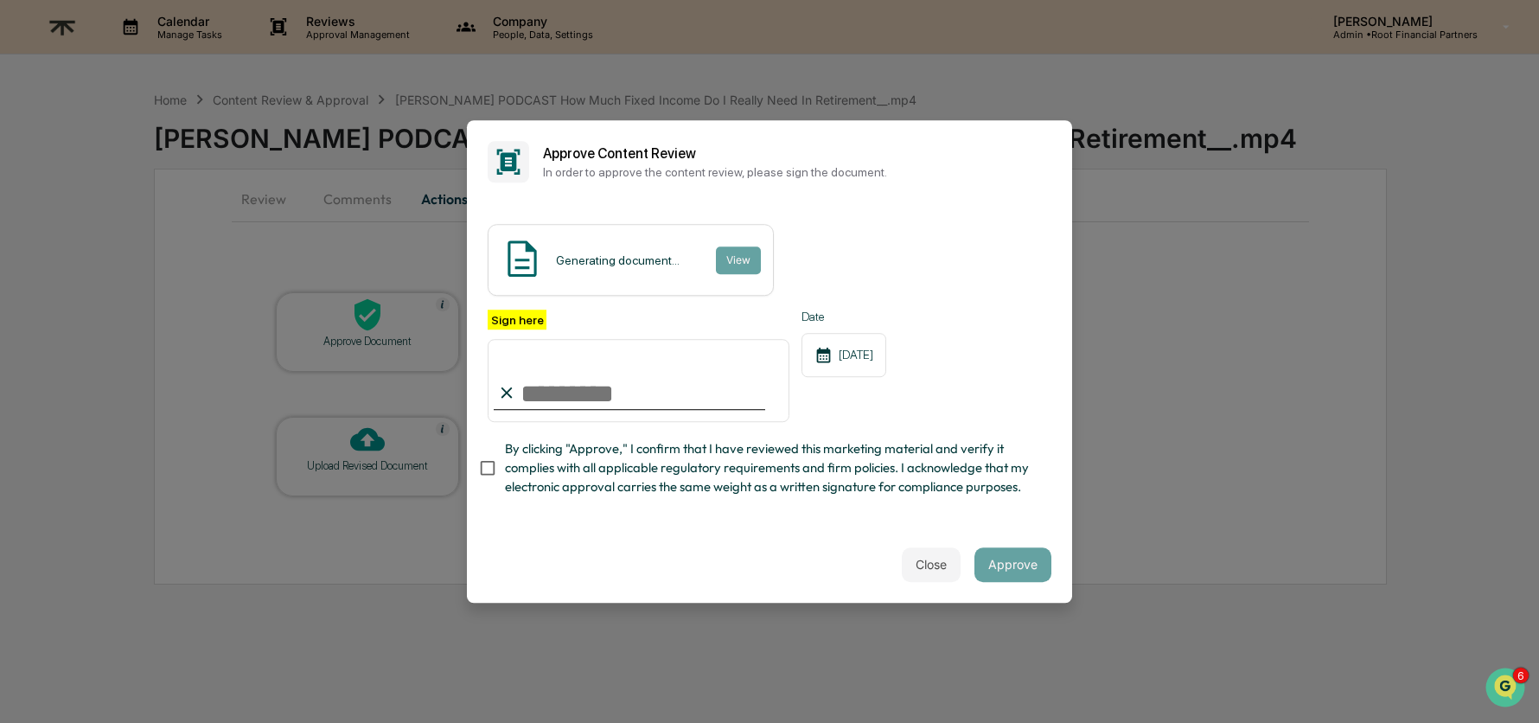
type input "**********"
click at [752, 462] on span "By clicking "Approve," I confirm that I have reviewed this marketing material a…" at bounding box center [771, 468] width 533 height 58
click at [1006, 518] on div "**********" at bounding box center [769, 364] width 605 height 323
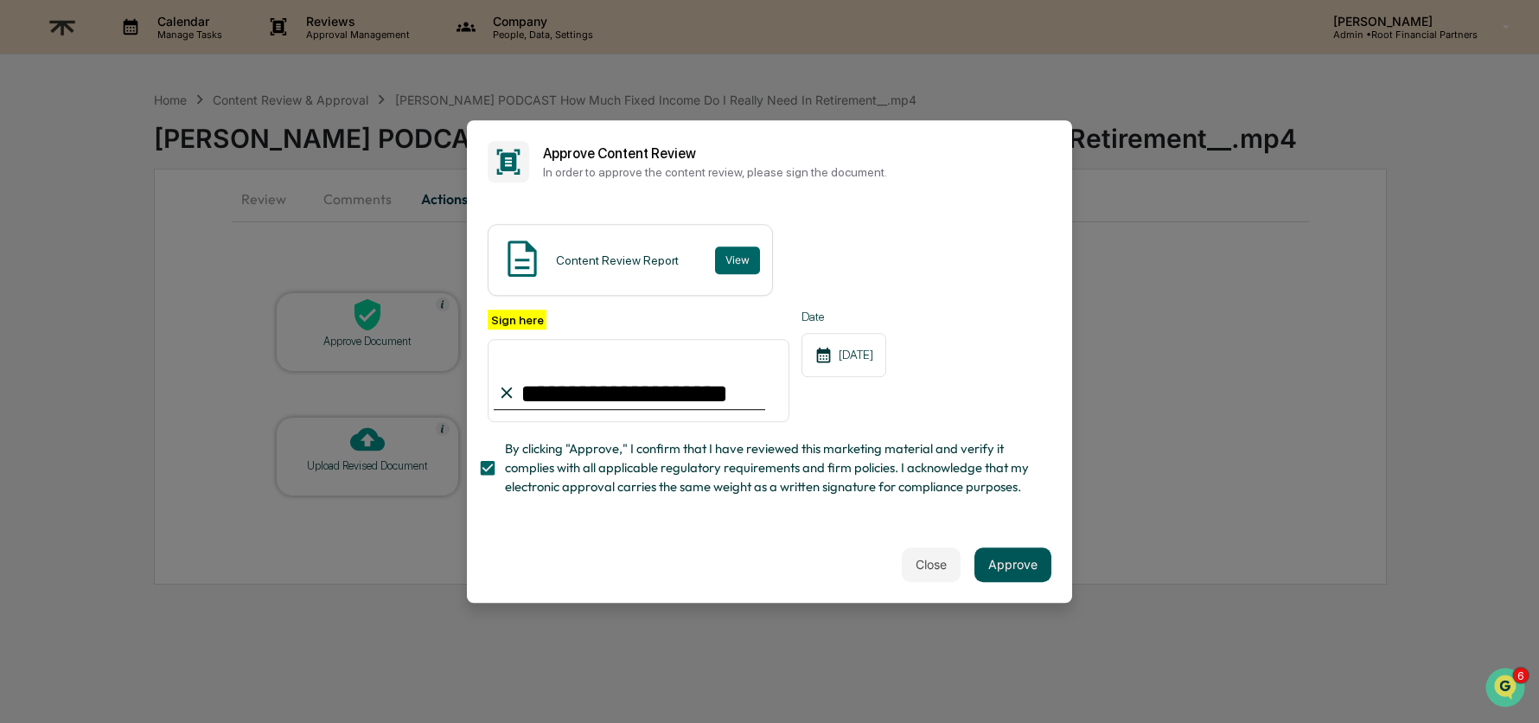
click at [1002, 561] on button "Approve" at bounding box center [1012, 564] width 77 height 35
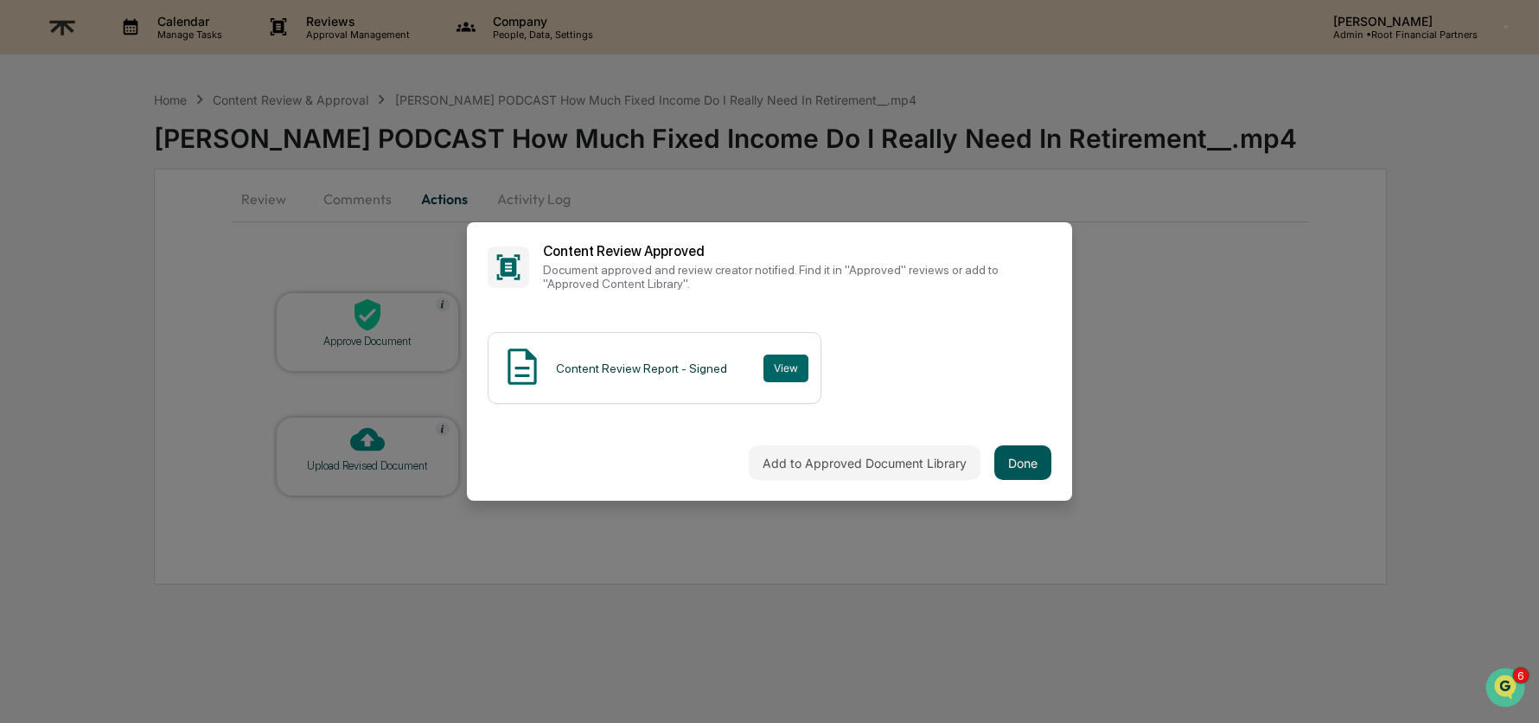
click at [1007, 456] on button "Done" at bounding box center [1022, 462] width 57 height 35
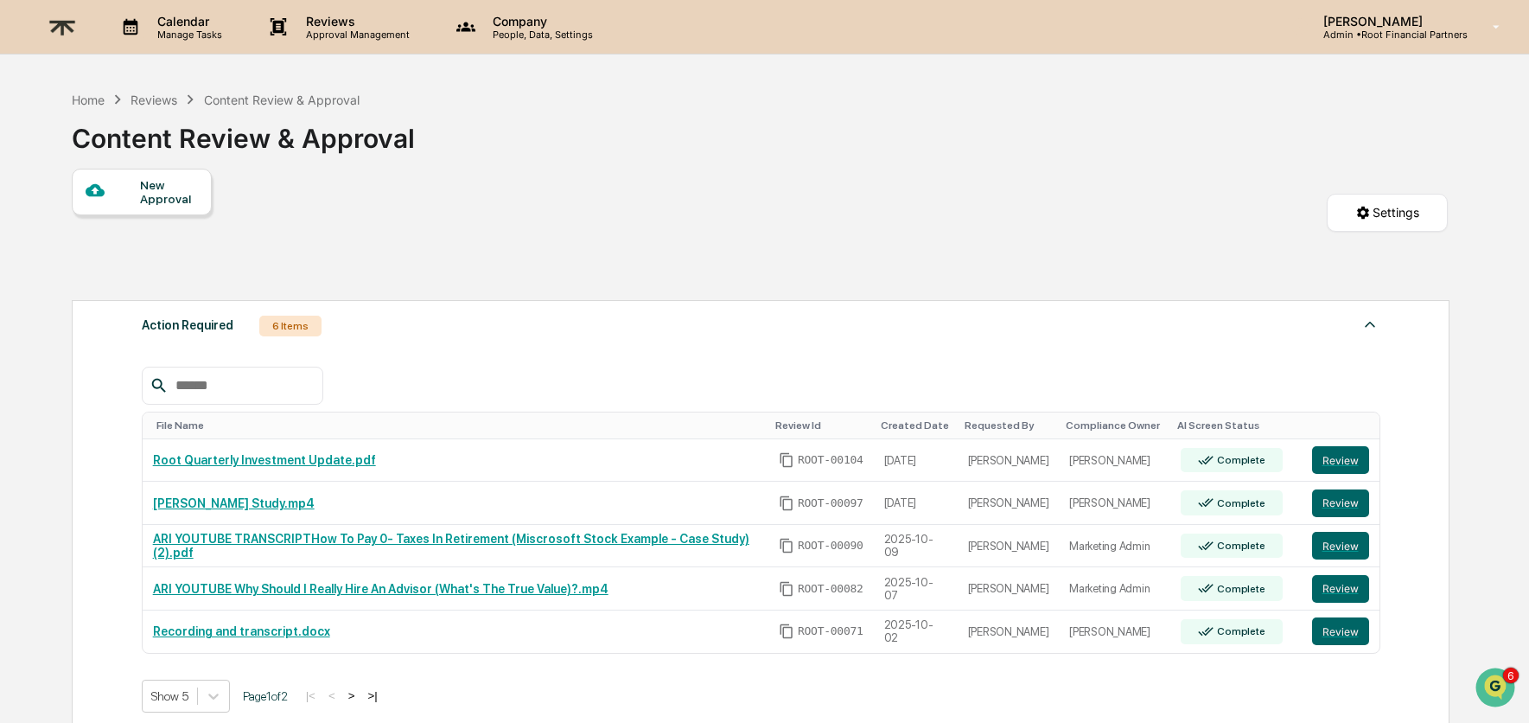
scroll to position [73, 0]
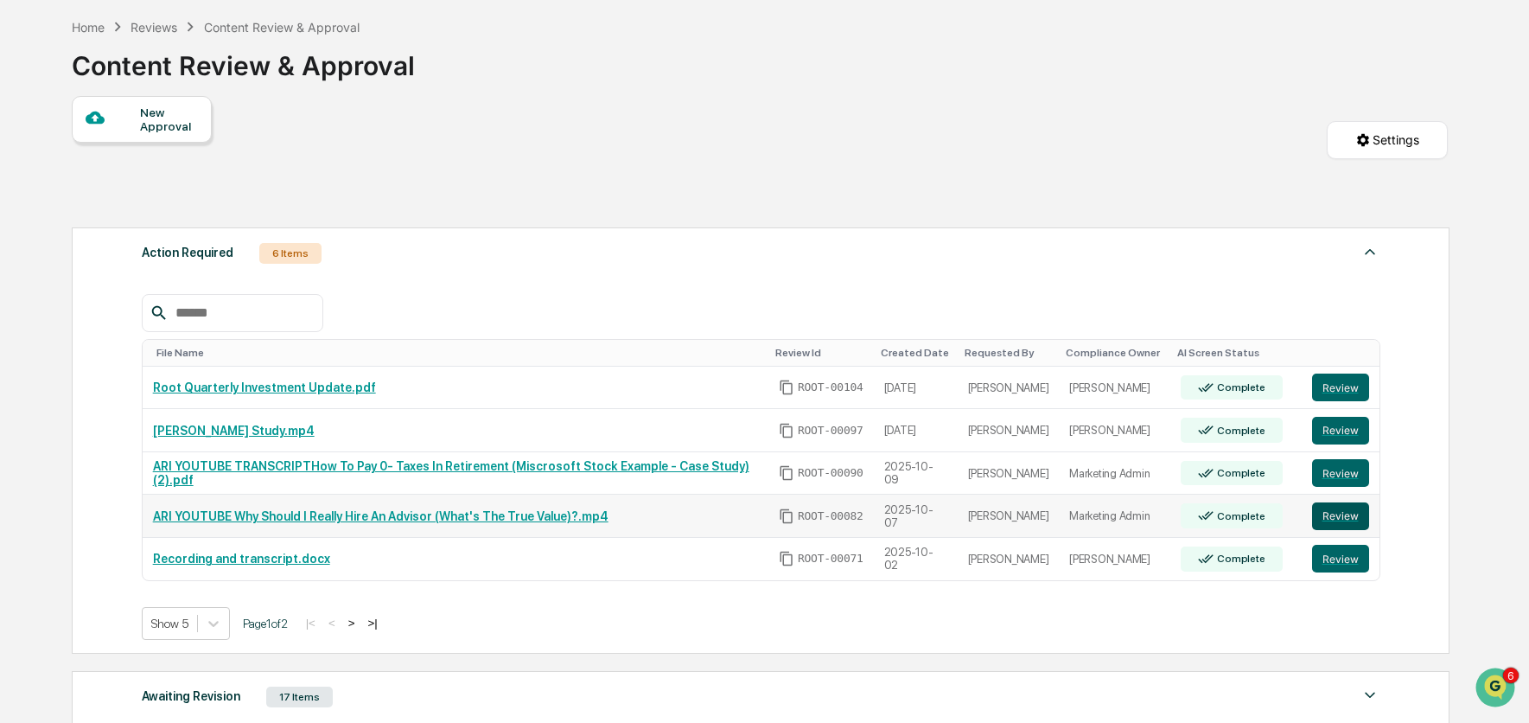
click at [1343, 519] on button "Review" at bounding box center [1340, 516] width 57 height 28
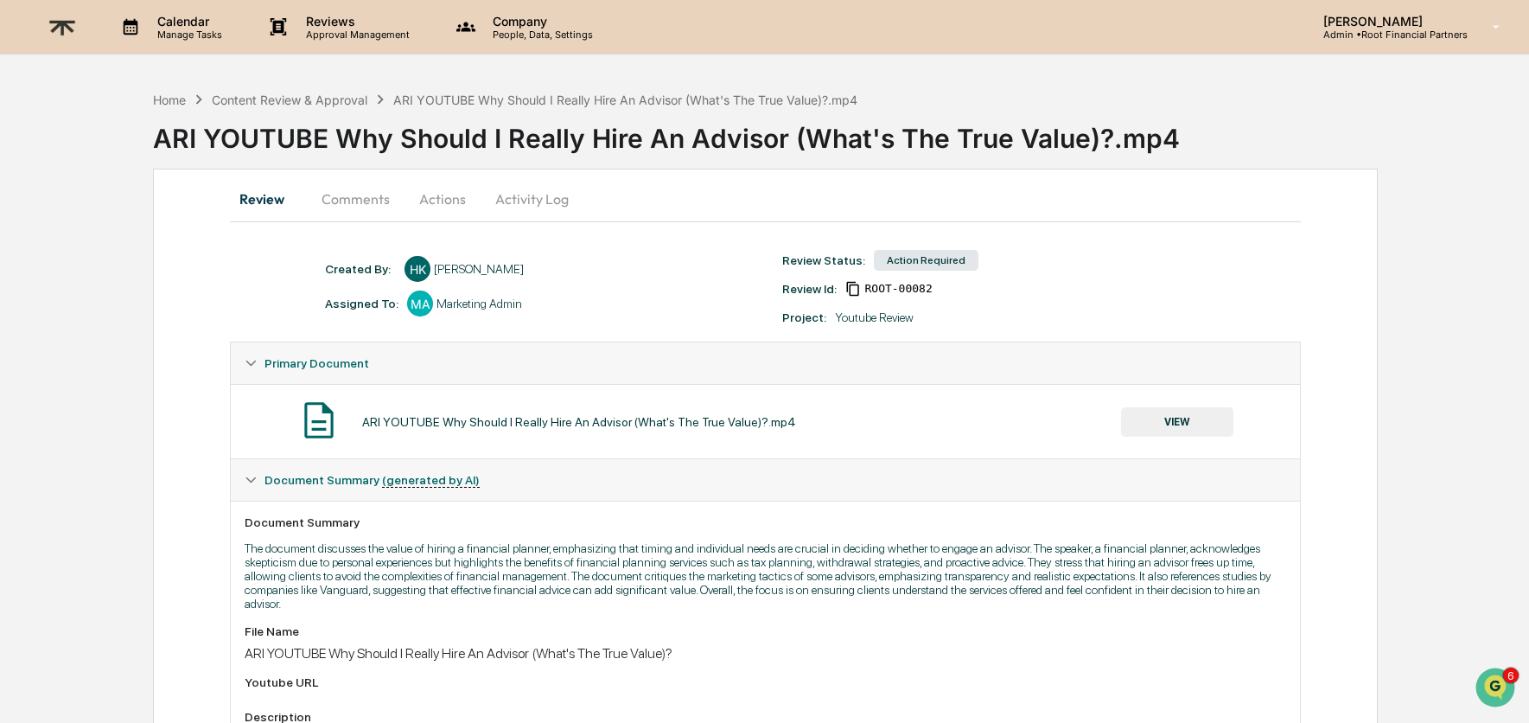
scroll to position [499, 0]
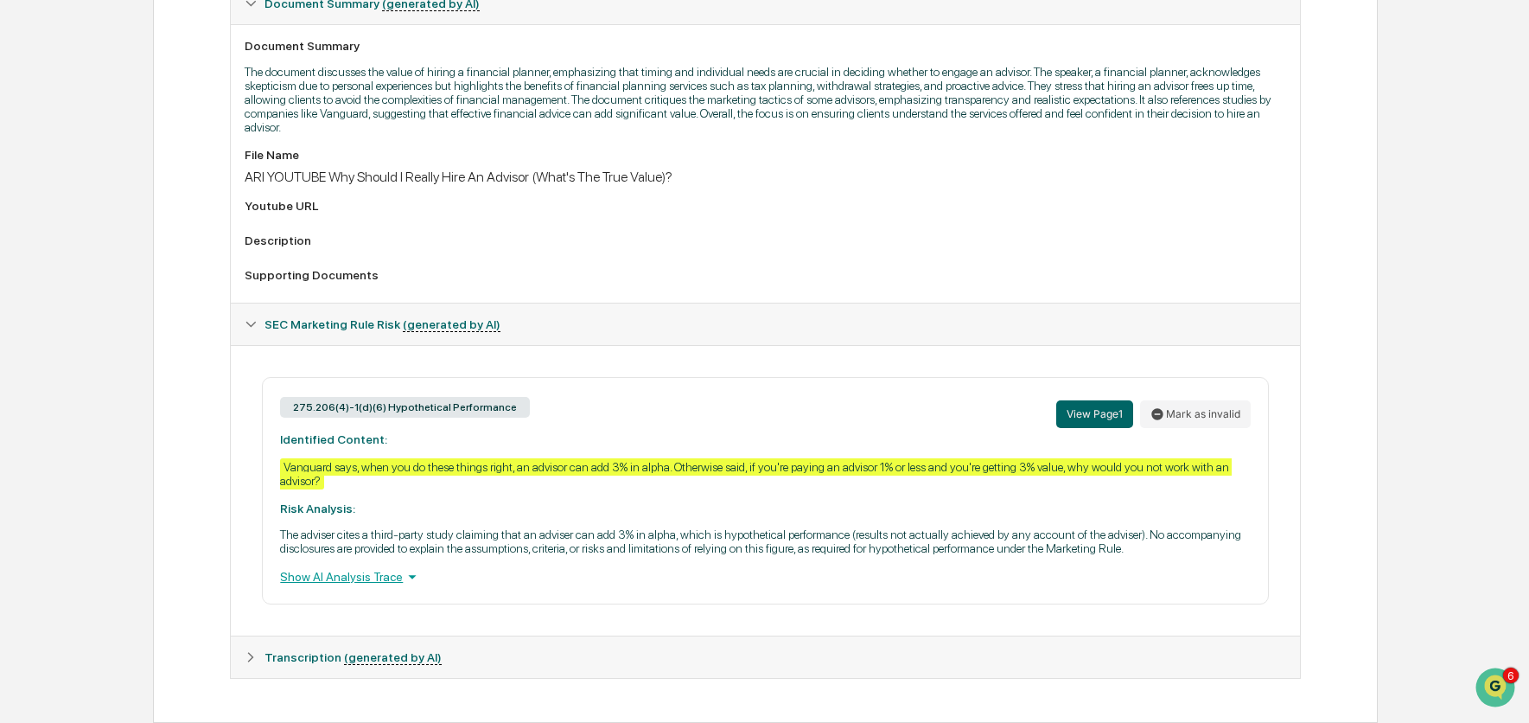
click at [367, 574] on div "Show AI Analysis Trace" at bounding box center [765, 576] width 970 height 19
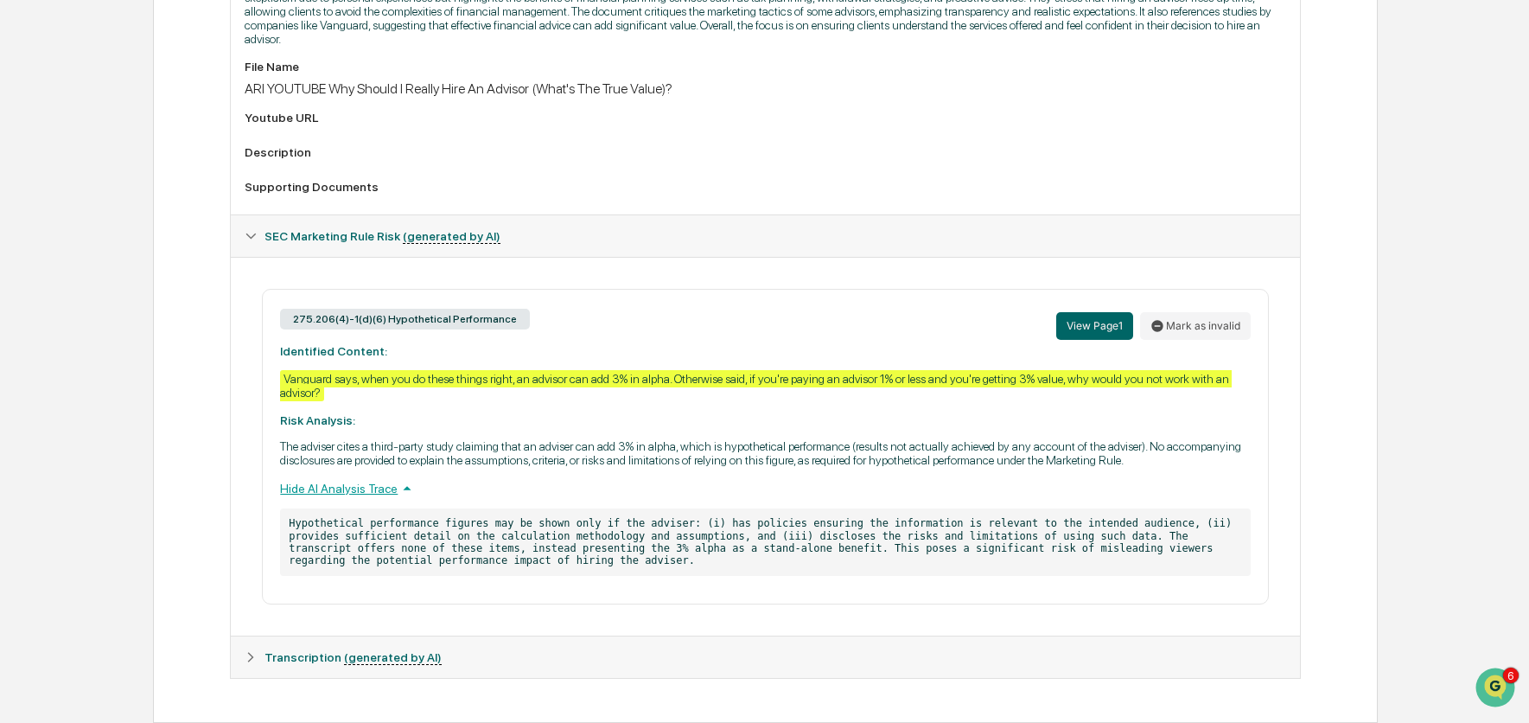
scroll to position [0, 0]
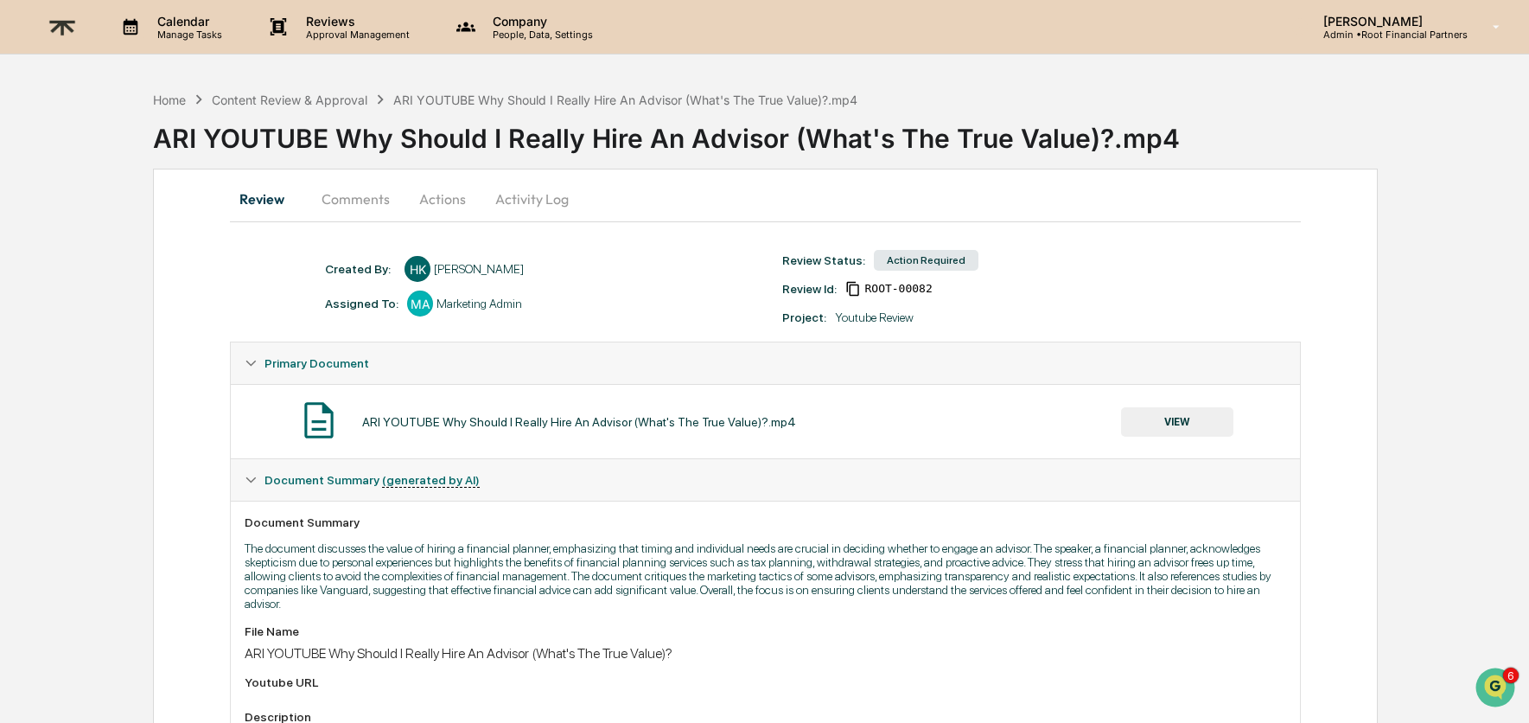
click at [458, 95] on div "ARI YOUTUBE Why Should I Really Hire An Advisor (What's The True Value)?.mp4" at bounding box center [625, 100] width 464 height 15
click at [304, 101] on div "Content Review & Approval" at bounding box center [290, 100] width 156 height 15
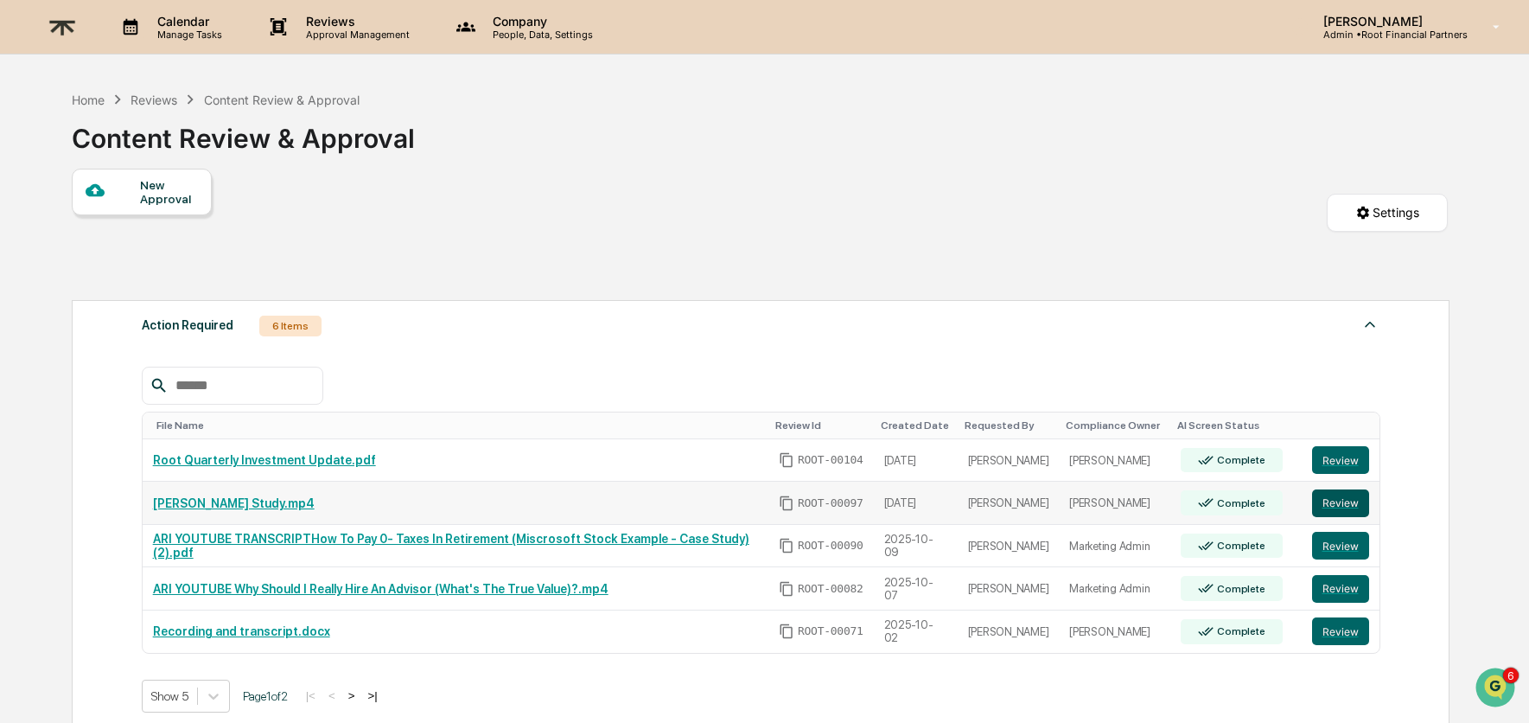
click at [1349, 506] on button "Review" at bounding box center [1340, 503] width 57 height 28
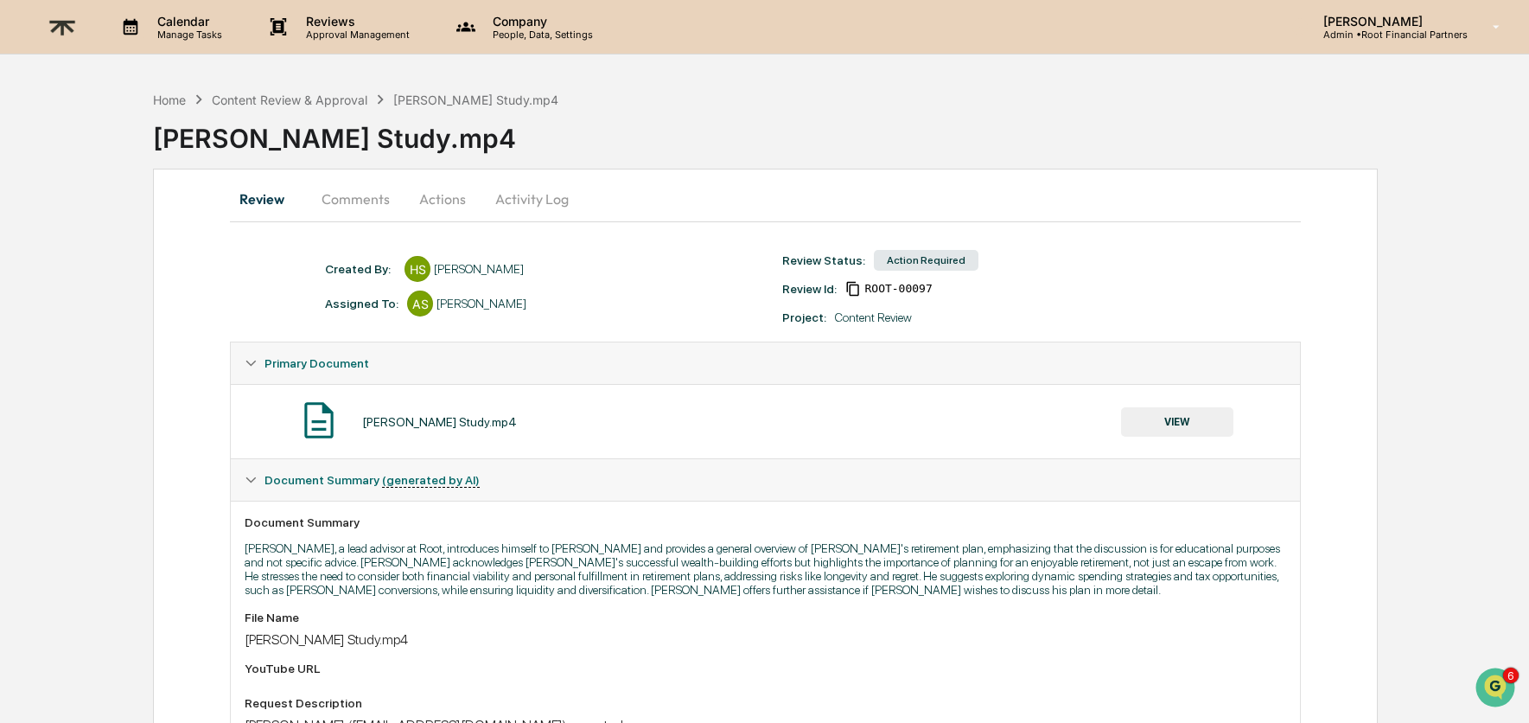
click at [416, 188] on button "Actions" at bounding box center [443, 198] width 78 height 41
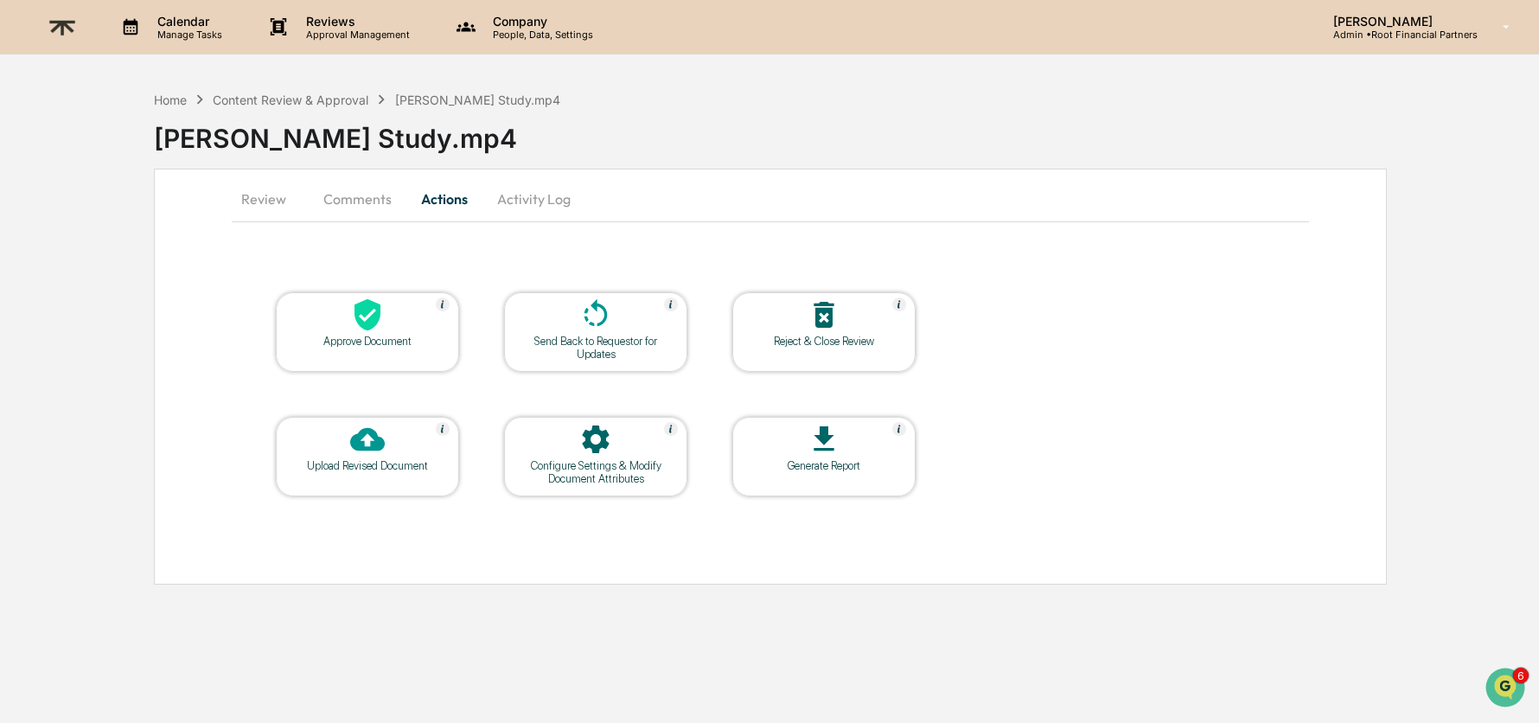
click at [375, 331] on icon at bounding box center [367, 314] width 35 height 35
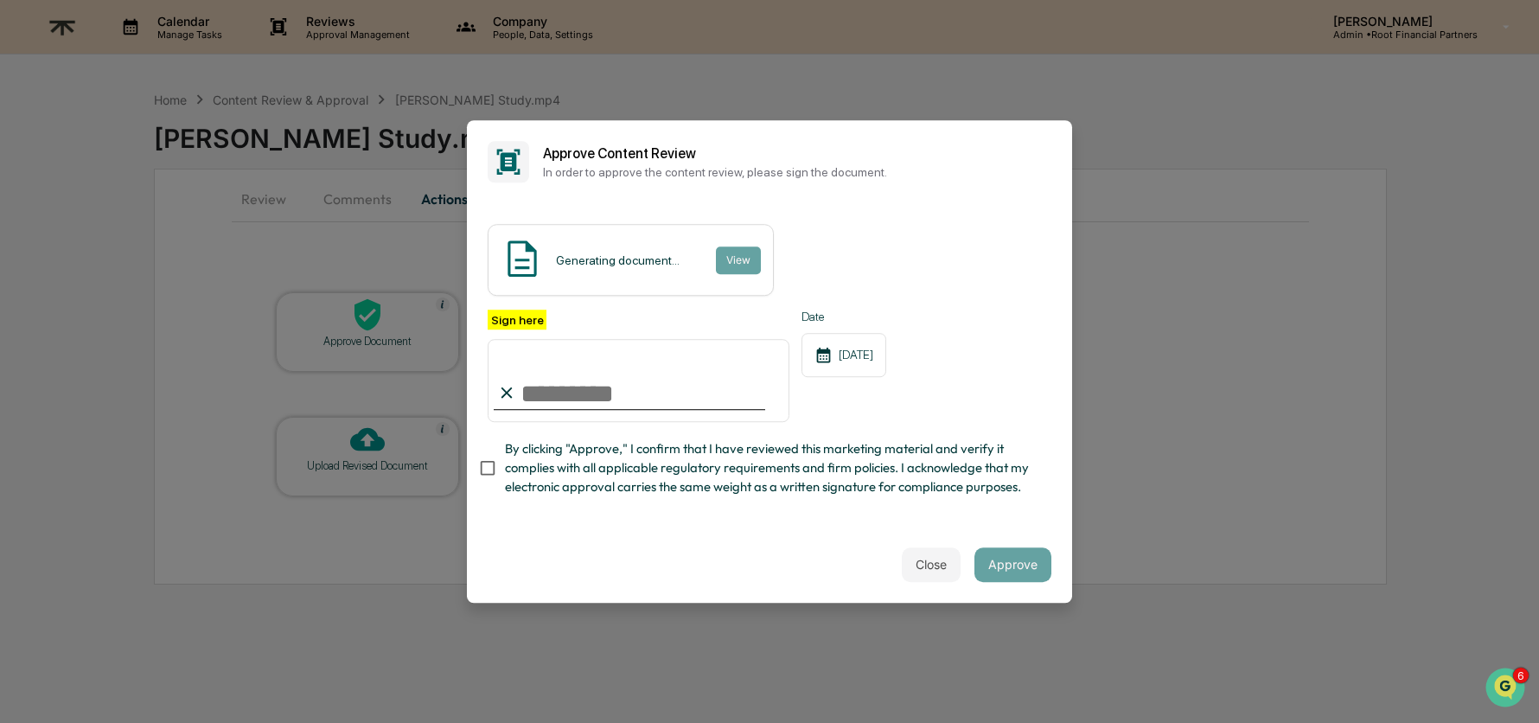
type input "**********"
click at [760, 443] on span "By clicking "Approve," I confirm that I have reviewed this marketing material a…" at bounding box center [771, 468] width 533 height 58
click at [972, 497] on span "By clicking "Approve," I confirm that I have reviewed this marketing material a…" at bounding box center [771, 468] width 533 height 58
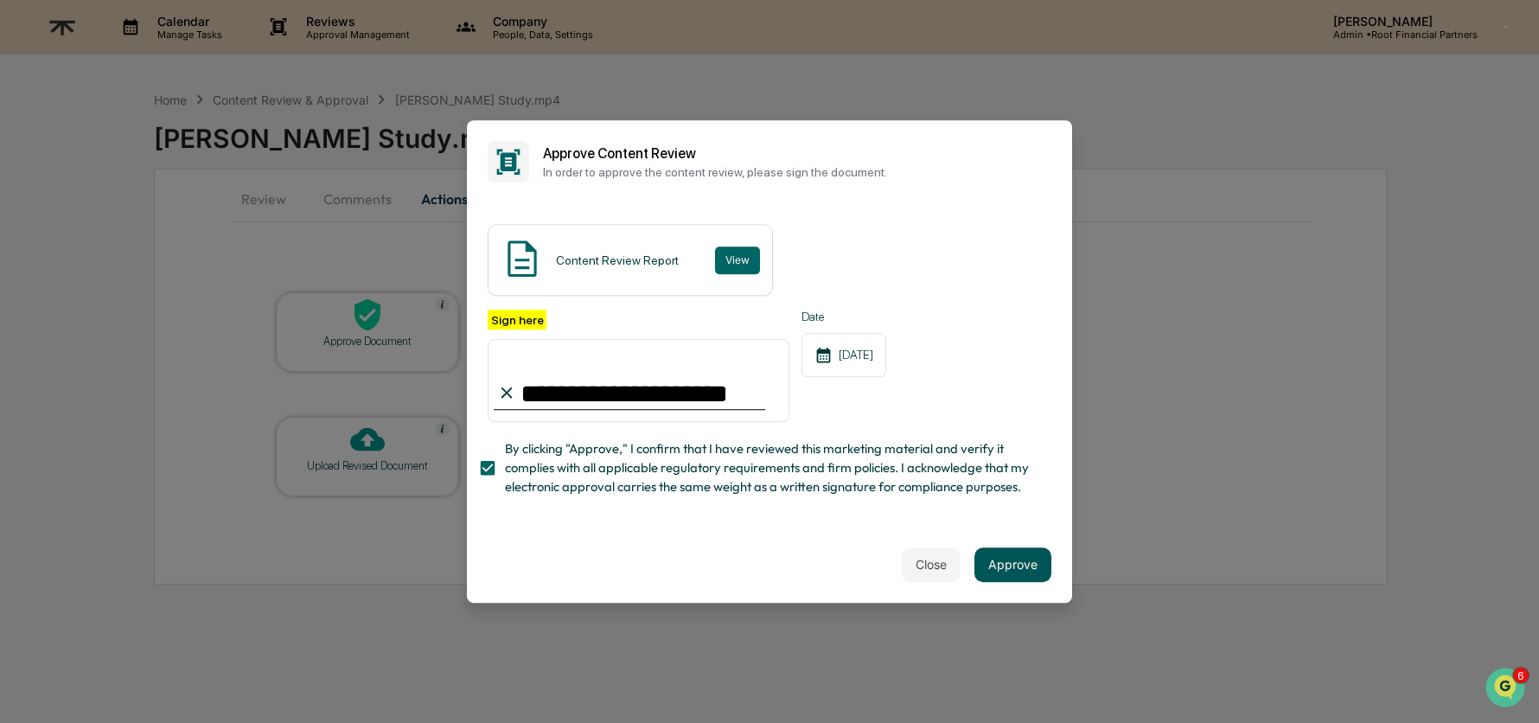
click at [1003, 567] on button "Approve" at bounding box center [1012, 564] width 77 height 35
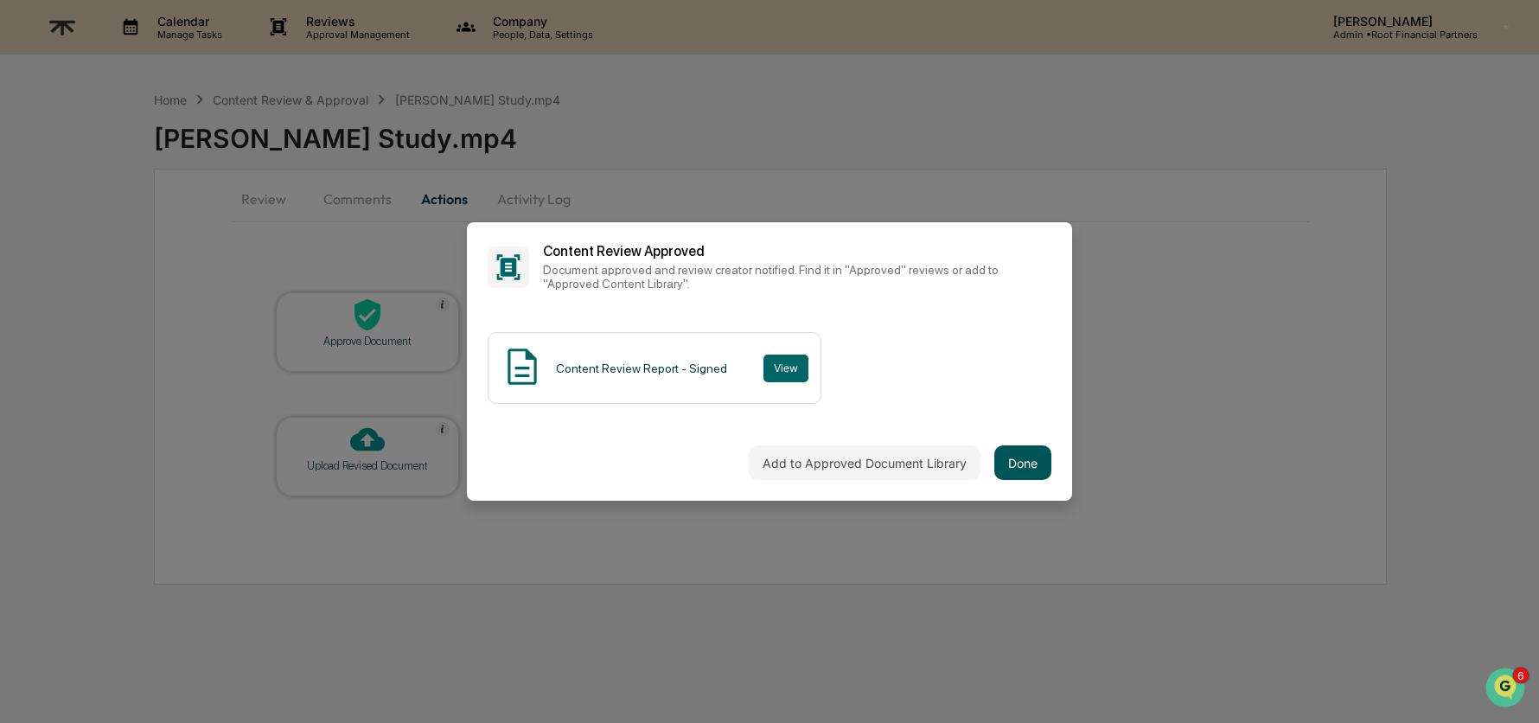
click at [1015, 461] on button "Done" at bounding box center [1022, 462] width 57 height 35
